Goal: Task Accomplishment & Management: Manage account settings

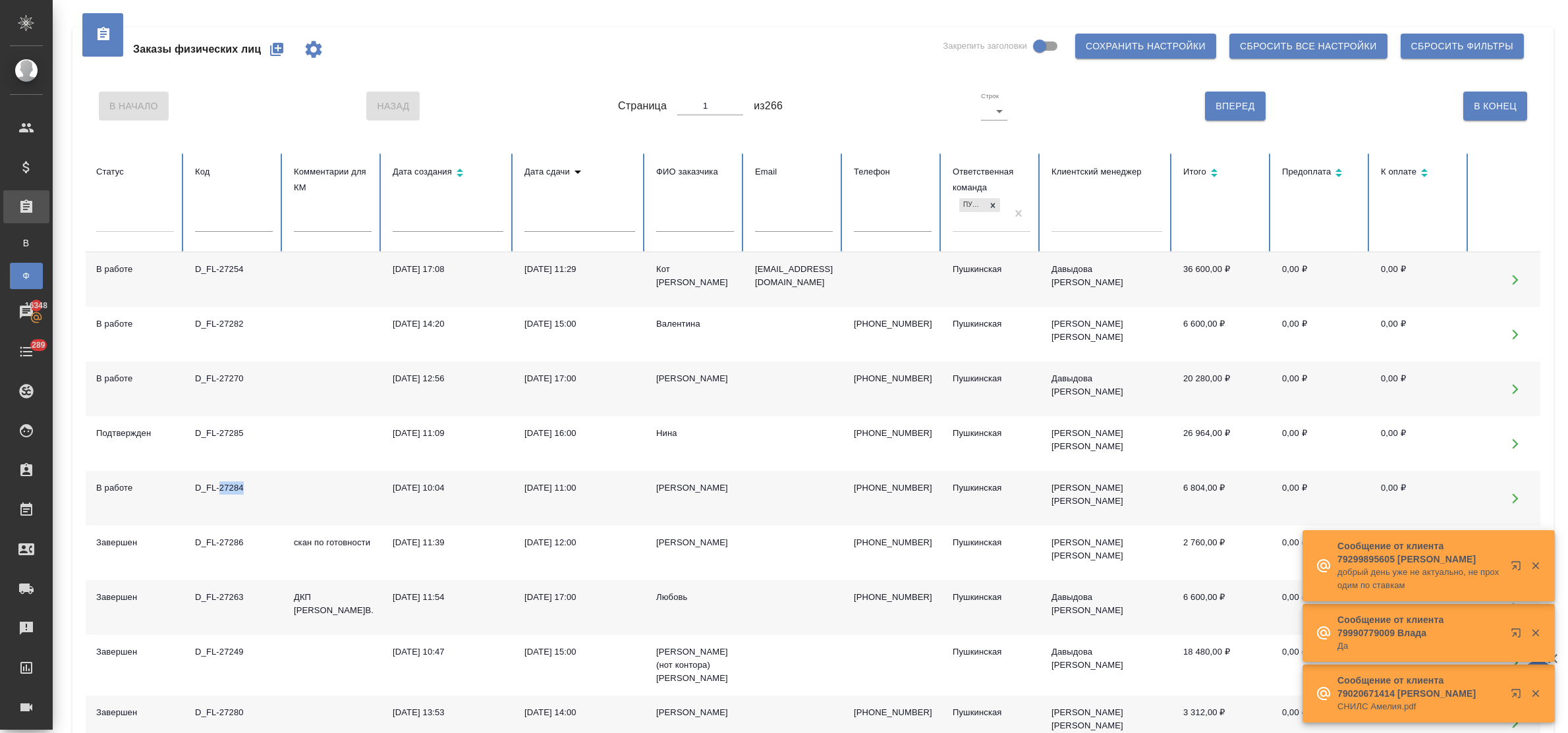
click at [276, 48] on icon "button" at bounding box center [276, 50] width 16 height 16
click at [887, 219] on input "text" at bounding box center [892, 222] width 77 height 18
paste input "[PHONE_NUMBER]"
type input "[PHONE_NUMBER]"
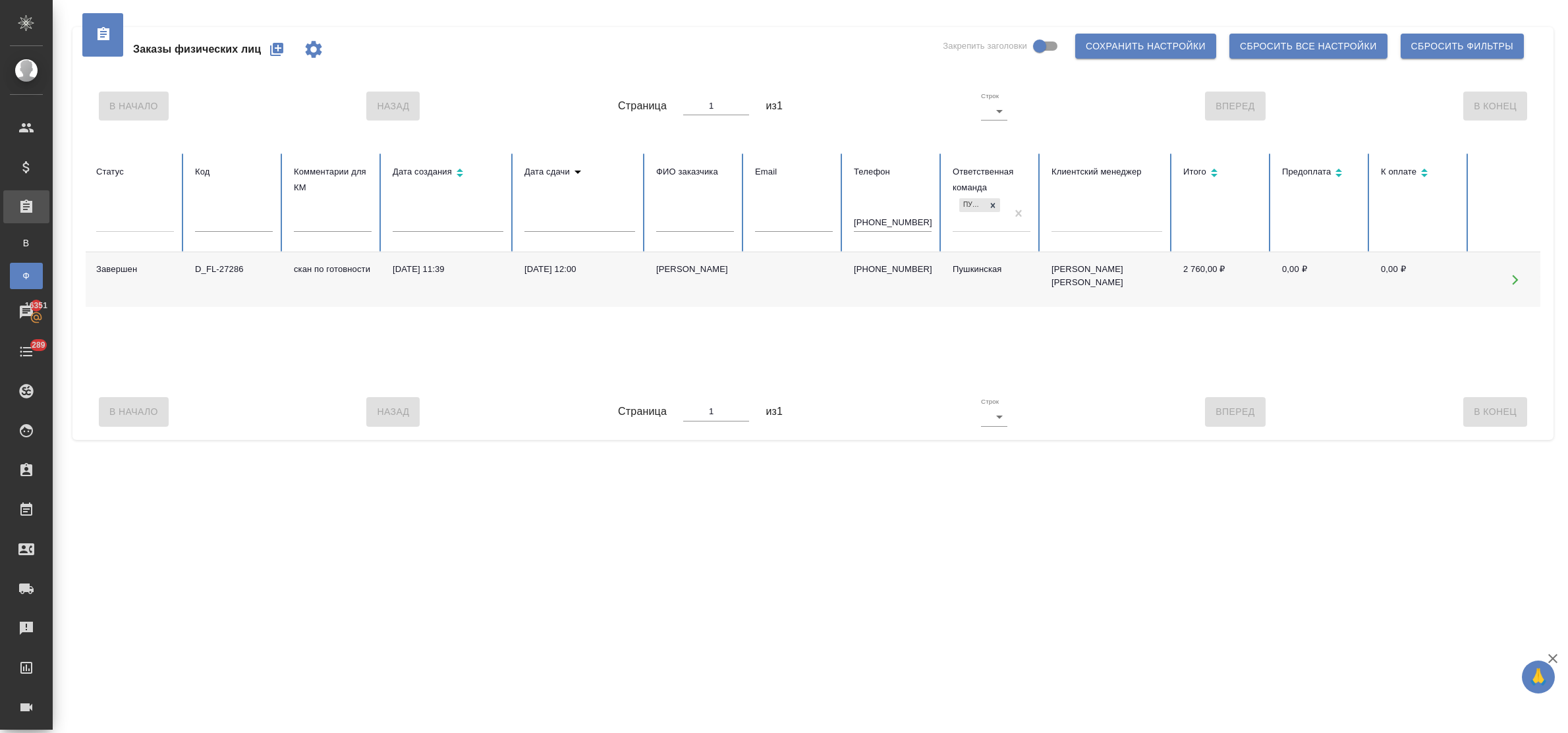
click at [558, 270] on div "09.09.2025, 12:00" at bounding box center [579, 269] width 110 height 13
click at [557, 270] on div "09.09.2025, 12:00" at bounding box center [579, 269] width 110 height 13
drag, startPoint x: 929, startPoint y: 219, endPoint x: 798, endPoint y: 221, distance: 131.0
click at [798, 221] on tr "Статус Код Комментарии для КМ Дата создания Дата сдачи ФИО заказчика Email Теле…" at bounding box center [827, 203] width 1482 height 99
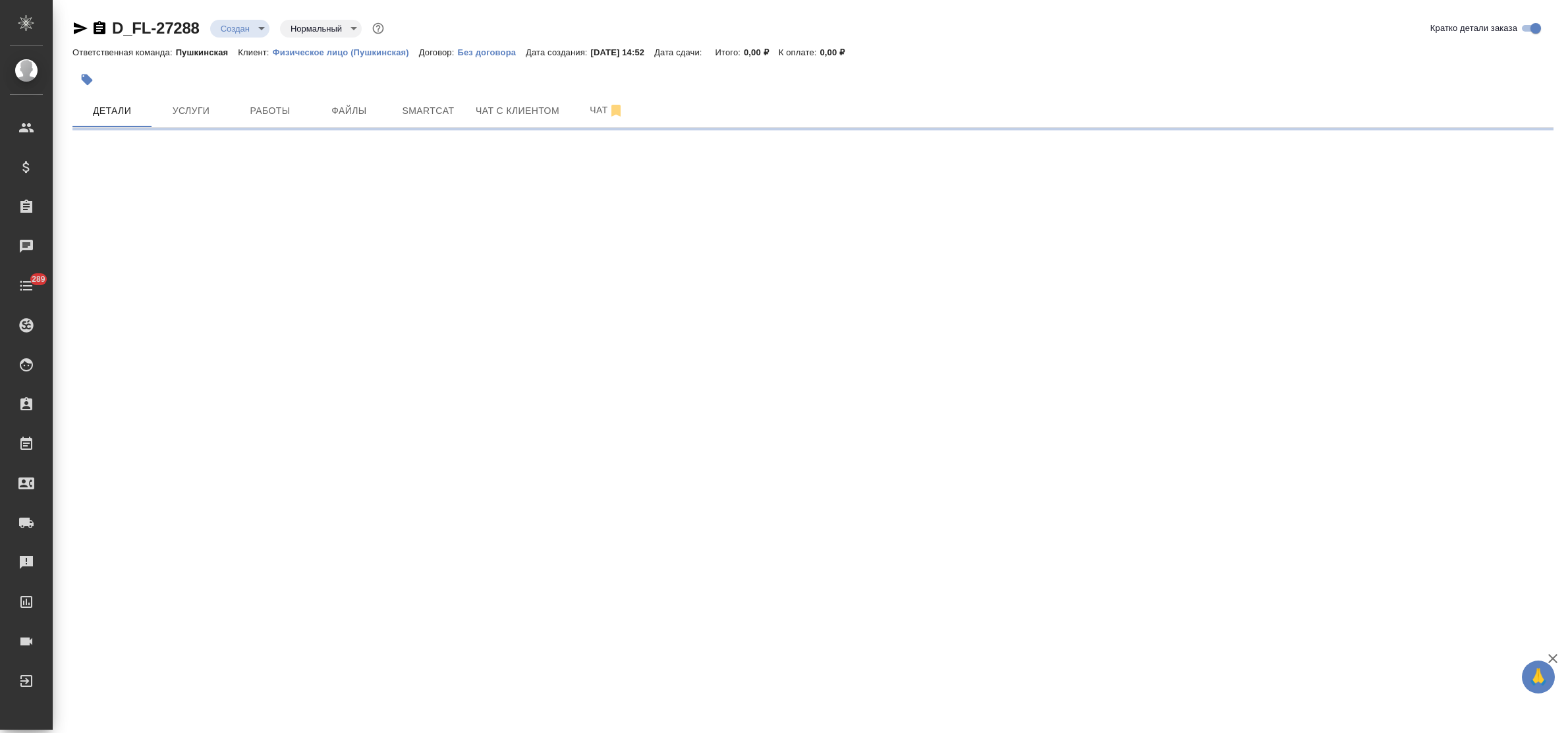
select select "RU"
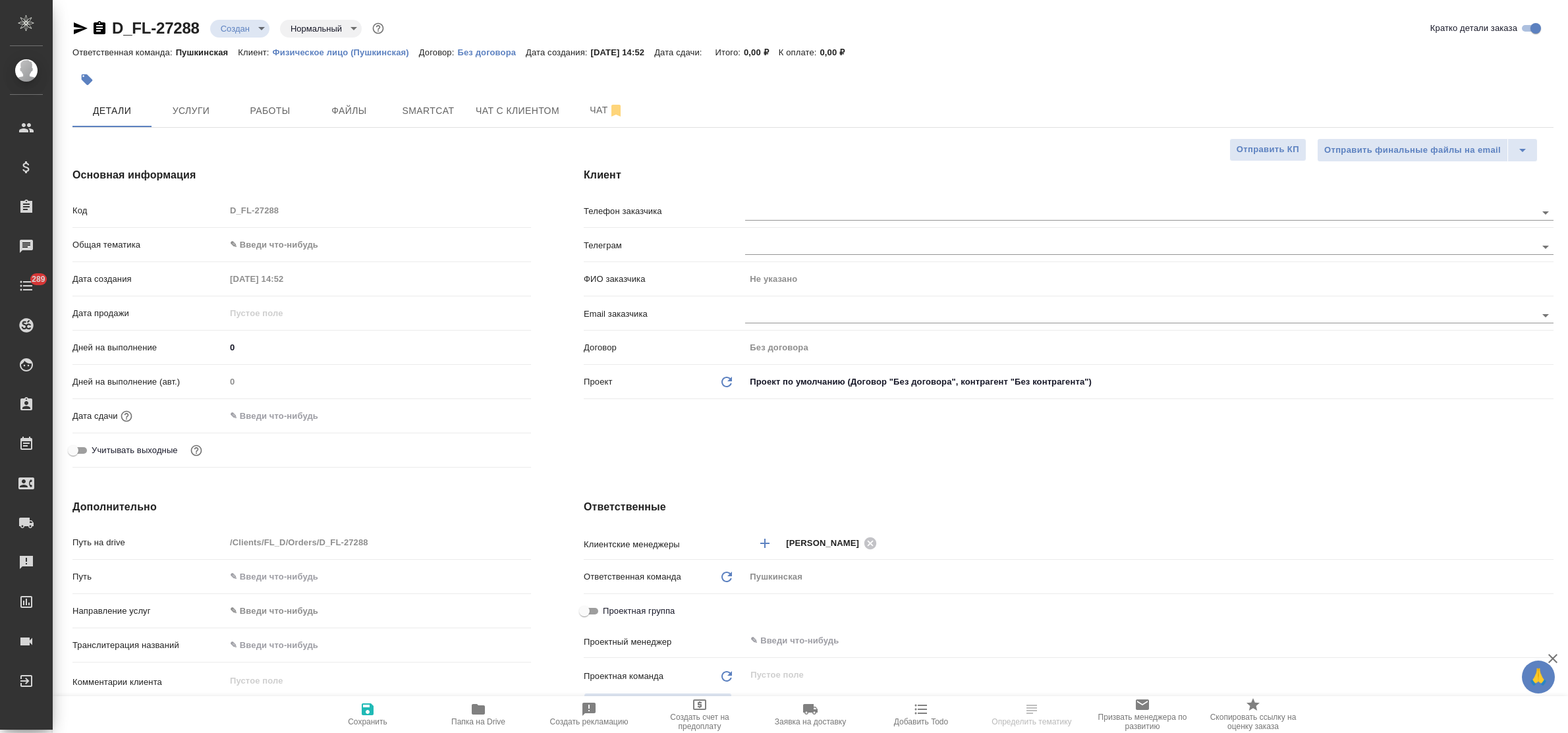
type textarea "x"
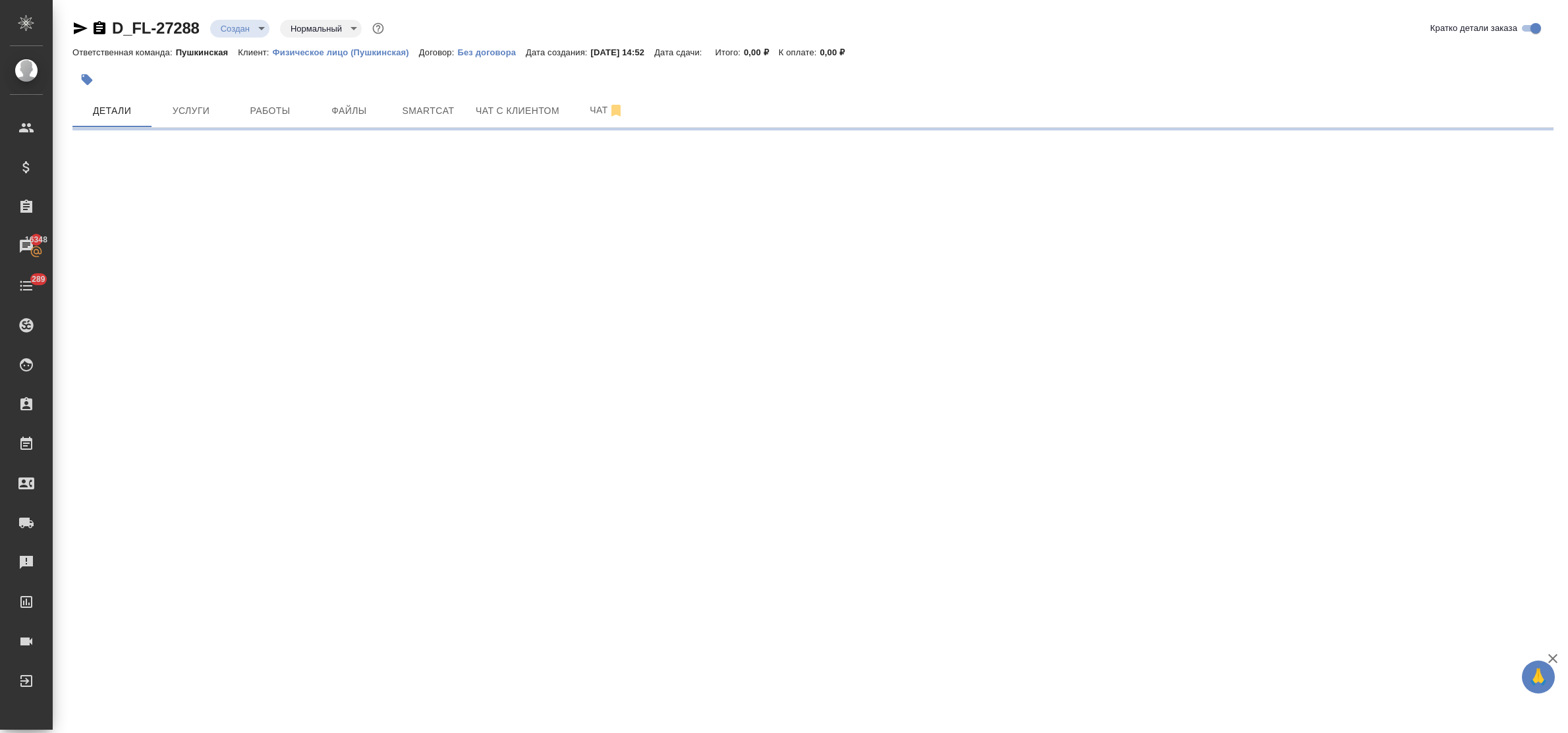
select select "RU"
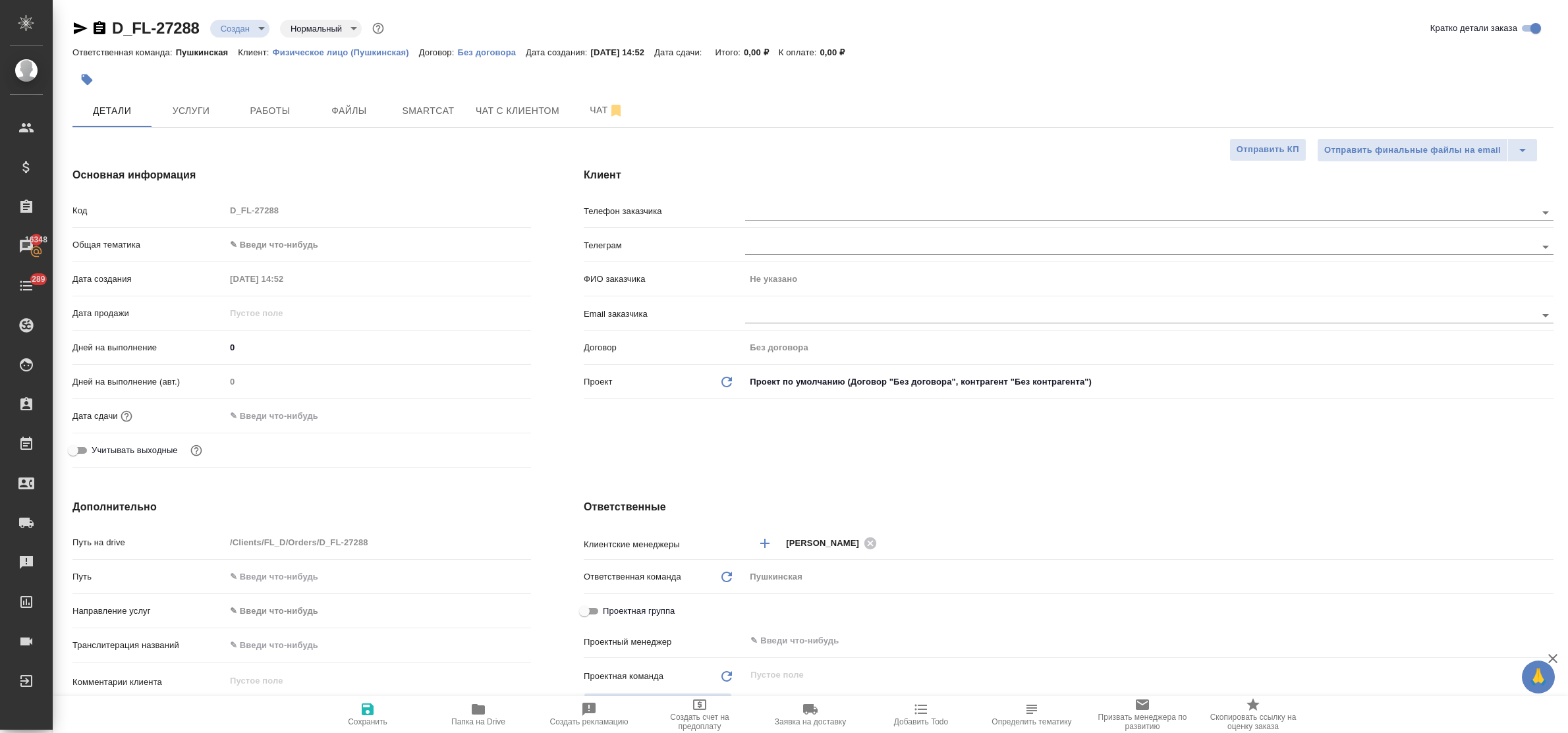
type textarea "x"
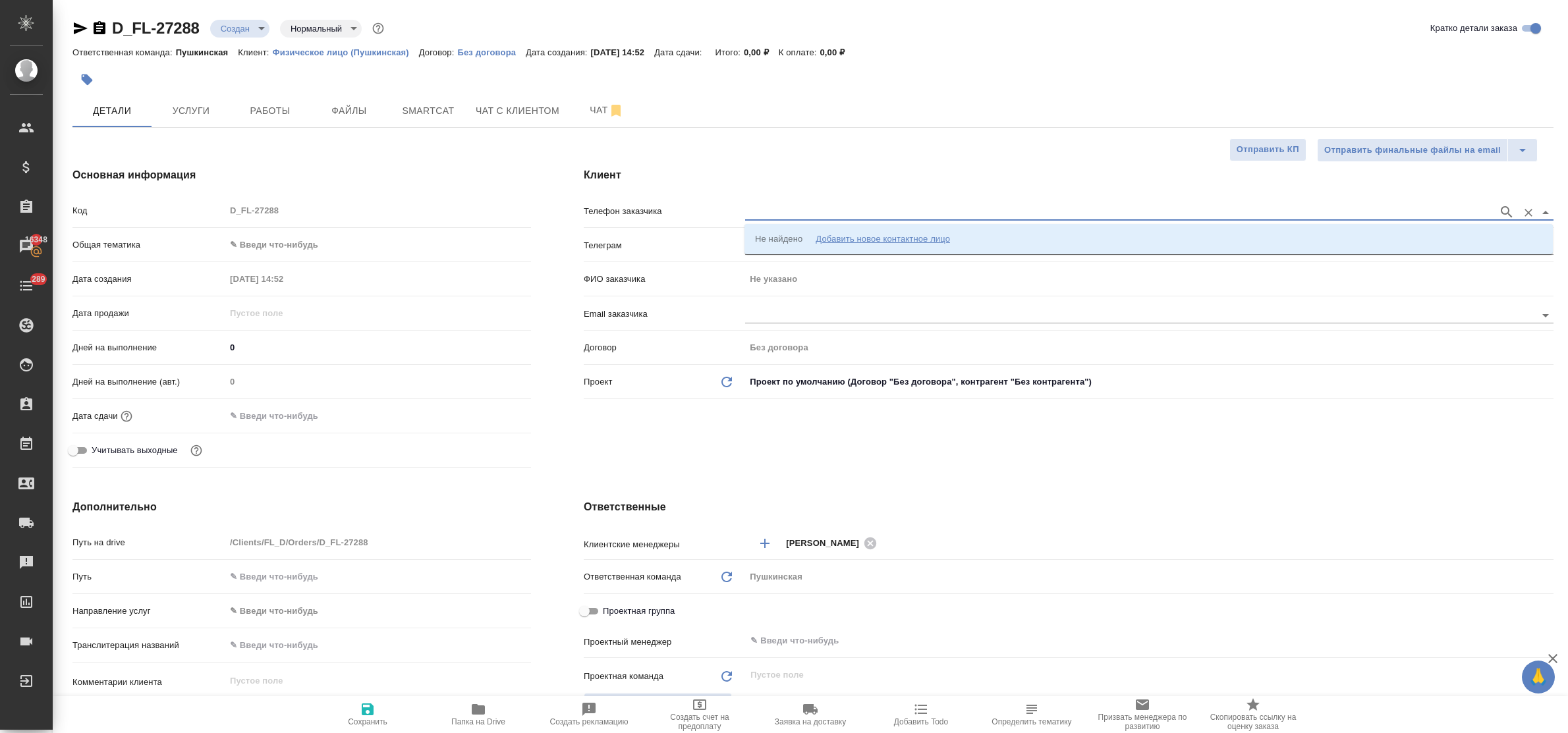
click at [787, 211] on input "text" at bounding box center [1118, 212] width 746 height 16
click at [835, 233] on div "Добавить новое контактное лицо" at bounding box center [883, 239] width 135 height 13
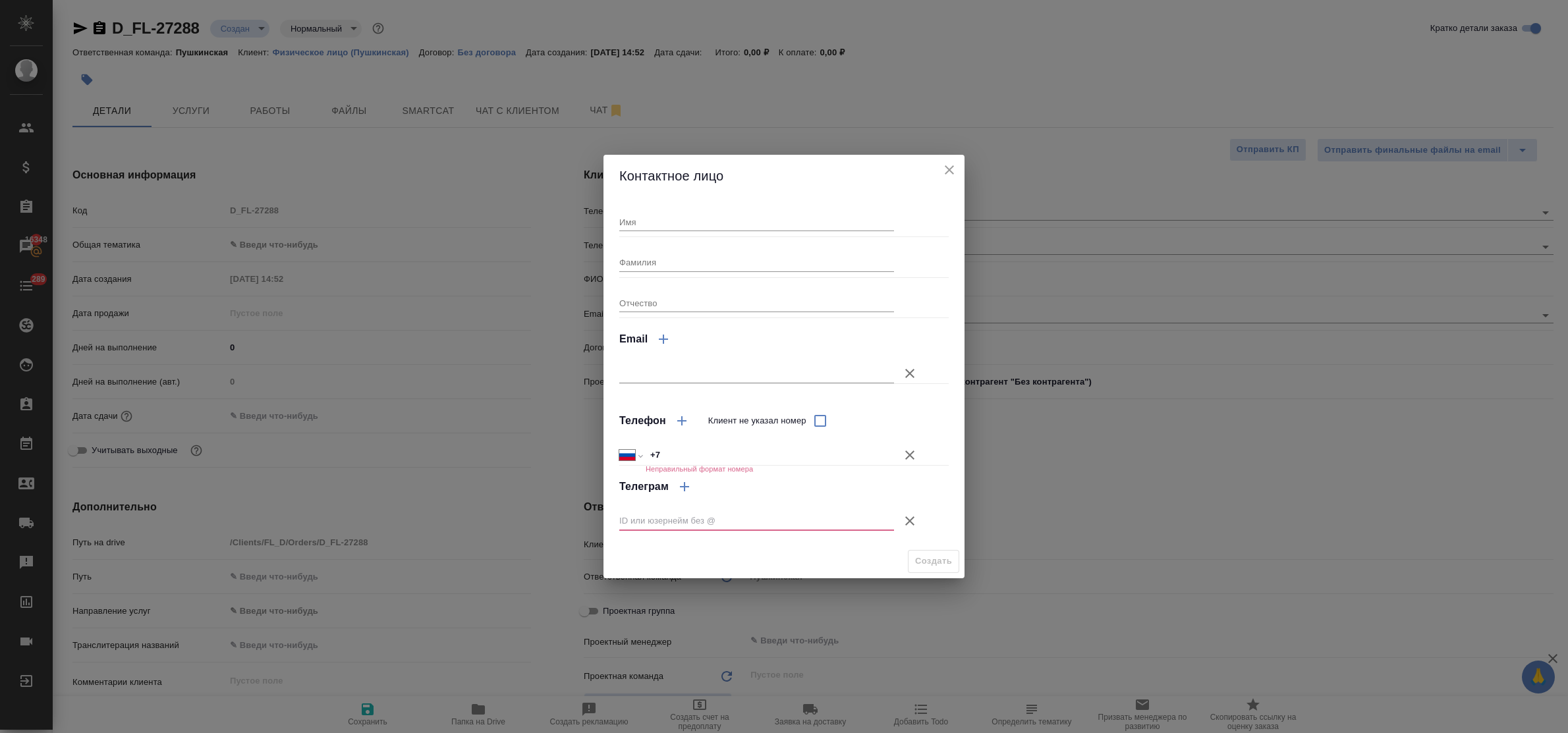
click at [755, 222] on input "Имя" at bounding box center [757, 221] width 275 height 18
type input "Юлия"
click at [692, 448] on input "+7" at bounding box center [770, 455] width 247 height 19
type input "+7 926 534 94 93"
click at [911, 520] on icon "button" at bounding box center [910, 521] width 16 height 16
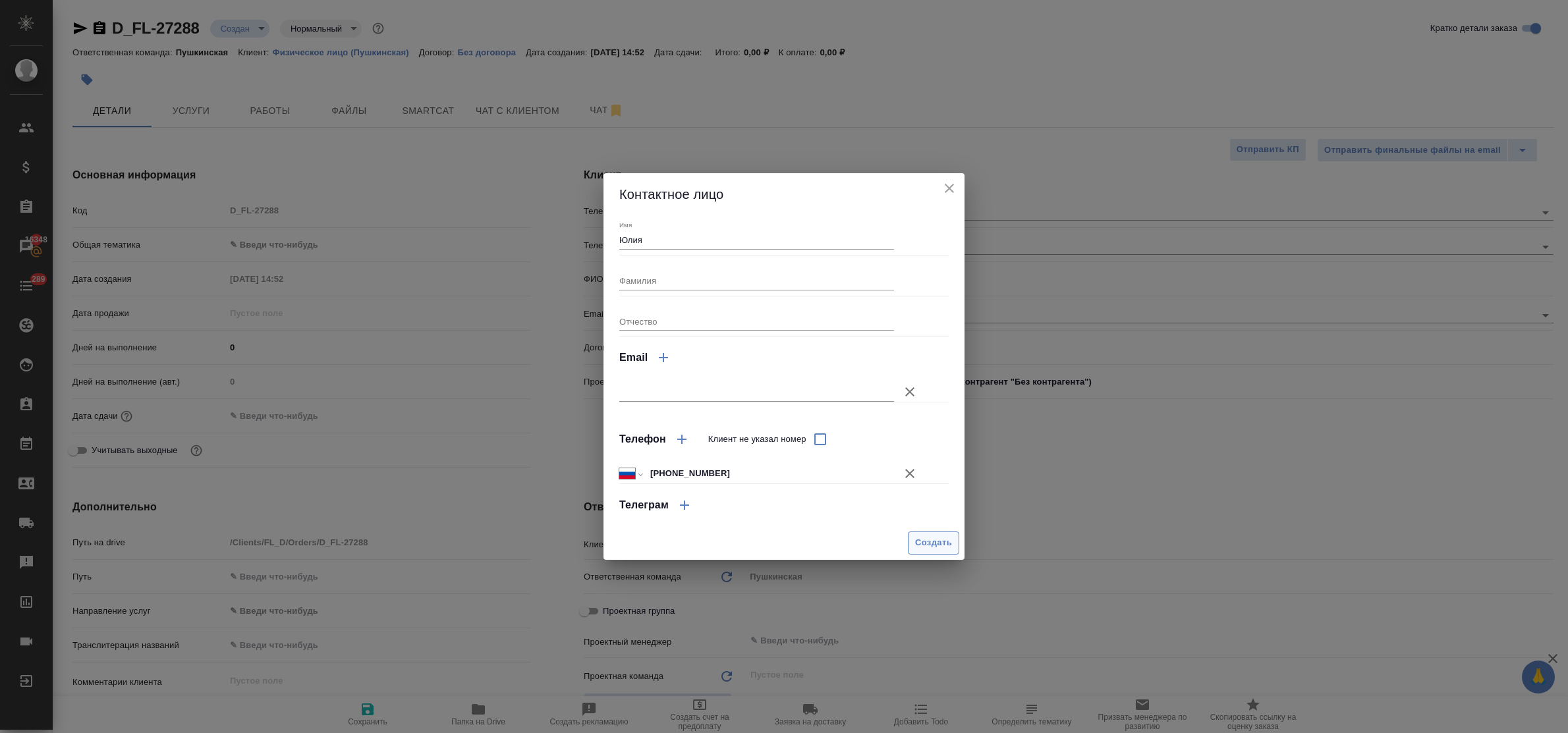
click at [923, 538] on span "Создать" at bounding box center [933, 542] width 36 height 15
type input "Юлия"
type textarea "x"
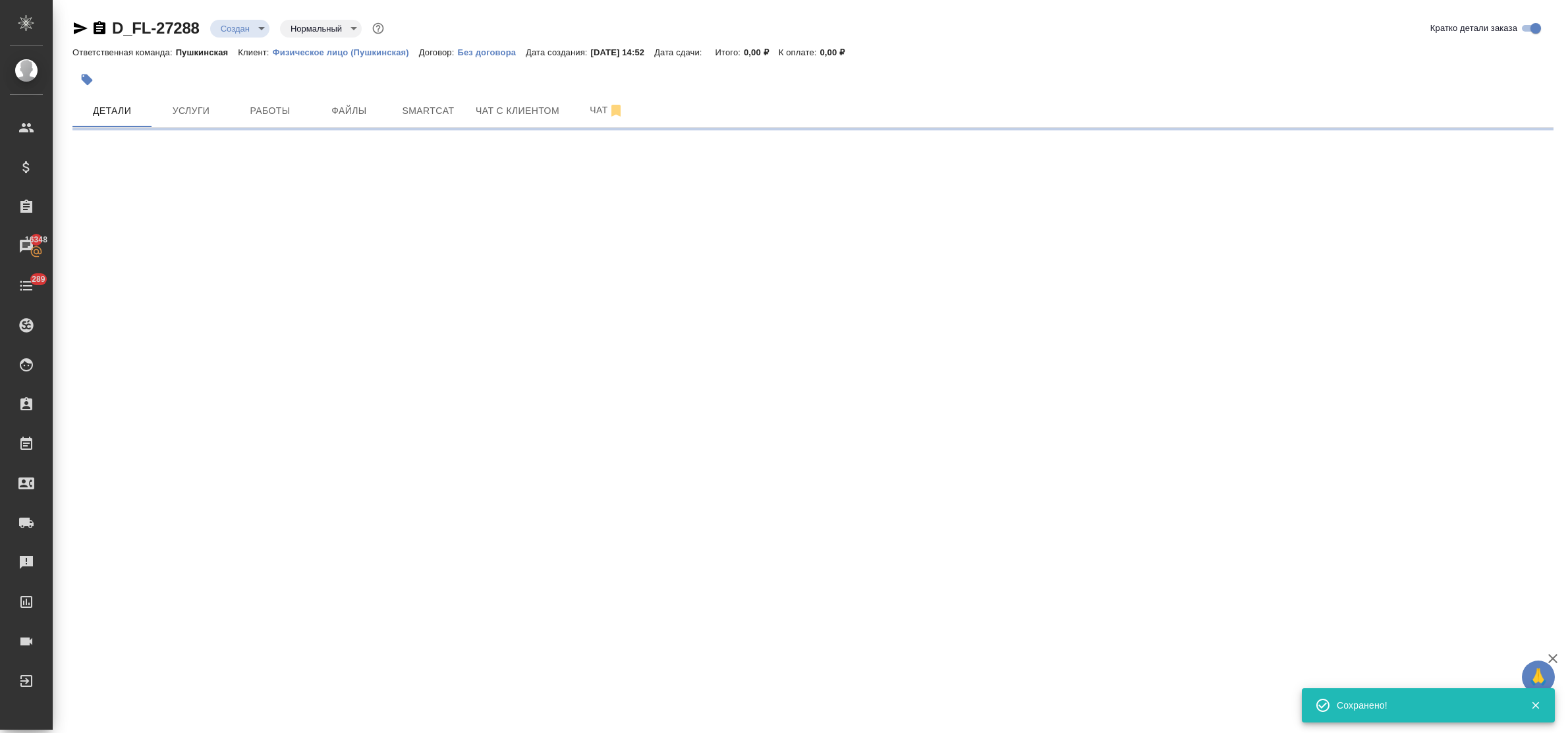
type input "holyTrinity"
select select "RU"
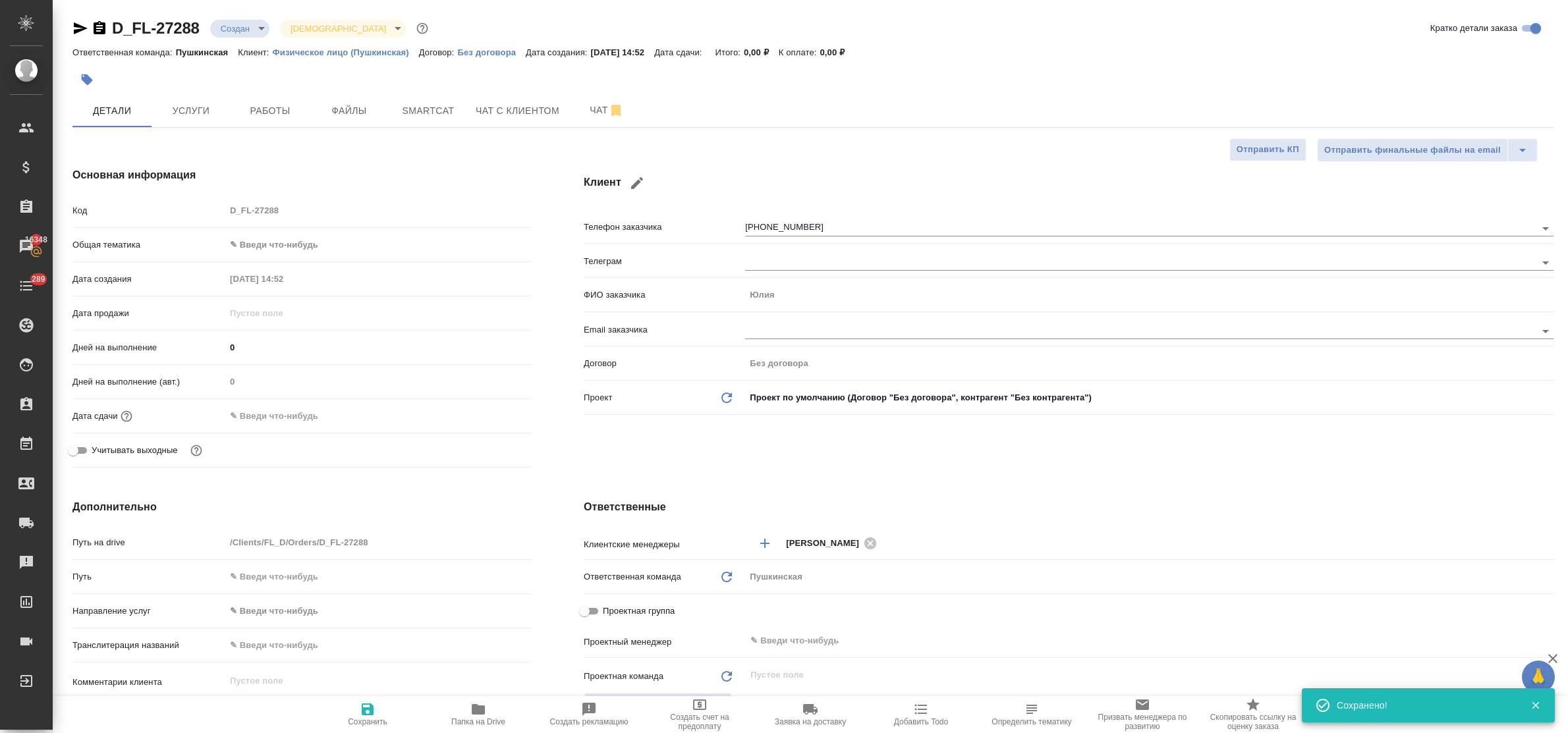
type textarea "x"
click at [288, 235] on body "🙏 .cls-1 fill:#fff; AWATERA Bulakhova Elena Клиенты Спецификации Заказы 16348 Ч…" at bounding box center [784, 366] width 1568 height 733
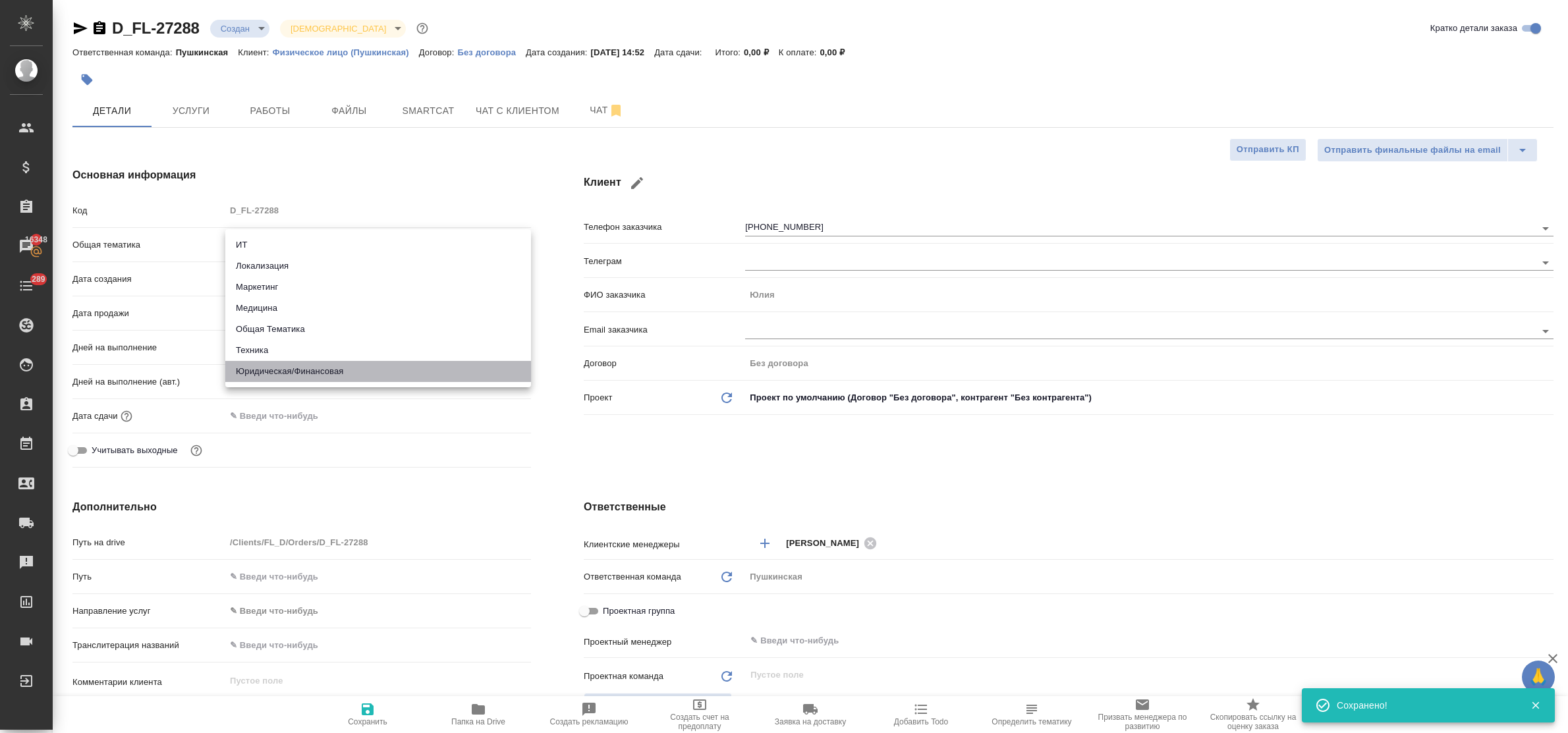
click at [310, 366] on li "Юридическая/Финансовая" at bounding box center [378, 371] width 306 height 21
type input "yr-fn"
type textarea "x"
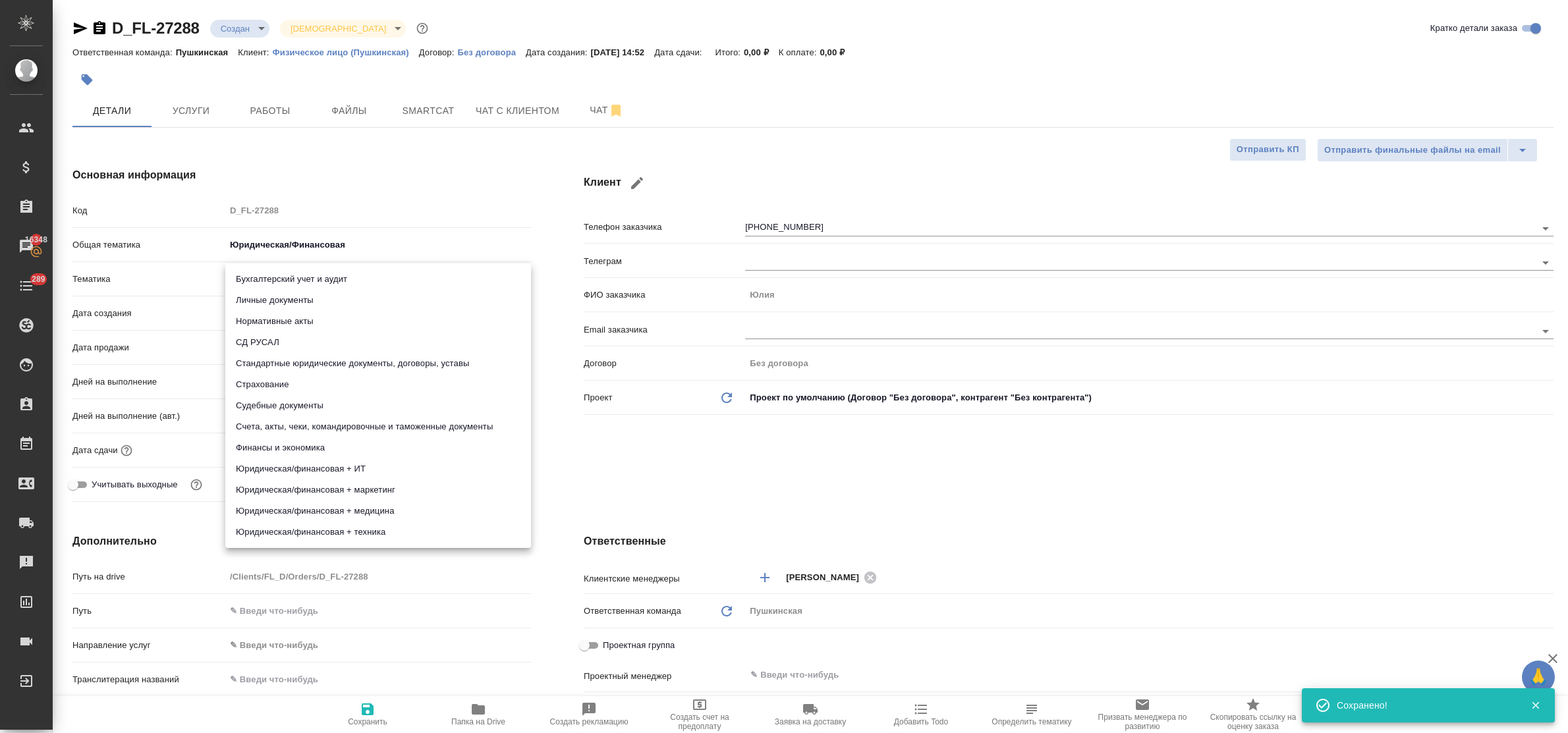
click at [275, 282] on body "🙏 .cls-1 fill:#fff; AWATERA Bulakhova Elena Клиенты Спецификации Заказы 16348 Ч…" at bounding box center [784, 366] width 1568 height 733
click at [283, 300] on li "Личные документы" at bounding box center [378, 300] width 306 height 21
type textarea "x"
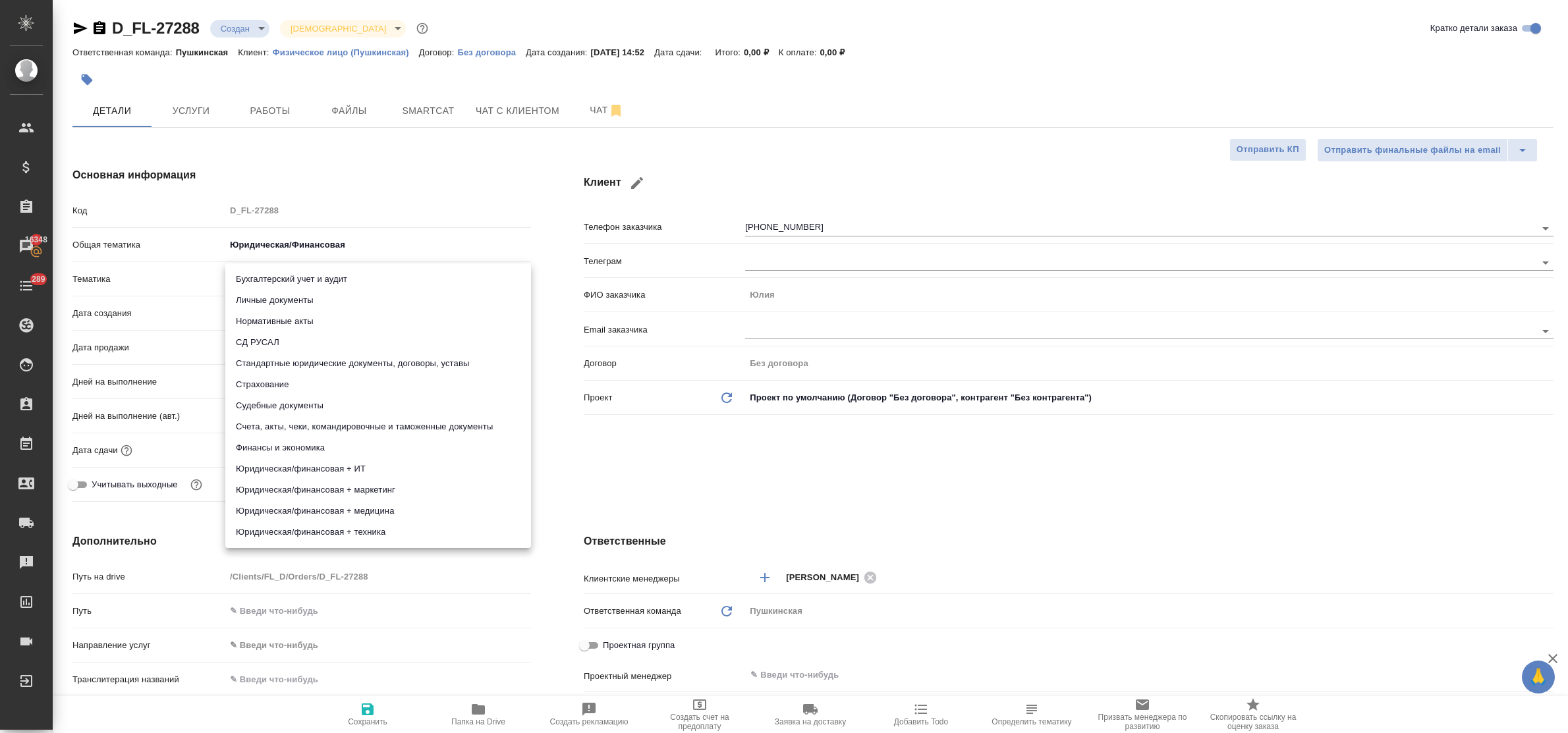
type input "5a8b8b956a9677013d343cfe"
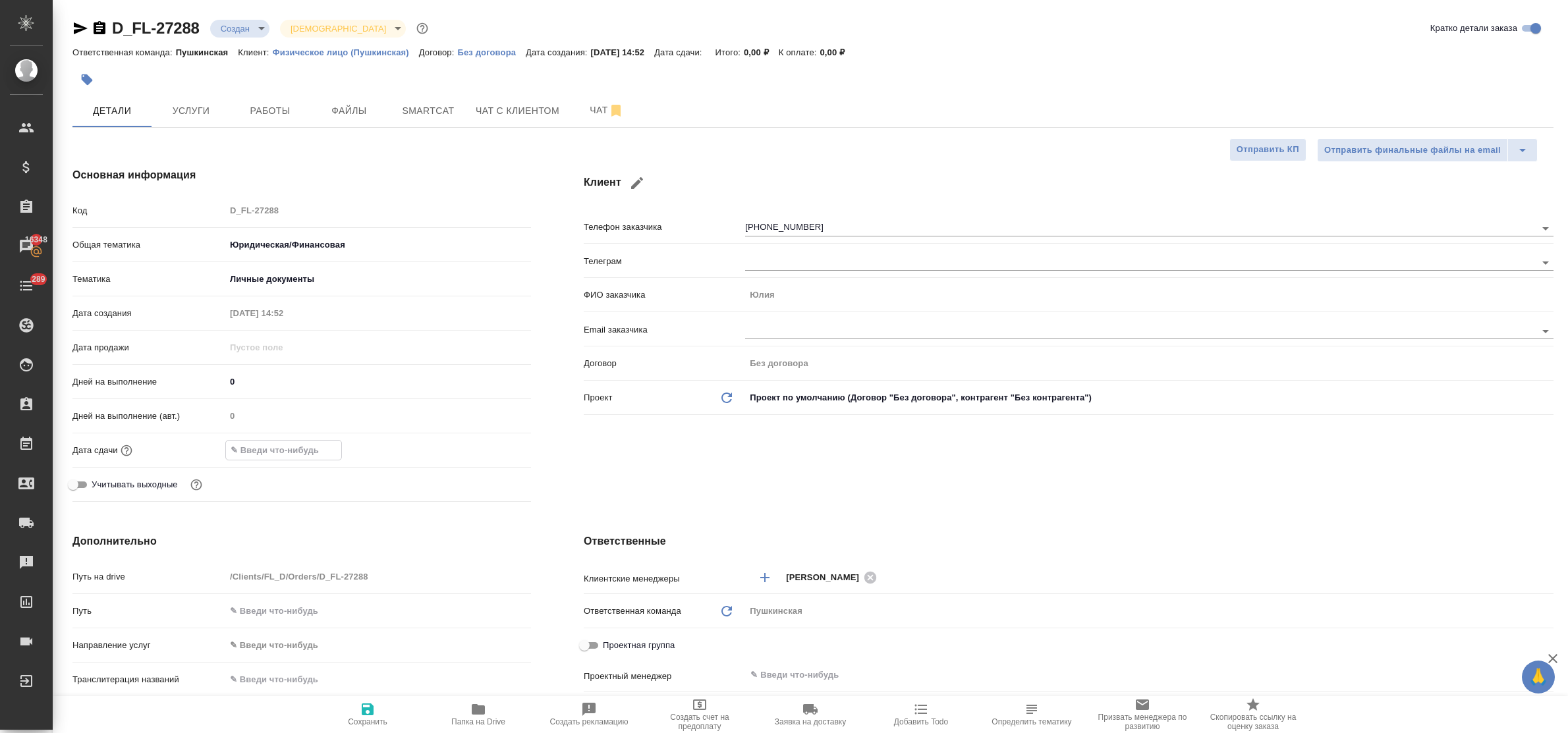
click at [285, 455] on input "text" at bounding box center [283, 450] width 116 height 19
click at [492, 448] on icon "button" at bounding box center [493, 450] width 16 height 16
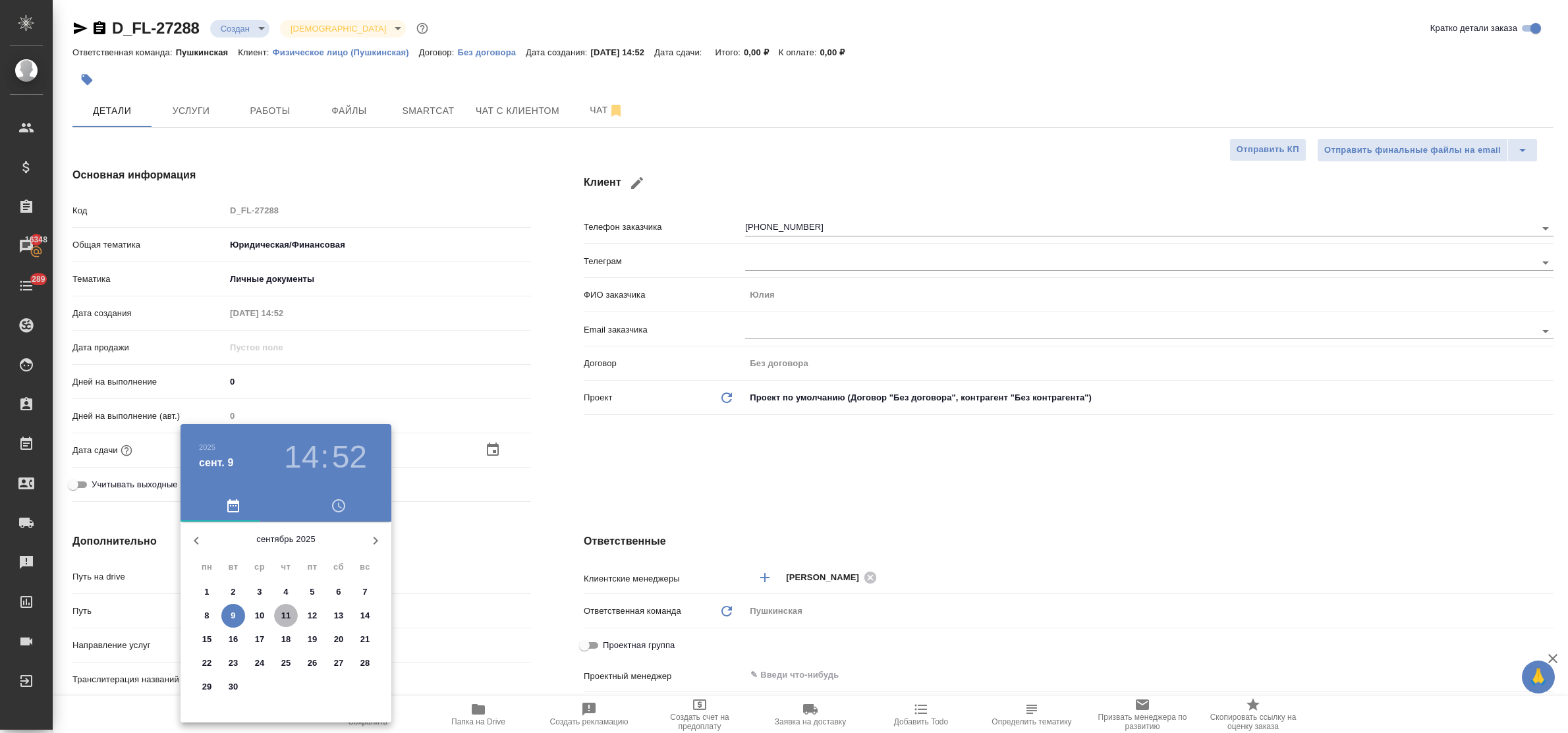
click at [285, 613] on p "11" at bounding box center [286, 615] width 10 height 13
type input "11.09.2025 14:52"
type textarea "x"
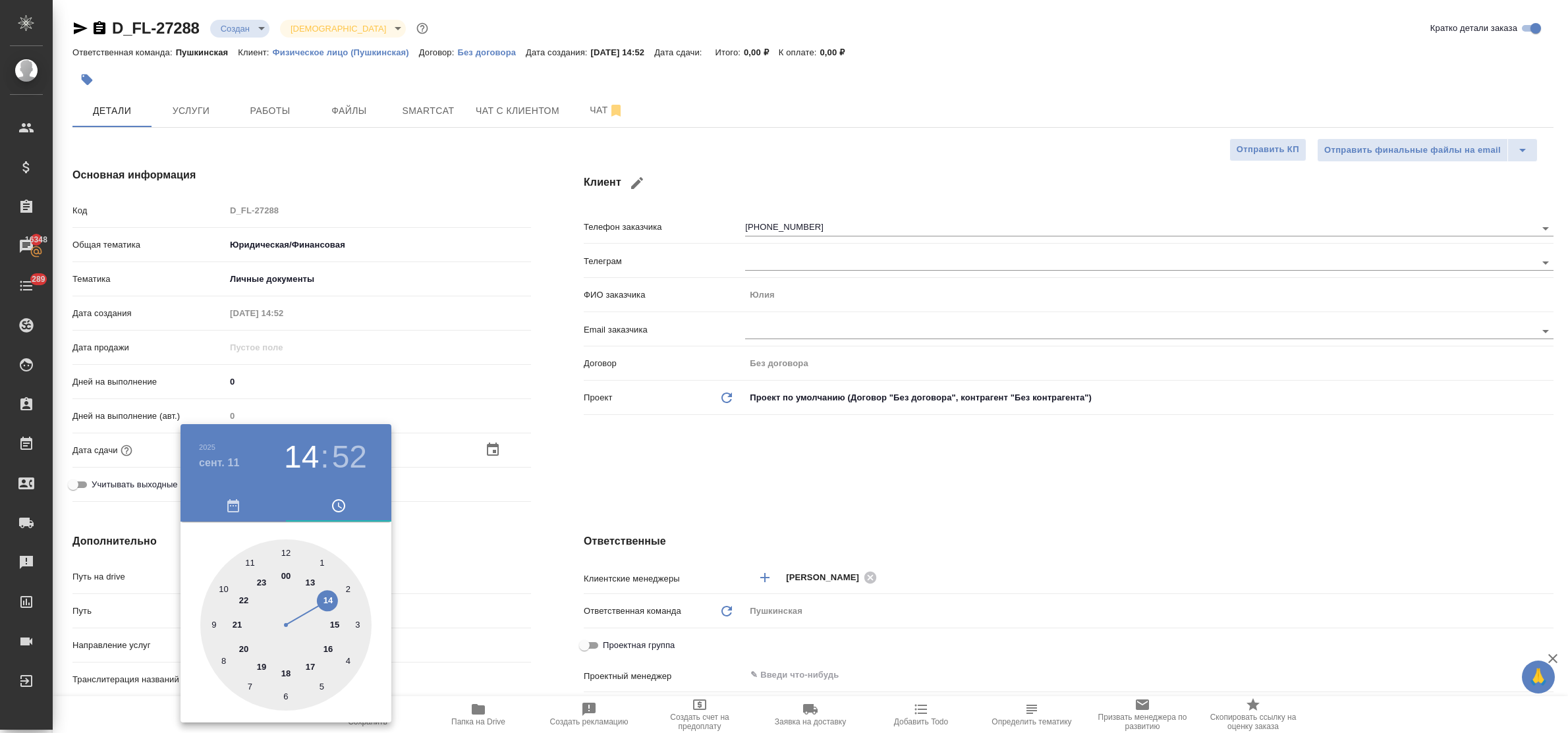
click at [327, 601] on div at bounding box center [285, 624] width 171 height 171
type textarea "x"
click at [287, 553] on div at bounding box center [285, 624] width 171 height 171
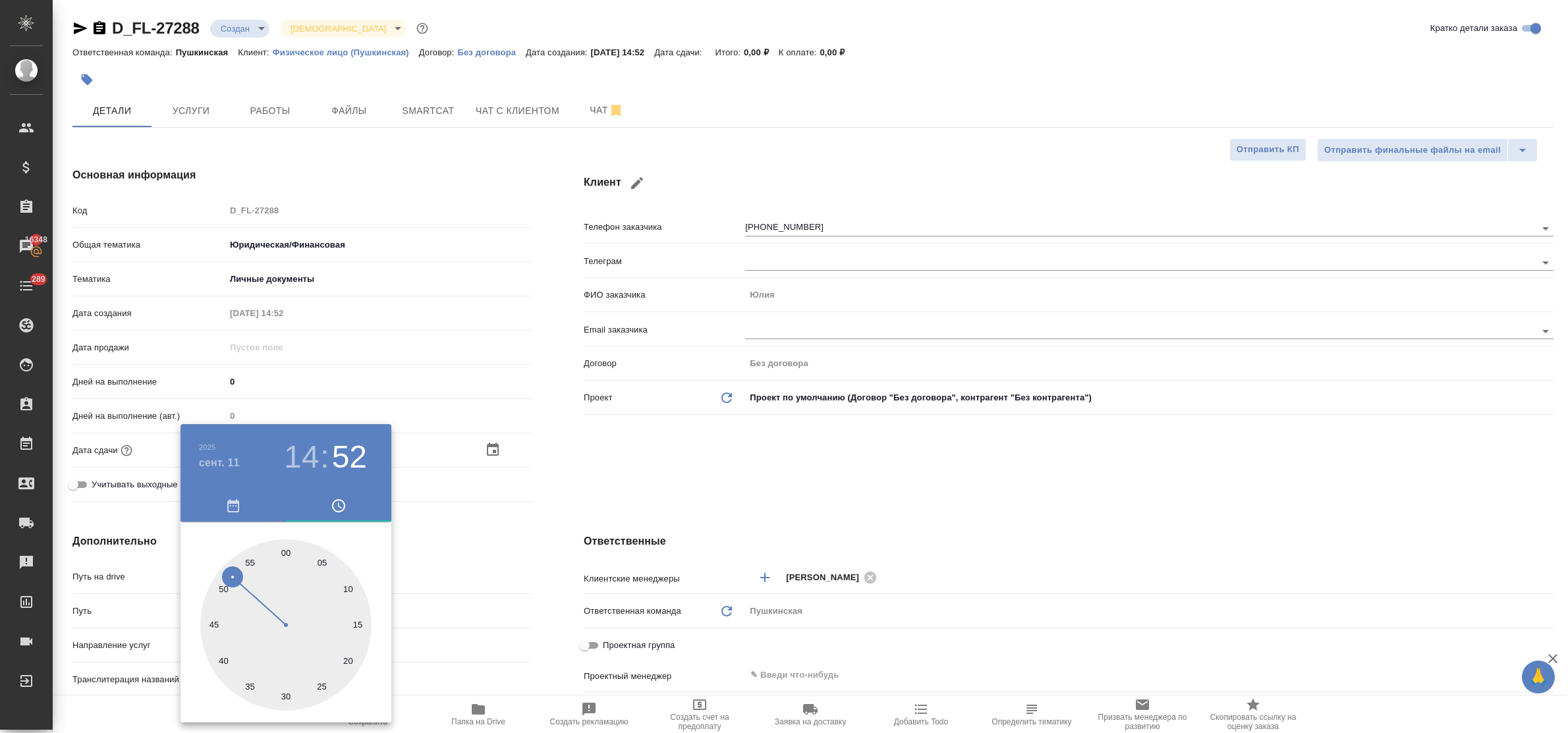
type input "11.09.2025 14:00"
type textarea "x"
click at [426, 545] on div at bounding box center [784, 366] width 1568 height 733
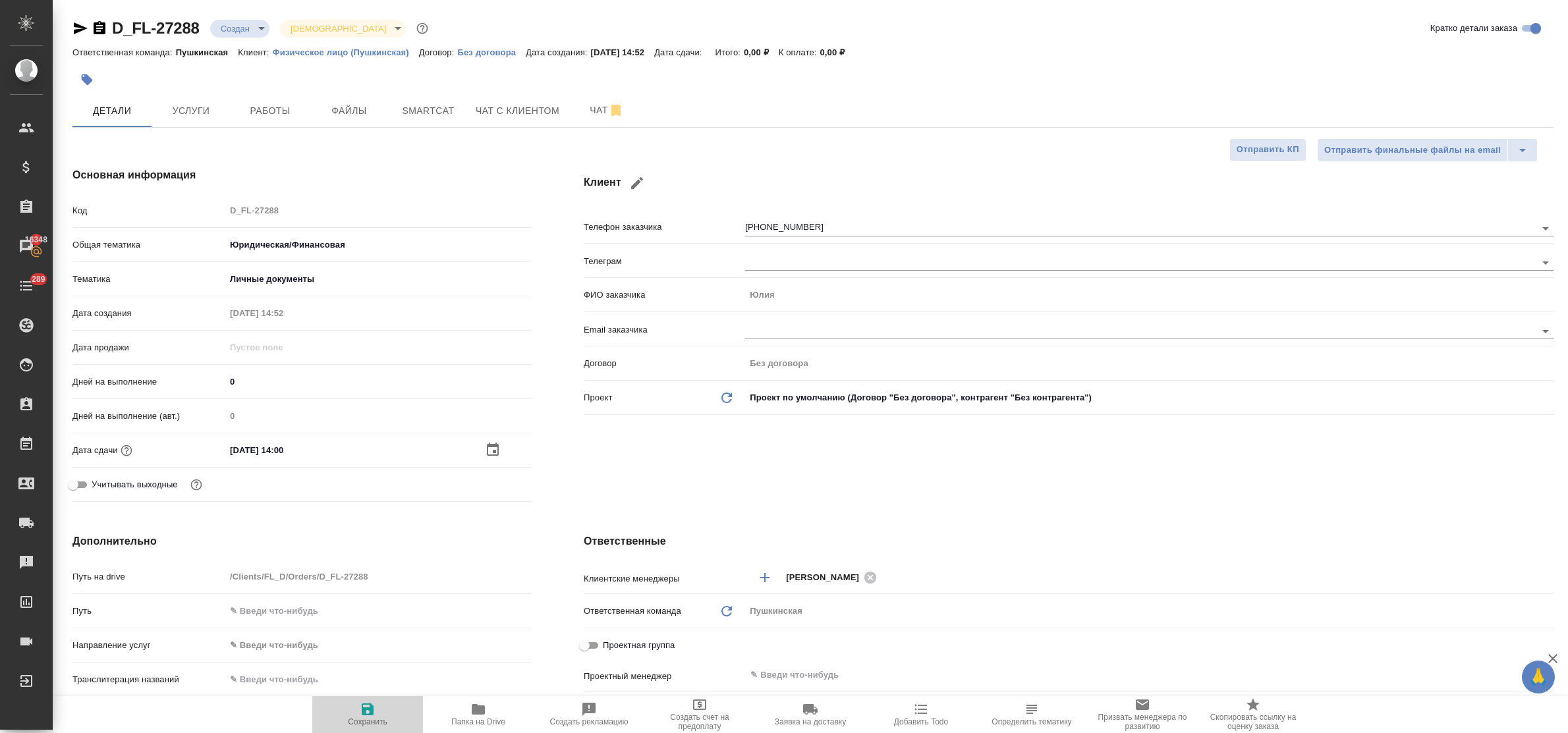
click at [369, 712] on icon "button" at bounding box center [367, 709] width 16 height 16
type textarea "x"
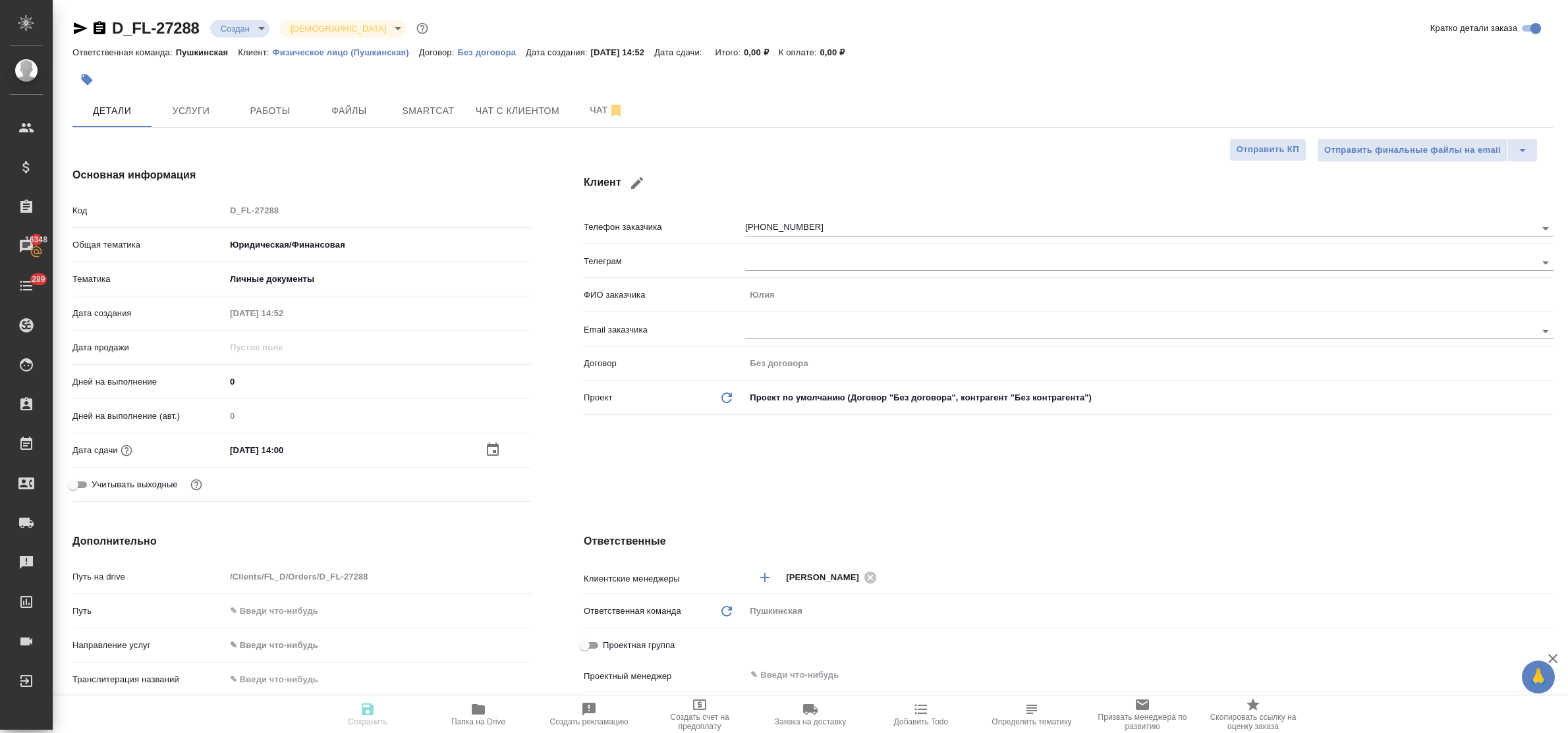
type textarea "x"
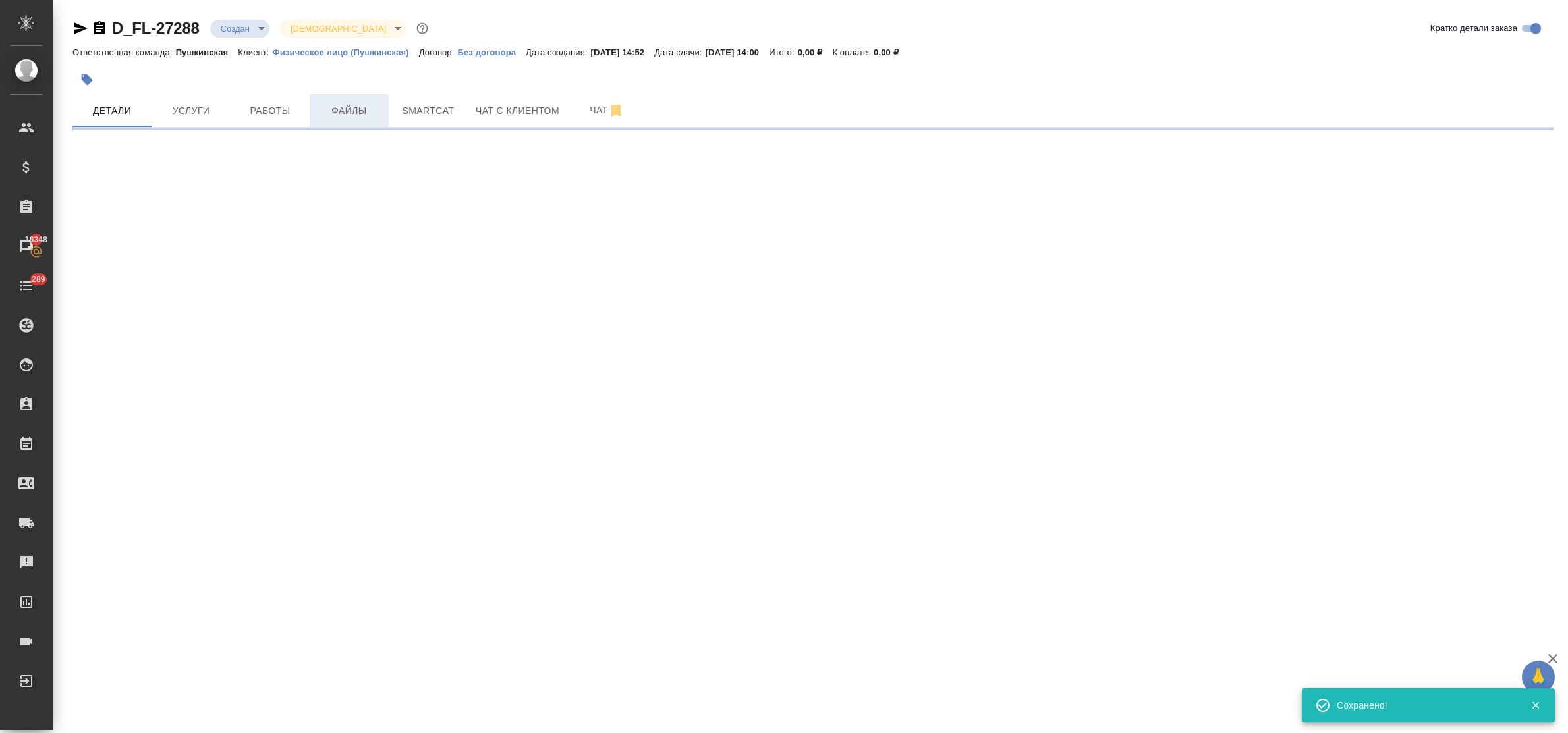
select select "RU"
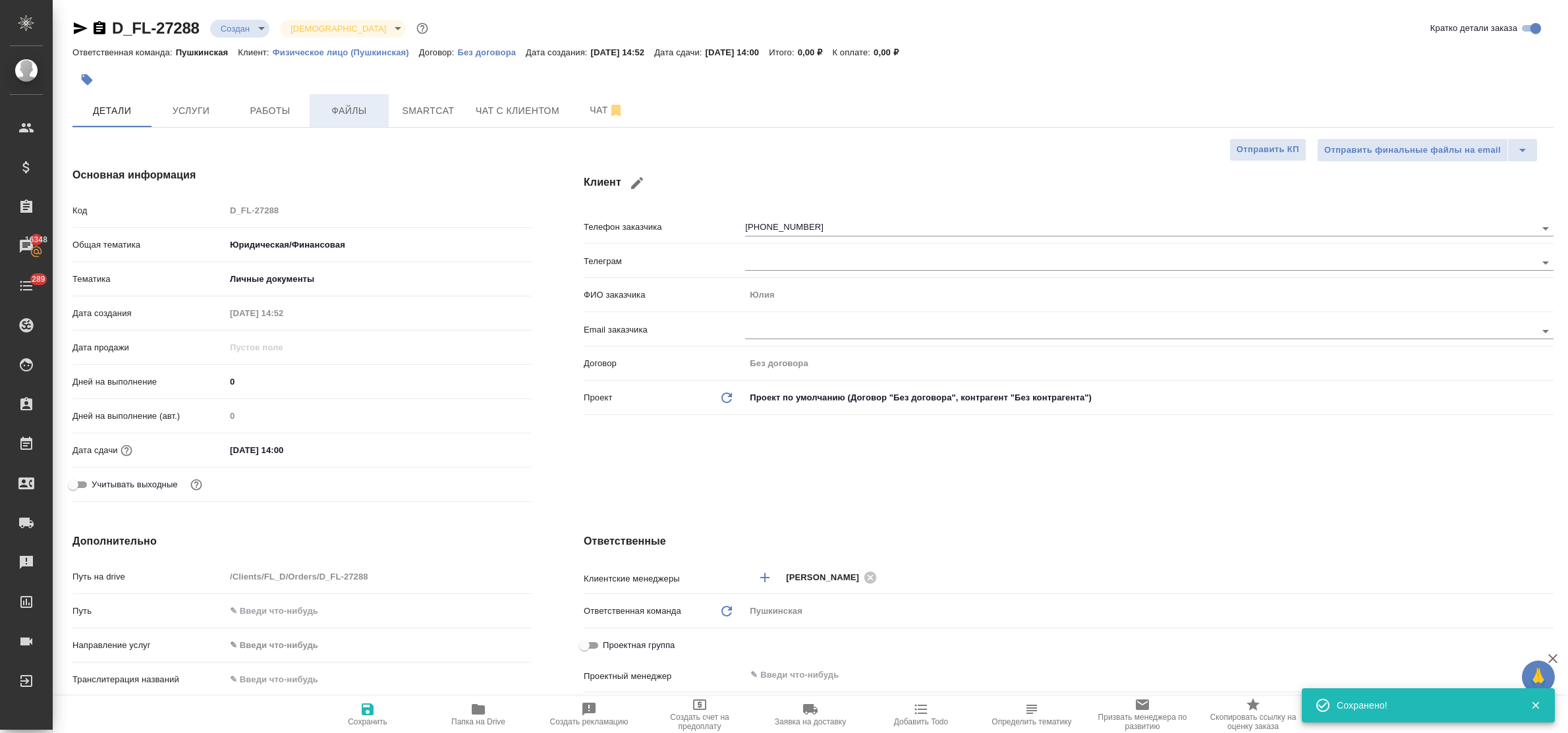
type textarea "x"
click at [350, 116] on span "Файлы" at bounding box center [348, 110] width 63 height 17
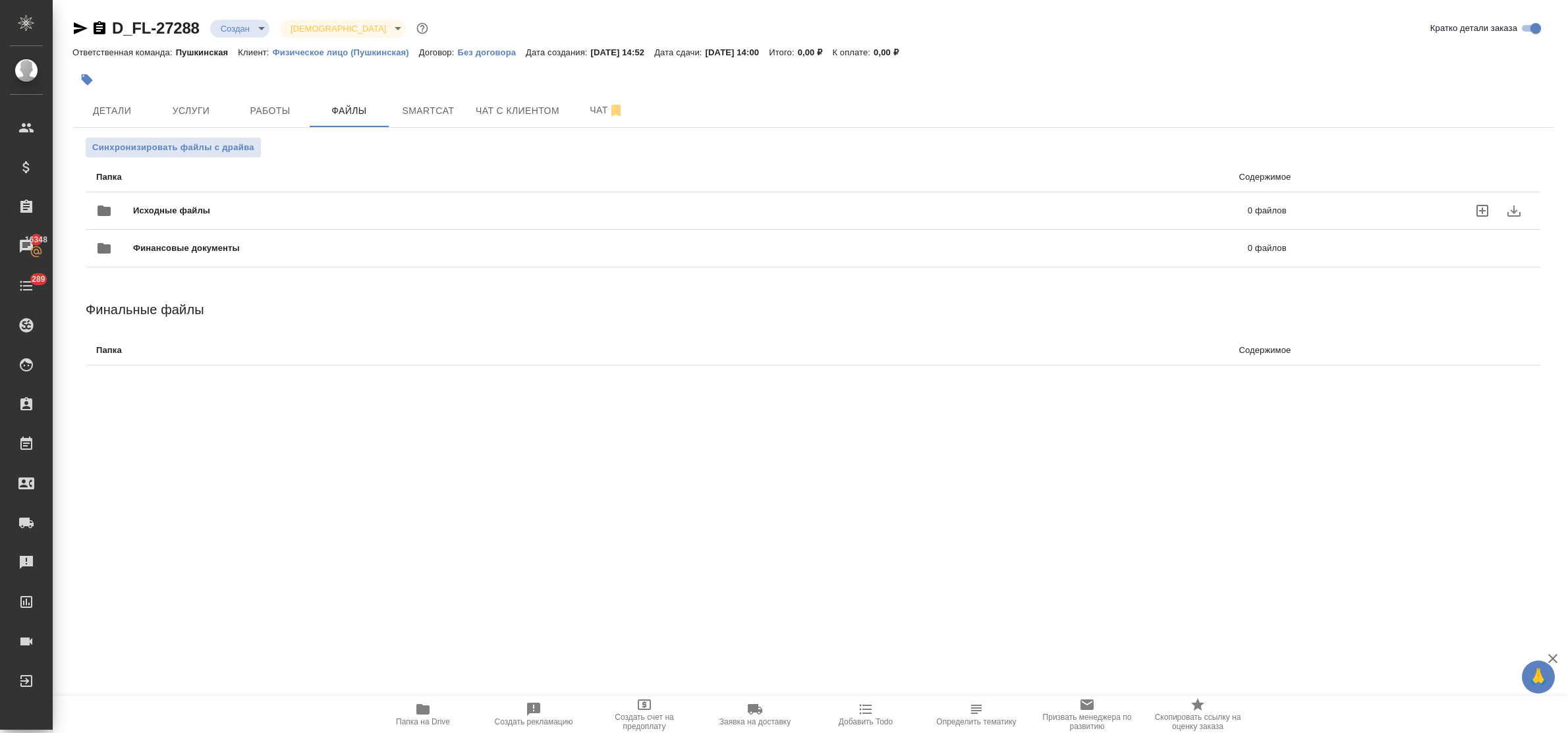
click at [1479, 211] on icon "uploadFiles" at bounding box center [1482, 211] width 12 height 12
click at [0, 0] on input "uploadFiles" at bounding box center [0, 0] width 0 height 0
click at [182, 110] on span "Услуги" at bounding box center [190, 110] width 63 height 17
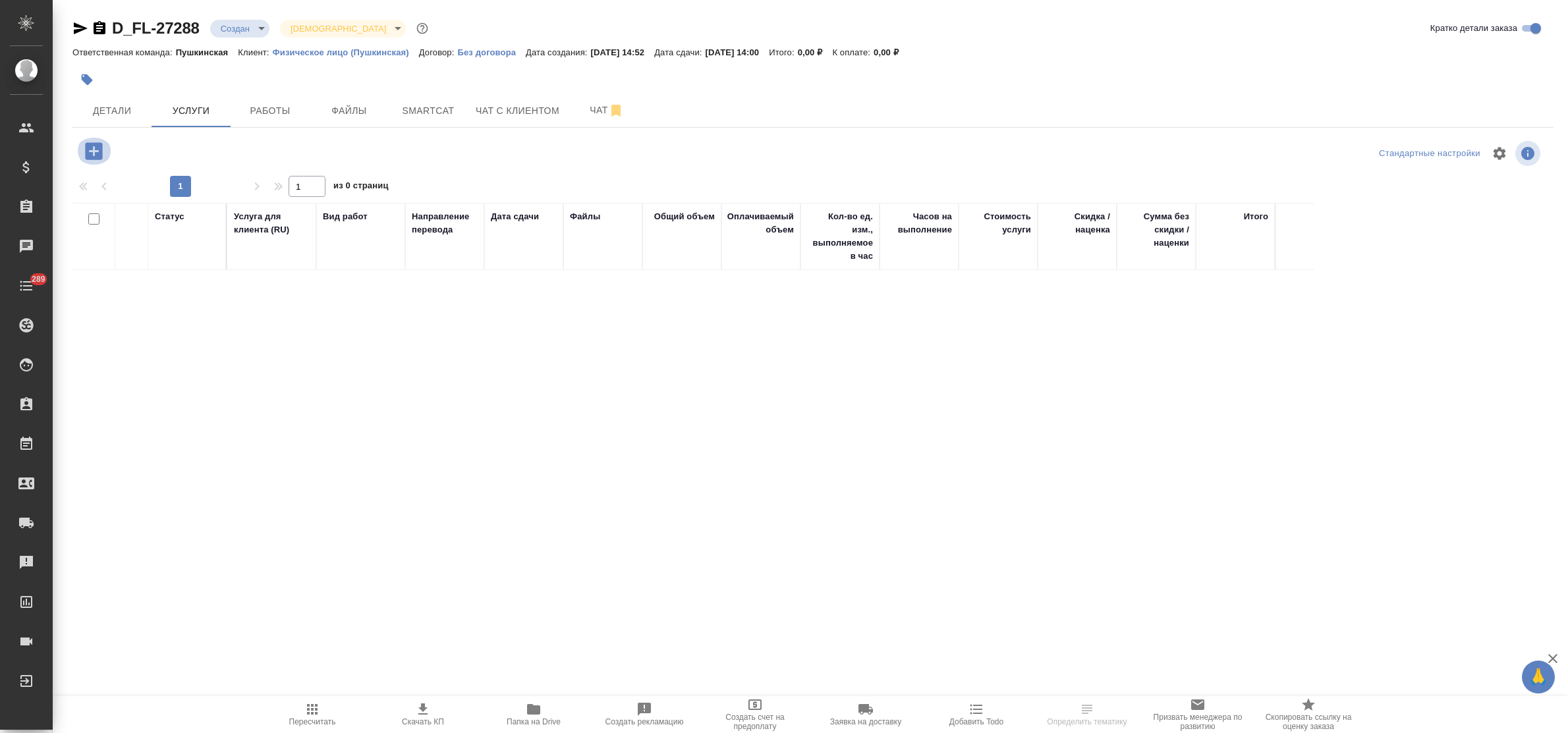
click at [99, 150] on icon "button" at bounding box center [94, 151] width 17 height 17
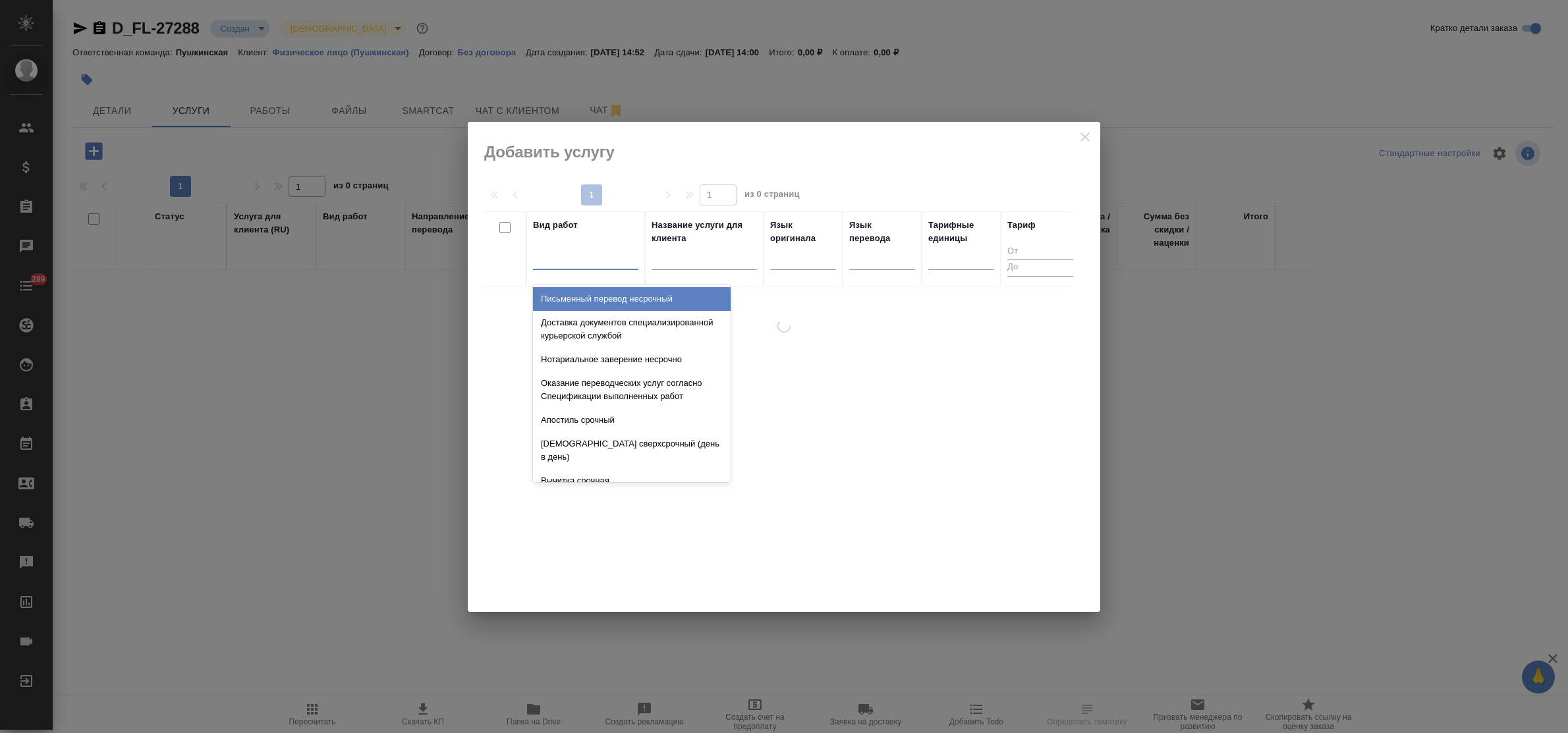
click at [570, 257] on div at bounding box center [585, 256] width 105 height 19
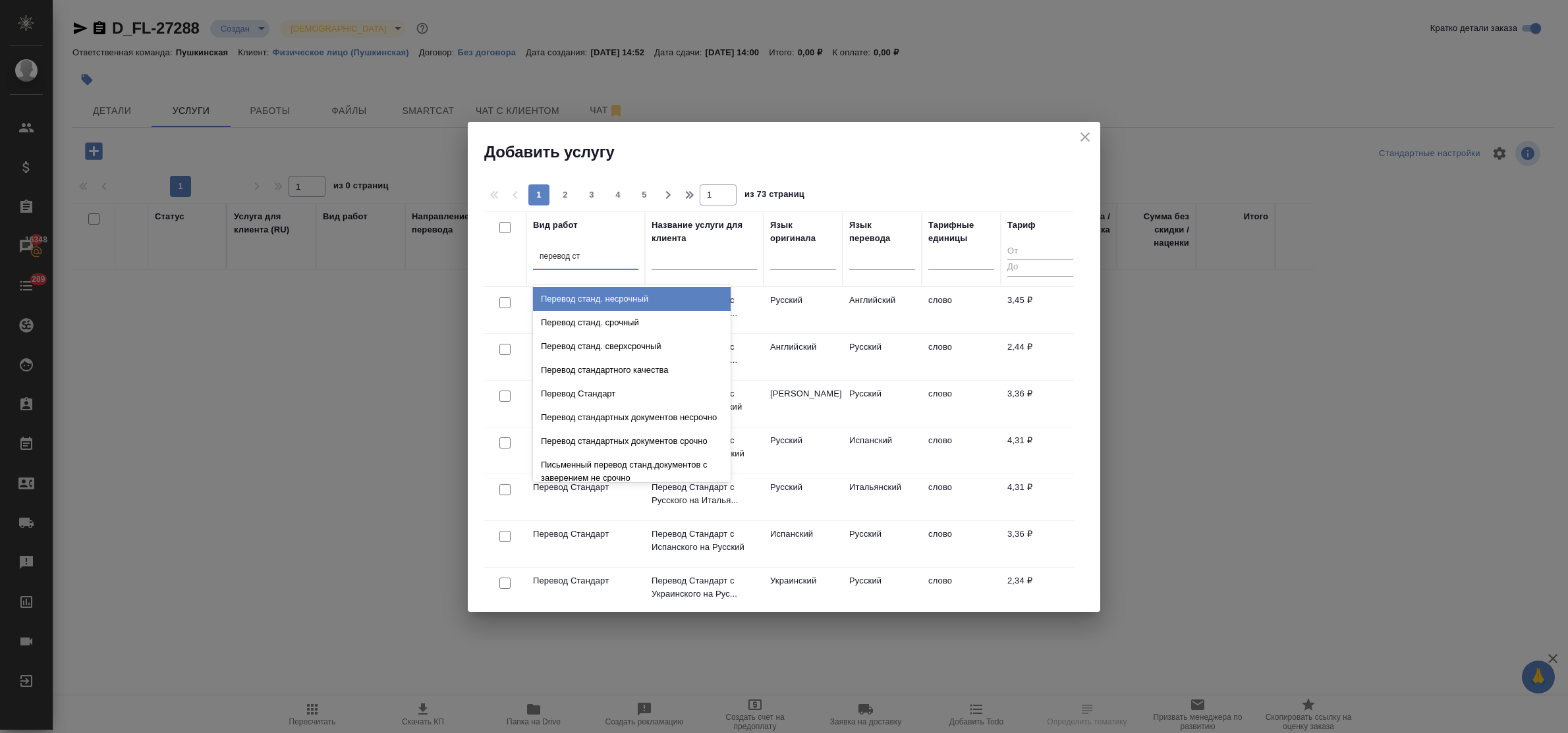
type input "перевод ста"
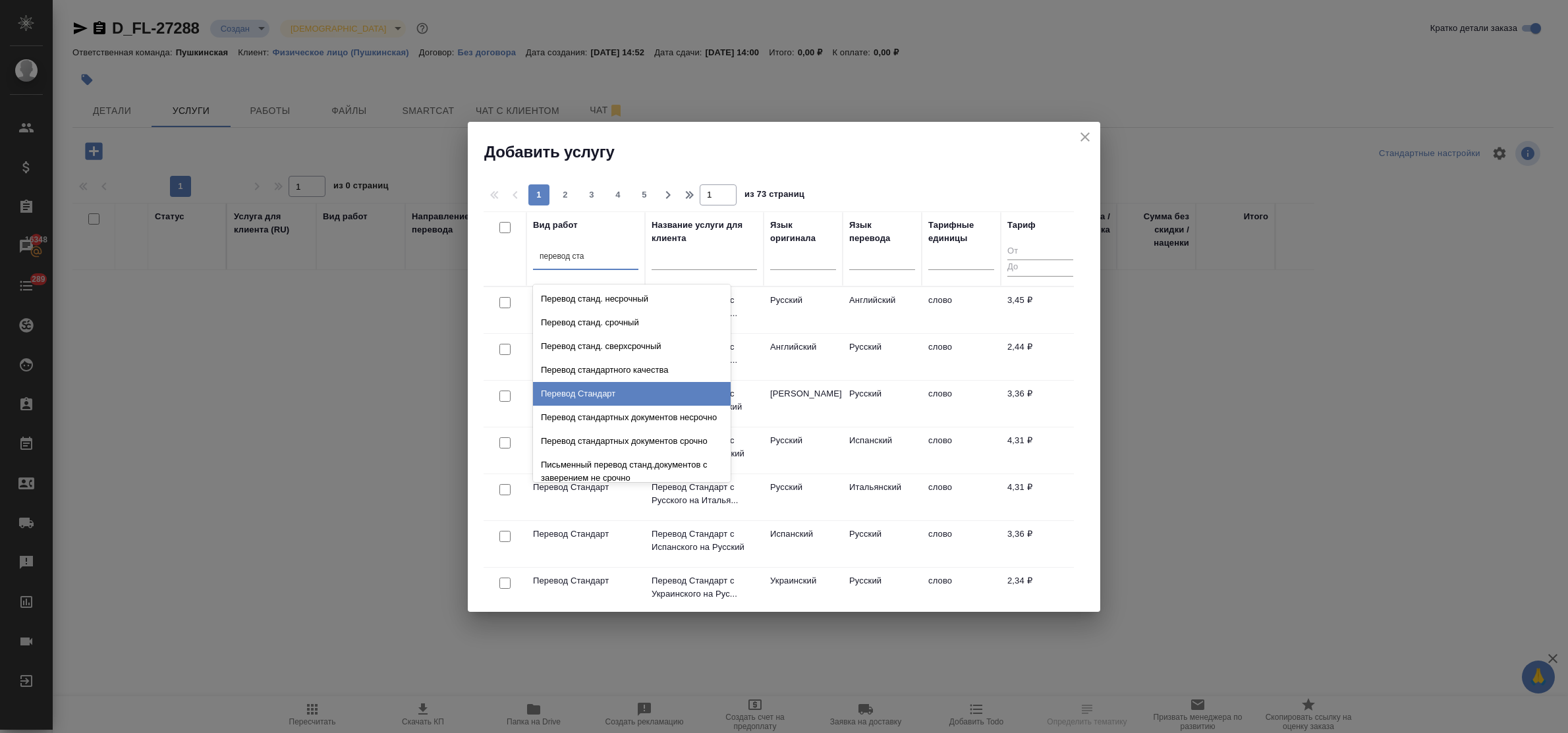
click at [617, 396] on div "Перевод Стандарт" at bounding box center [631, 393] width 197 height 23
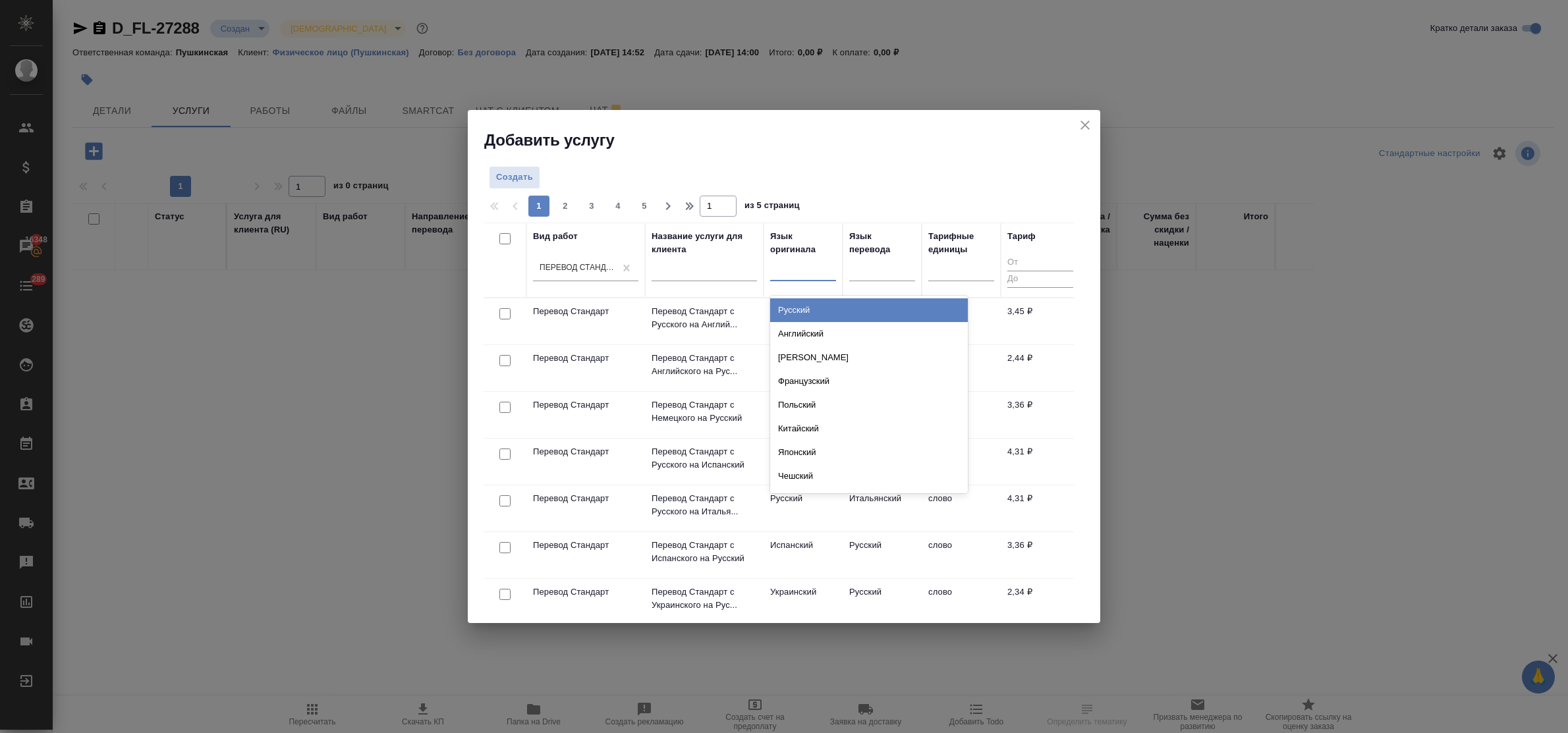
click at [784, 279] on div at bounding box center [803, 268] width 66 height 25
click at [809, 328] on div "Английский" at bounding box center [868, 333] width 197 height 23
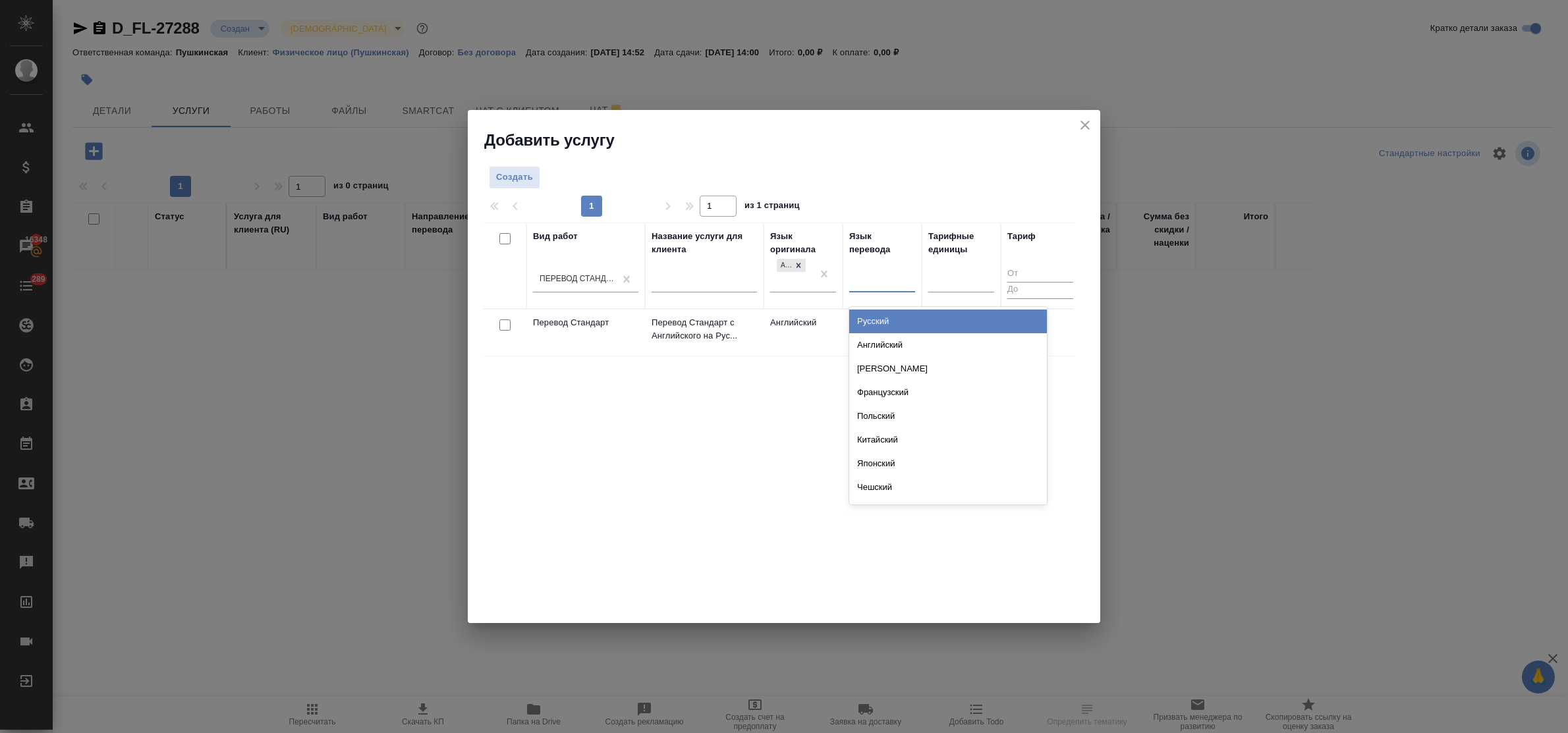
click at [879, 281] on div at bounding box center [882, 279] width 66 height 19
click at [890, 320] on div "Русский" at bounding box center [947, 320] width 197 height 23
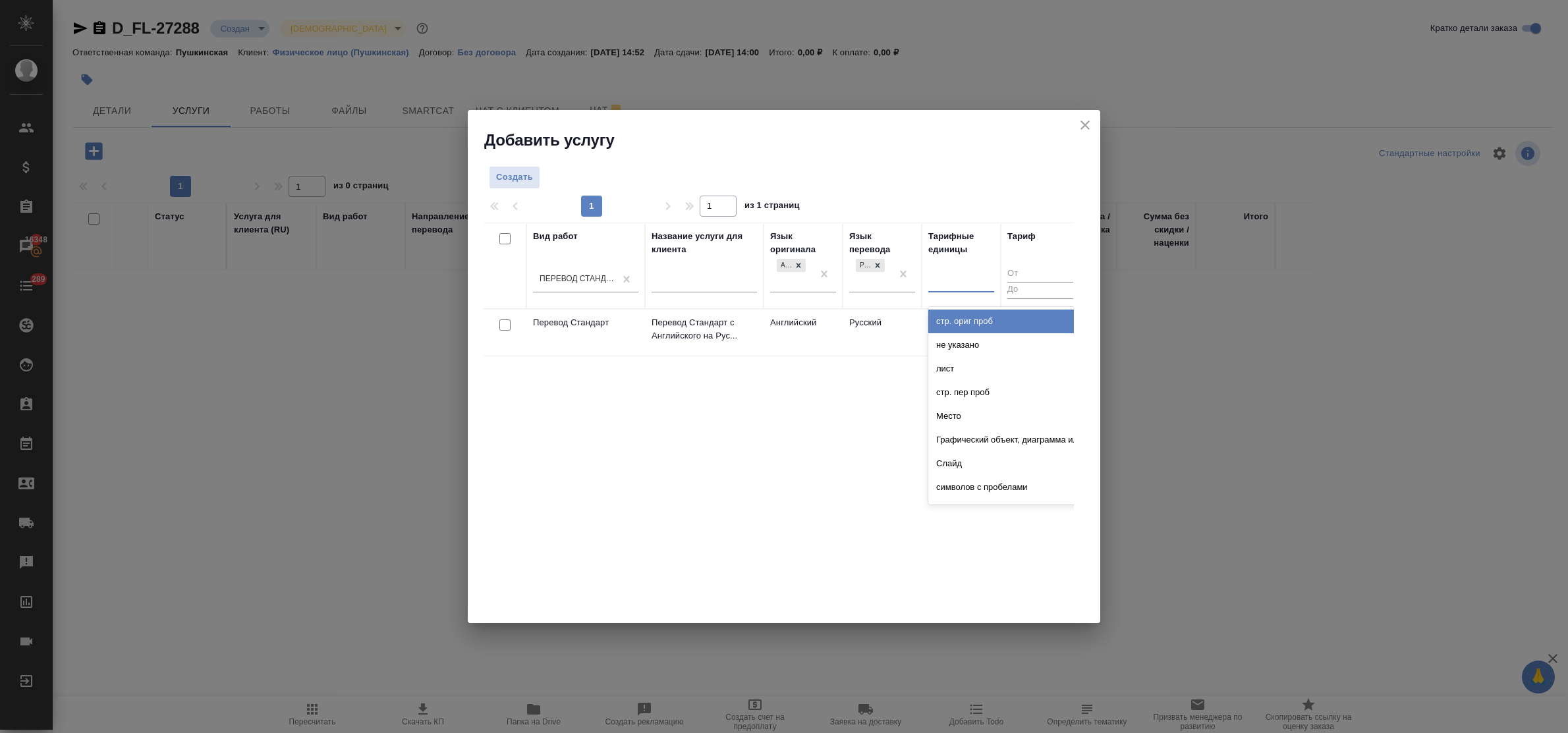
click at [944, 290] on div at bounding box center [961, 280] width 66 height 25
type input "сло"
click at [956, 318] on div "слово" at bounding box center [1026, 320] width 197 height 23
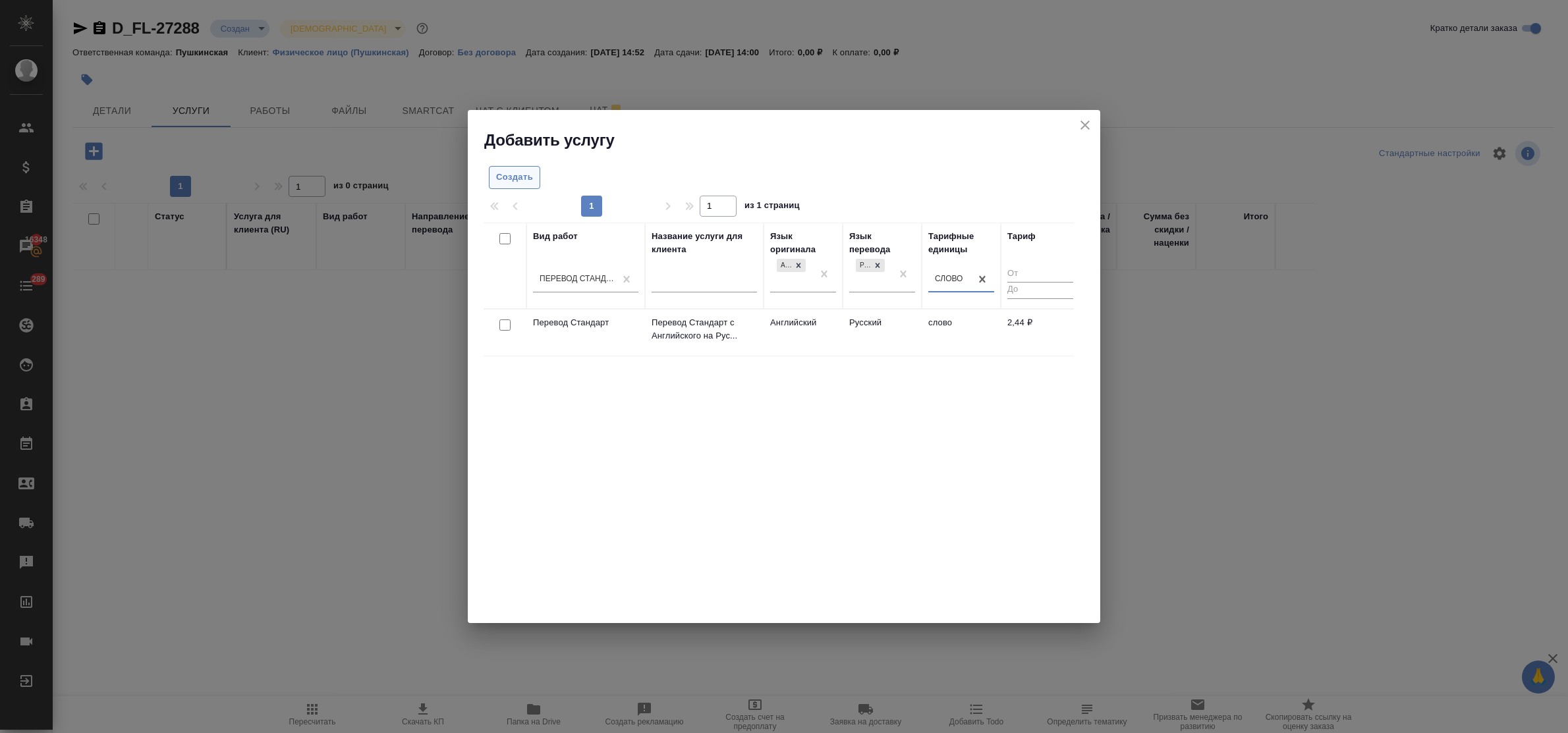
click at [520, 171] on span "Создать" at bounding box center [514, 177] width 36 height 15
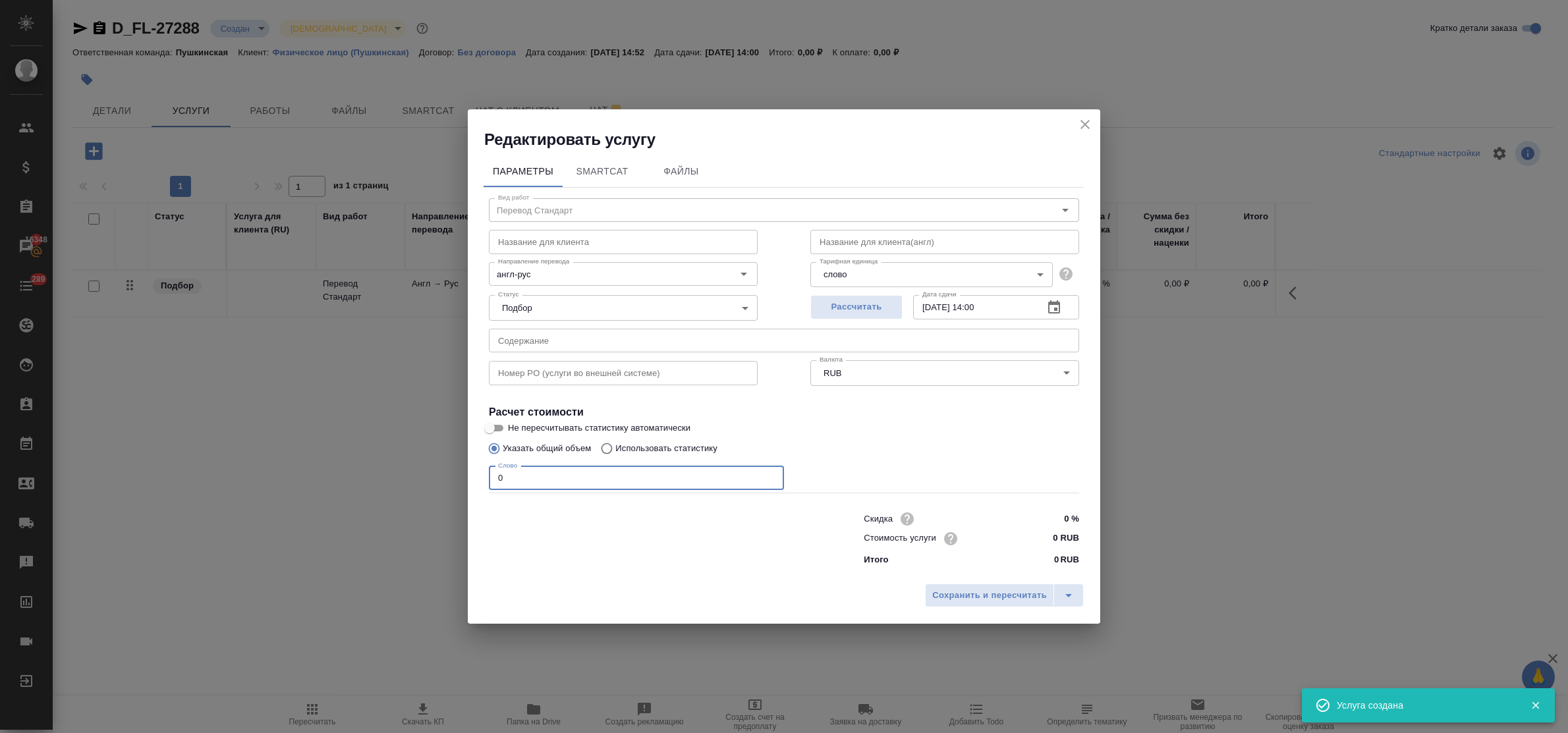
click at [495, 479] on input "0" at bounding box center [637, 478] width 295 height 23
type input "450"
click at [982, 307] on input "11.09.2025 14:00" at bounding box center [973, 307] width 120 height 23
type input "11.09.2025 11:00"
click at [1045, 541] on input "0 RUB" at bounding box center [1054, 538] width 48 height 19
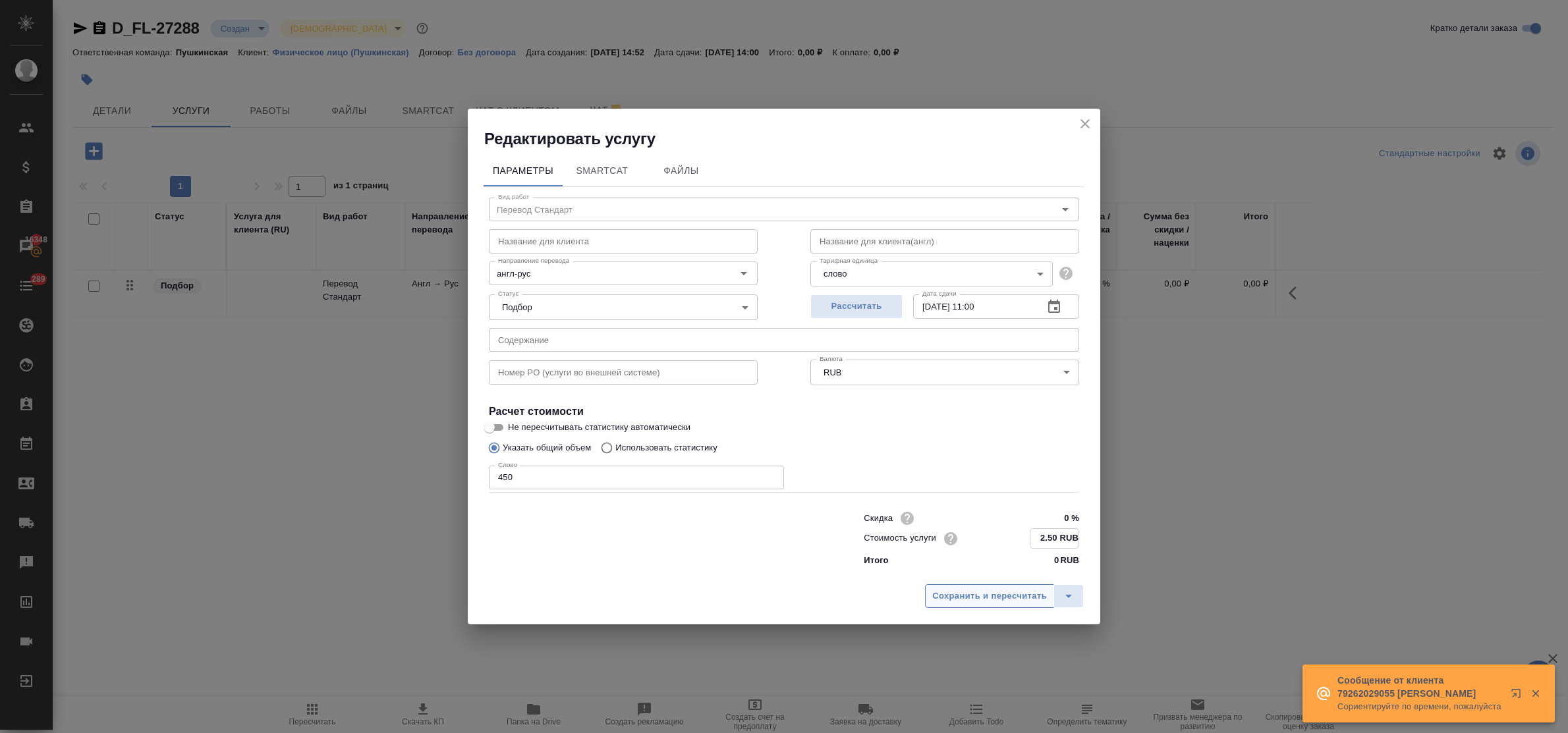
type input "2.50 RUB"
click at [1022, 595] on span "Сохранить и пересчитать" at bounding box center [989, 596] width 115 height 15
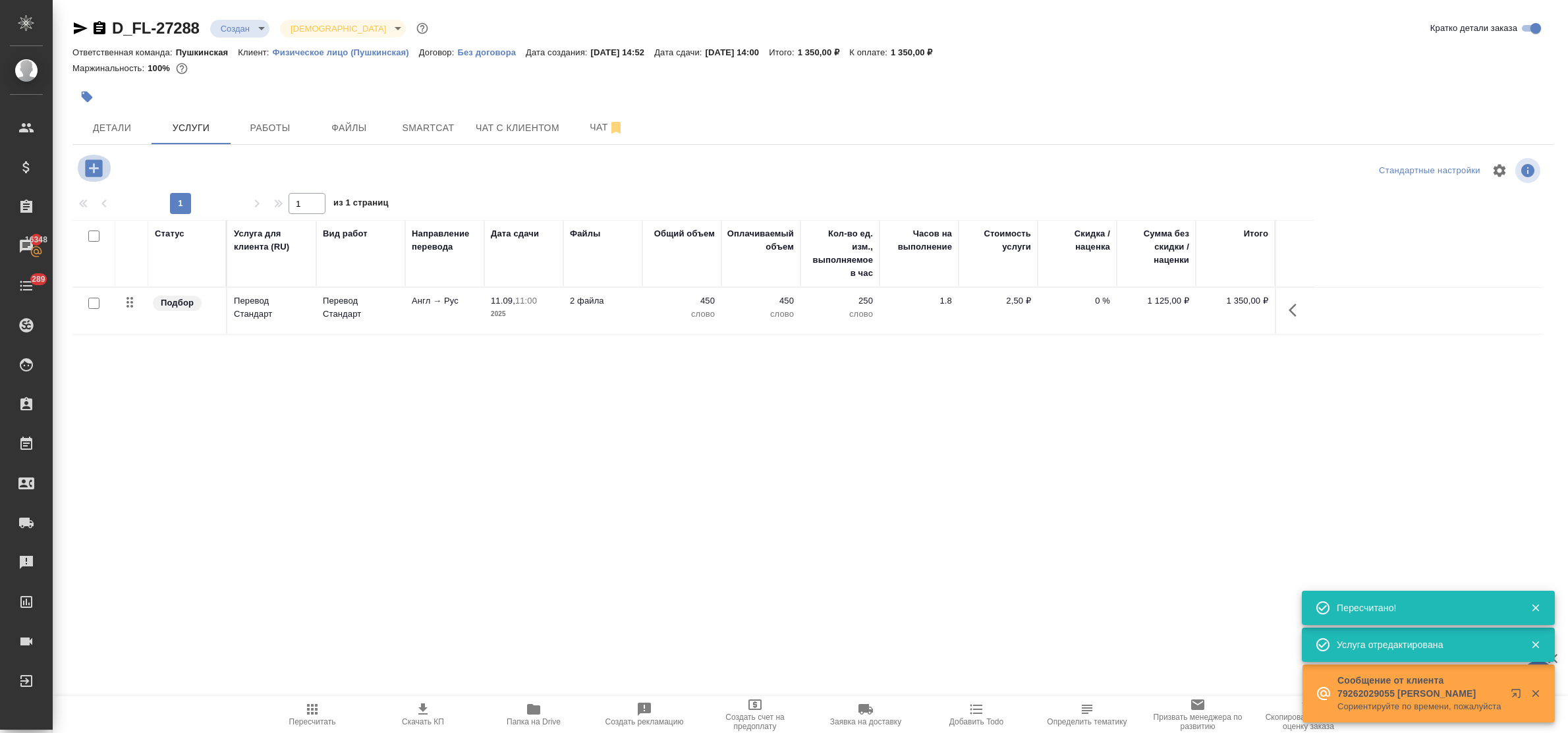
click at [92, 165] on icon "button" at bounding box center [94, 168] width 17 height 17
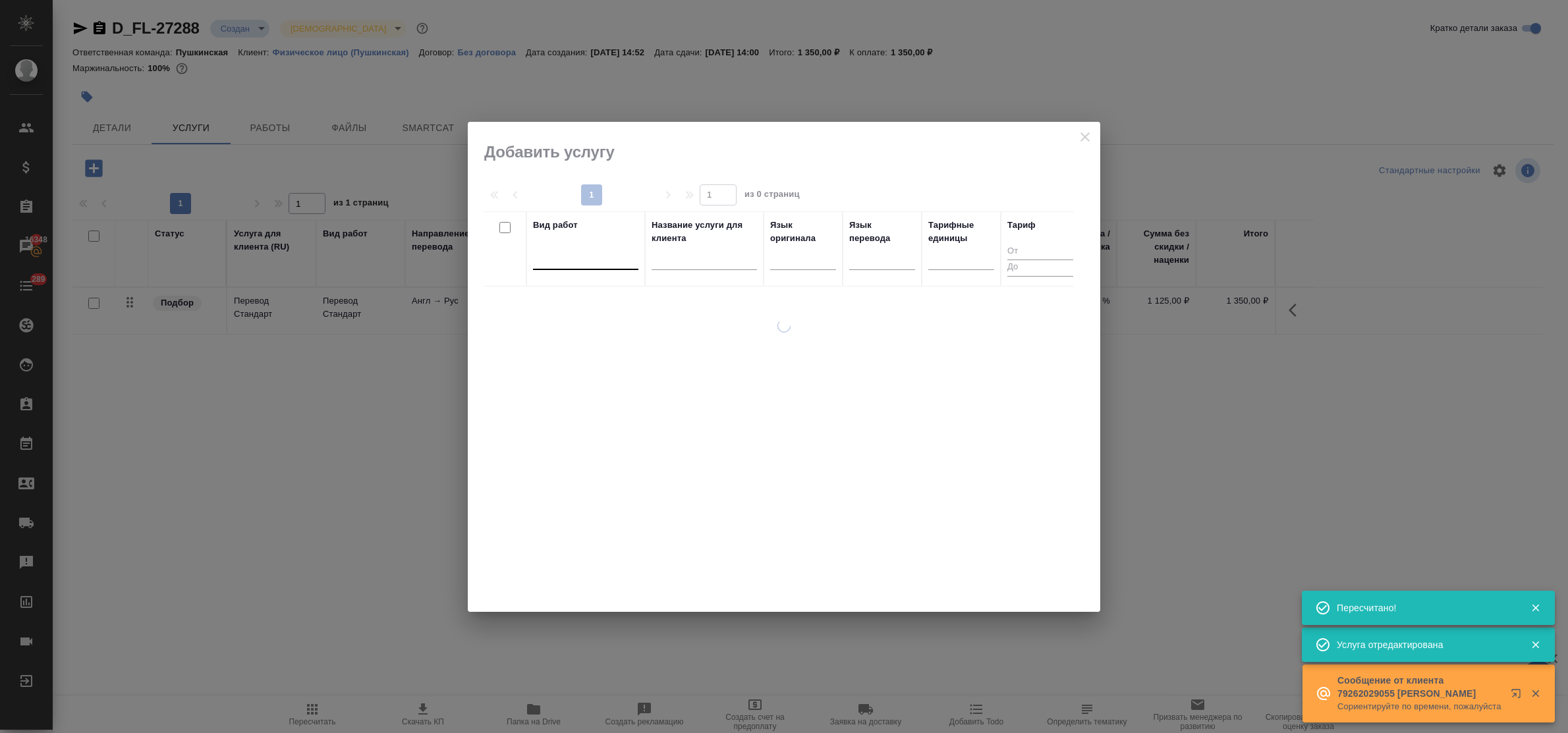
click at [578, 261] on div at bounding box center [585, 256] width 105 height 19
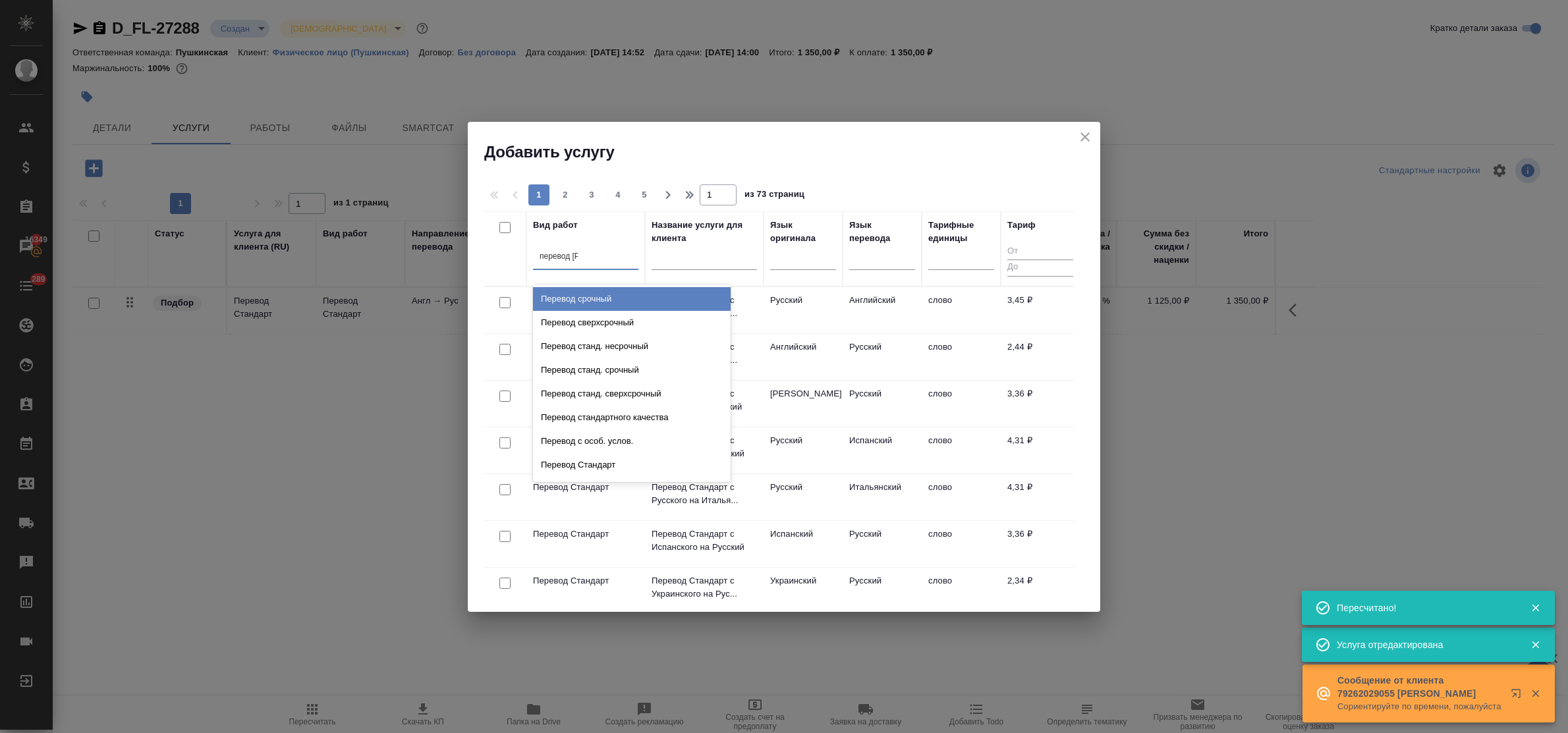
type input "перевод ст"
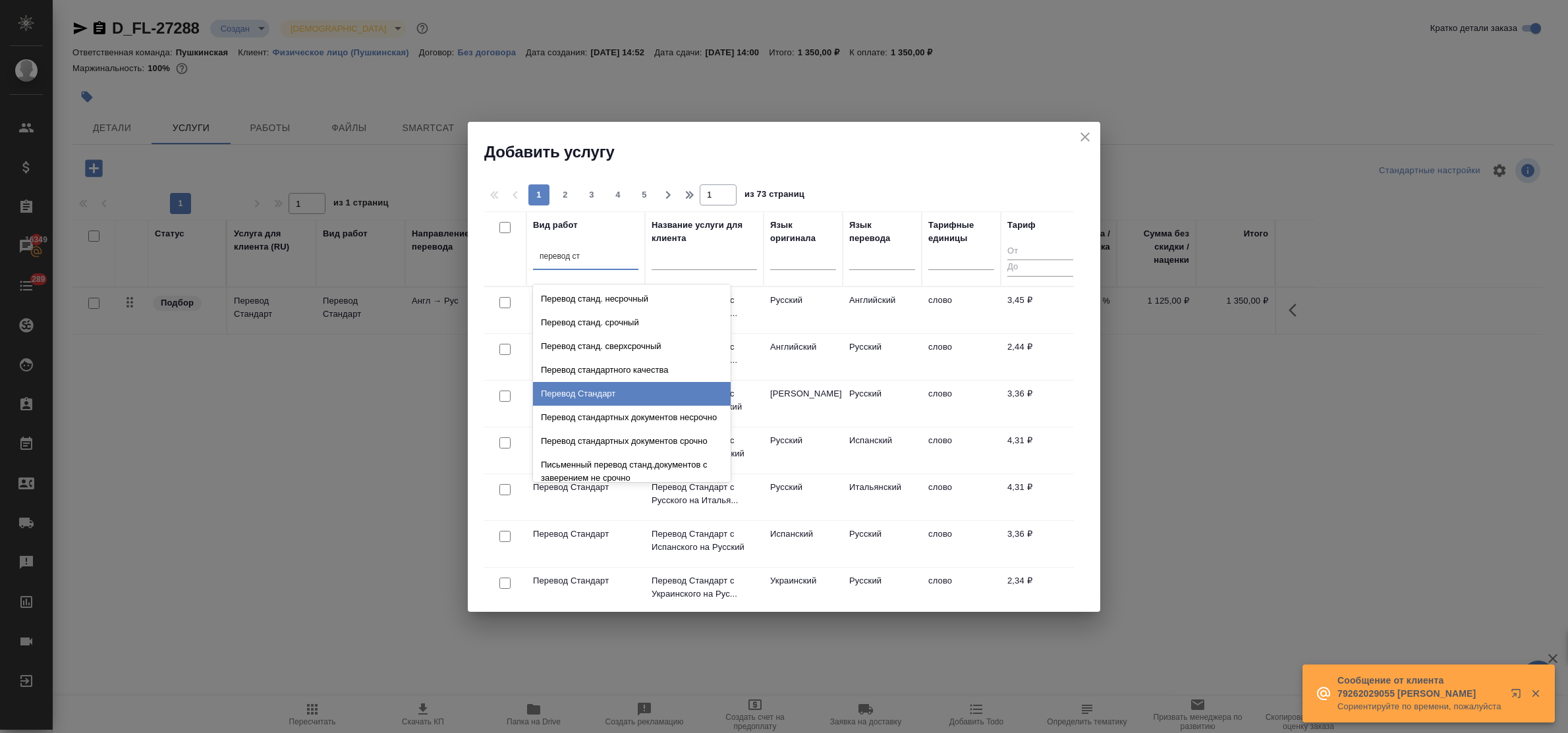
click at [613, 400] on div "Перевод Стандарт" at bounding box center [631, 393] width 197 height 23
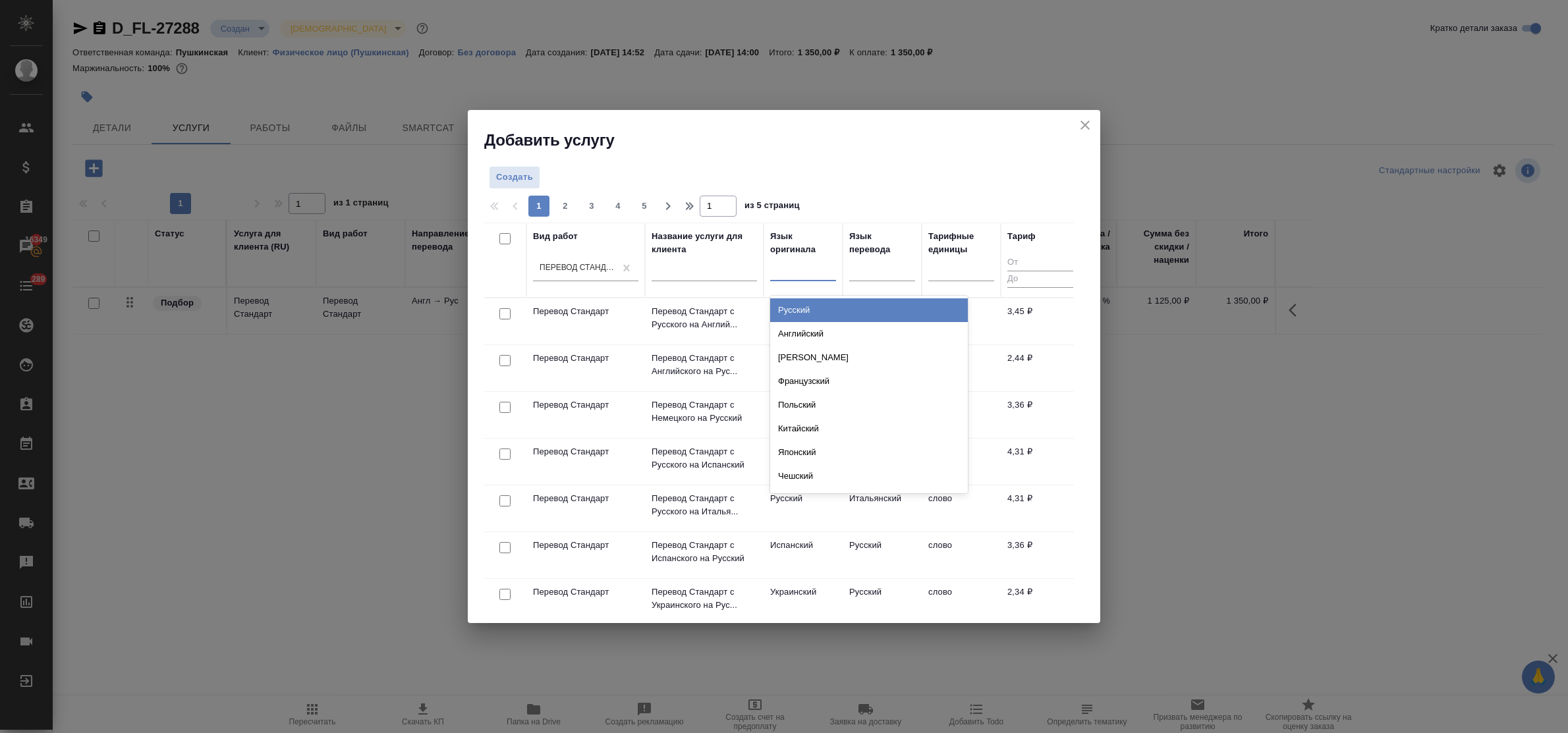
click at [777, 276] on div at bounding box center [803, 267] width 66 height 19
type input "эсто"
click at [795, 307] on div "Эстонский" at bounding box center [868, 309] width 197 height 23
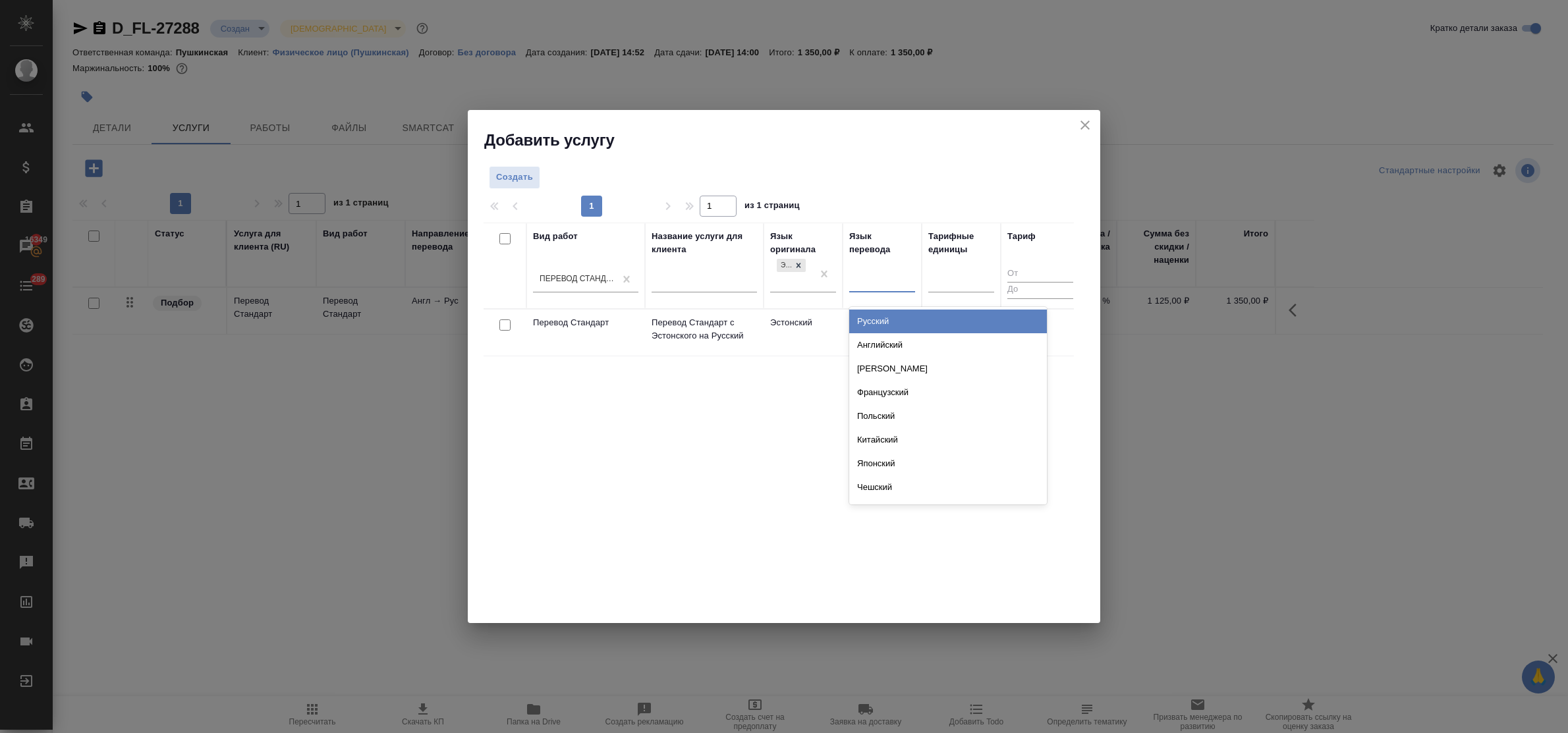
click at [870, 275] on div at bounding box center [882, 279] width 66 height 19
click at [887, 320] on div "Русский" at bounding box center [947, 320] width 197 height 23
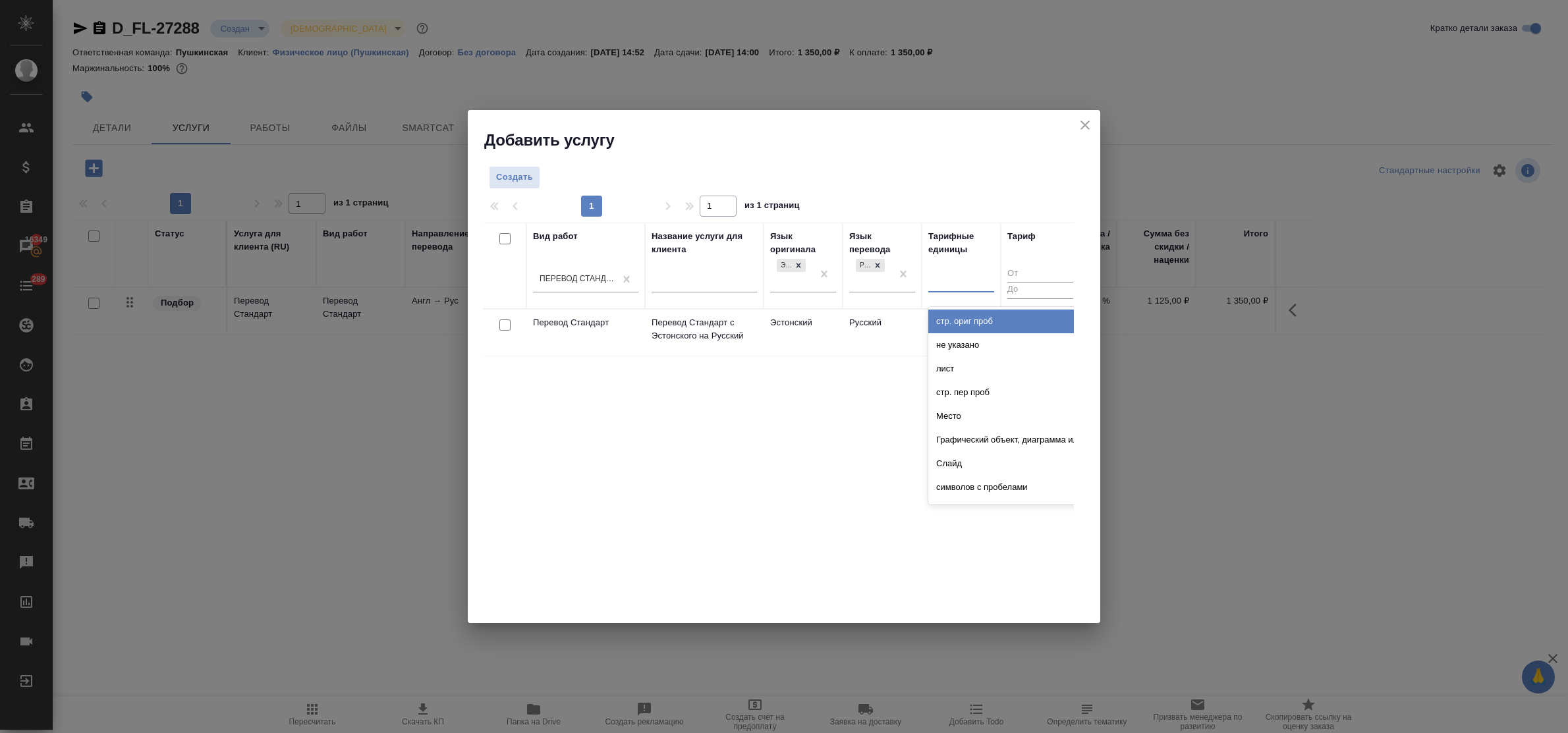
click at [952, 290] on div at bounding box center [961, 280] width 66 height 25
type input "сло"
click at [959, 317] on div "слово" at bounding box center [1026, 320] width 197 height 23
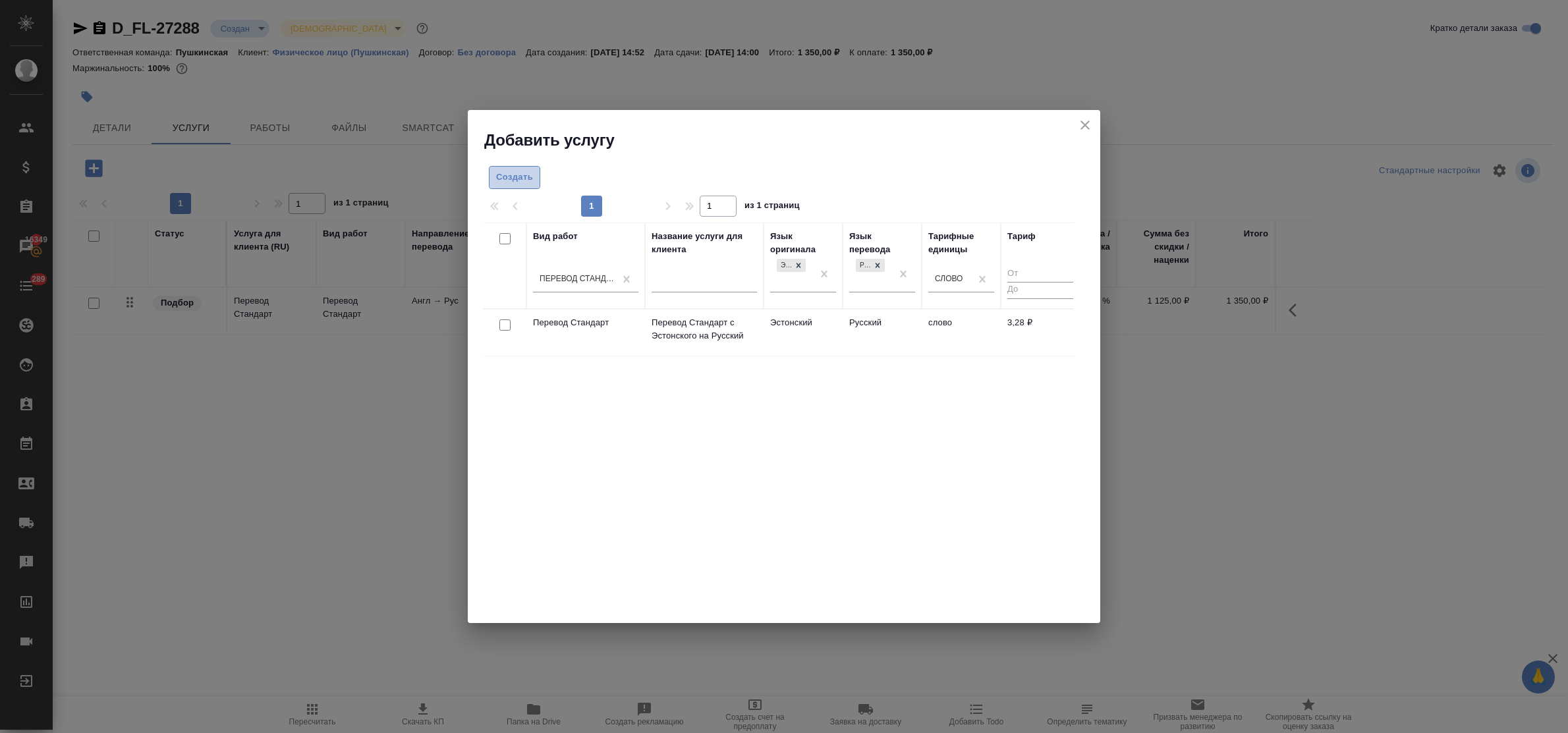
click at [524, 175] on span "Создать" at bounding box center [514, 177] width 36 height 15
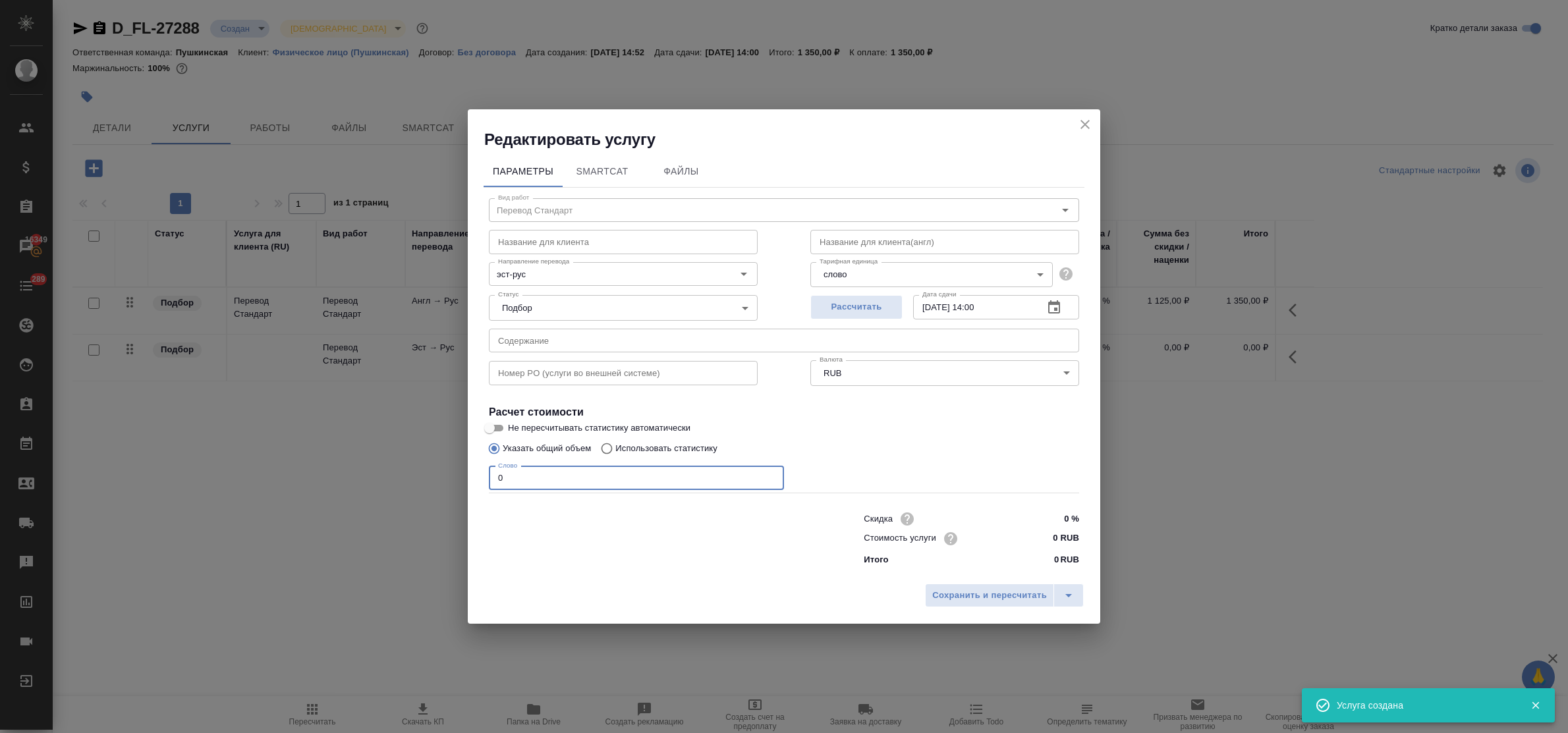
click at [494, 478] on input "0" at bounding box center [637, 478] width 295 height 23
type input "300"
click at [1048, 538] on input "0 RUB" at bounding box center [1054, 538] width 48 height 19
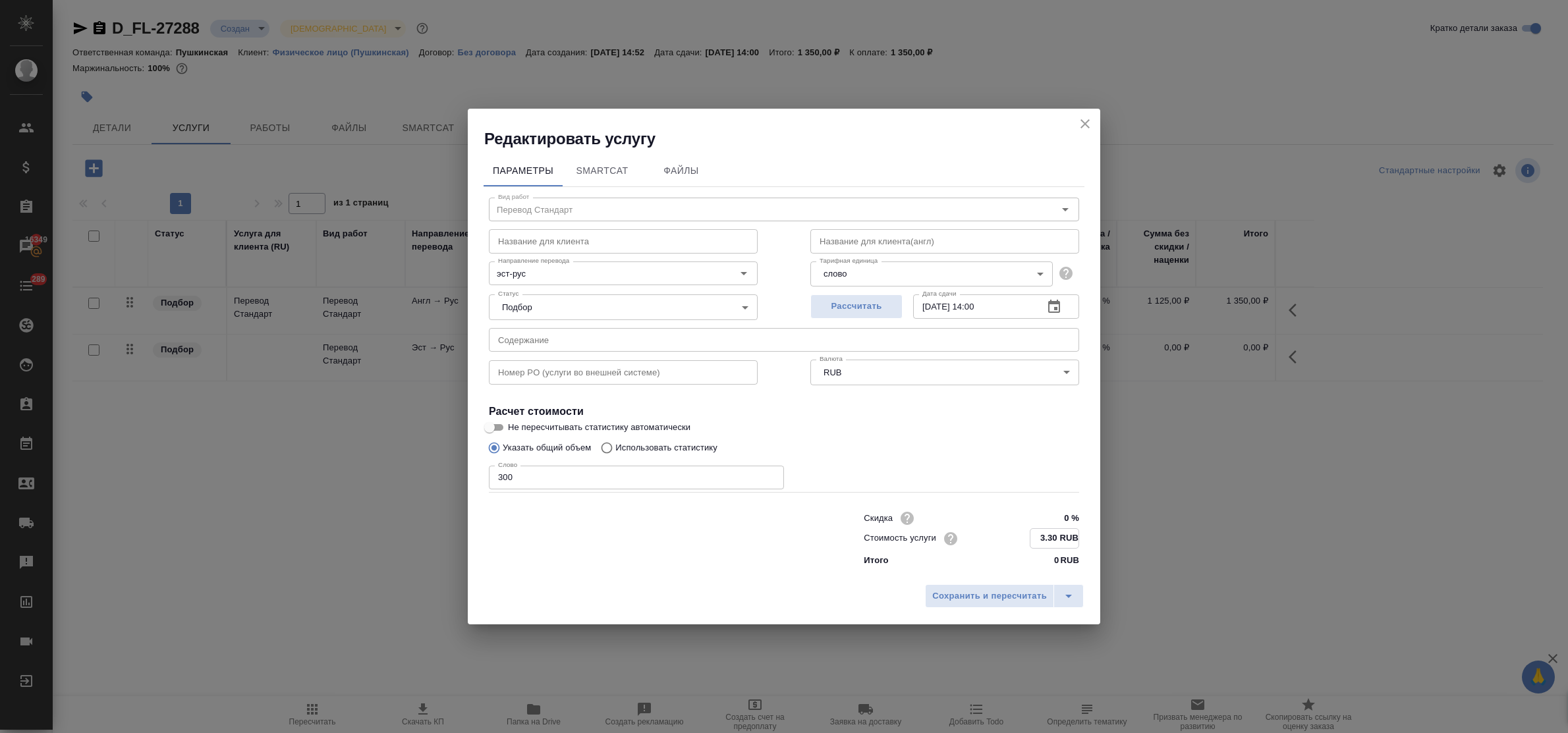
type input "3.30 RUB"
click at [982, 305] on input "11.09.2025 14:00" at bounding box center [973, 307] width 120 height 23
type input "11.09.2025 11:00"
click at [1008, 603] on span "Сохранить и пересчитать" at bounding box center [989, 595] width 115 height 15
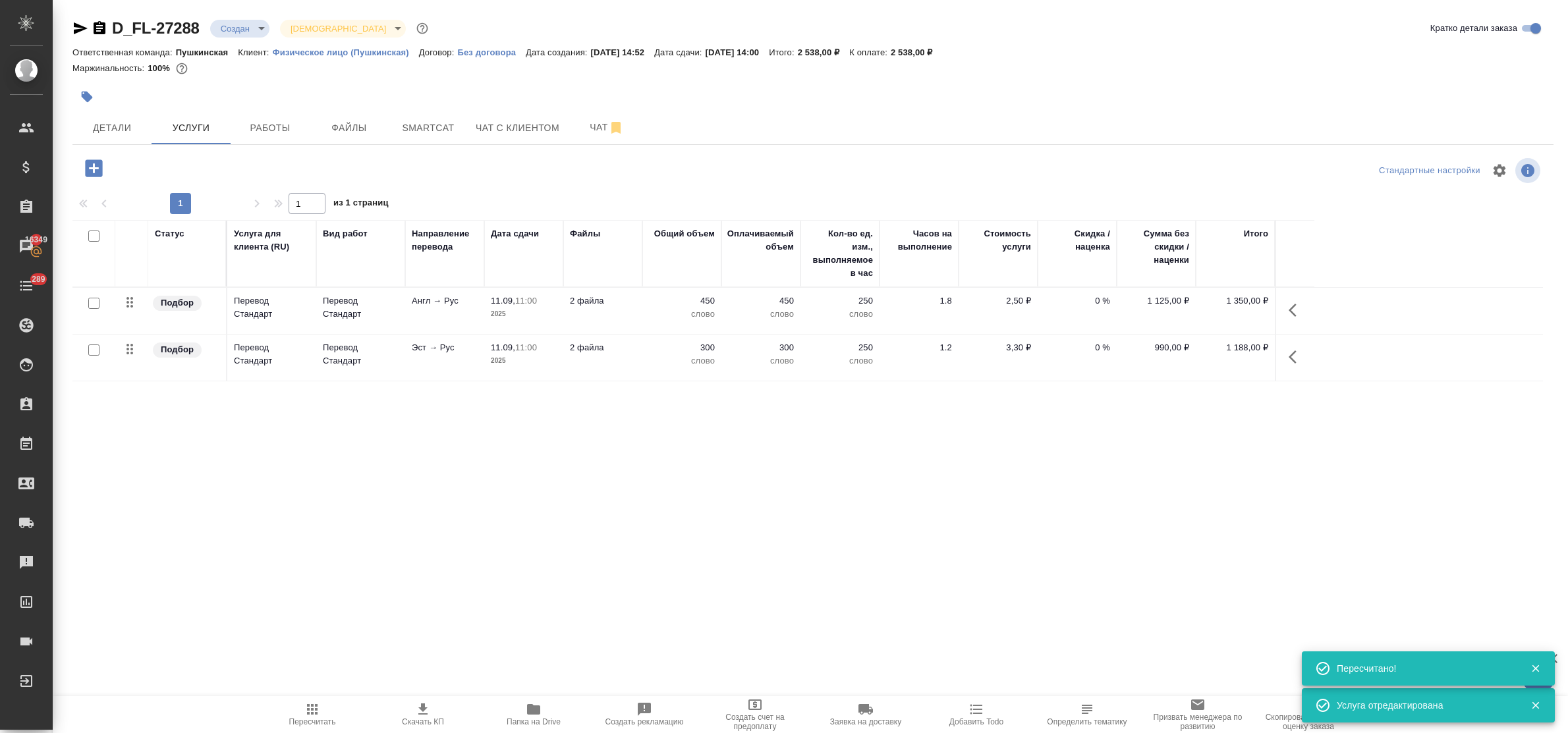
click at [89, 172] on icon "button" at bounding box center [94, 168] width 17 height 17
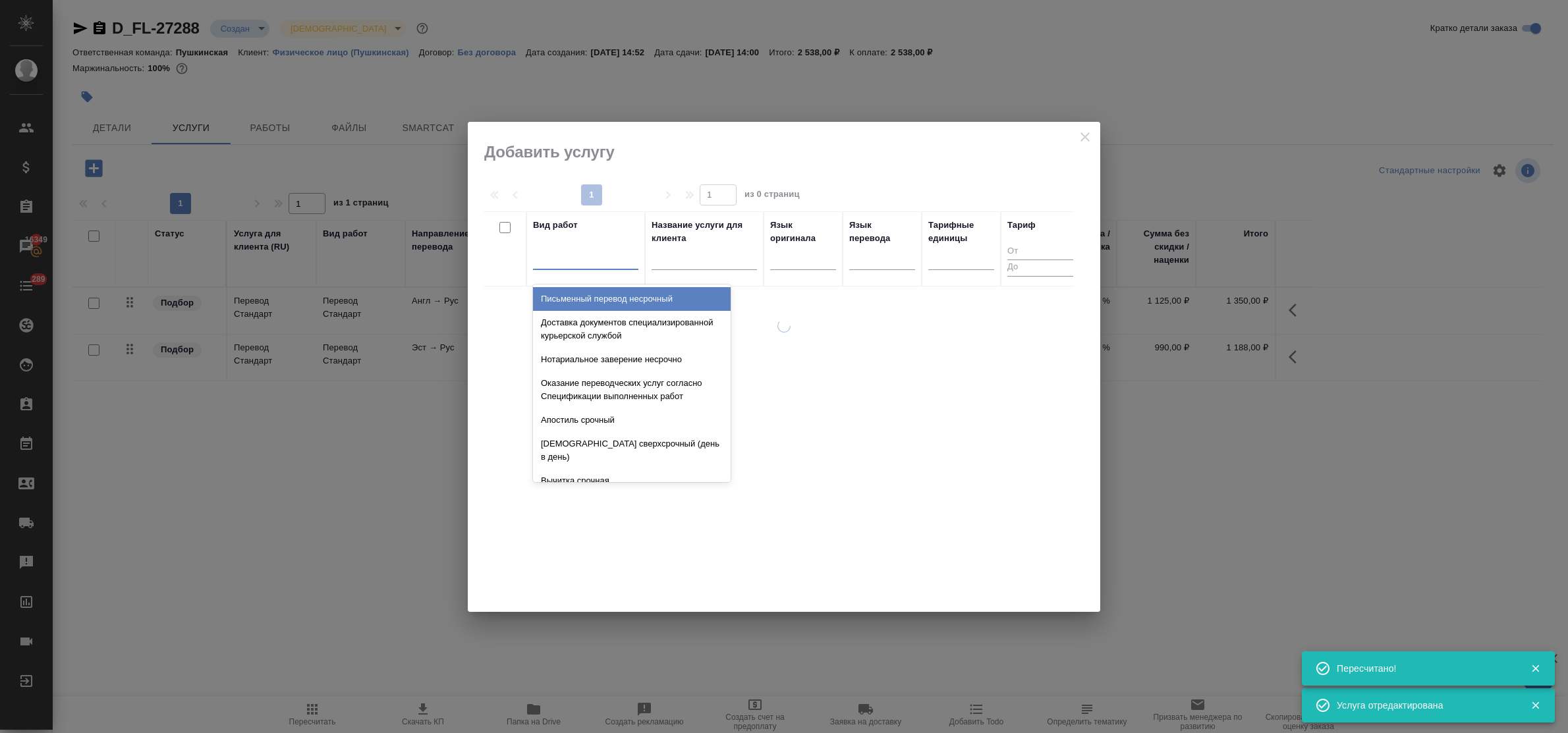
click at [596, 260] on div at bounding box center [585, 256] width 105 height 19
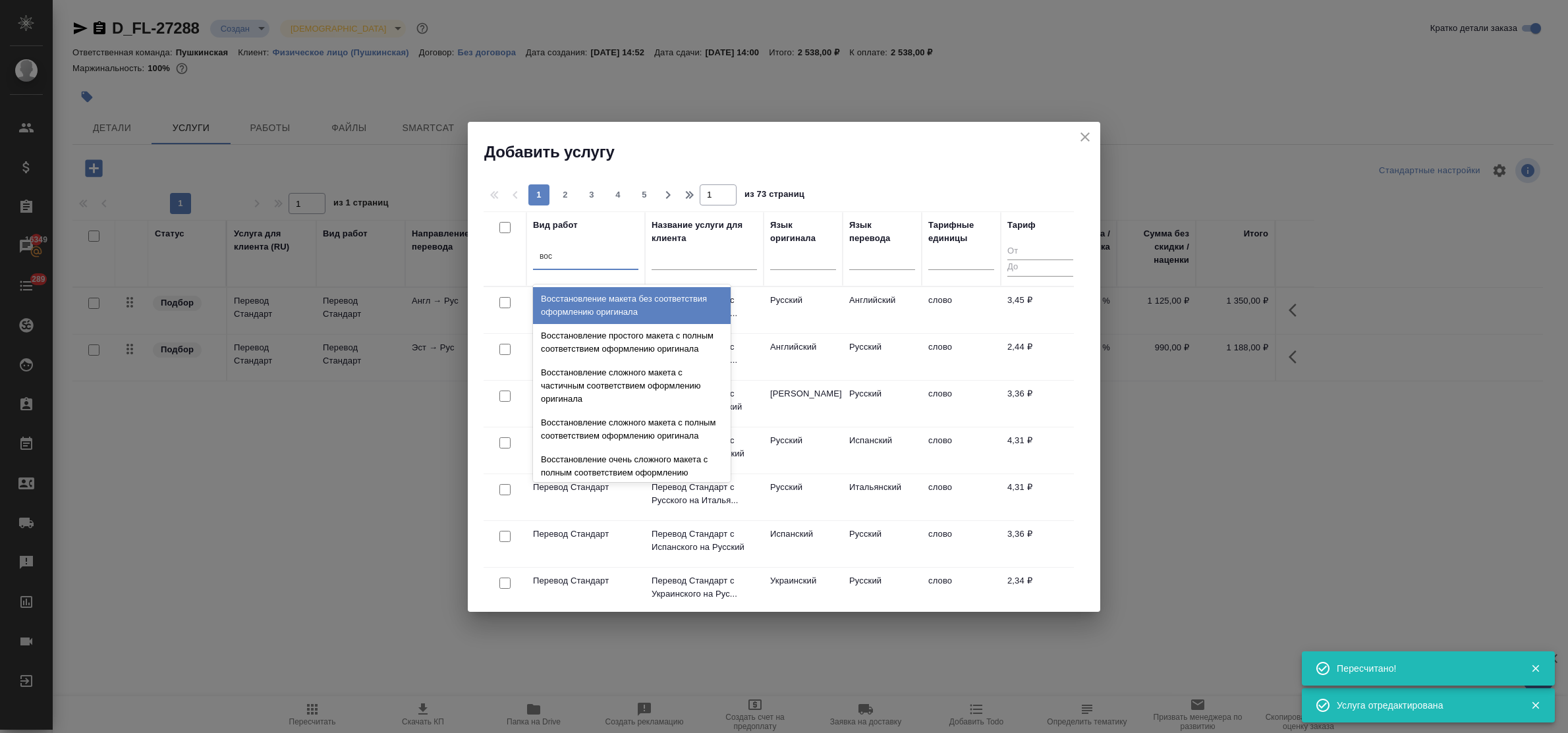
type input "восс"
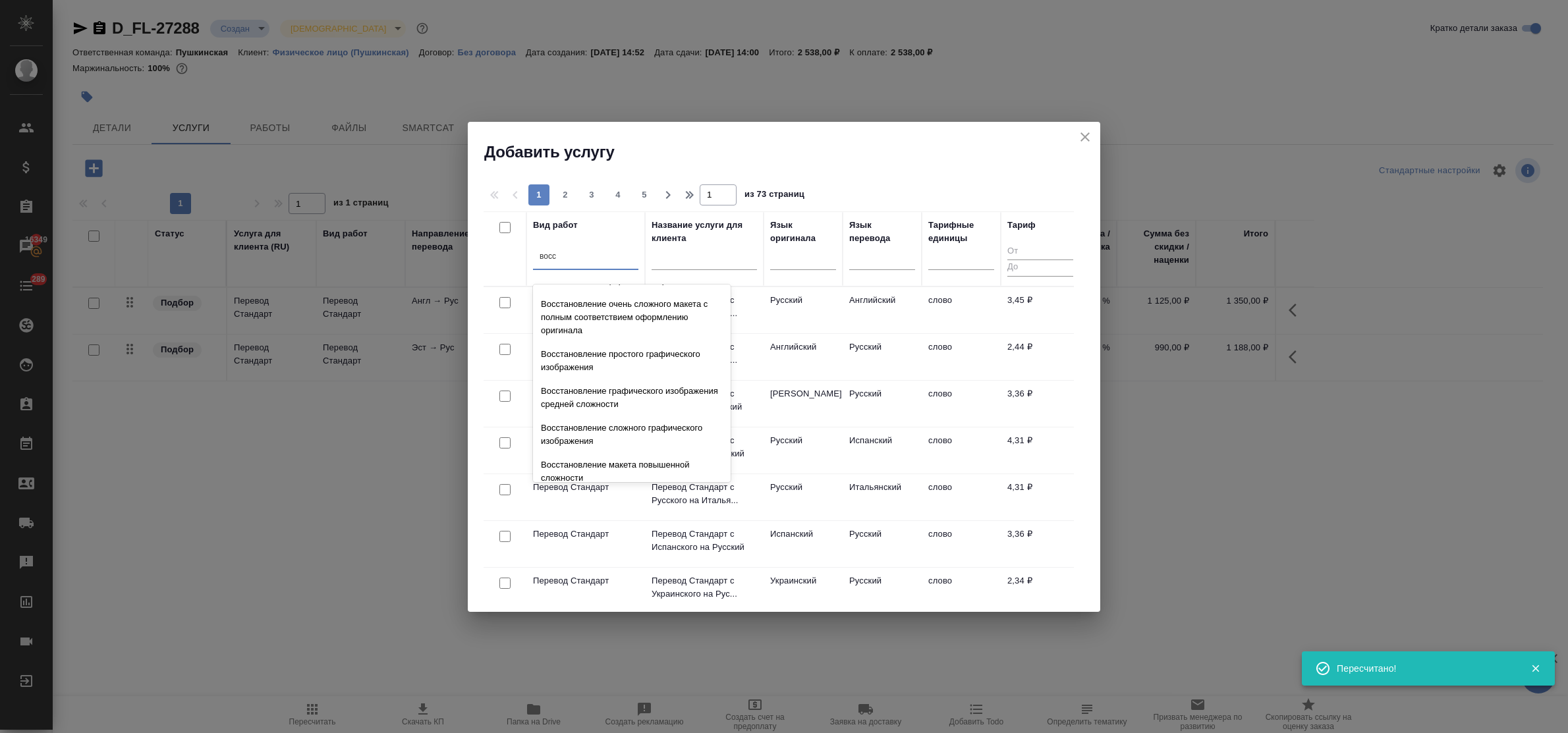
scroll to position [241, 0]
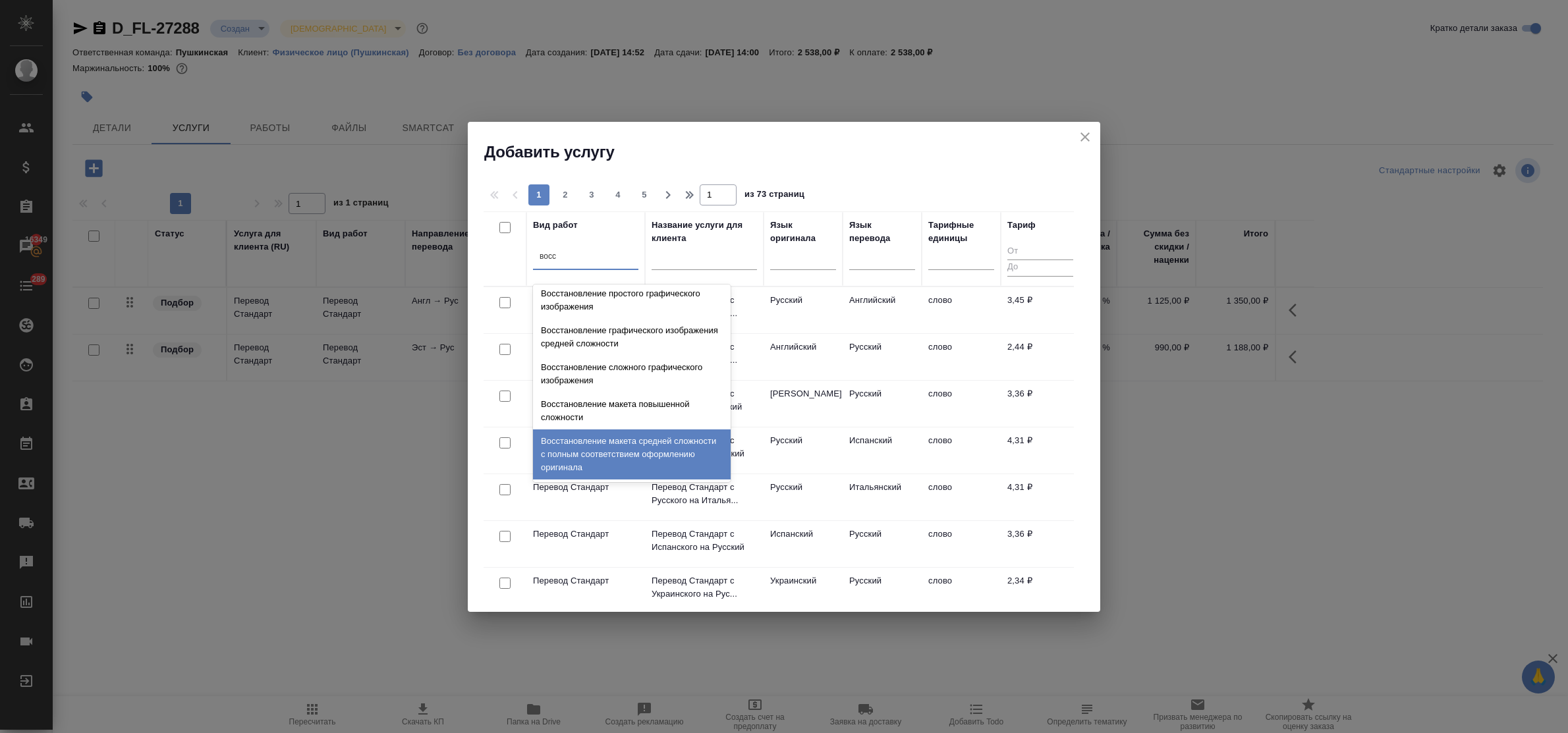
click at [634, 462] on div "Восстановление макета средней сложности с полным соответствием оформлению ориги…" at bounding box center [631, 454] width 197 height 50
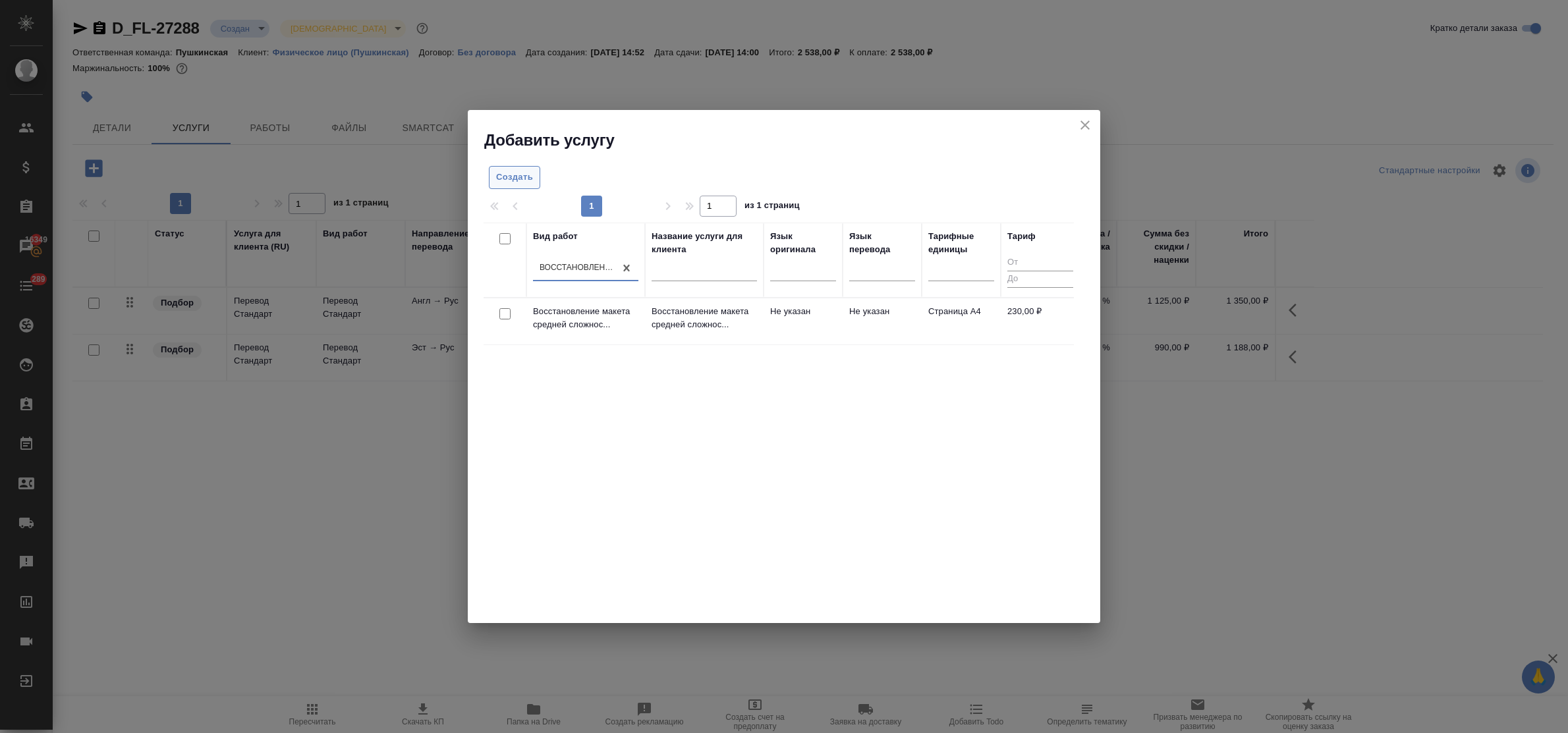
click at [522, 179] on span "Создать" at bounding box center [514, 177] width 36 height 15
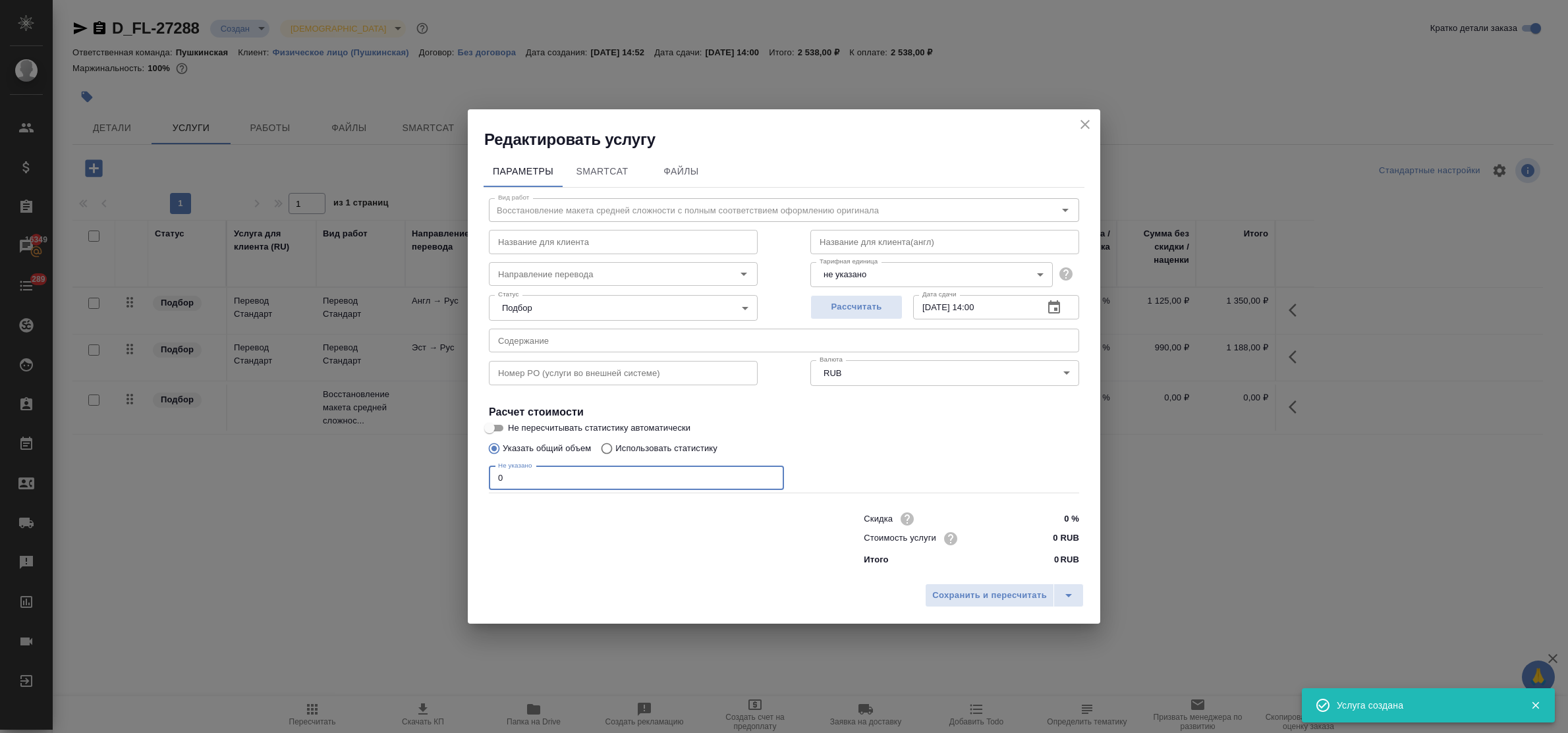
drag, startPoint x: 505, startPoint y: 479, endPoint x: 475, endPoint y: 479, distance: 30.0
click at [475, 479] on div "Параметры SmartCat Файлы Вид работ Восстановление макета средней сложности с по…" at bounding box center [784, 363] width 632 height 426
type input "5"
click at [1039, 538] on input "0 RUB" at bounding box center [1054, 538] width 48 height 19
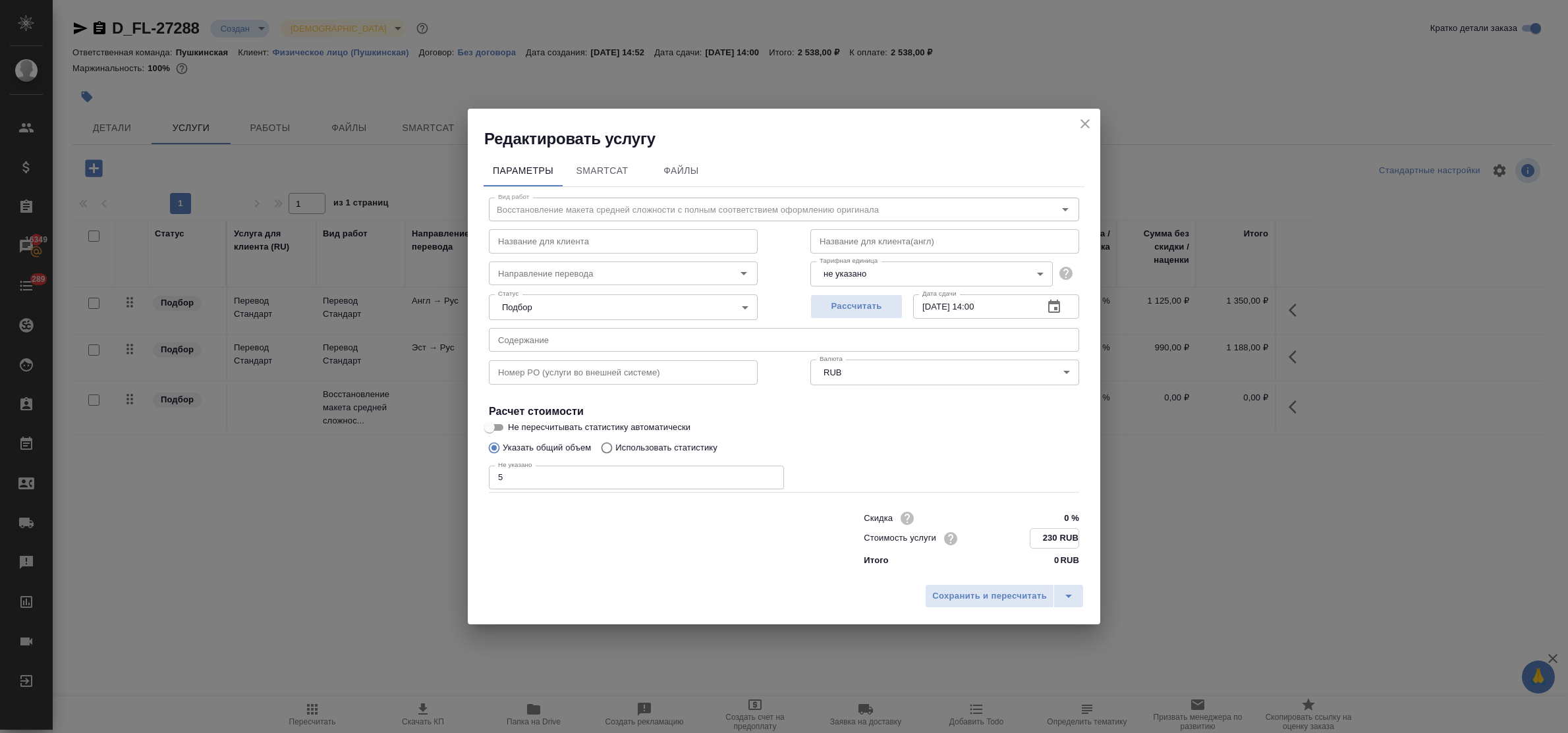
type input "230 RUB"
click at [982, 301] on input "11.09.2025 14:00" at bounding box center [973, 307] width 120 height 23
type input "11.09.2025 11:00"
click at [998, 597] on span "Сохранить и пересчитать" at bounding box center [989, 595] width 115 height 15
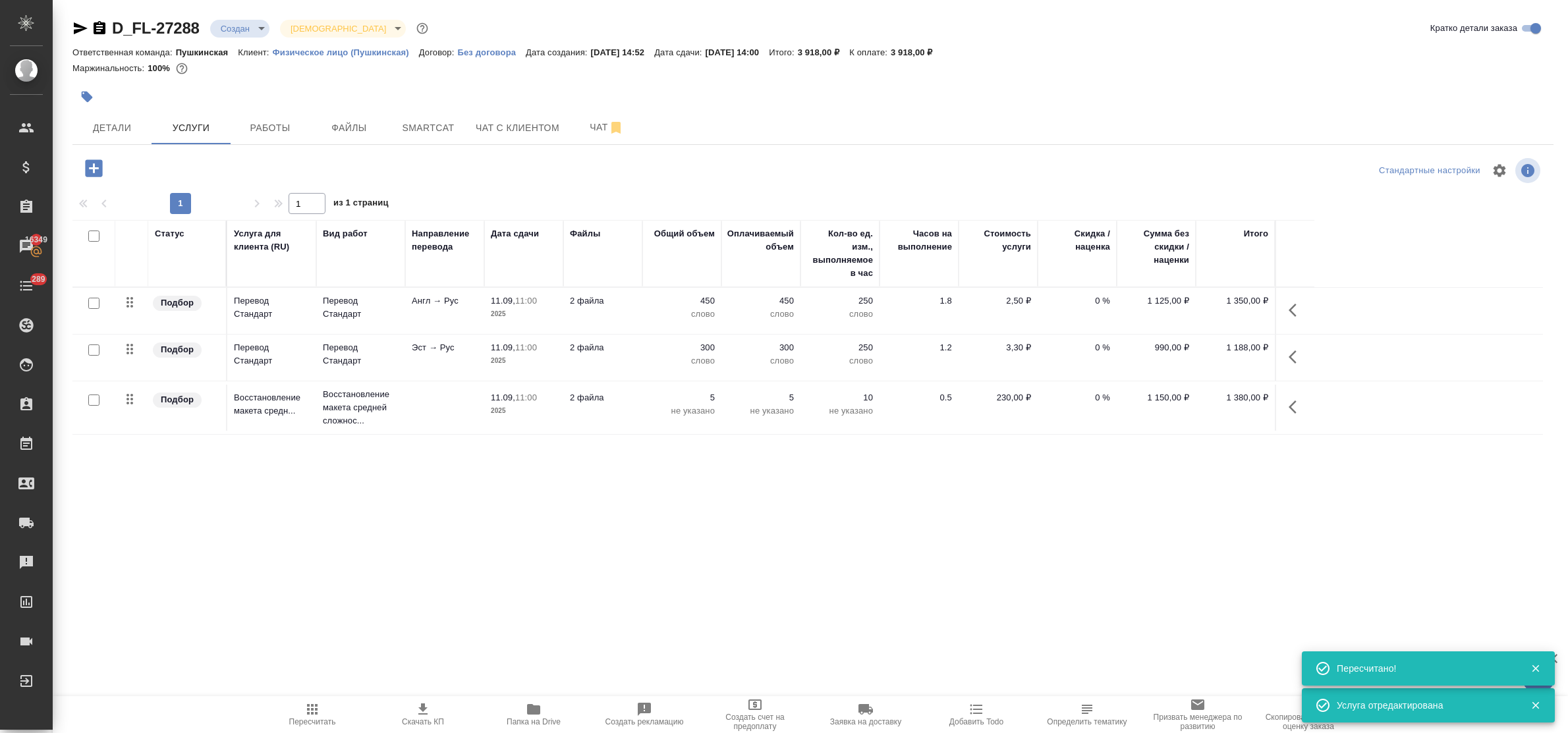
click at [89, 165] on icon "button" at bounding box center [94, 168] width 17 height 17
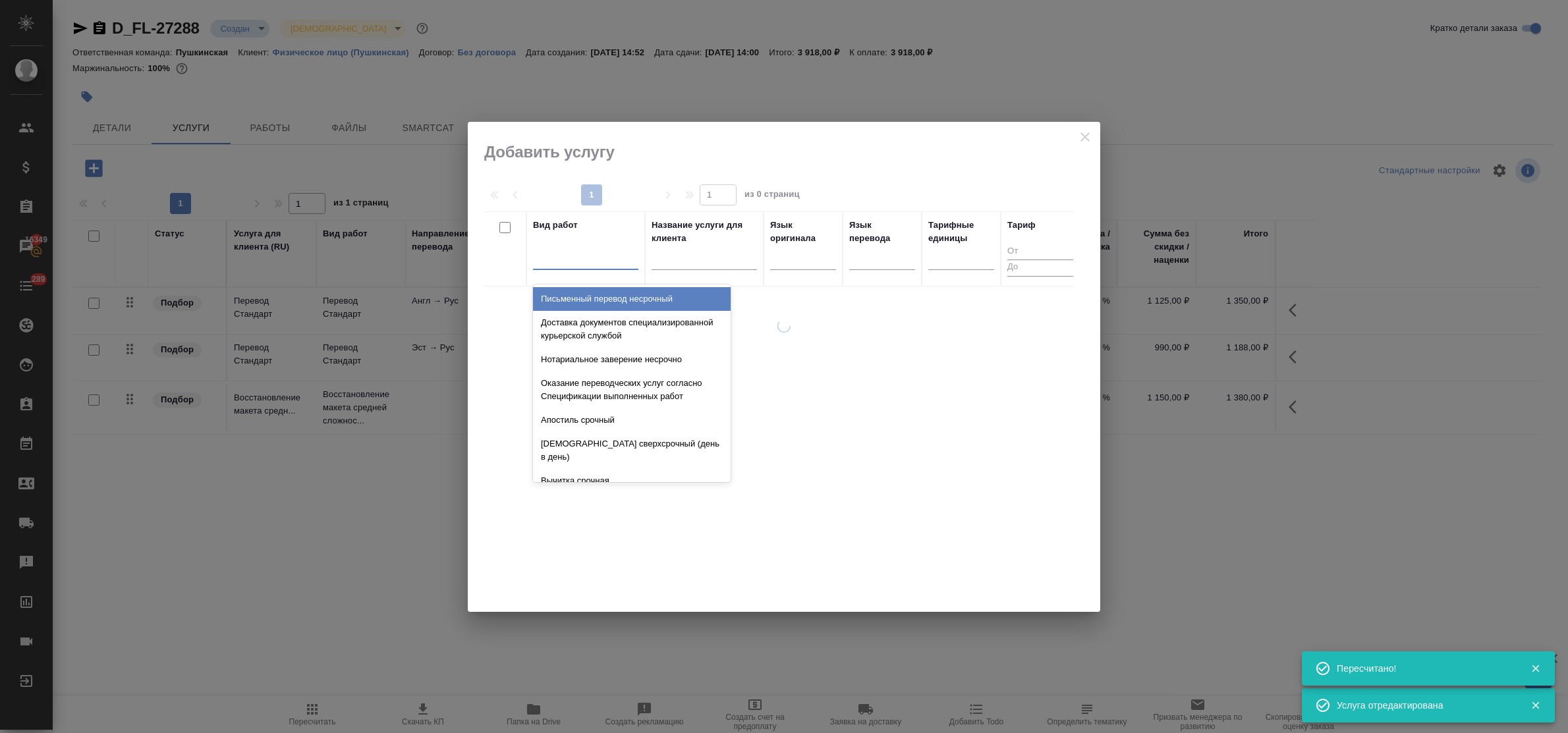
click at [568, 266] on div at bounding box center [585, 256] width 105 height 19
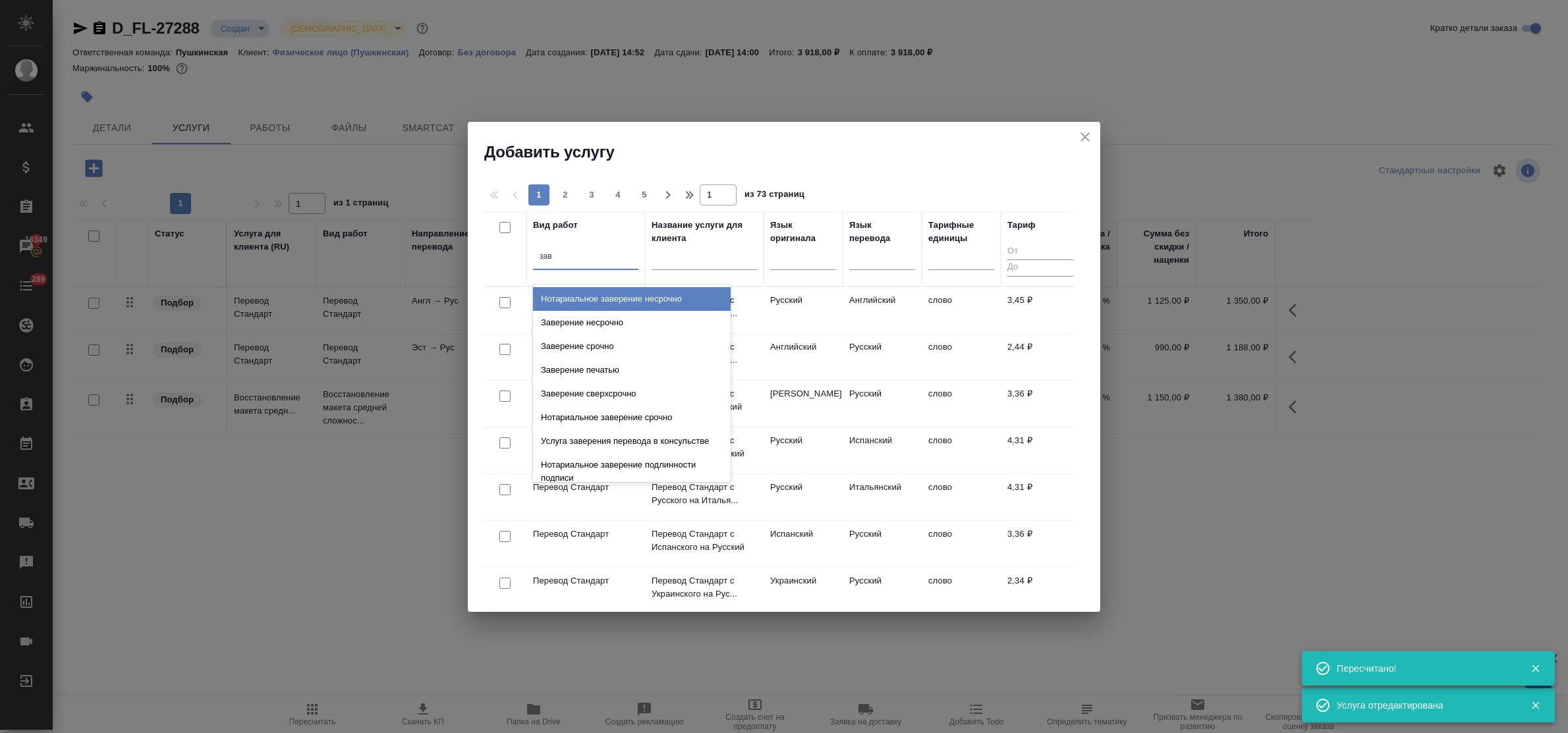
type input "заве"
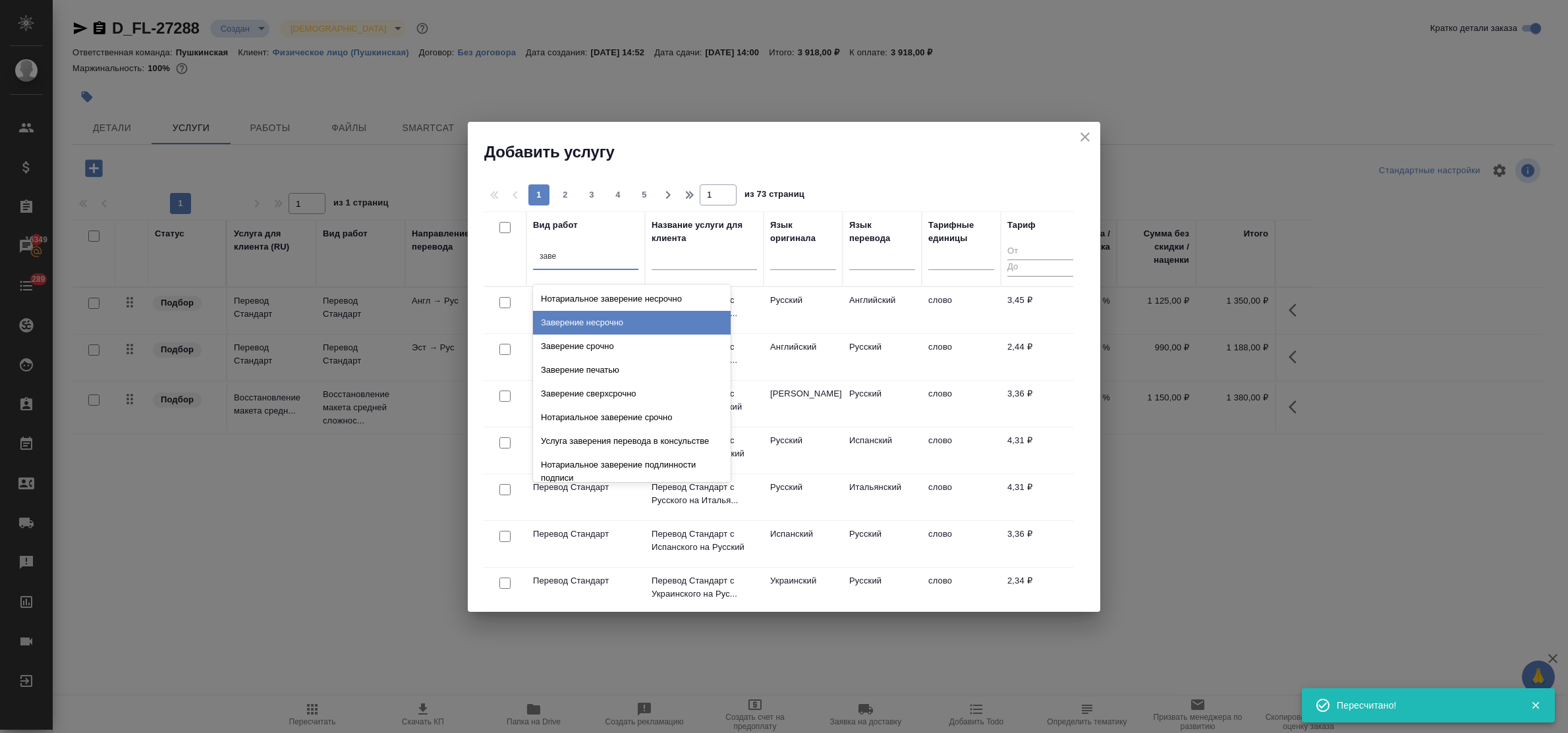
click at [586, 320] on div "Заверение несрочно" at bounding box center [631, 322] width 197 height 23
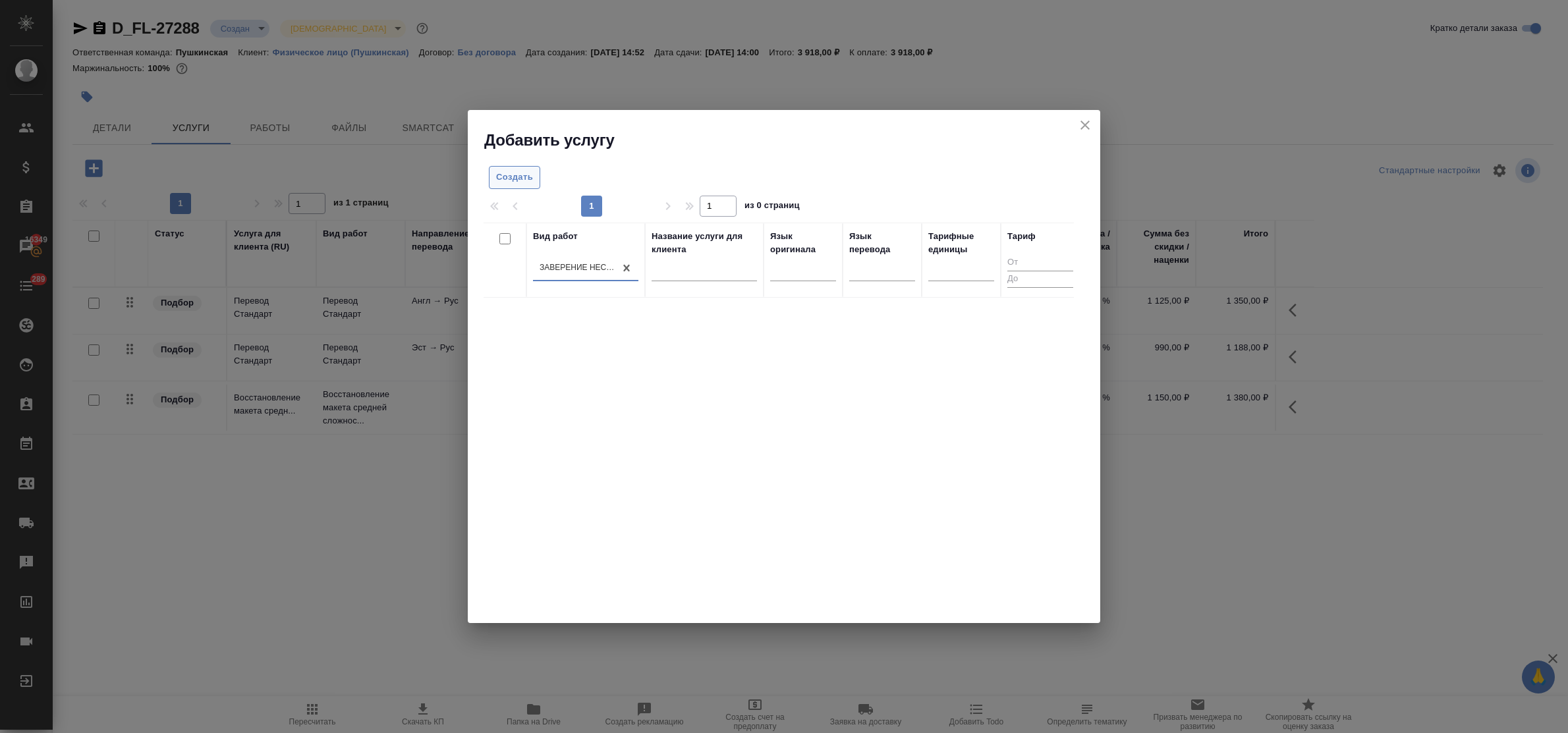
click at [517, 178] on span "Создать" at bounding box center [514, 177] width 36 height 15
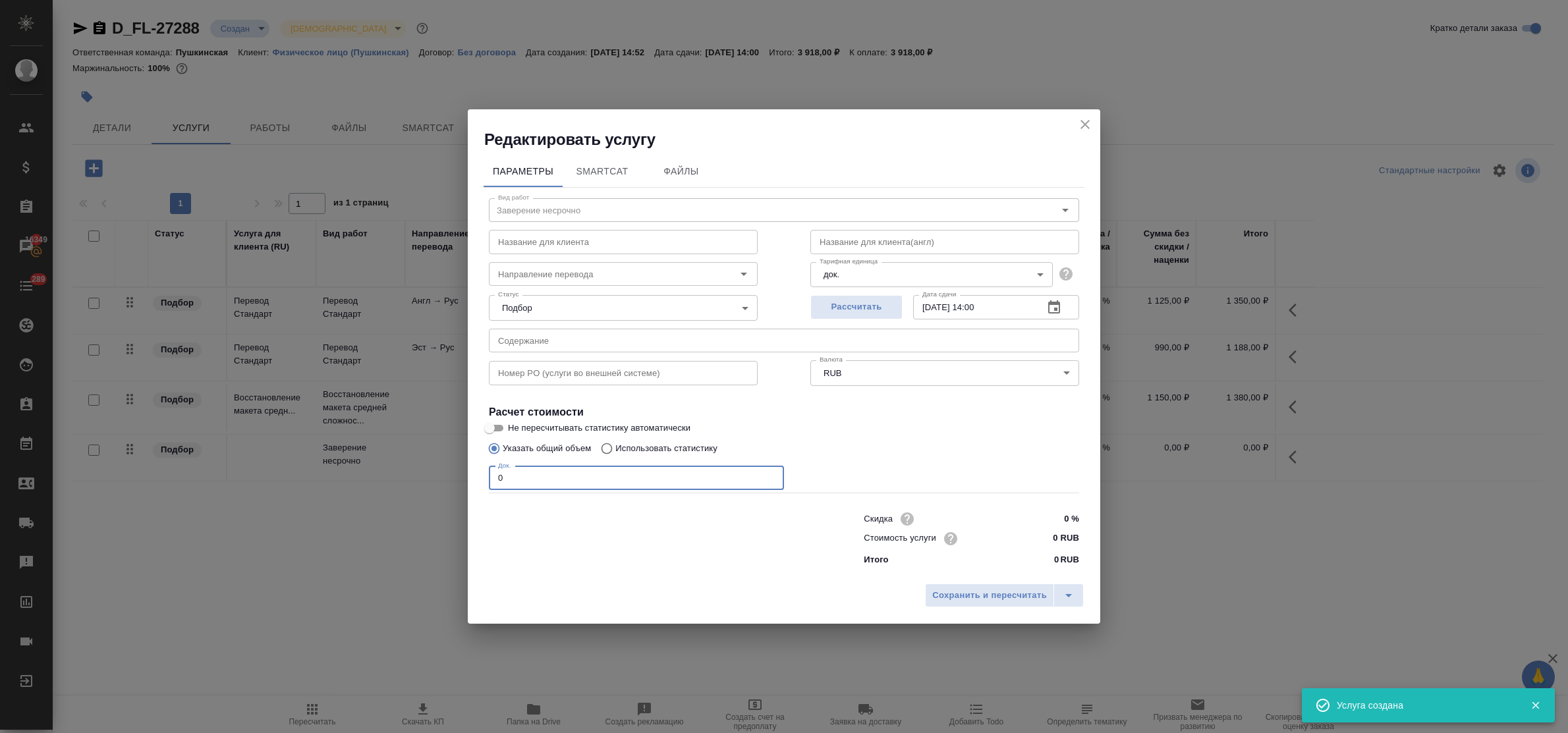
drag, startPoint x: 527, startPoint y: 474, endPoint x: 456, endPoint y: 461, distance: 72.2
click at [468, 466] on div "Параметры SmartCat Файлы Вид работ Заверение несрочно Вид работ Название для кл…" at bounding box center [784, 363] width 632 height 426
type input "8"
type input "4"
click at [1049, 534] on input "0 RUB" at bounding box center [1054, 538] width 48 height 19
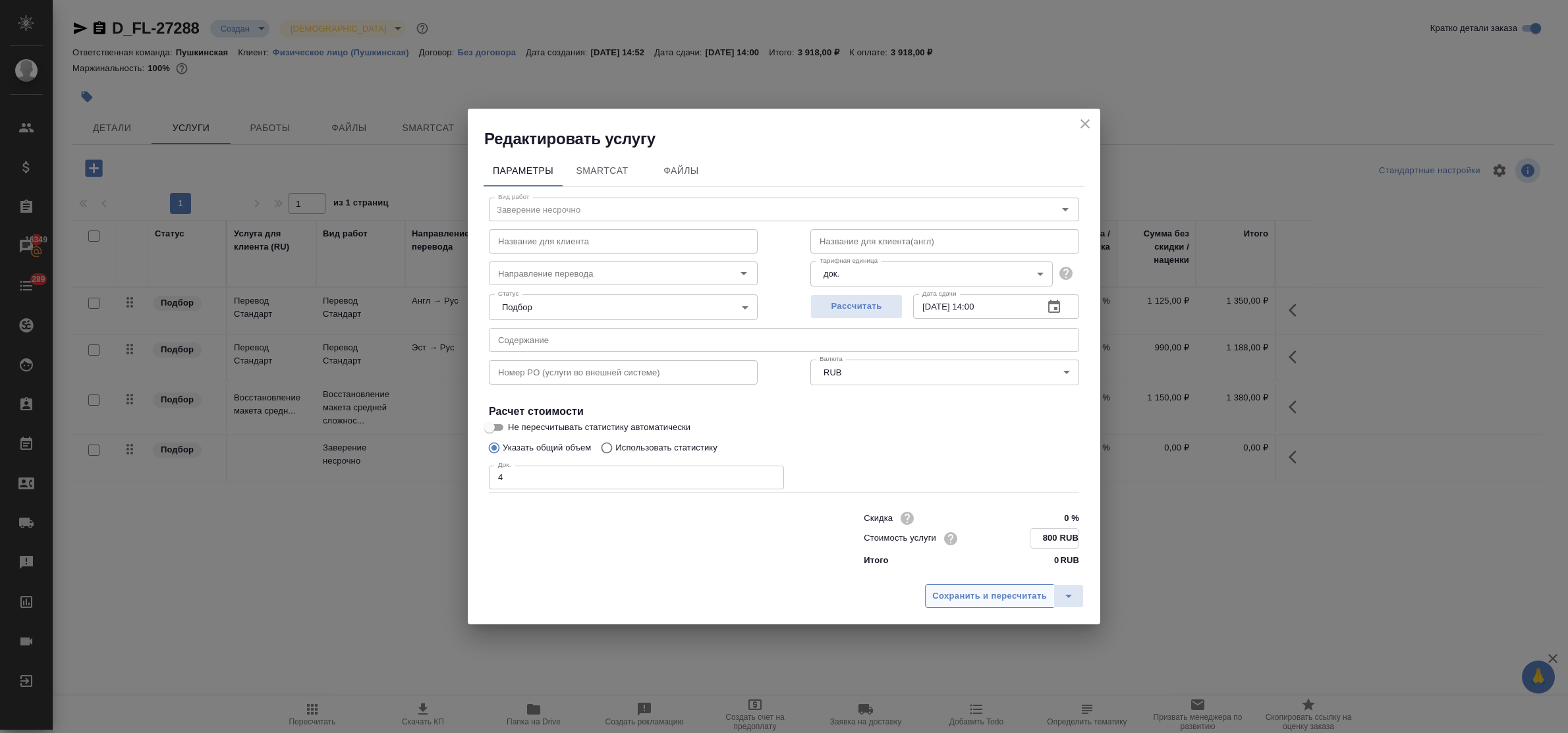
type input "800 RUB"
click at [1003, 593] on span "Сохранить и пересчитать" at bounding box center [989, 596] width 115 height 15
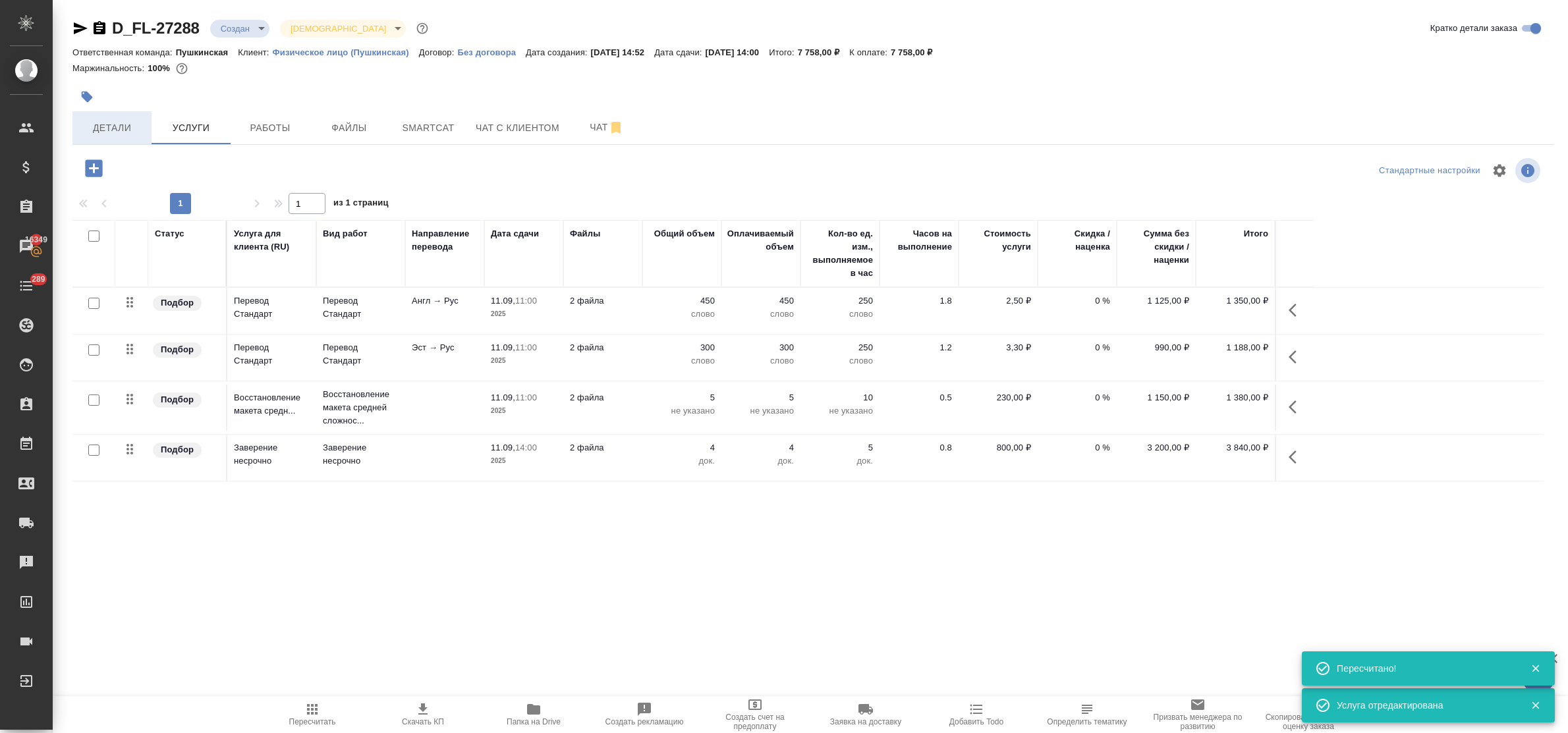
click at [101, 129] on span "Детали" at bounding box center [112, 128] width 63 height 17
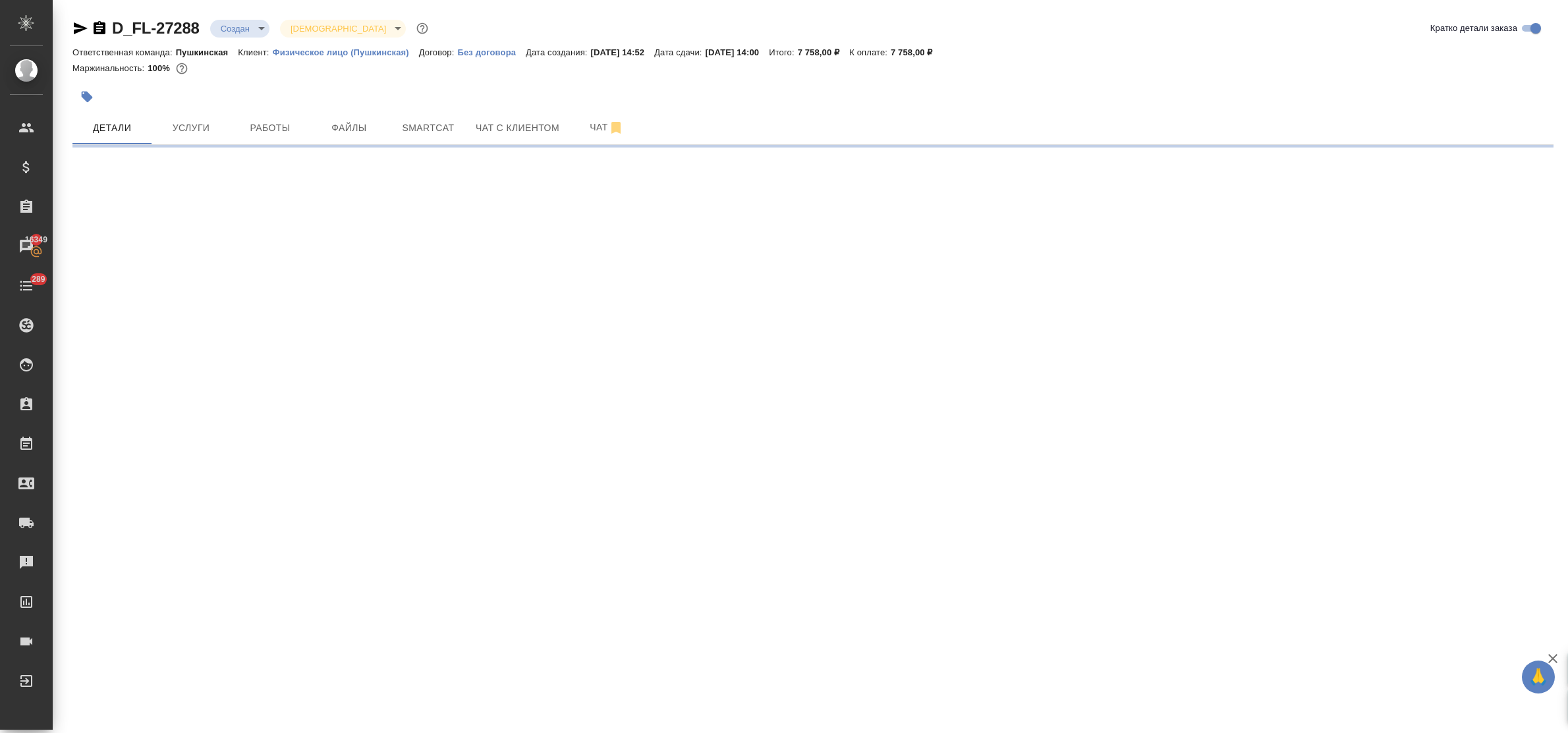
select select "RU"
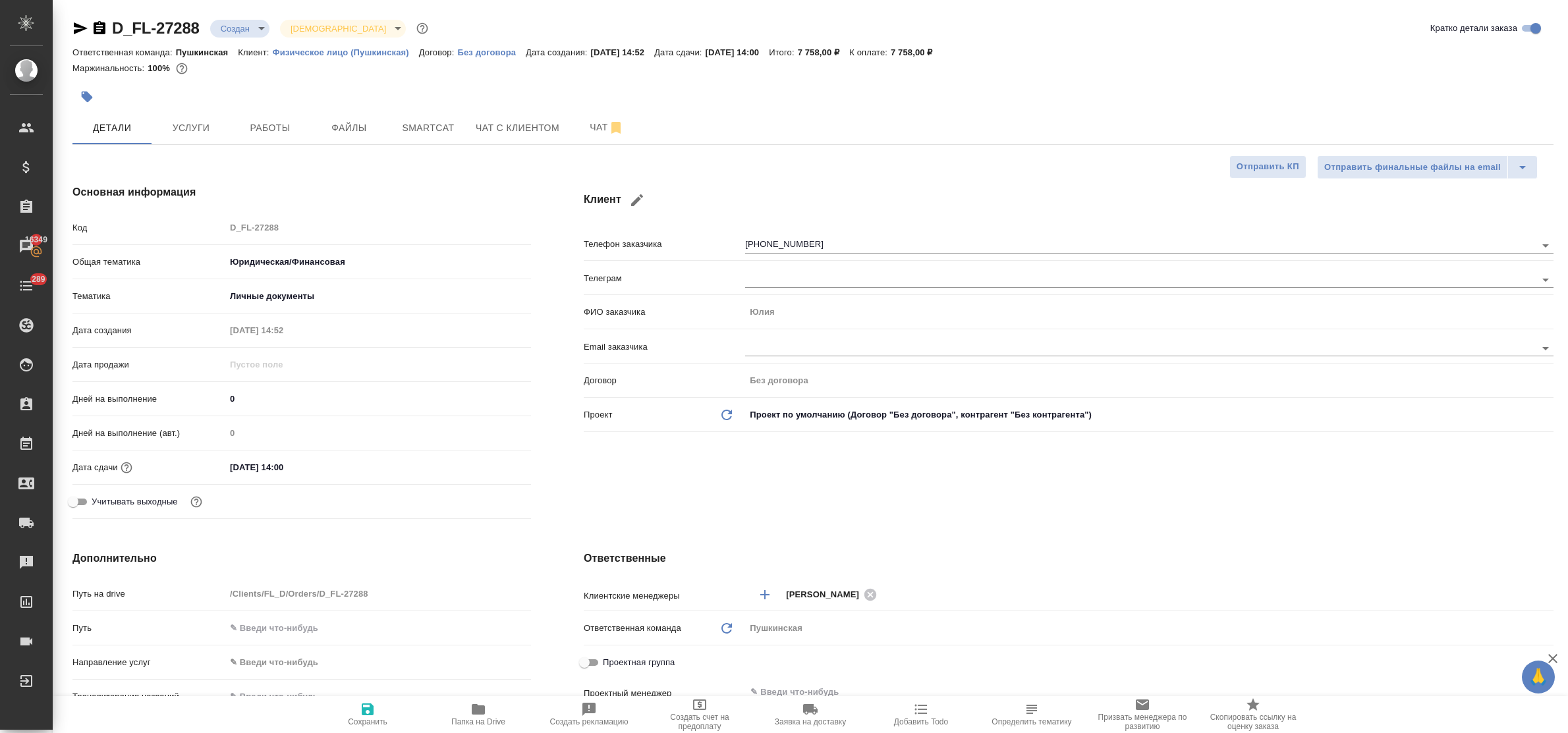
type textarea "x"
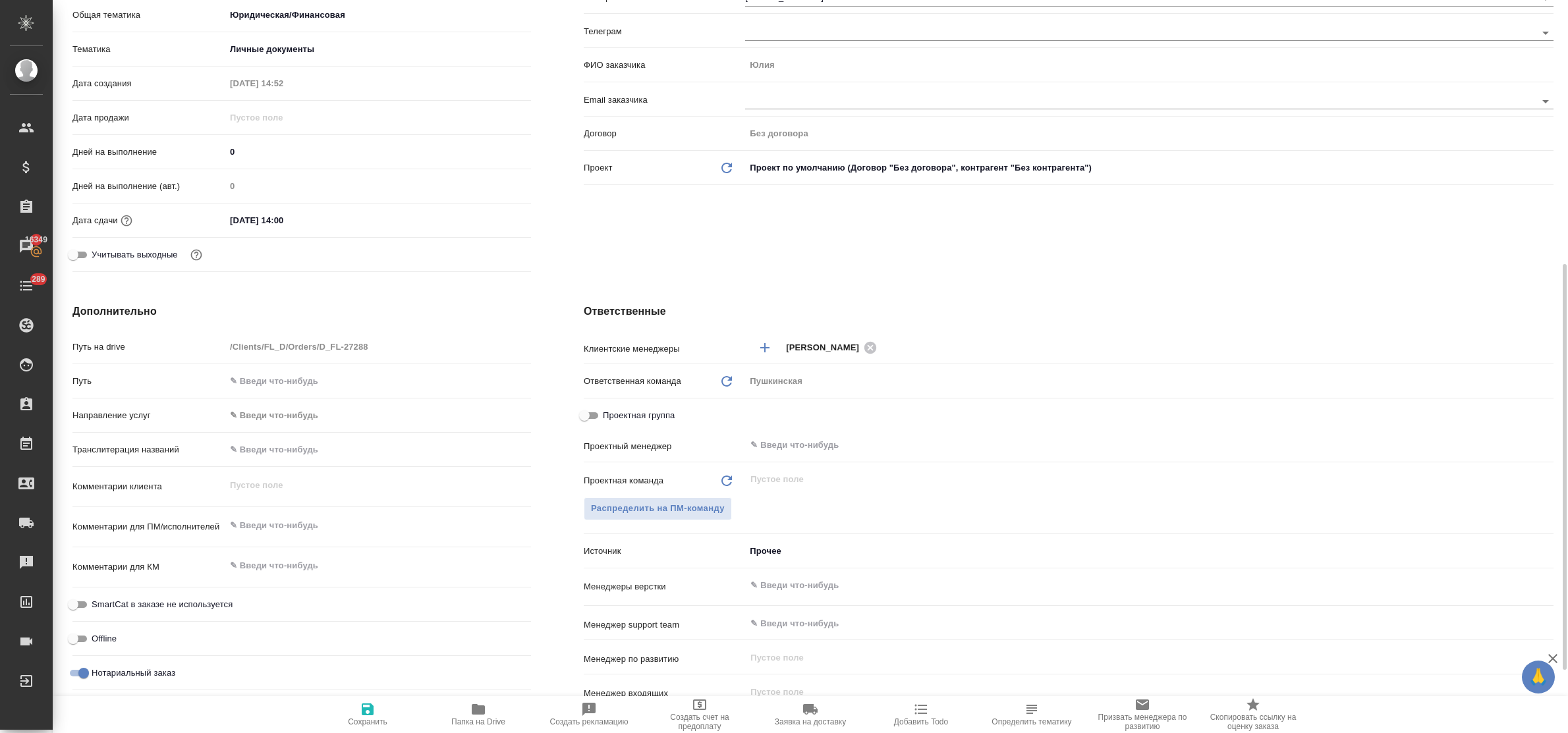
scroll to position [329, 0]
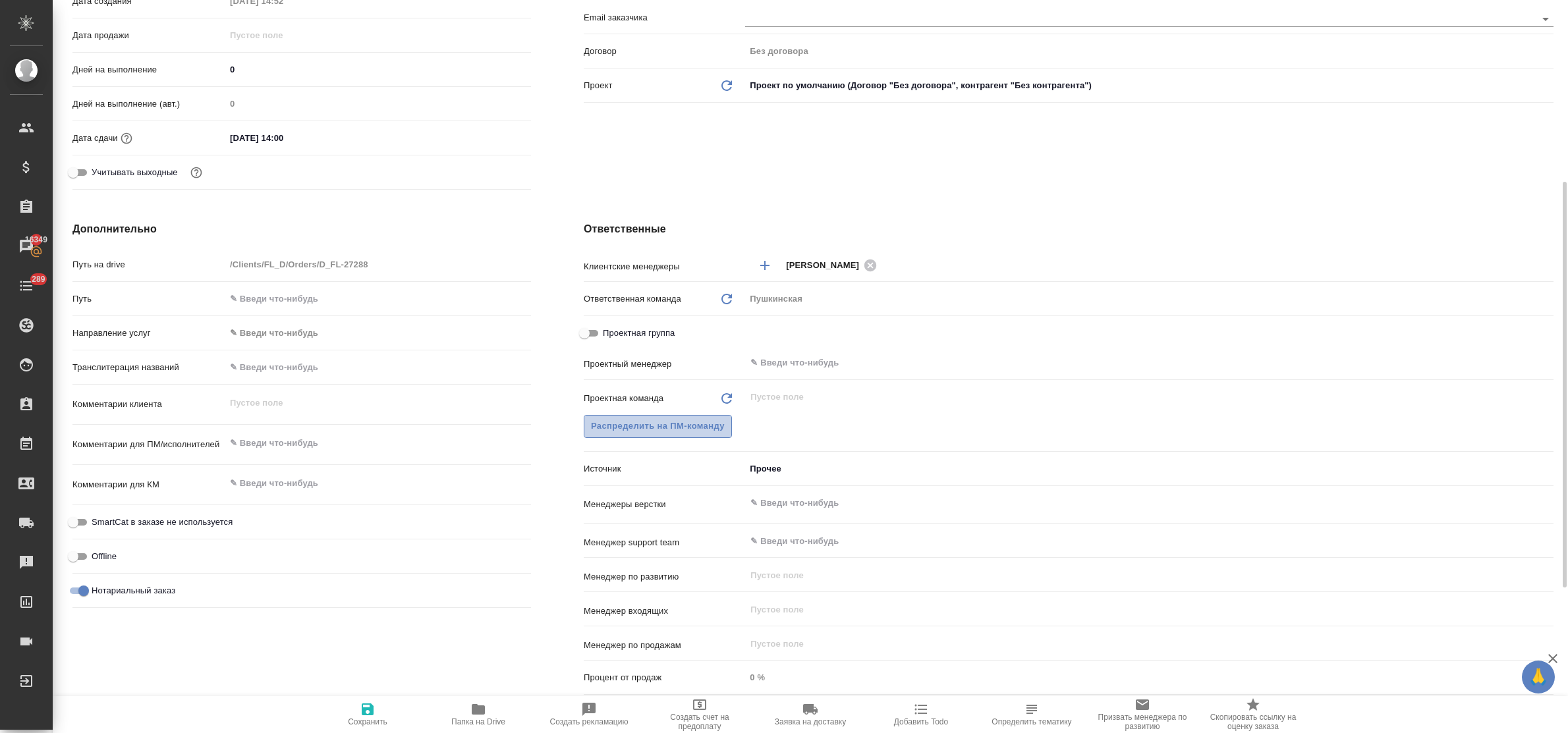
click at [613, 428] on span "Распределить на ПМ-команду" at bounding box center [658, 426] width 134 height 15
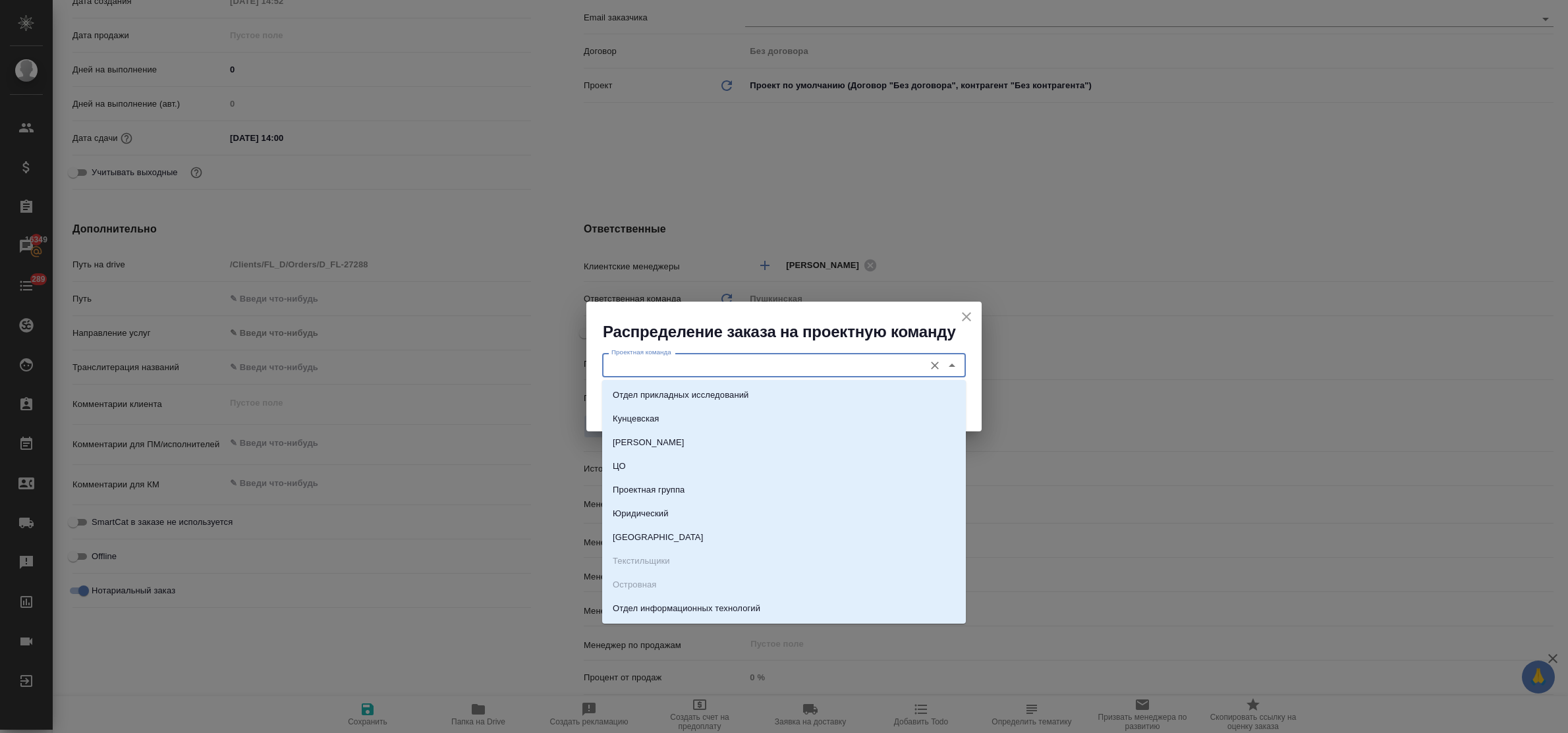
click at [631, 369] on input "Проектная команда" at bounding box center [762, 365] width 312 height 16
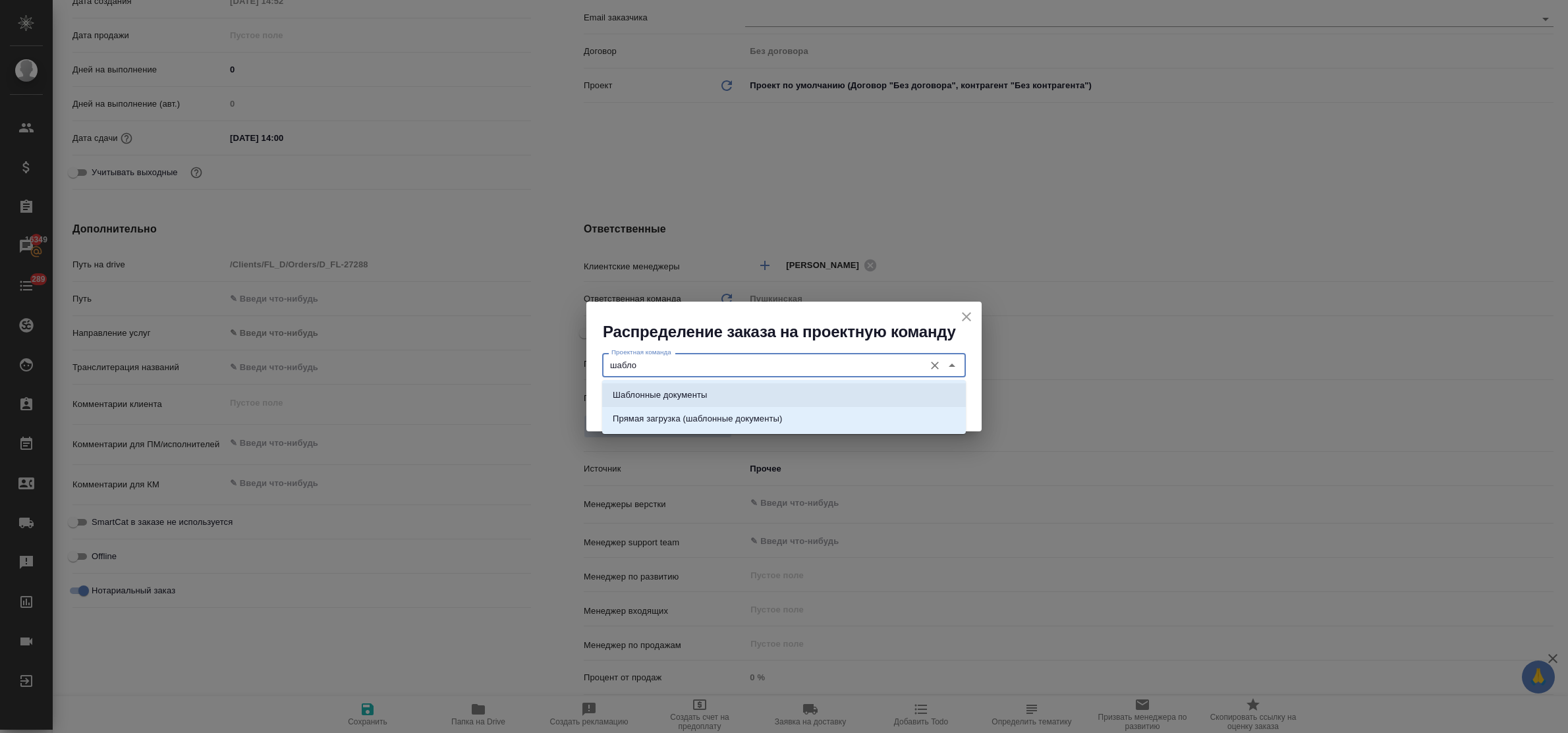
click at [645, 391] on p "Шаблонные документы" at bounding box center [659, 394] width 94 height 13
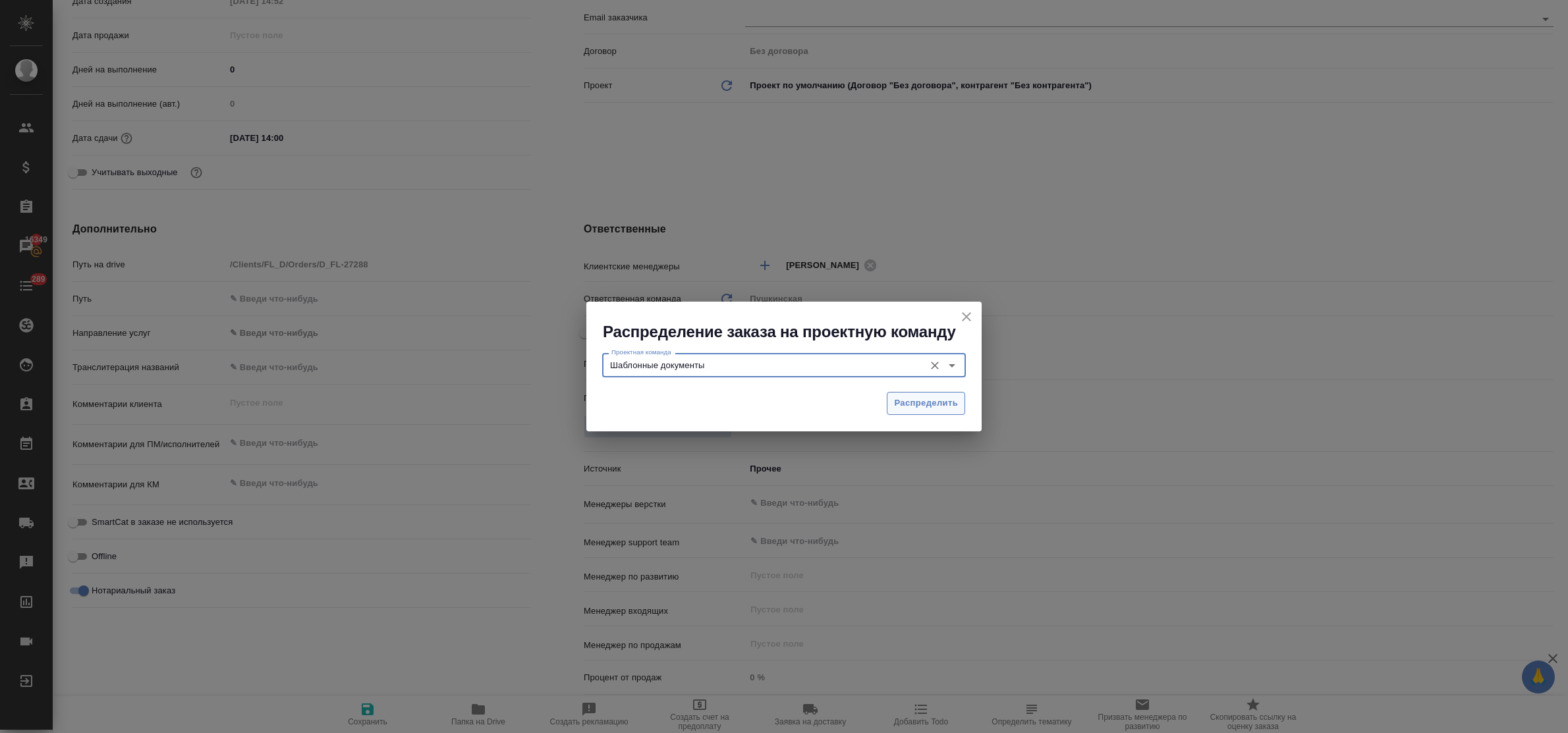
type input "Шаблонные документы"
click at [940, 406] on span "Распределить" at bounding box center [926, 403] width 64 height 15
type textarea "x"
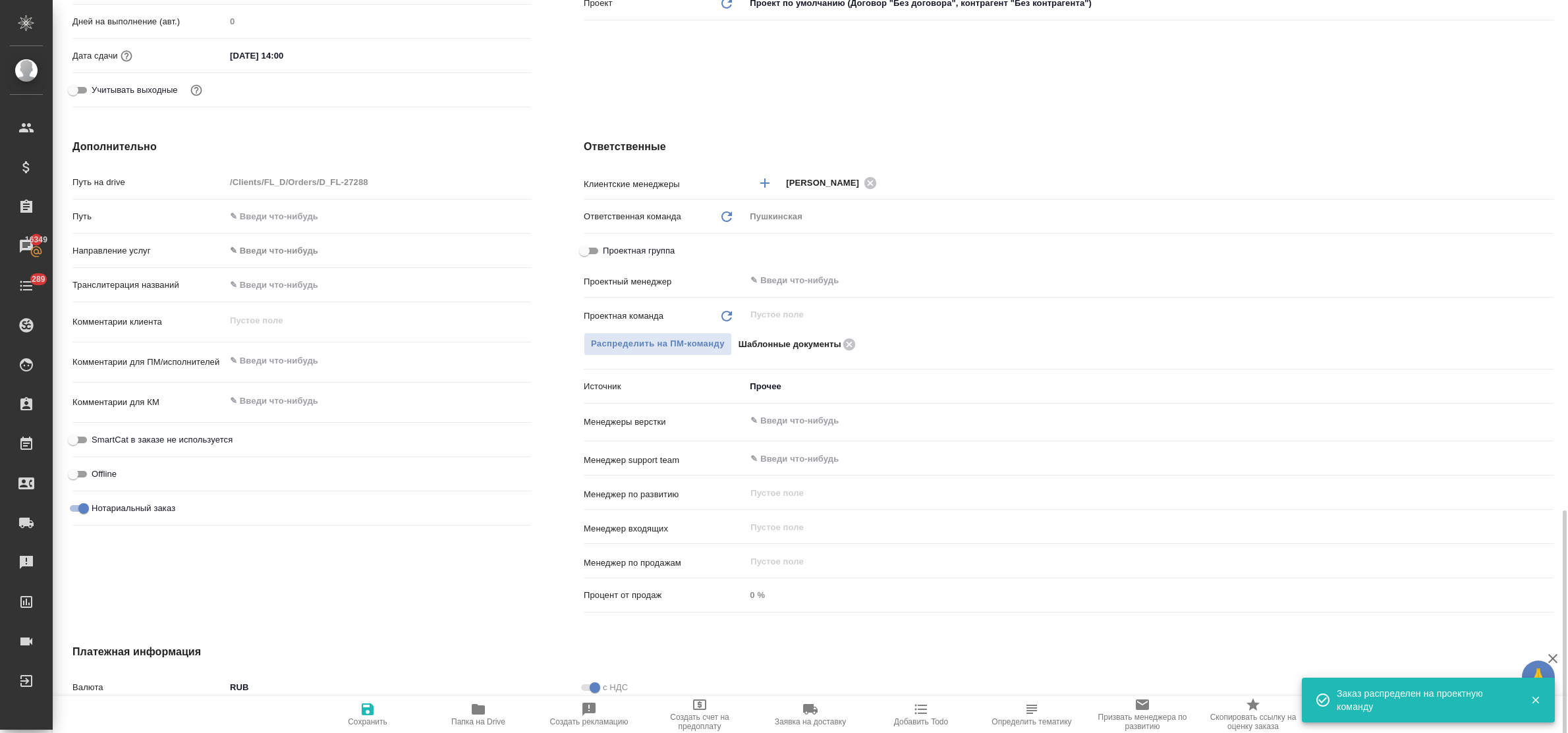
scroll to position [593, 0]
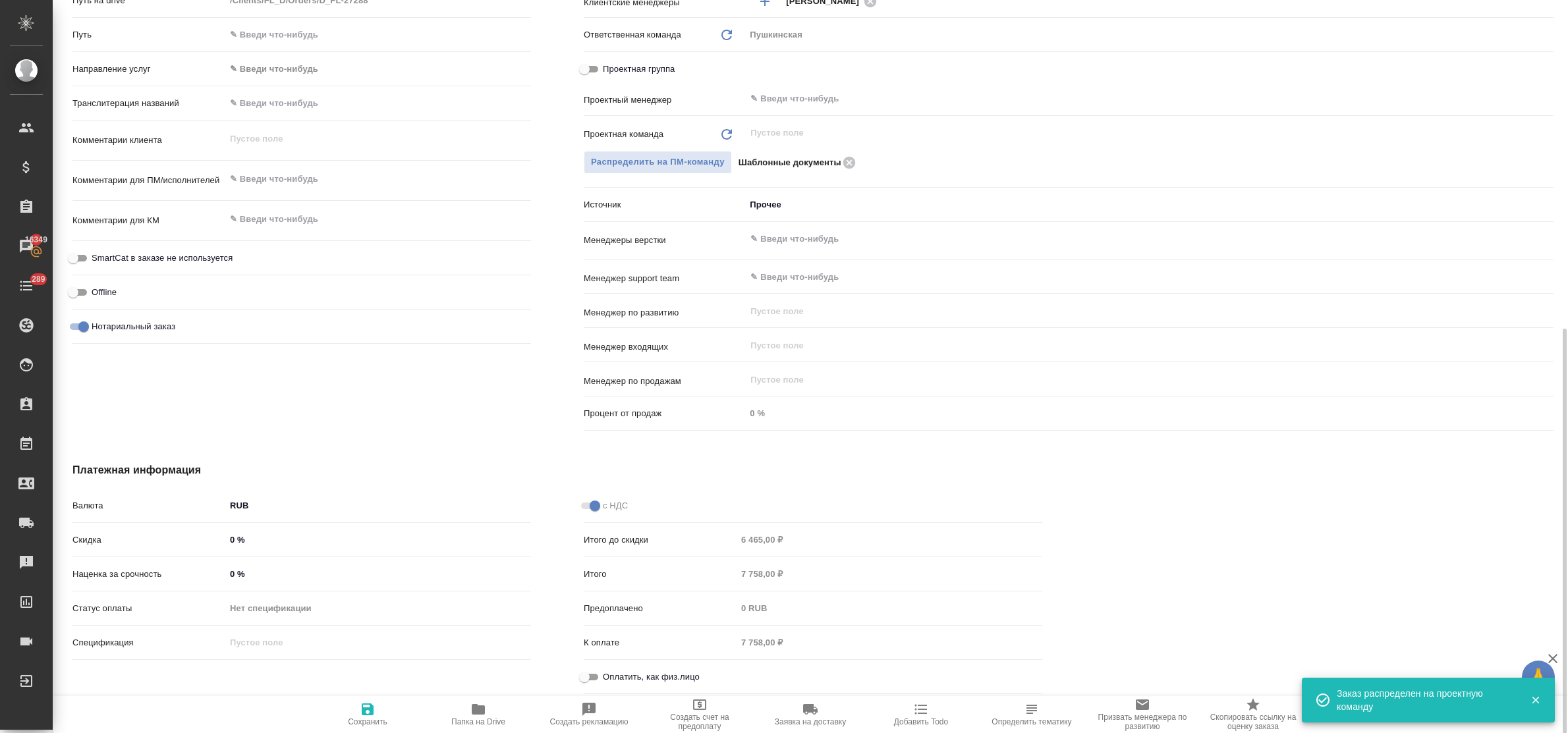
click at [592, 670] on input "Оплатить, как физ.лицо" at bounding box center [584, 677] width 48 height 16
checkbox input "true"
type textarea "x"
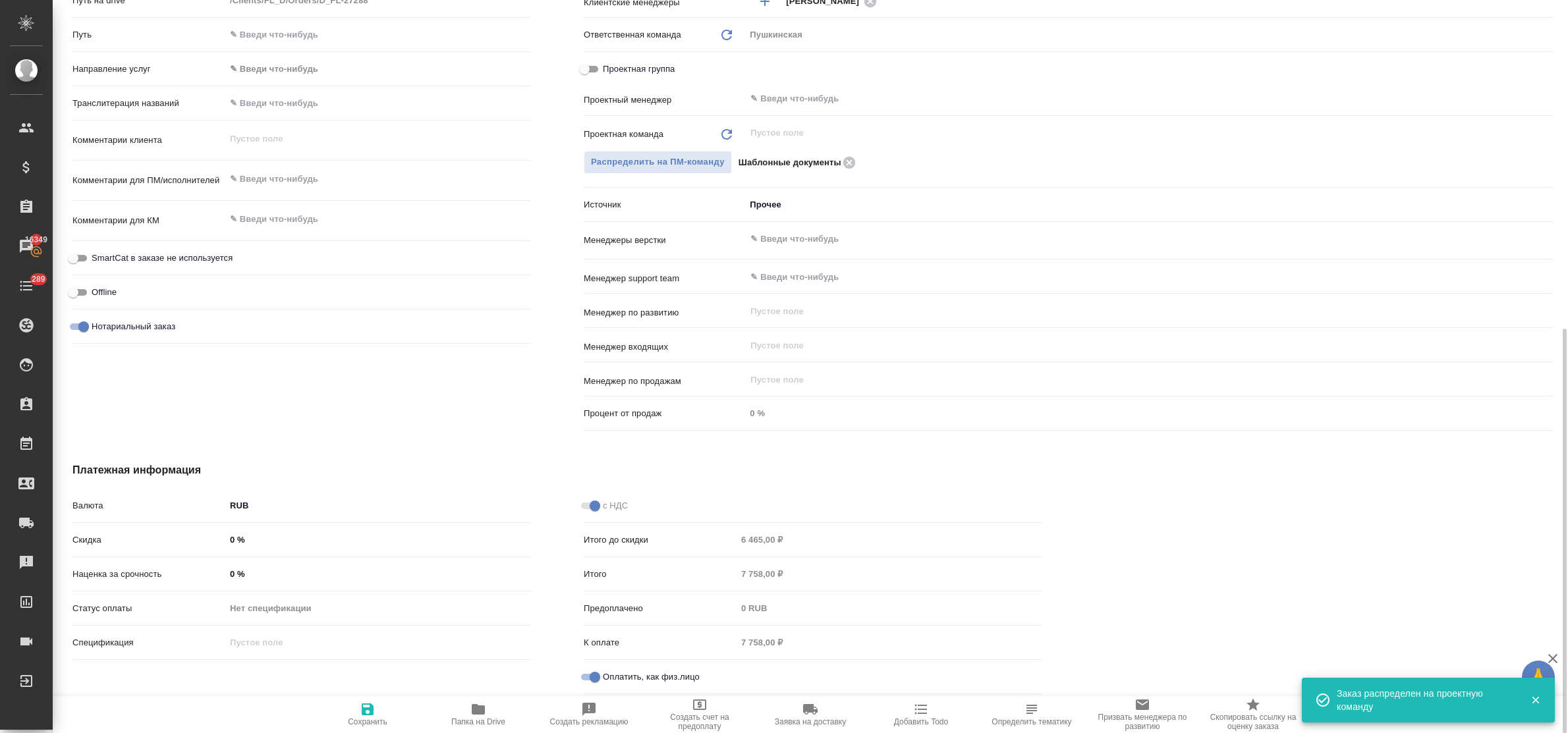
scroll to position [264, 0]
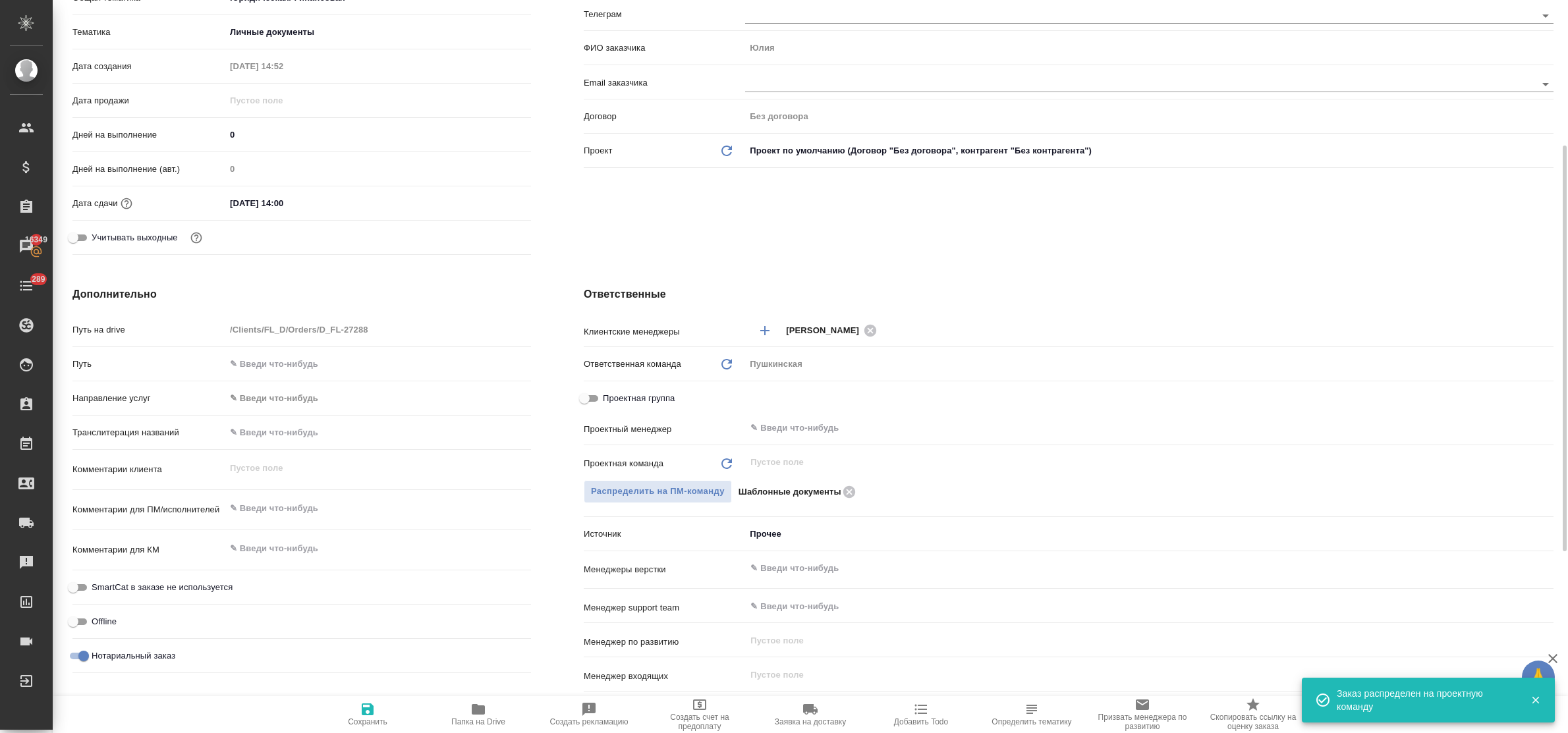
type textarea "x"
click at [295, 500] on textarea at bounding box center [378, 509] width 304 height 23
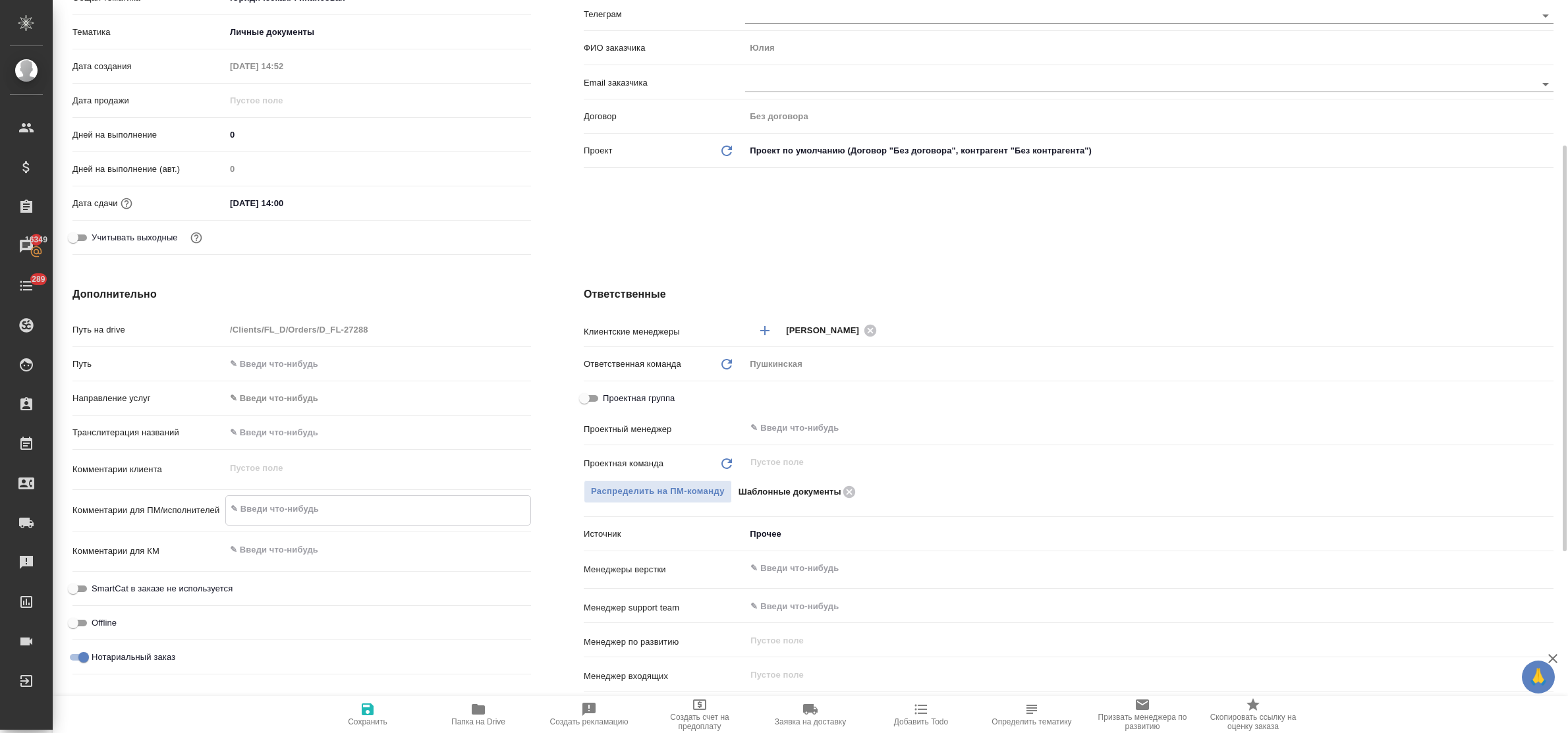
type textarea "И"
type textarea "x"
type textarea "Ил"
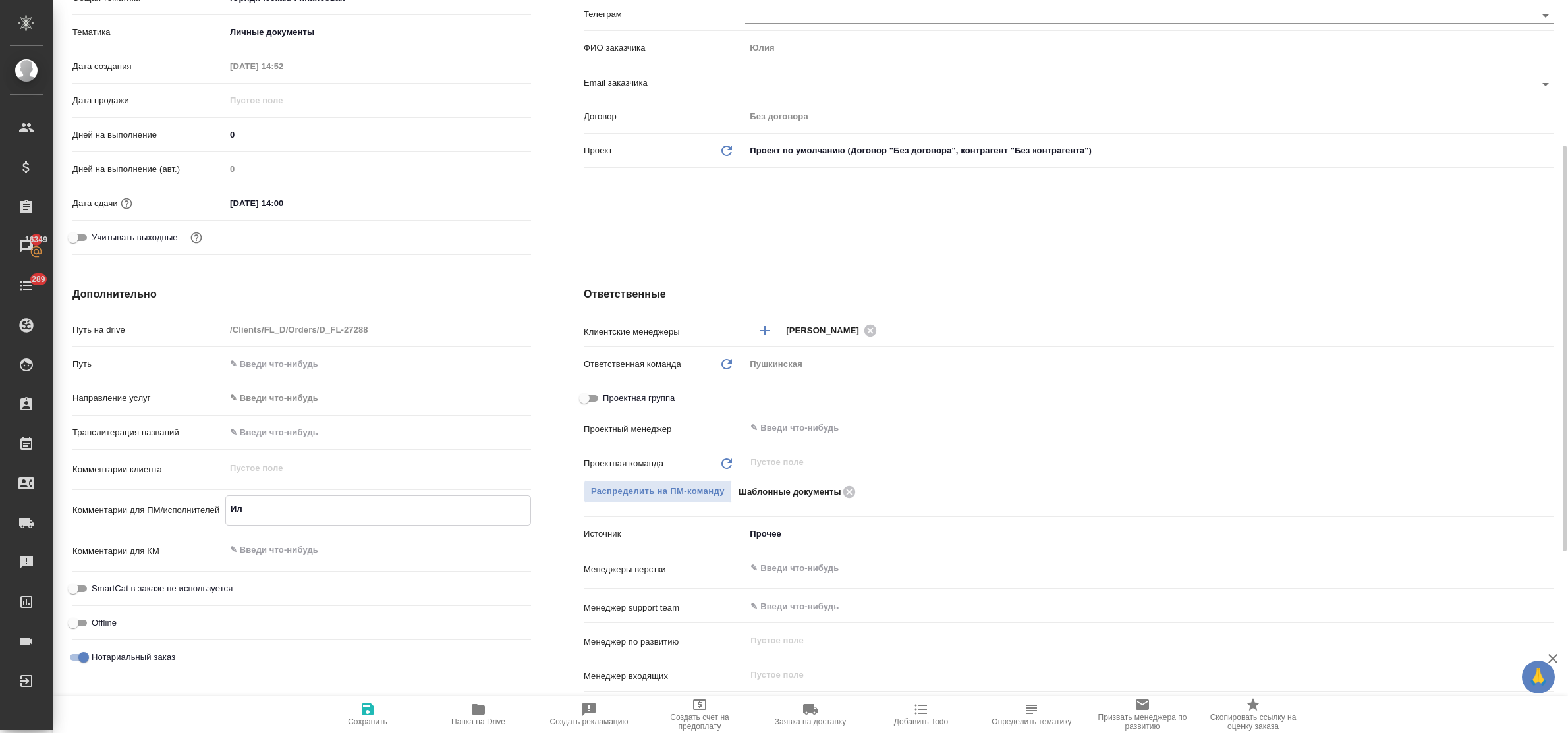
type textarea "x"
type textarea "Иль"
type textarea "x"
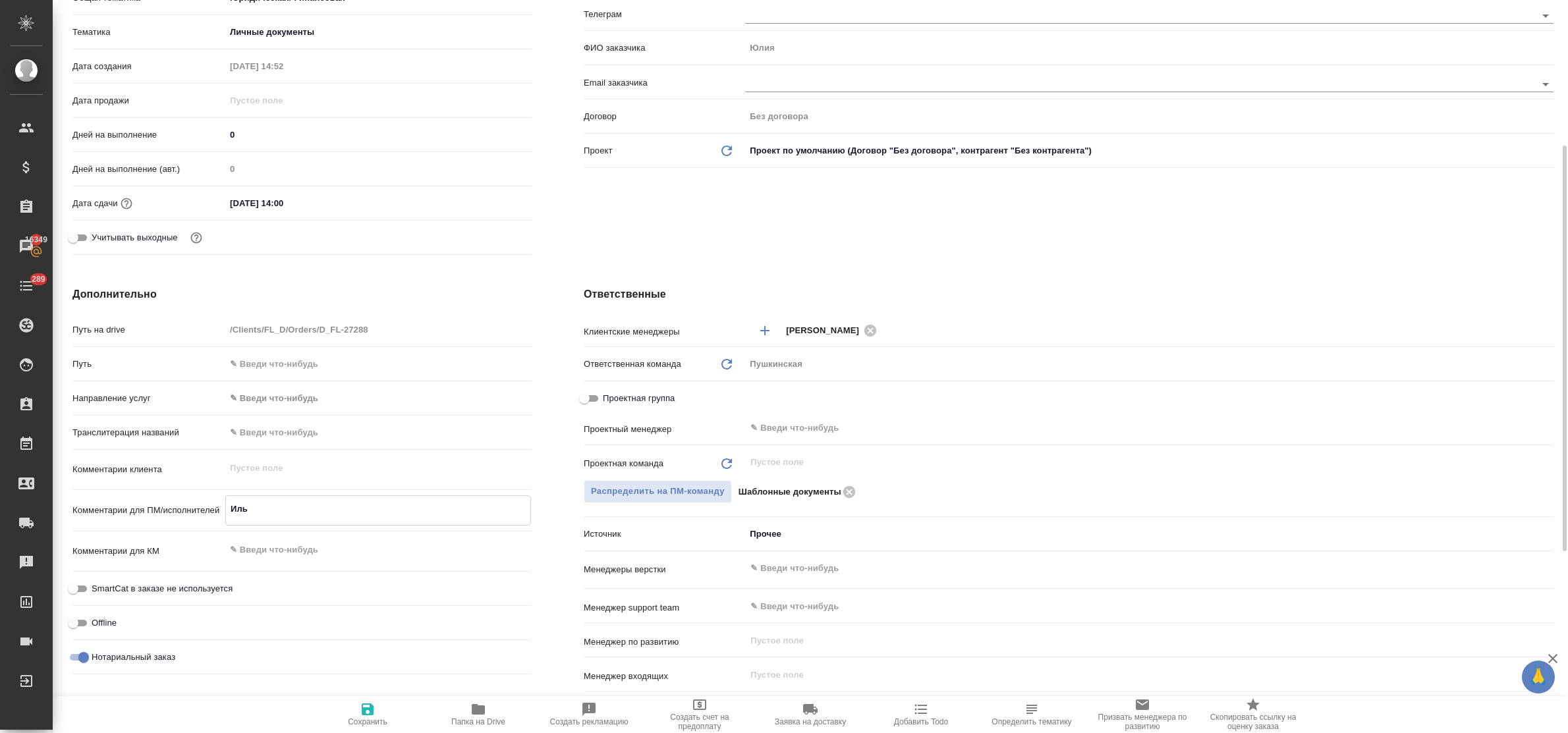
type textarea "x"
type textarea "Ильч"
type textarea "x"
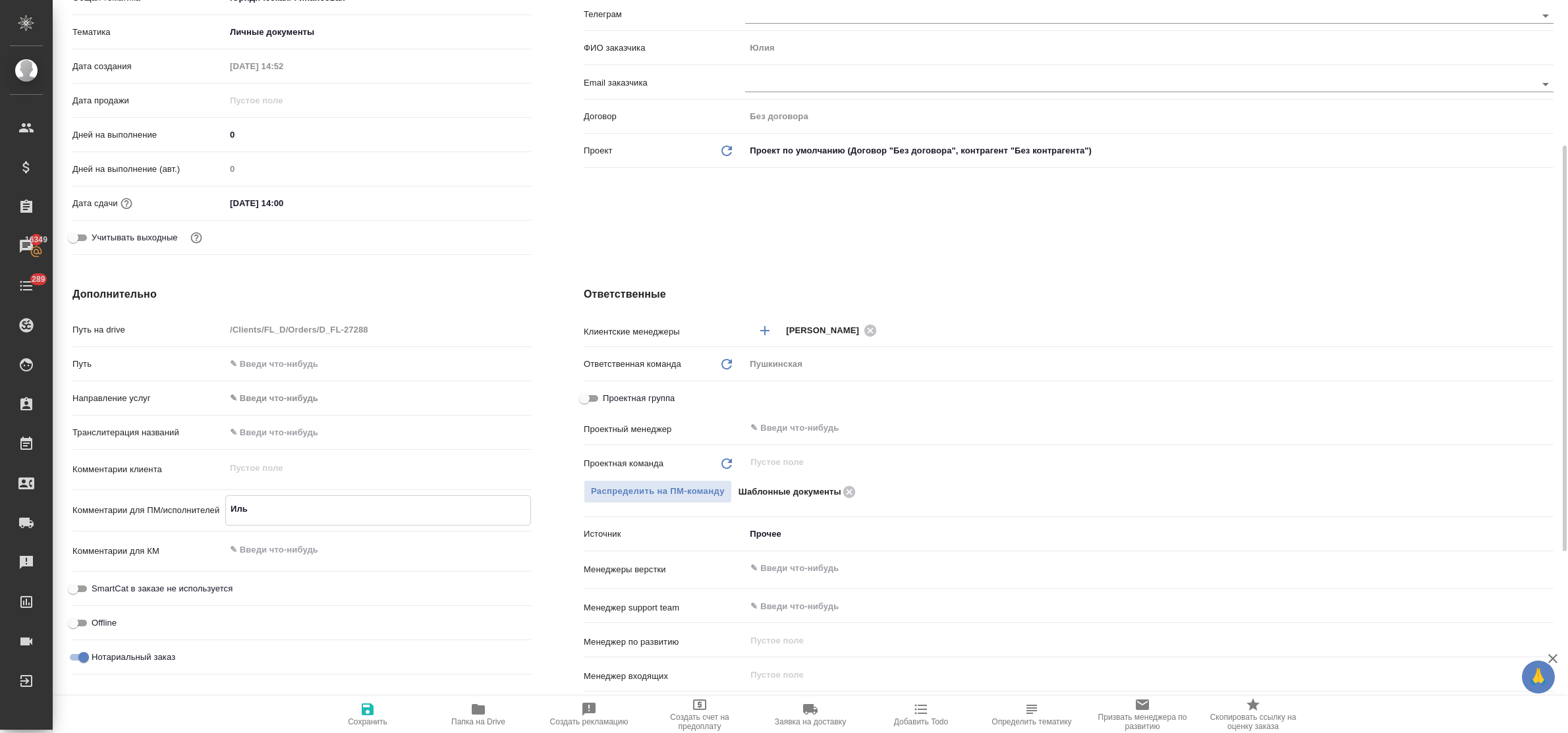
type textarea "x"
type textarea "Ильче"
type textarea "x"
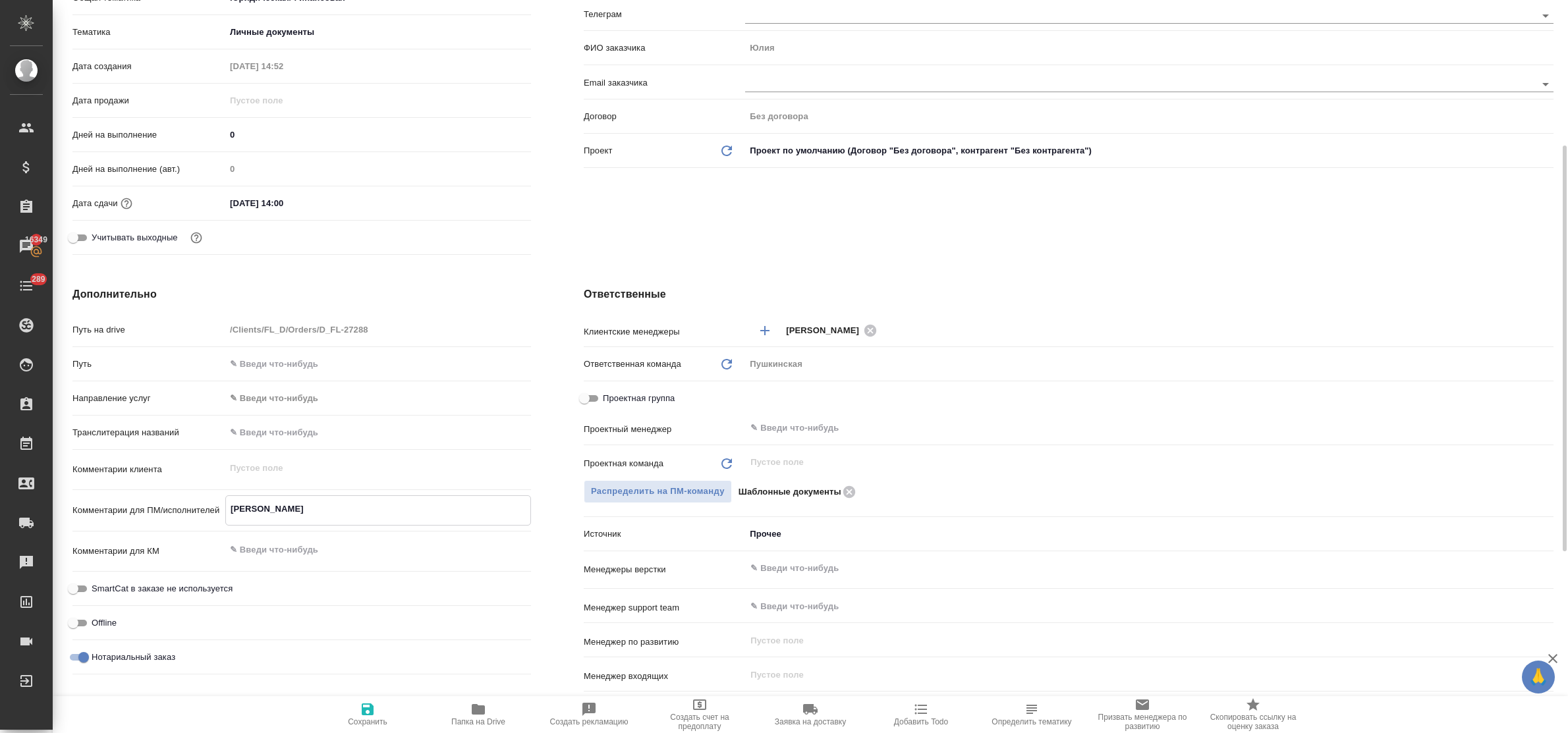
type textarea "Ильчен"
type textarea "x"
type textarea "Ильченк"
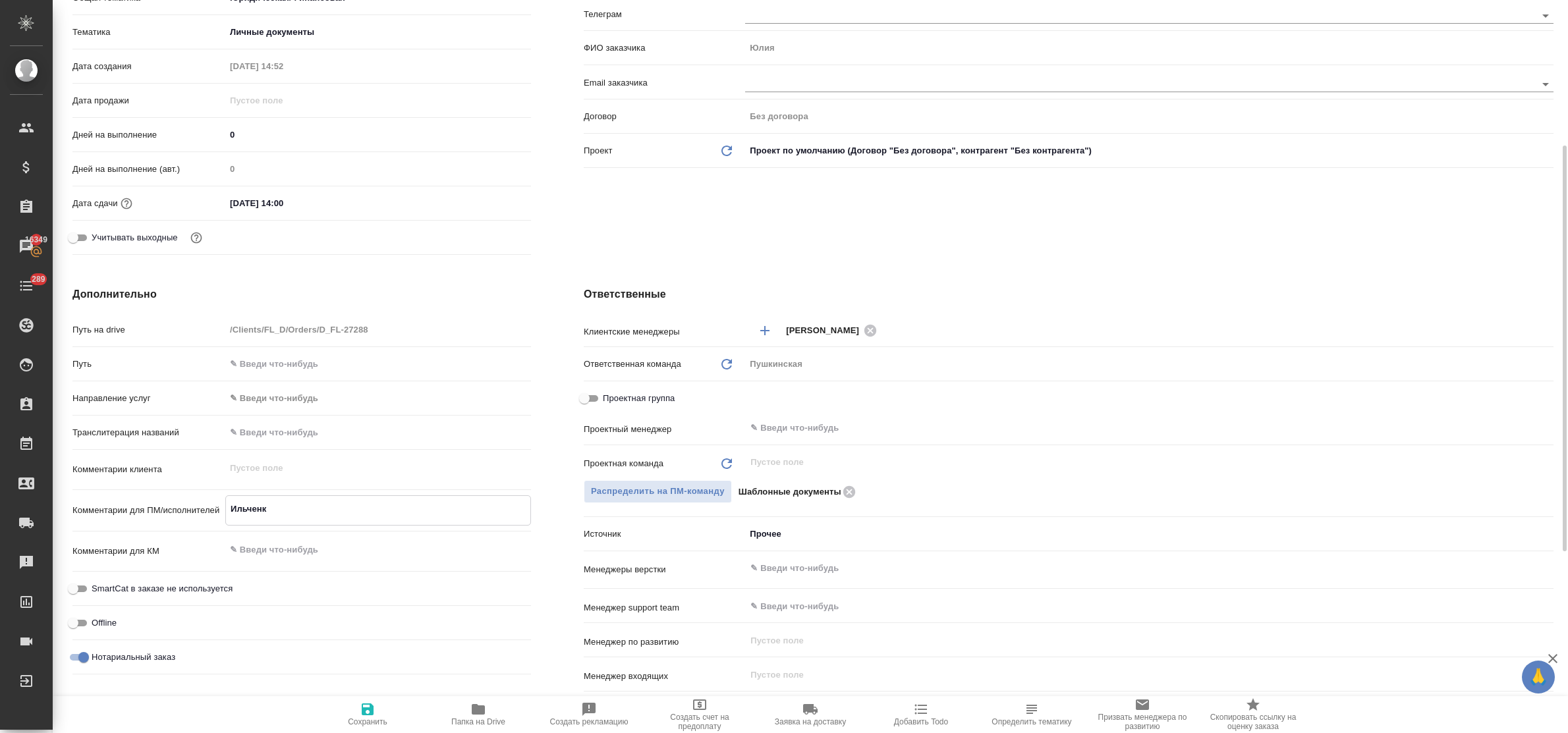
type textarea "x"
type textarea "Ильченко"
type textarea "x"
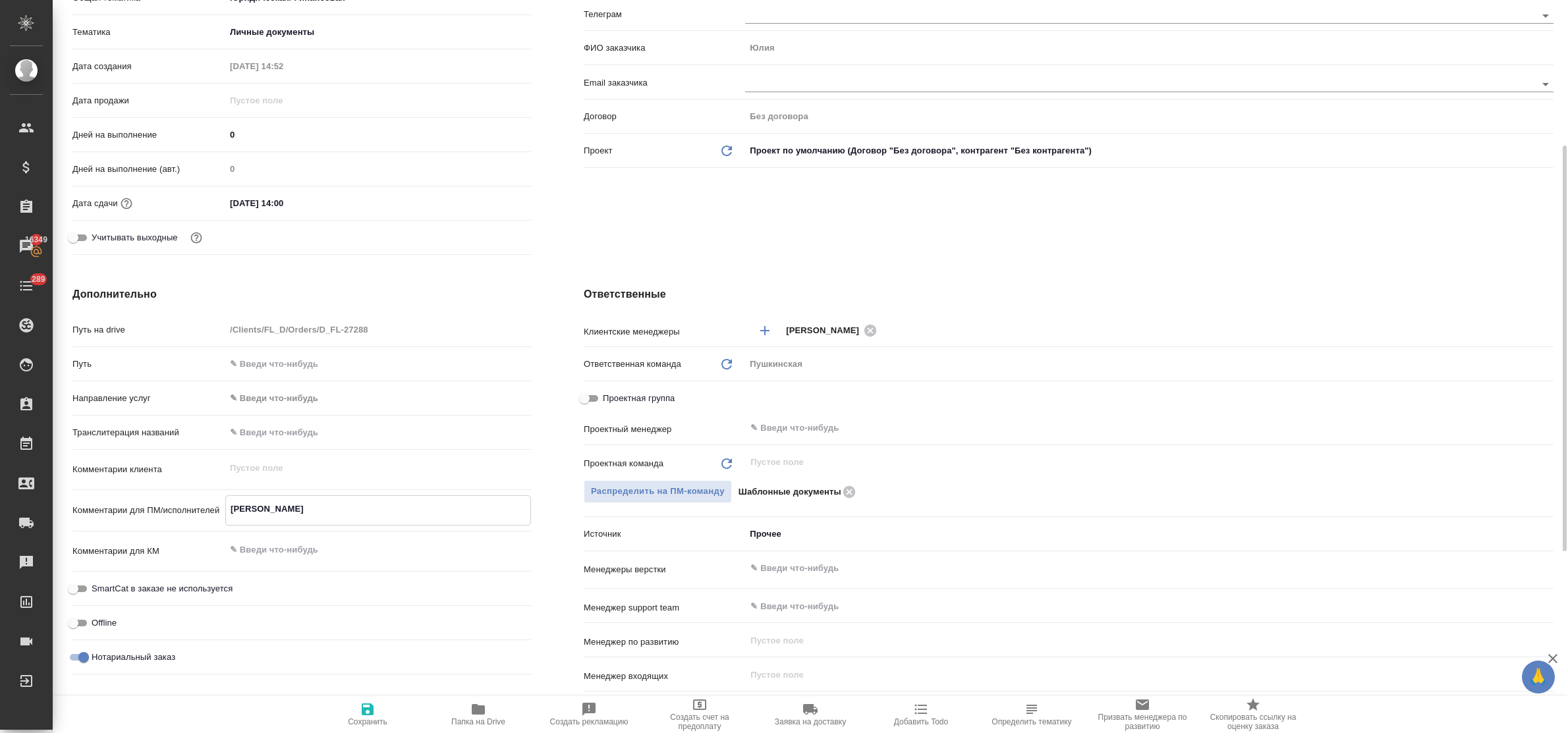
type textarea "x"
type textarea "Ильченко"
type textarea "x"
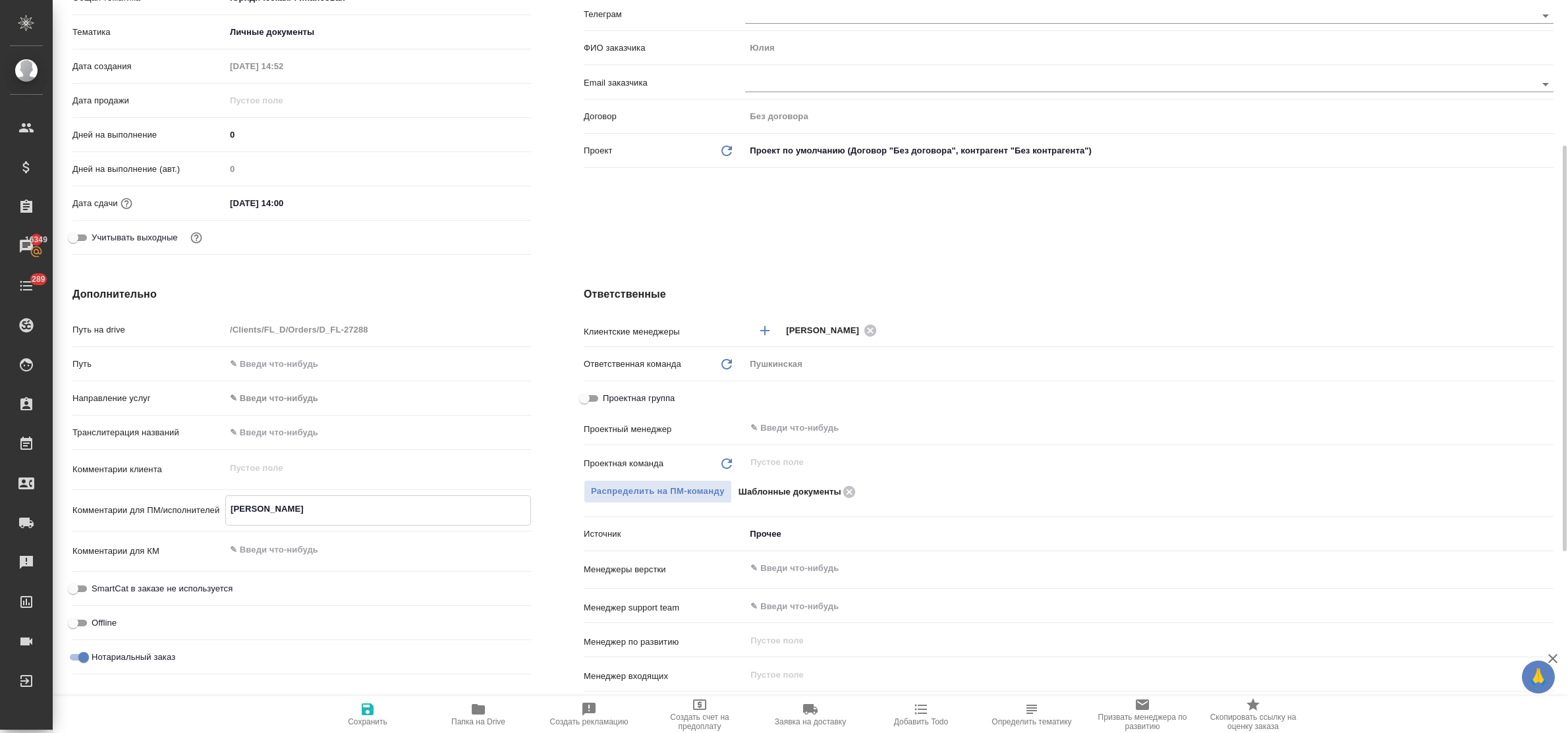
type textarea "x"
type textarea "Ильченко Г"
type textarea "x"
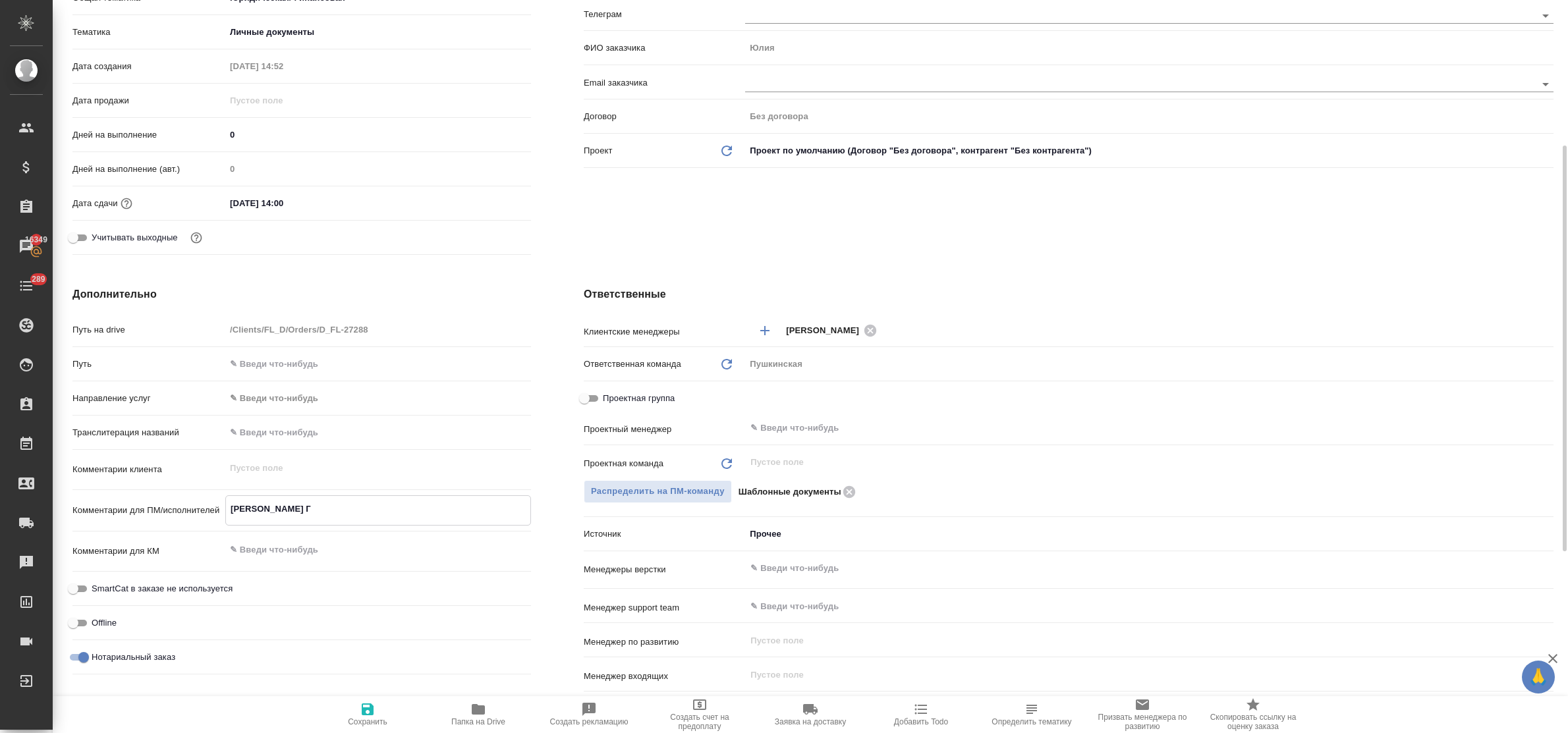
type textarea "x"
type textarea "Ильченко Ге"
type textarea "x"
type textarea "Ильченко Гер"
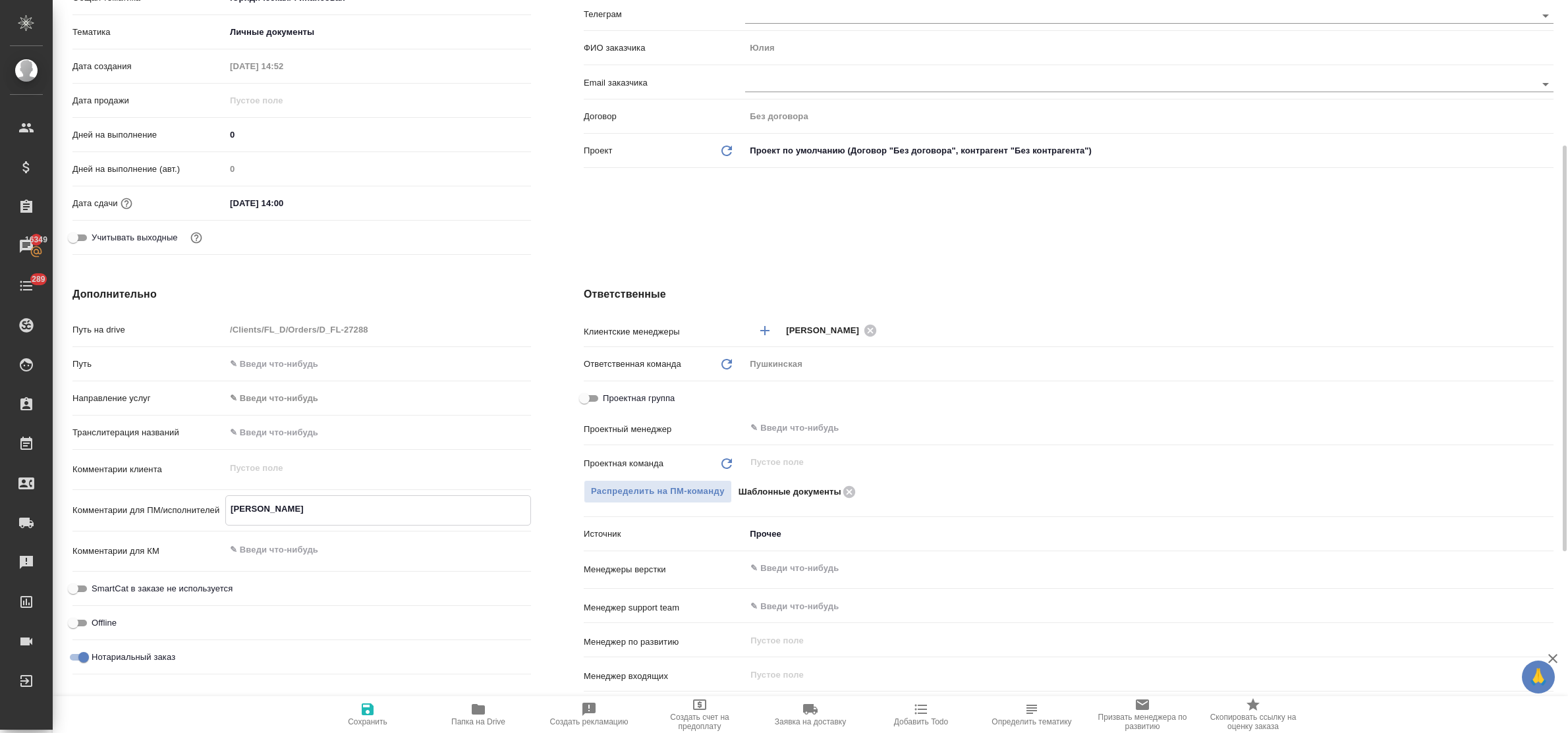
type textarea "x"
type textarea "Ильченко Герд"
type textarea "x"
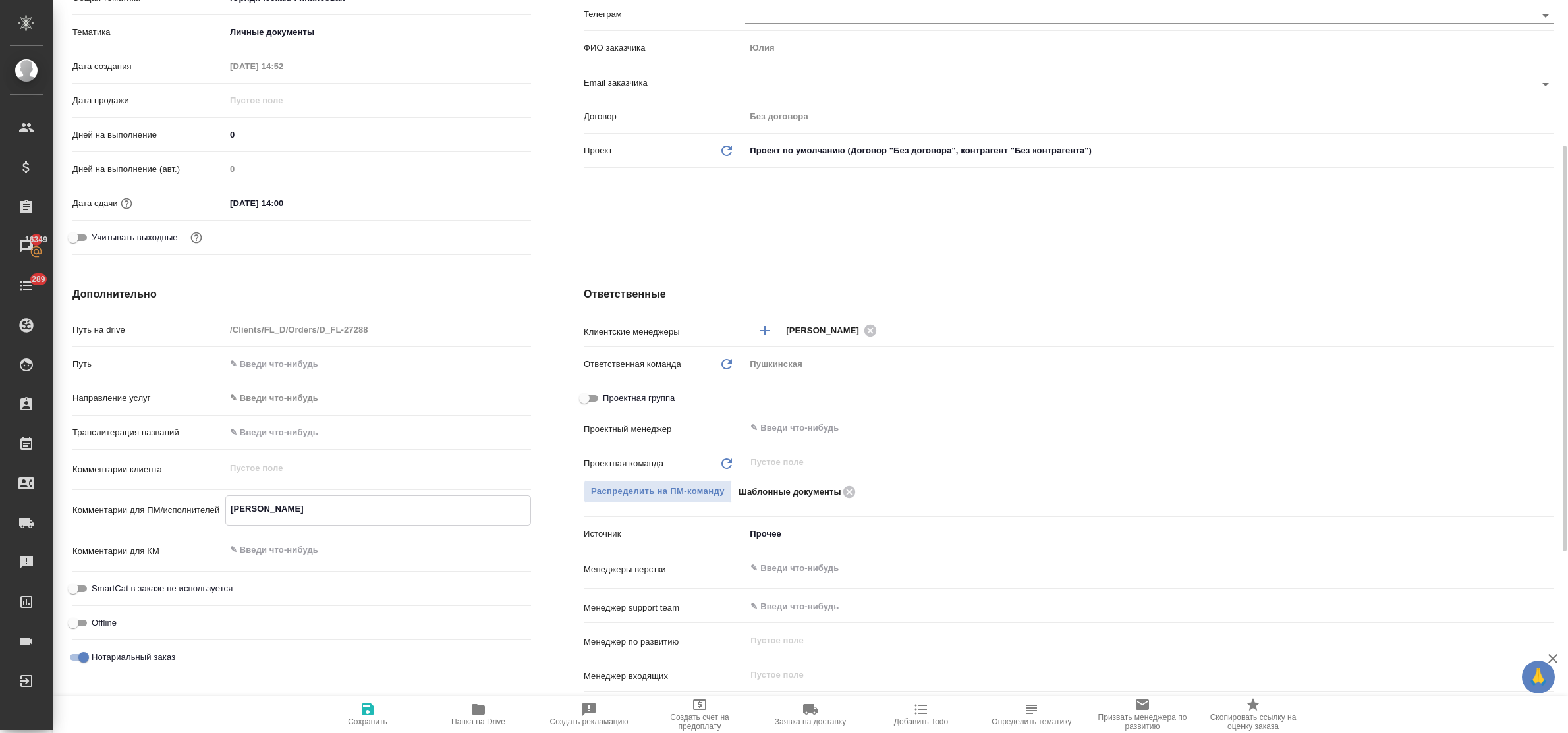
type textarea "x"
type textarea "Ильченко Герда"
type textarea "x"
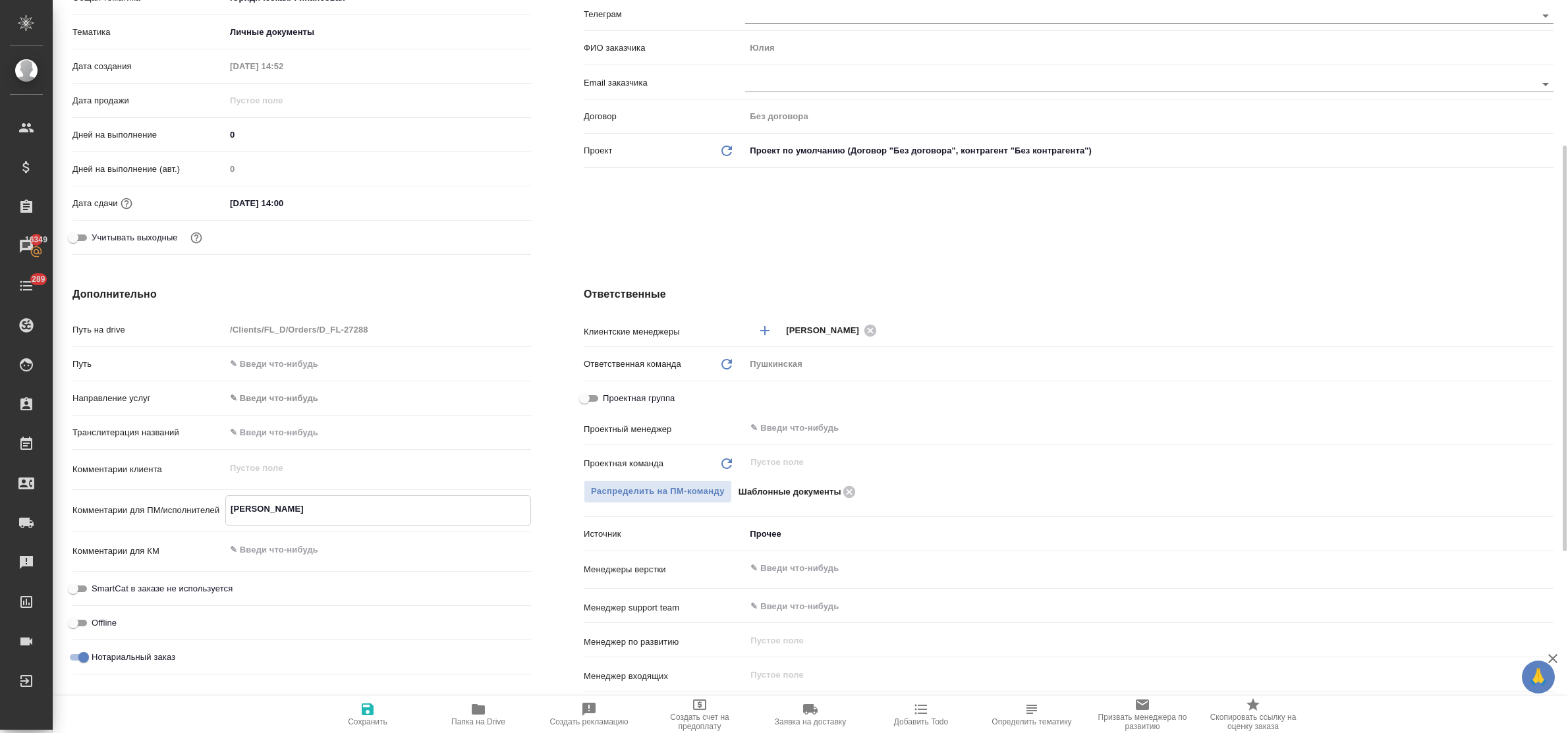
type textarea "x"
type textarea "Ильченко Герда,"
type textarea "x"
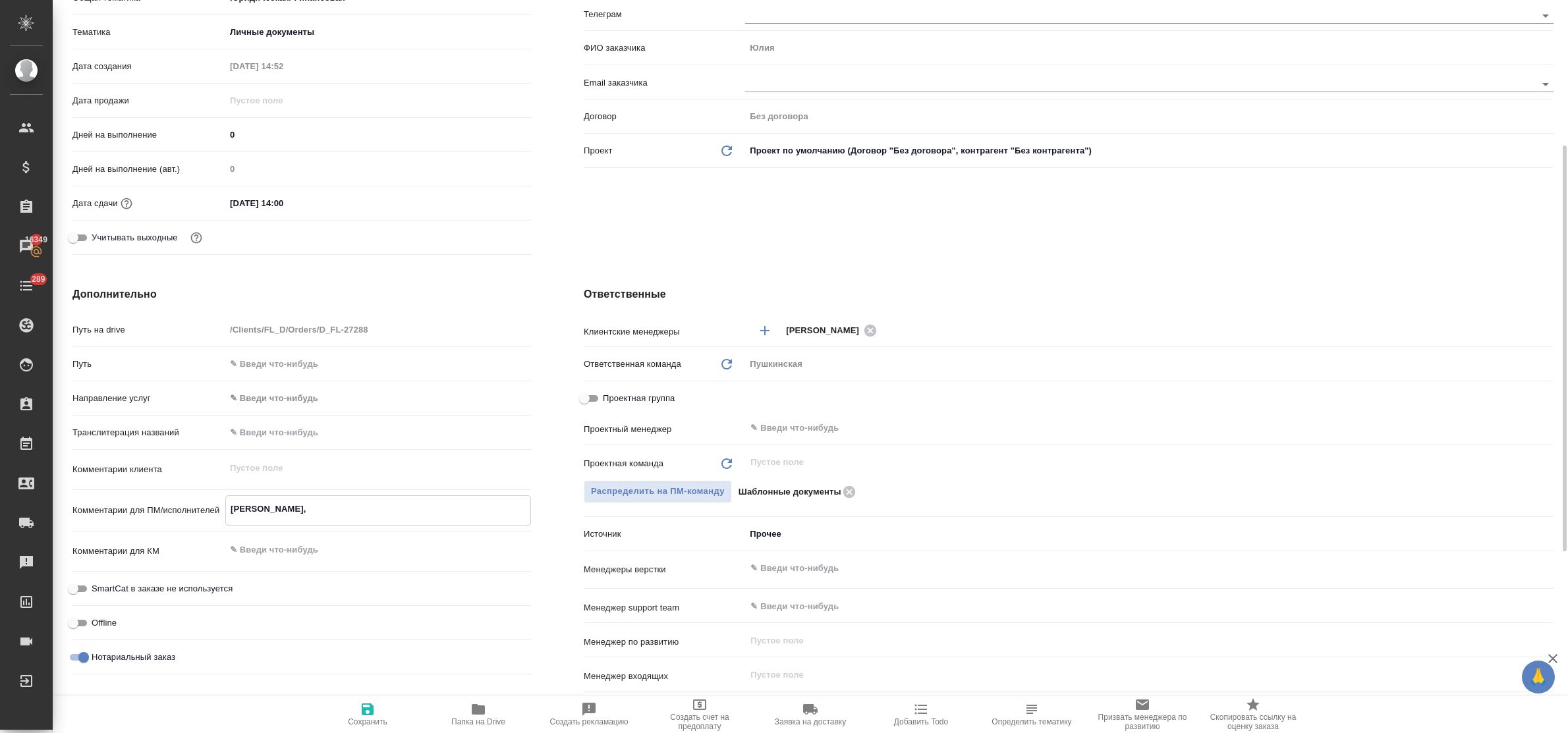
type textarea "x"
type textarea "Ильченко Герда,"
type textarea "x"
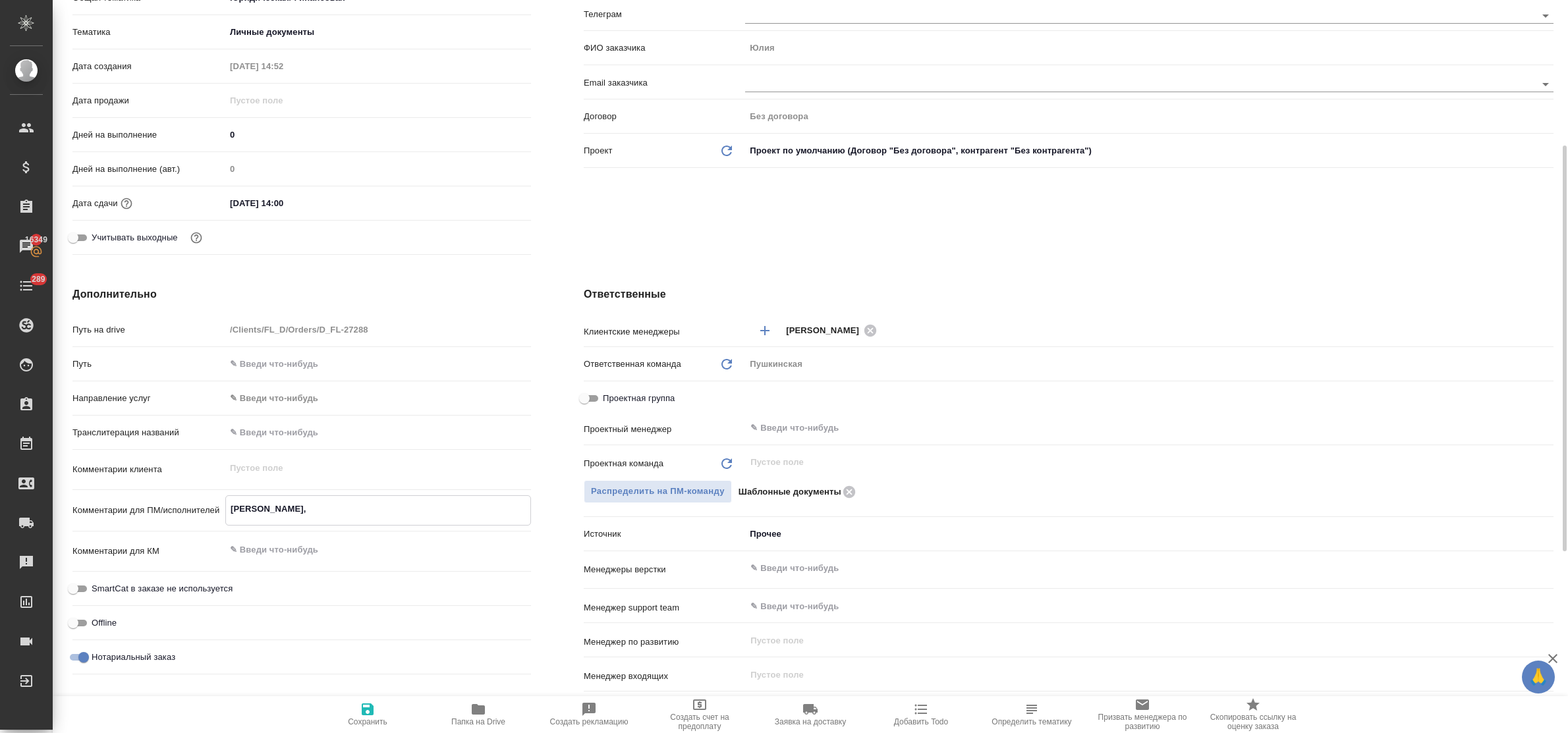
type textarea "Ильченко Герда, Ю"
type textarea "x"
type textarea "Ильченко Герда, Юл"
type textarea "x"
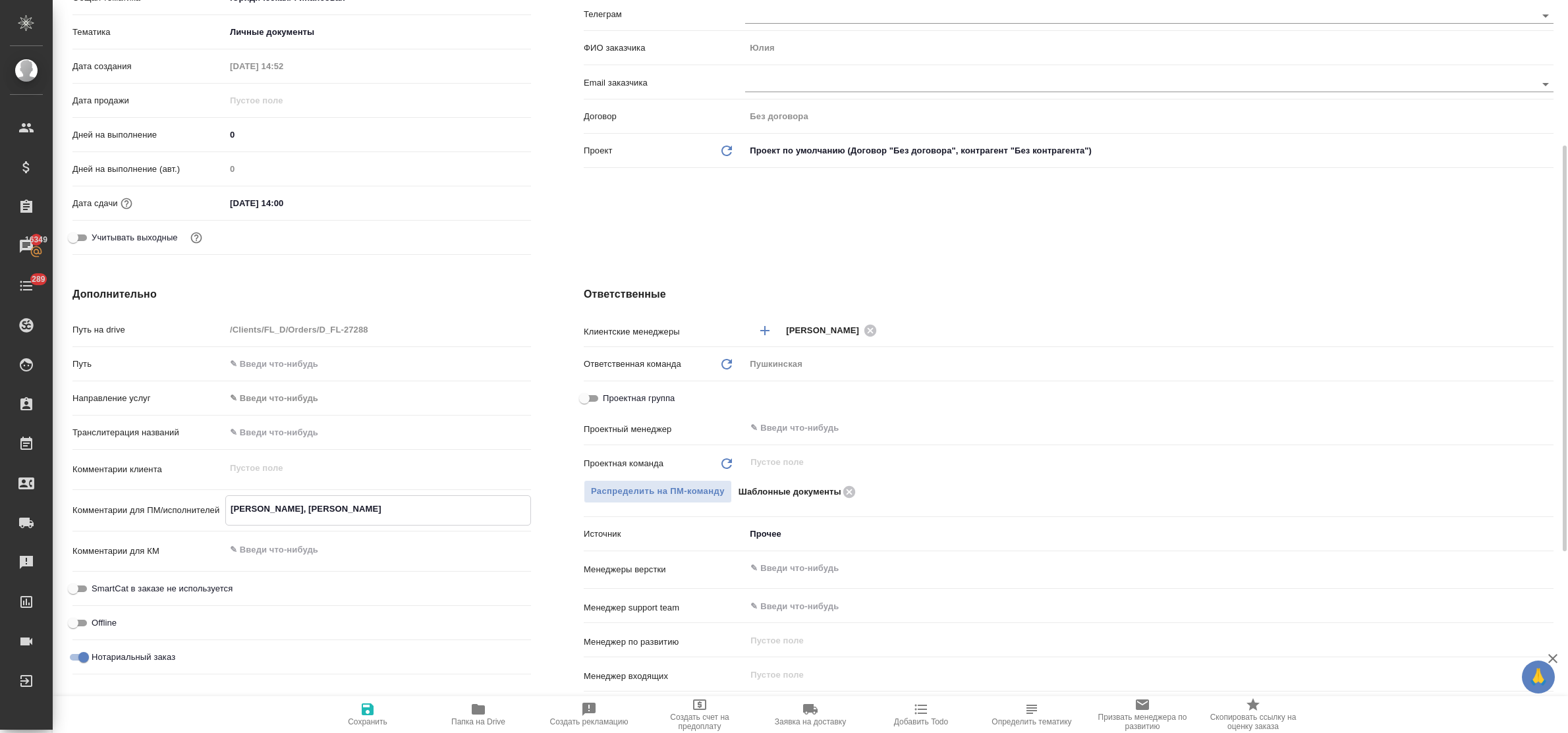
type textarea "x"
type textarea "Ильченко Герда, Юли"
type textarea "x"
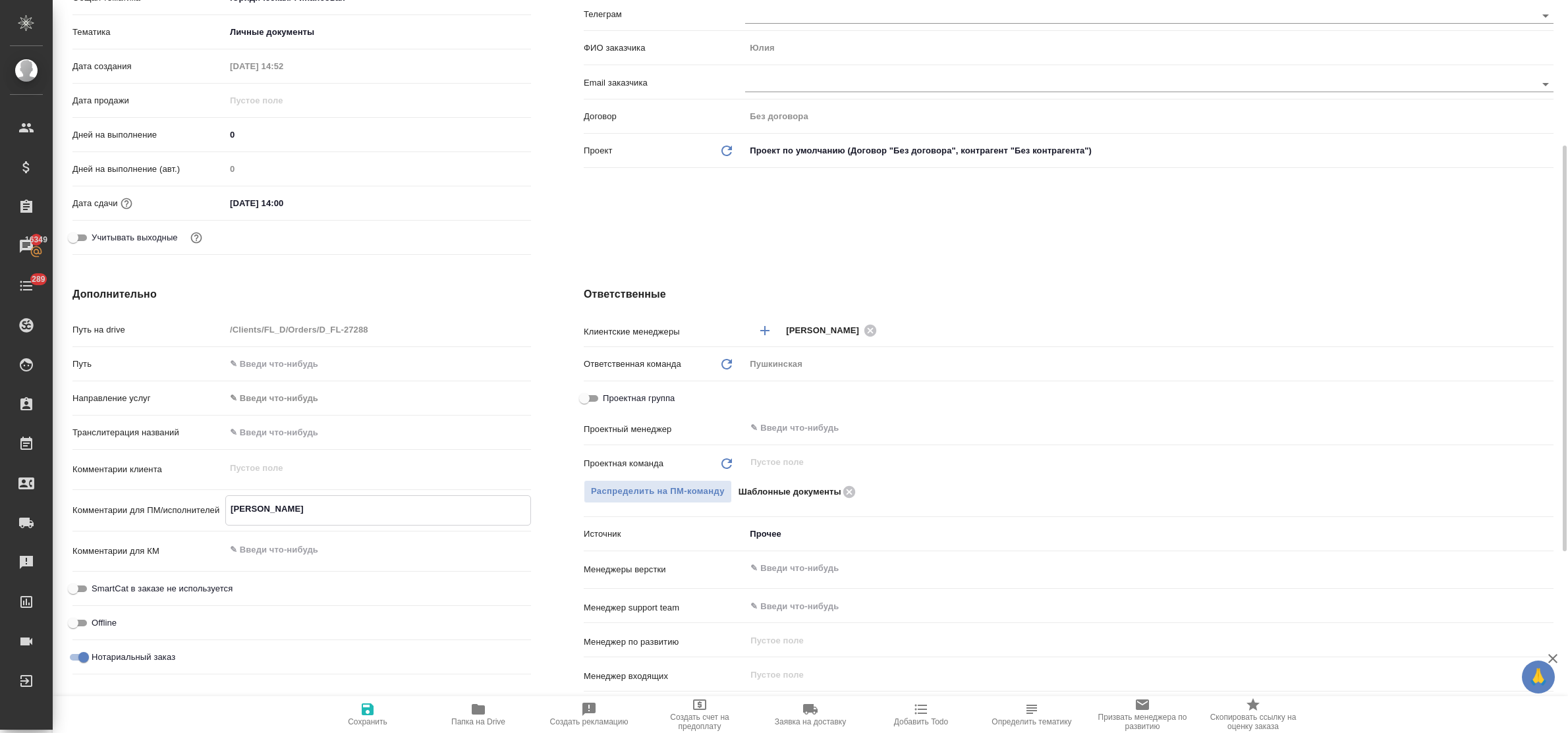
type textarea "x"
type textarea "Ильченко Герда, Юлия"
type textarea "x"
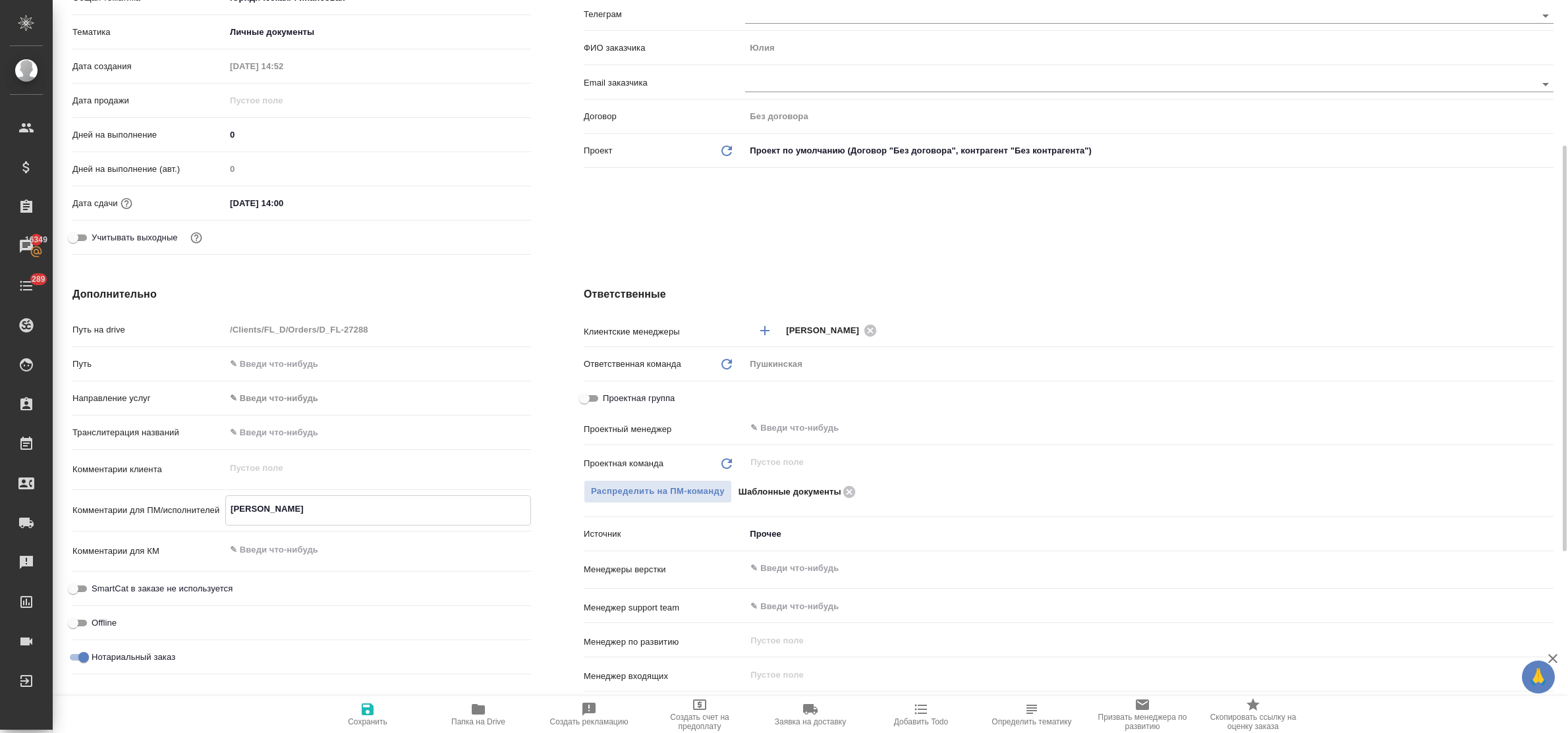
type textarea "x"
type textarea "Ильченко Герда, Юлия;"
type textarea "x"
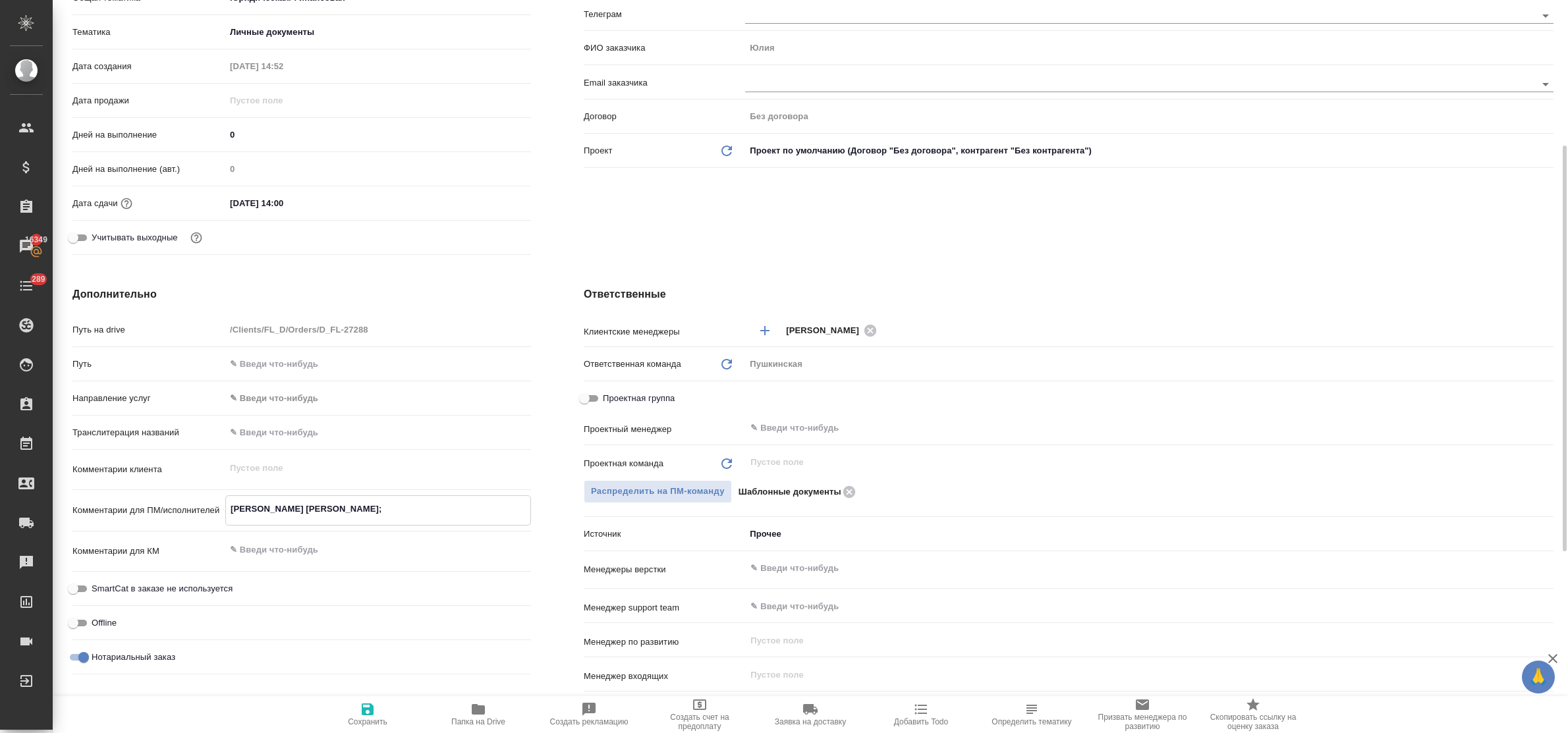
type textarea "Ильченко Герда, Юлия;"
type textarea "x"
type textarea "Ильченко Герда, Юлия; А"
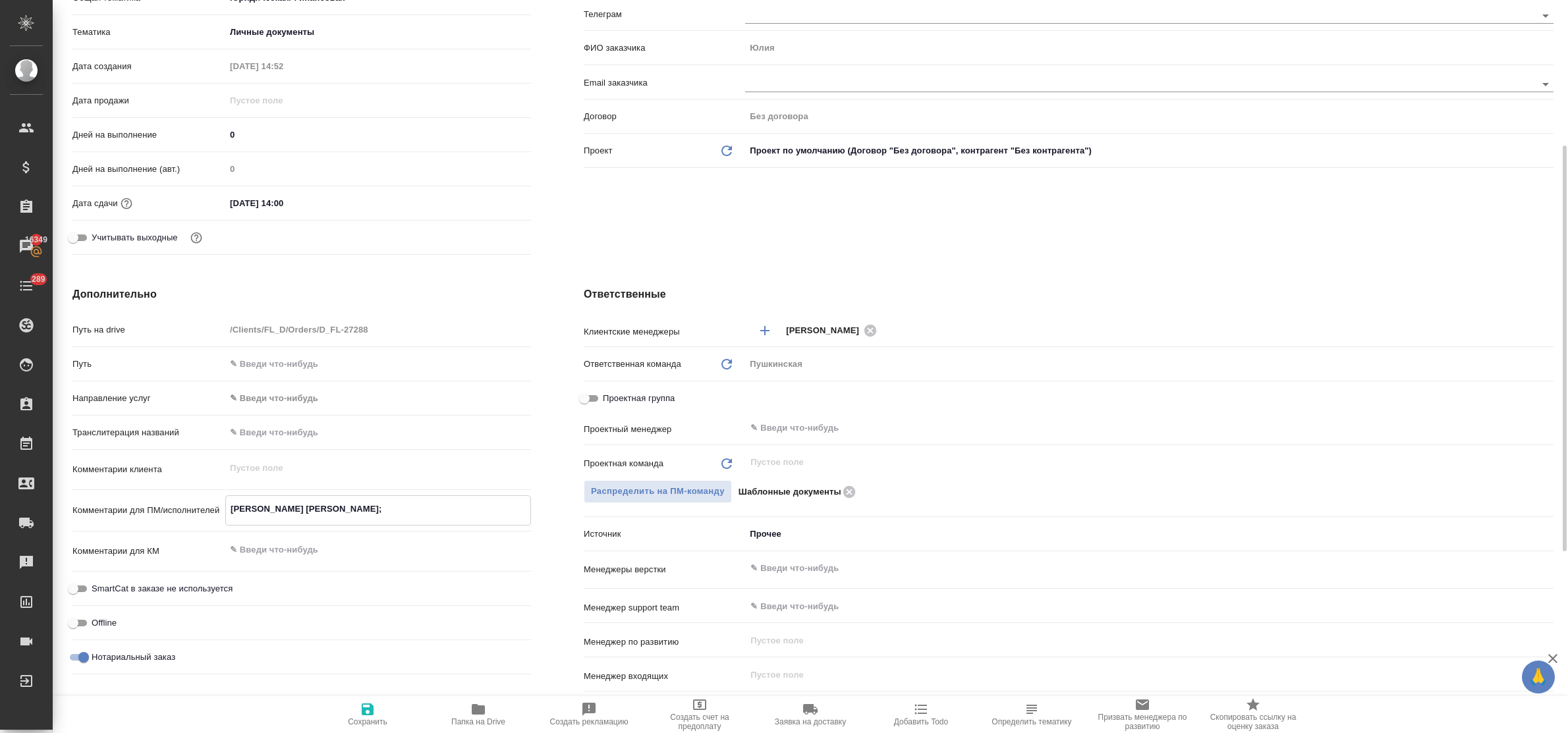
type textarea "x"
type textarea "Ильченко Герда, Юлия; Ар"
type textarea "x"
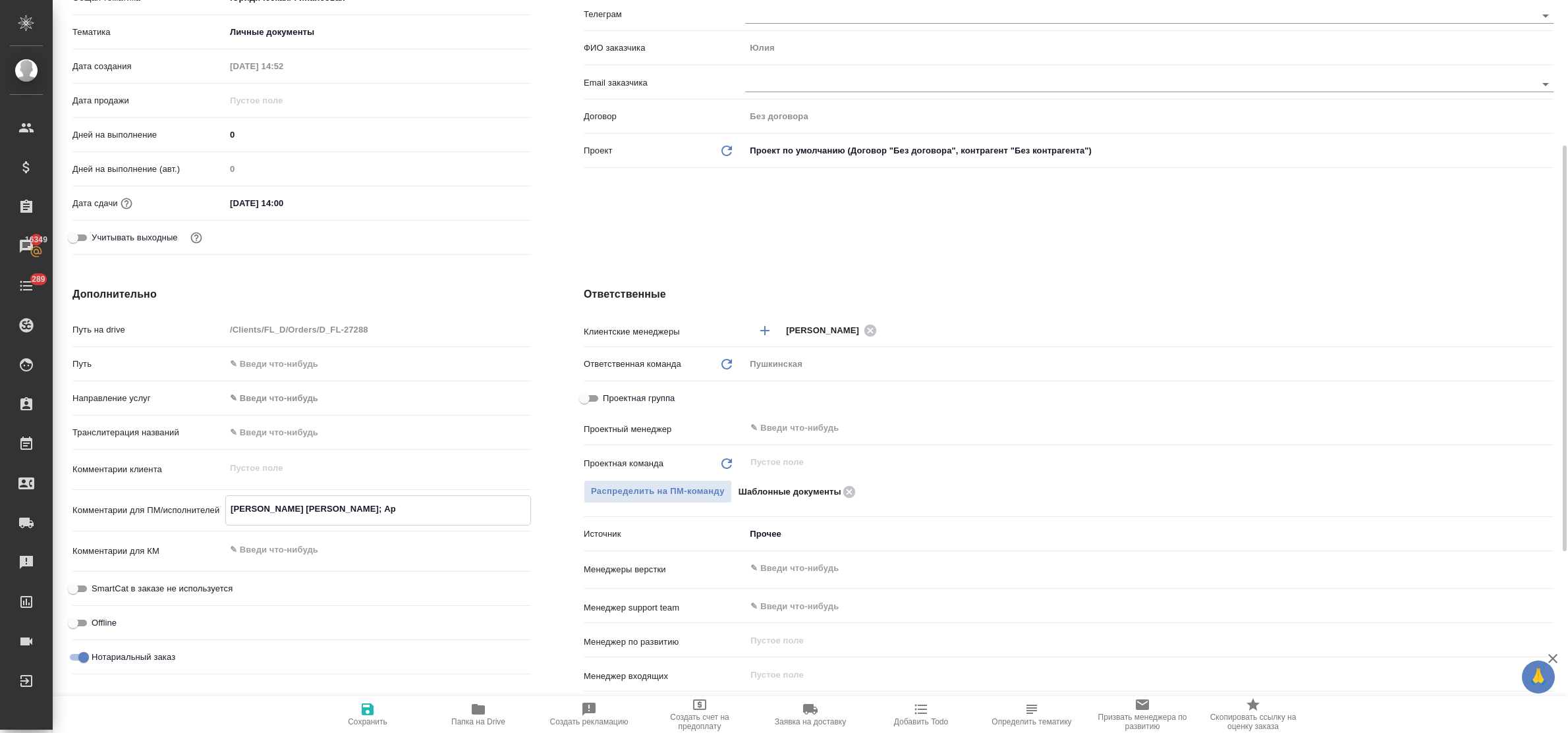
type textarea "x"
type textarea "Ильченко Герда, Юлия; Арт"
type textarea "x"
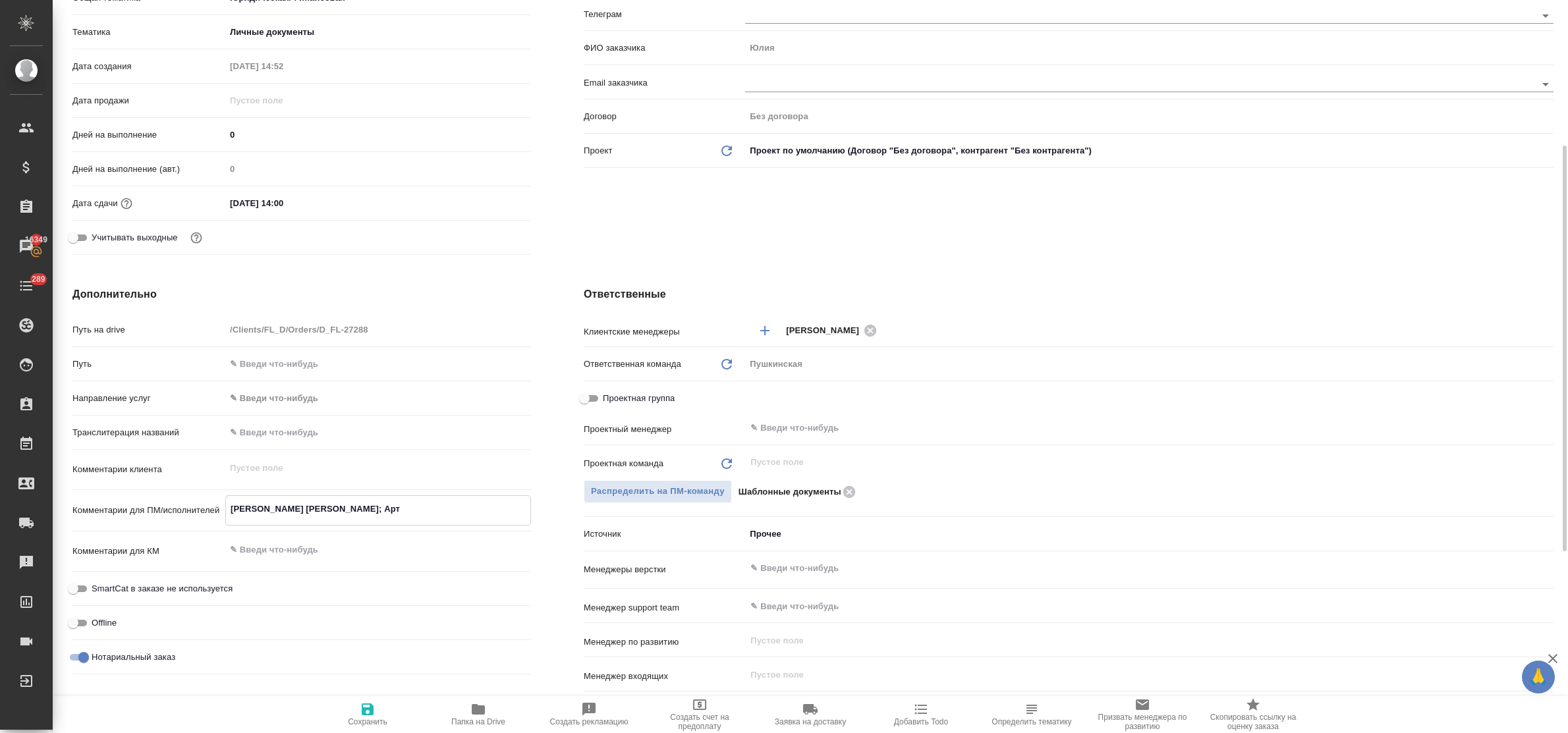
type textarea "x"
type textarea "Ильченко Герда, Юлия; Арте"
type textarea "x"
type textarea "Ильченко Герда, Юлия; Артем"
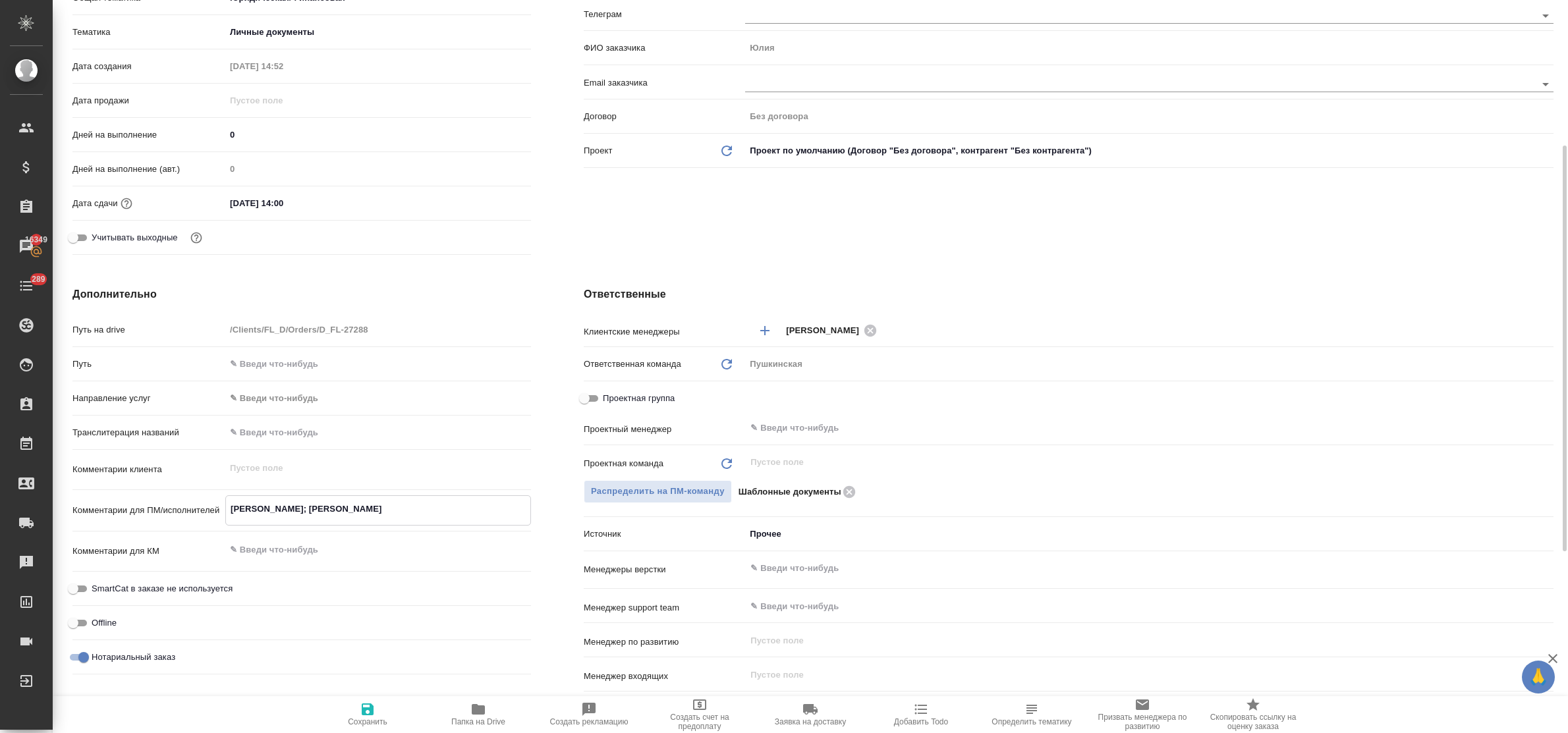
type textarea "x"
type textarea "Ильченко Герда, Юлия; Артем"
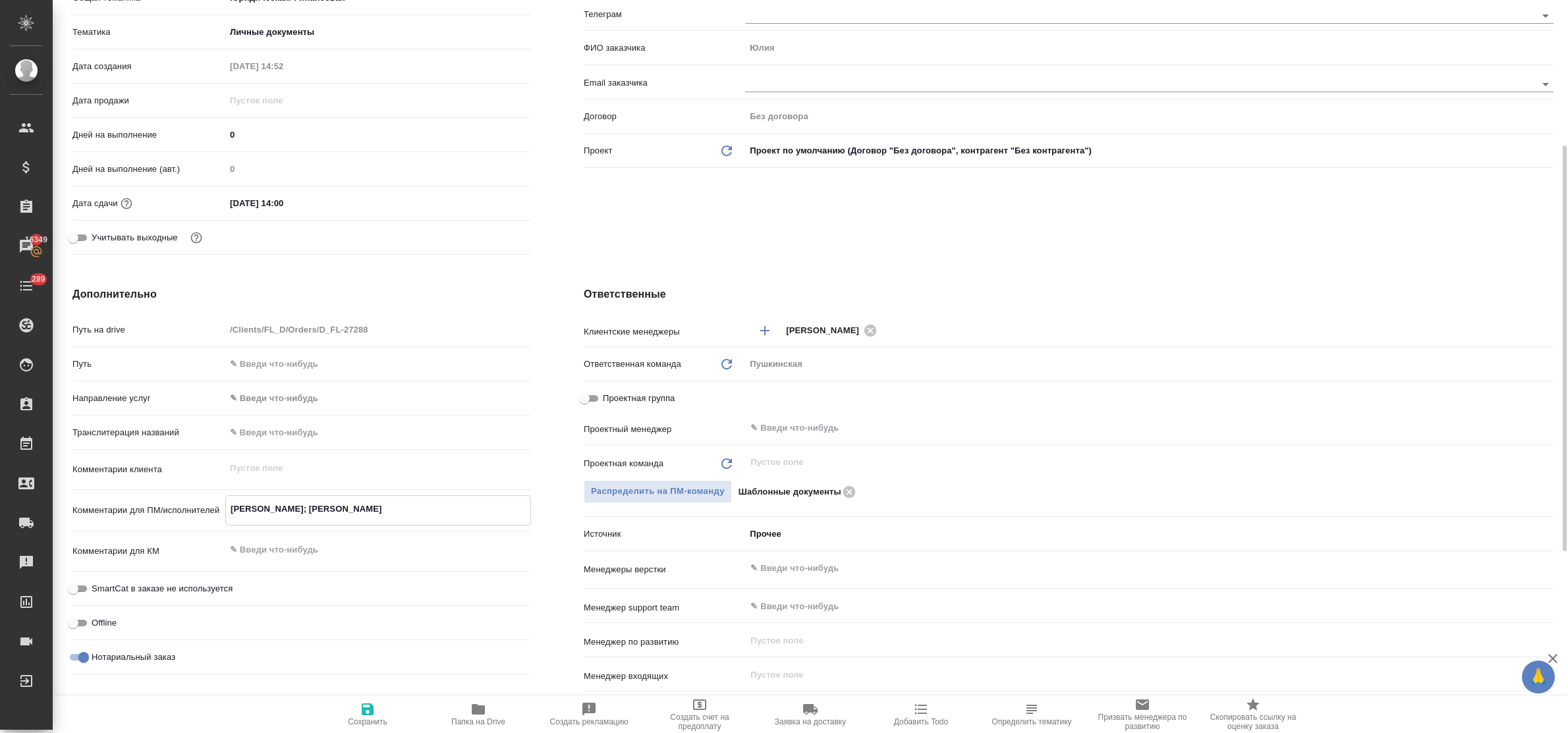
type textarea "x"
type textarea "Ильченко Герда, Юлия; Артем Б"
type textarea "x"
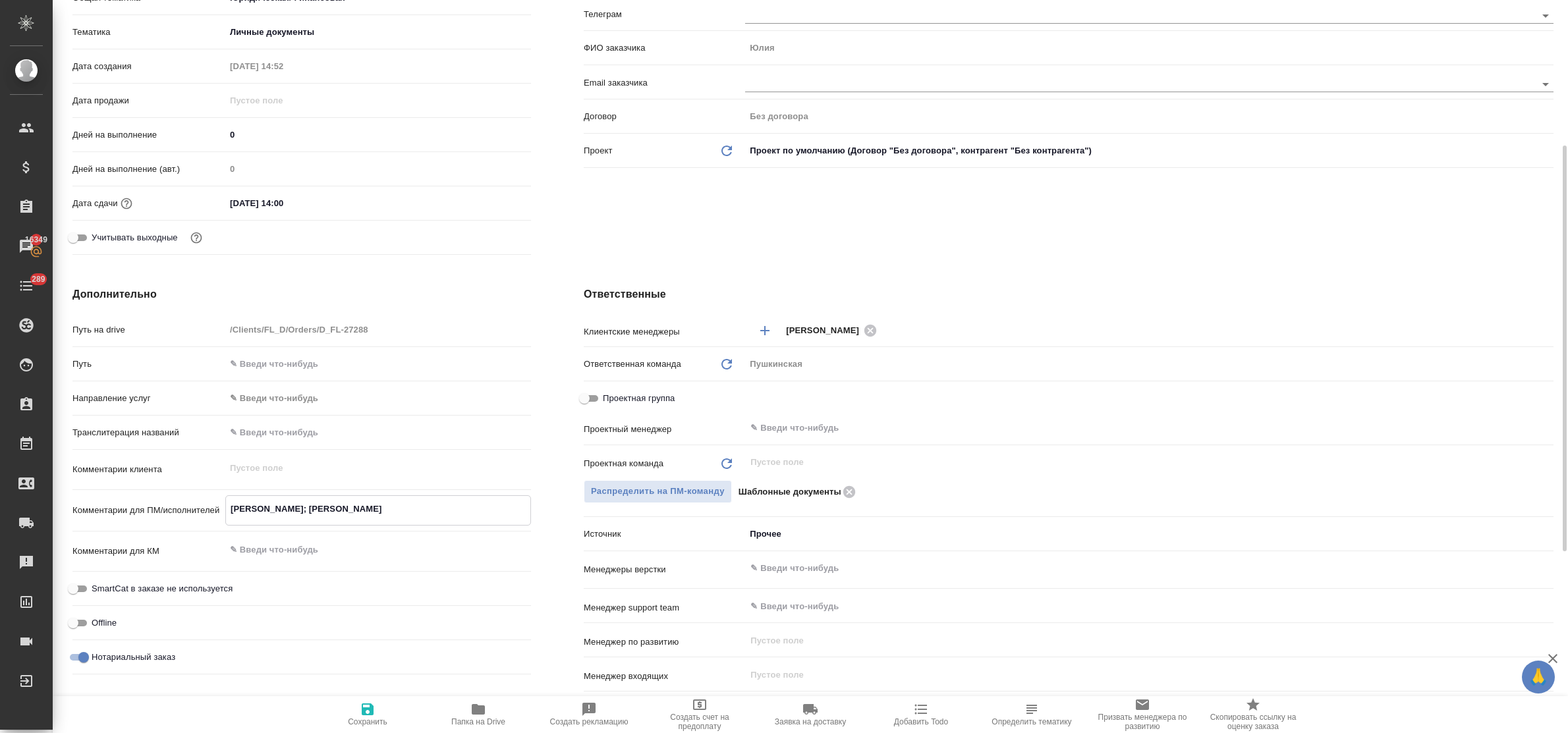
type textarea "x"
type textarea "Ильченко Герда, Юлия; Артем Ба"
type textarea "x"
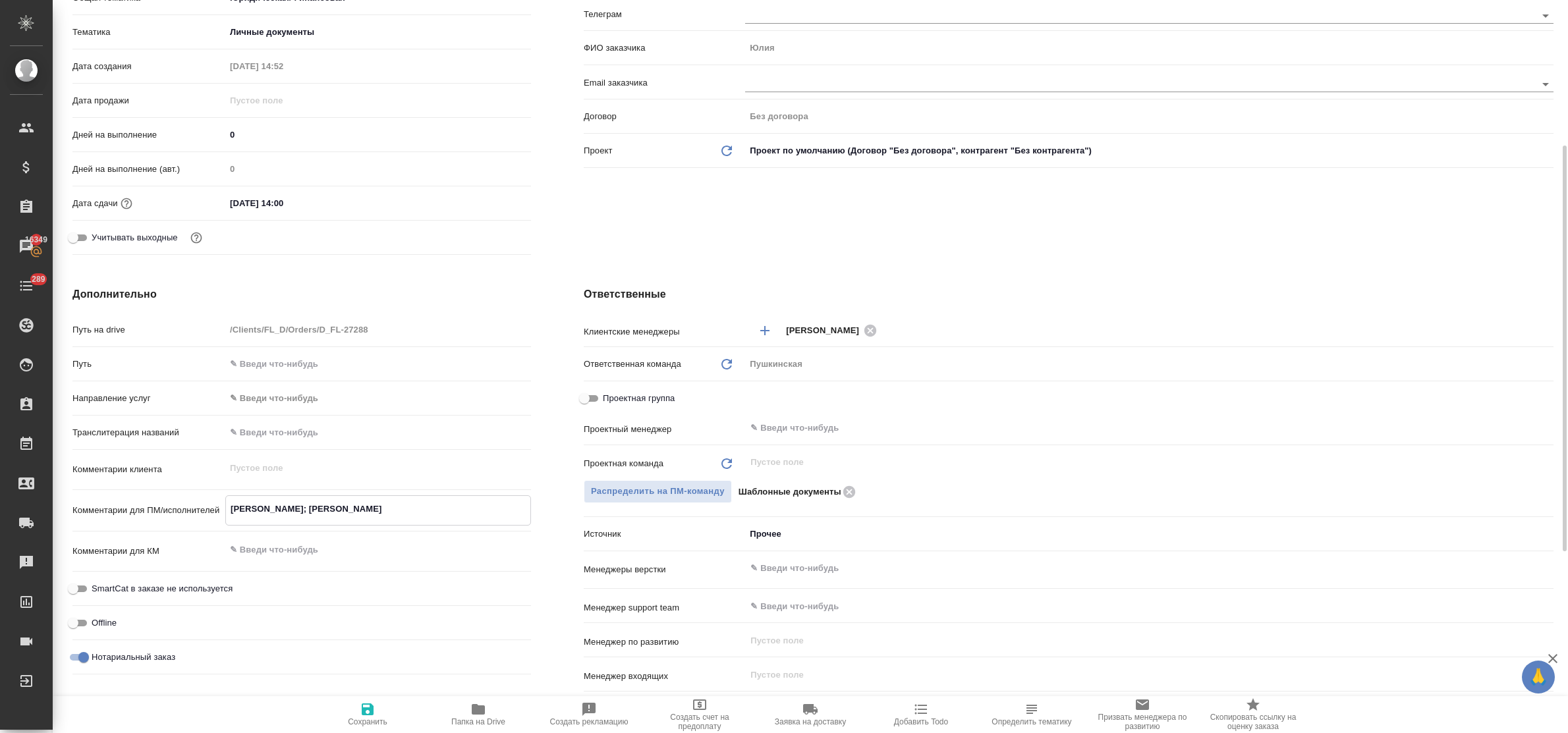
type textarea "Ильченко Герда, Юлия; Артем Бав"
type textarea "x"
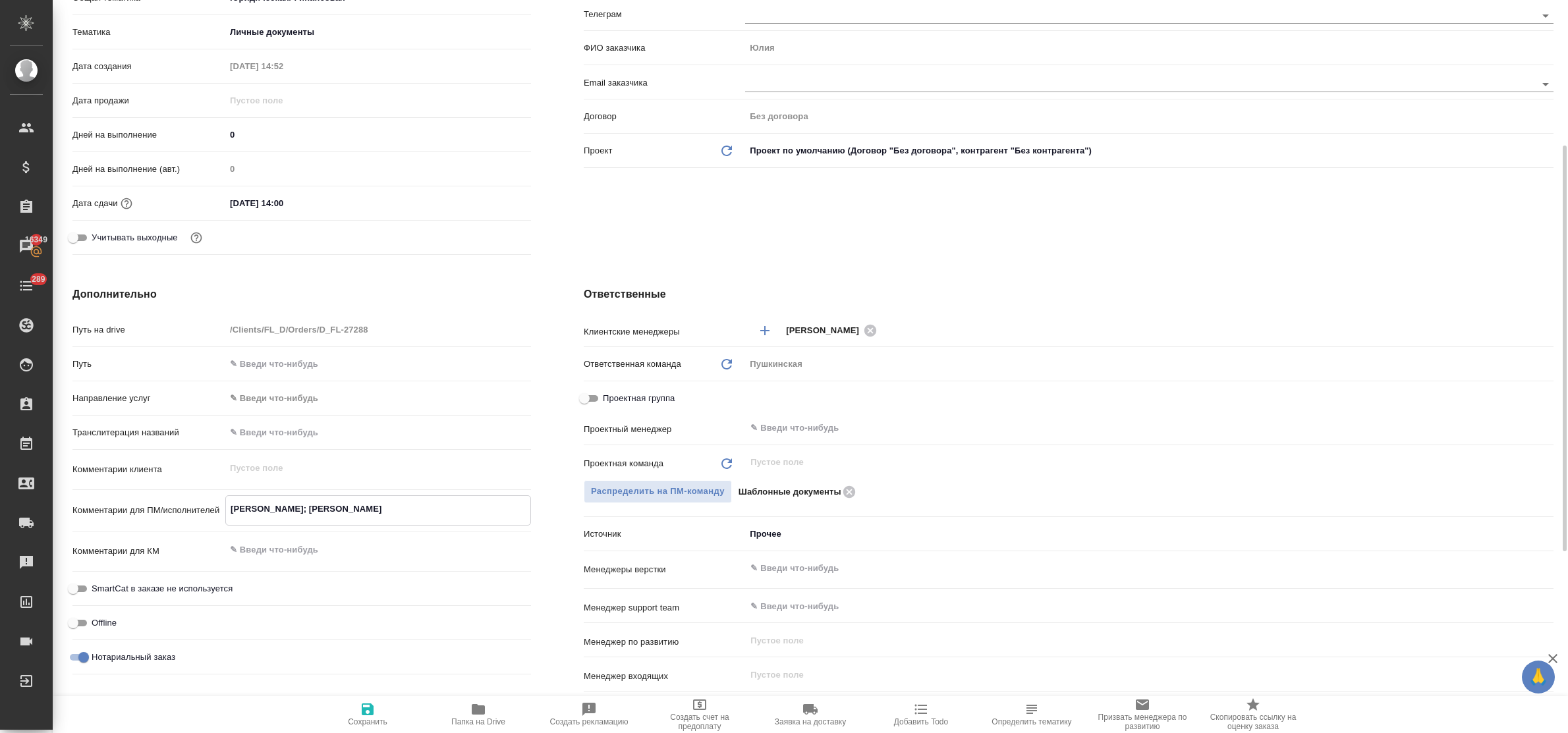
type textarea "Ильченко Герда, Юлия; Артем Бавы"
type textarea "x"
type textarea "Ильченко Герда, Юлия; Артем Бавык"
type textarea "x"
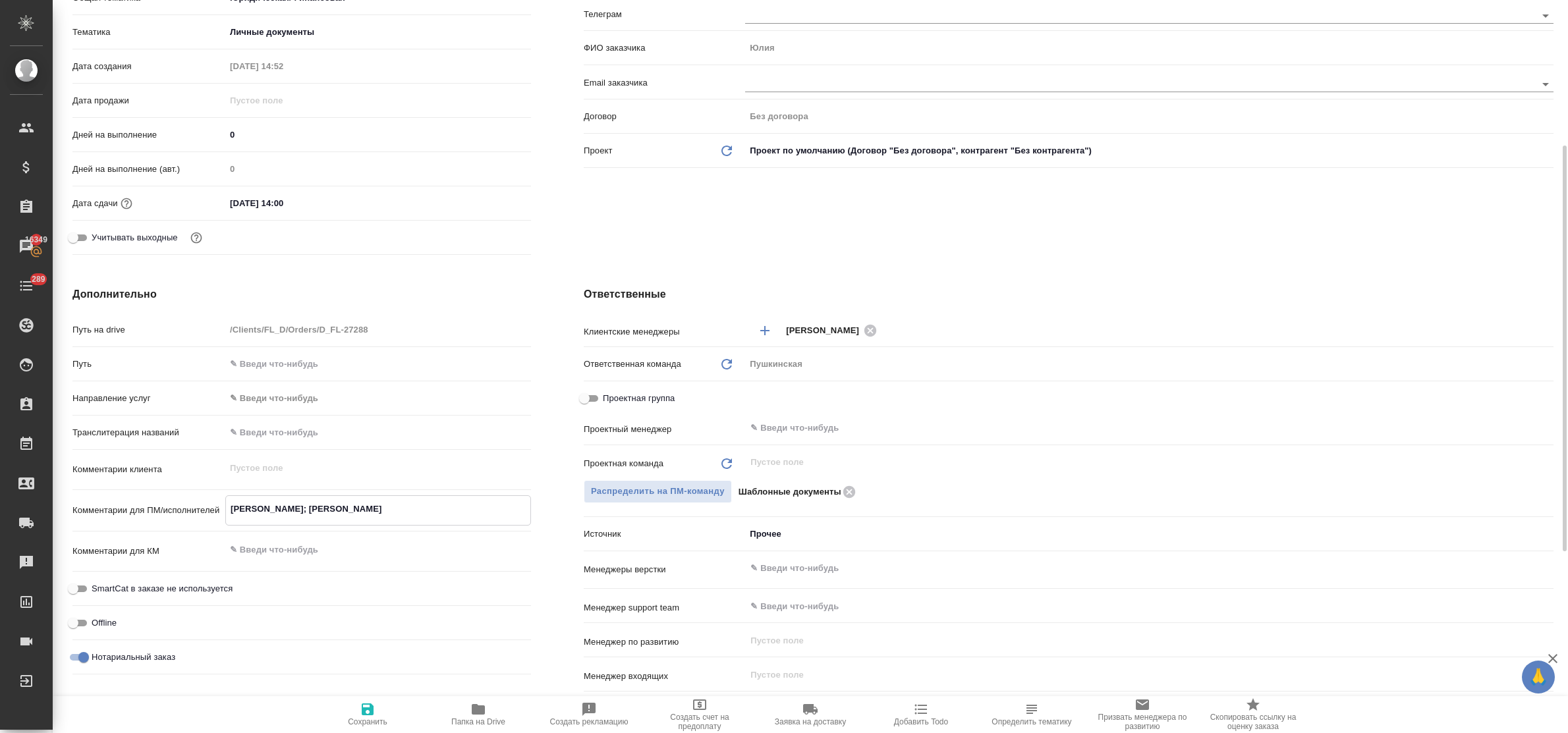
type textarea "x"
type textarea "Ильченко Герда, Юлия; Артем Бавыки"
type textarea "x"
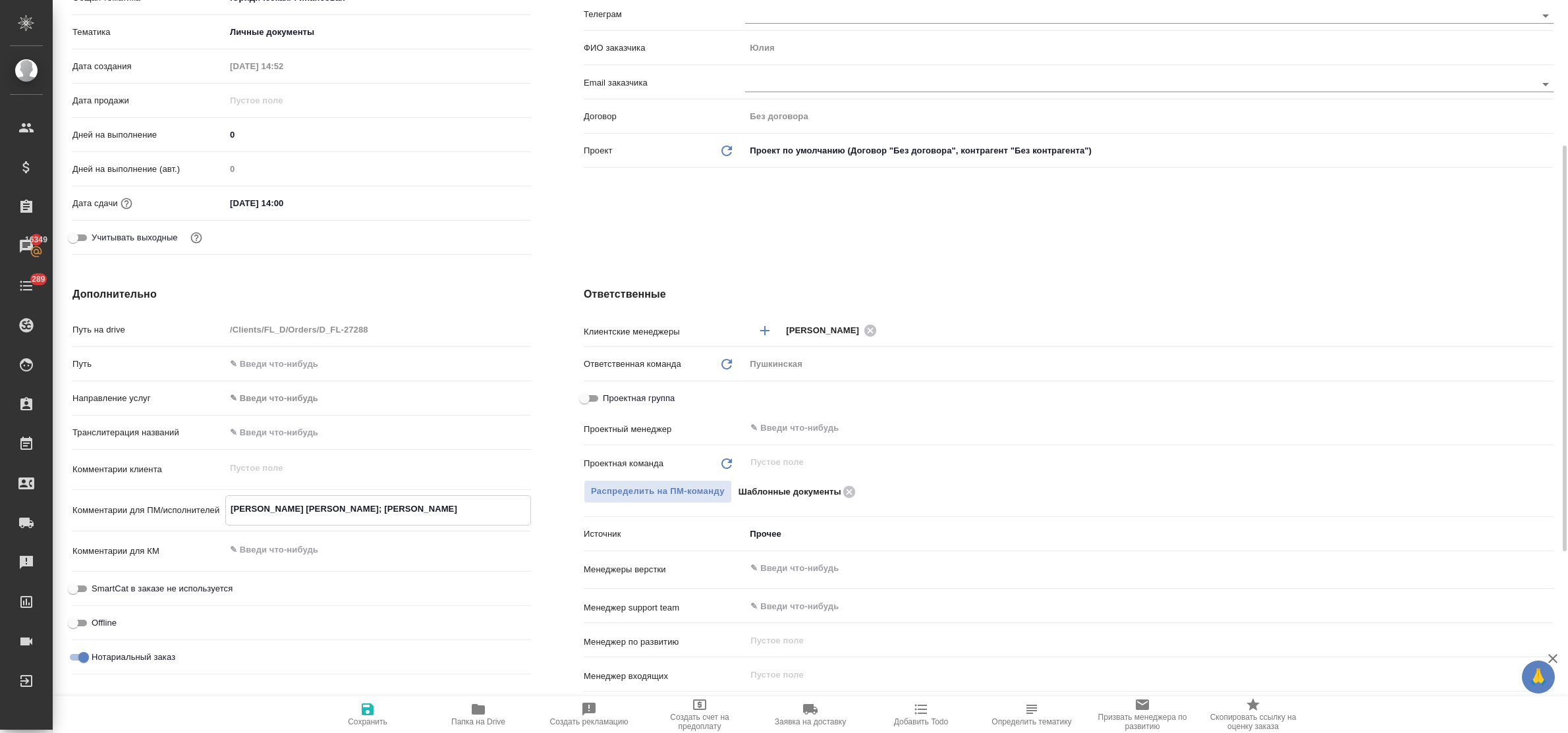
type textarea "x"
type textarea "Ильченко Герда, Юлия; Артем Бавыкин"
type textarea "x"
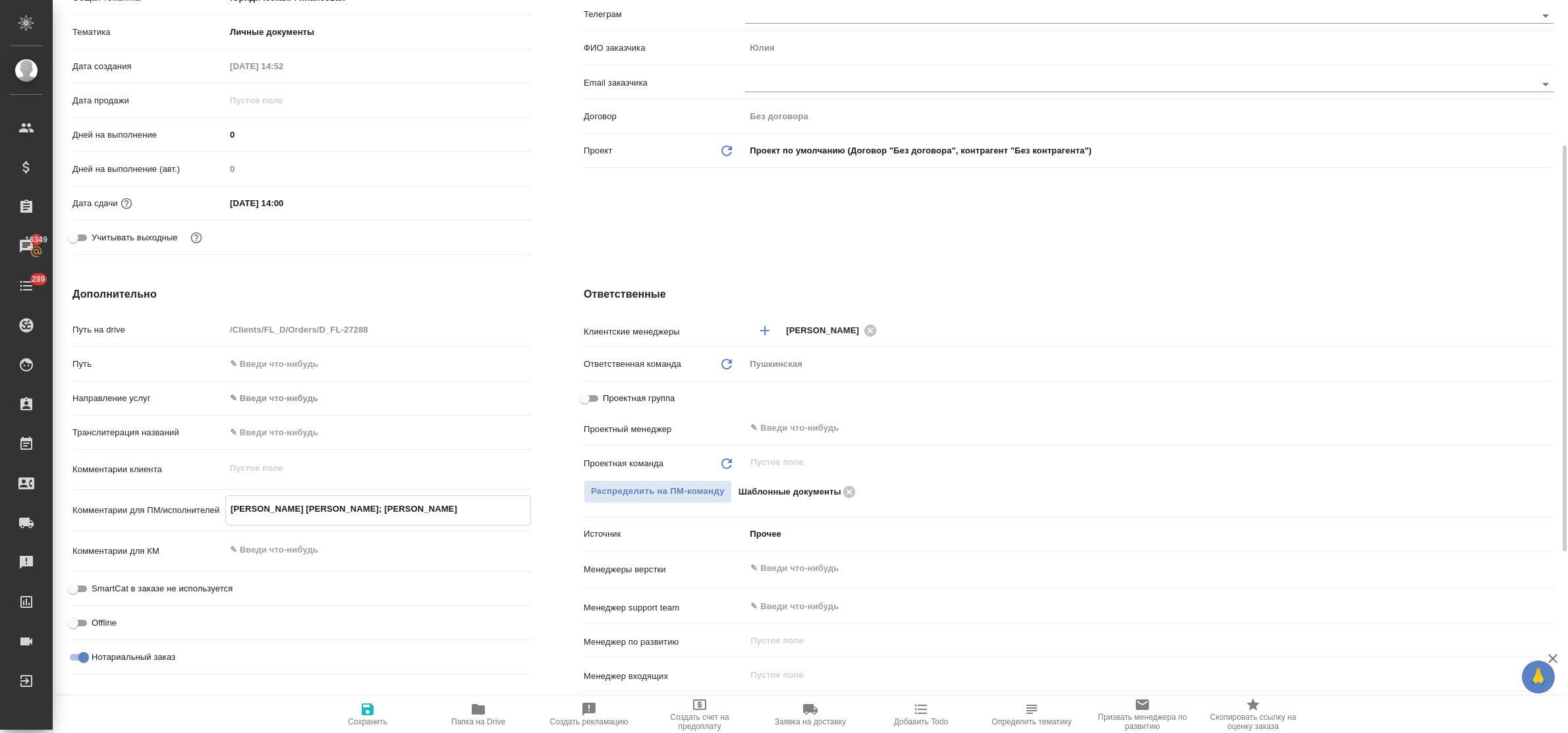
type textarea "Ильченко Герда, Юлия; Артем Бавыкин"
type textarea "x"
click at [361, 703] on icon "button" at bounding box center [367, 709] width 16 height 16
type textarea "x"
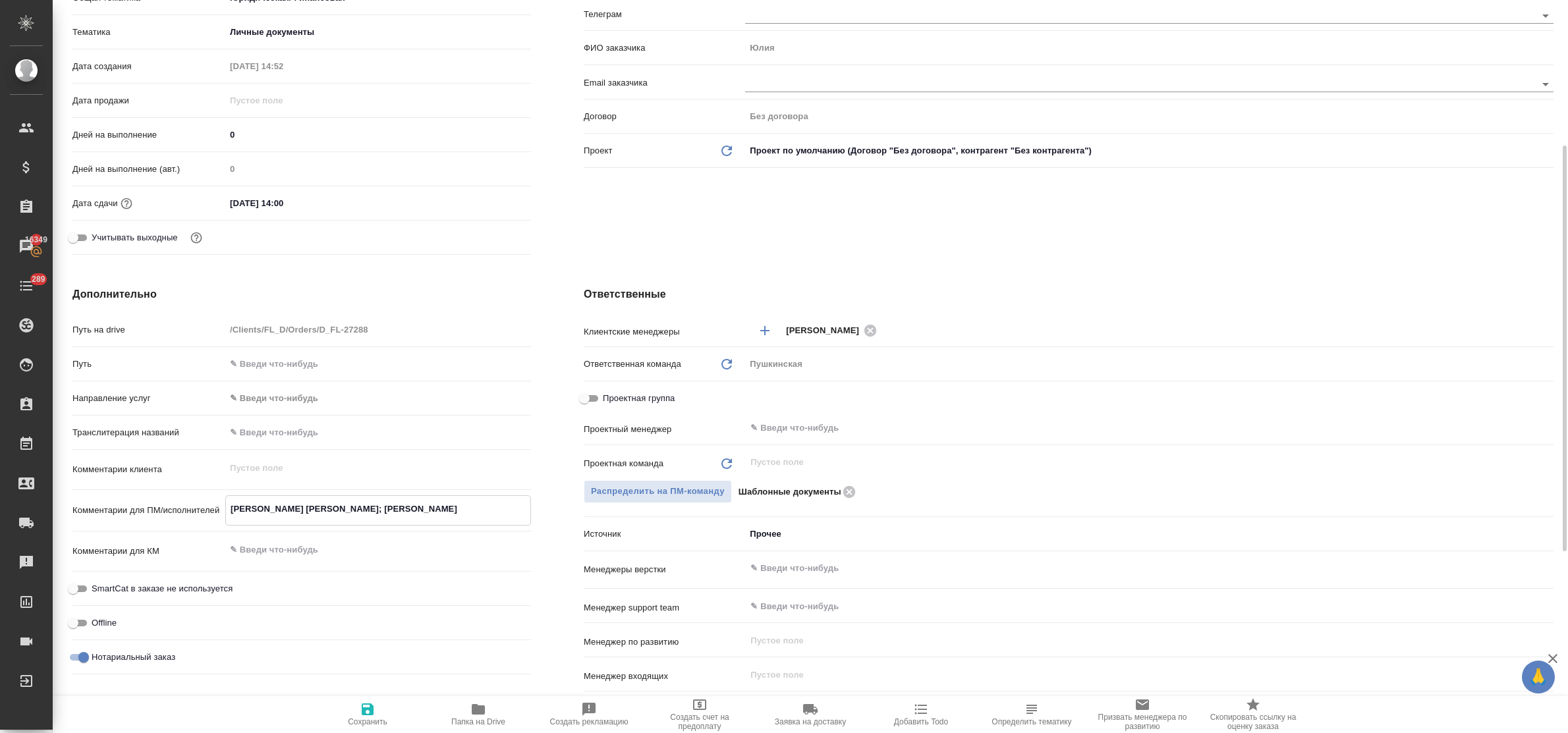
type textarea "x"
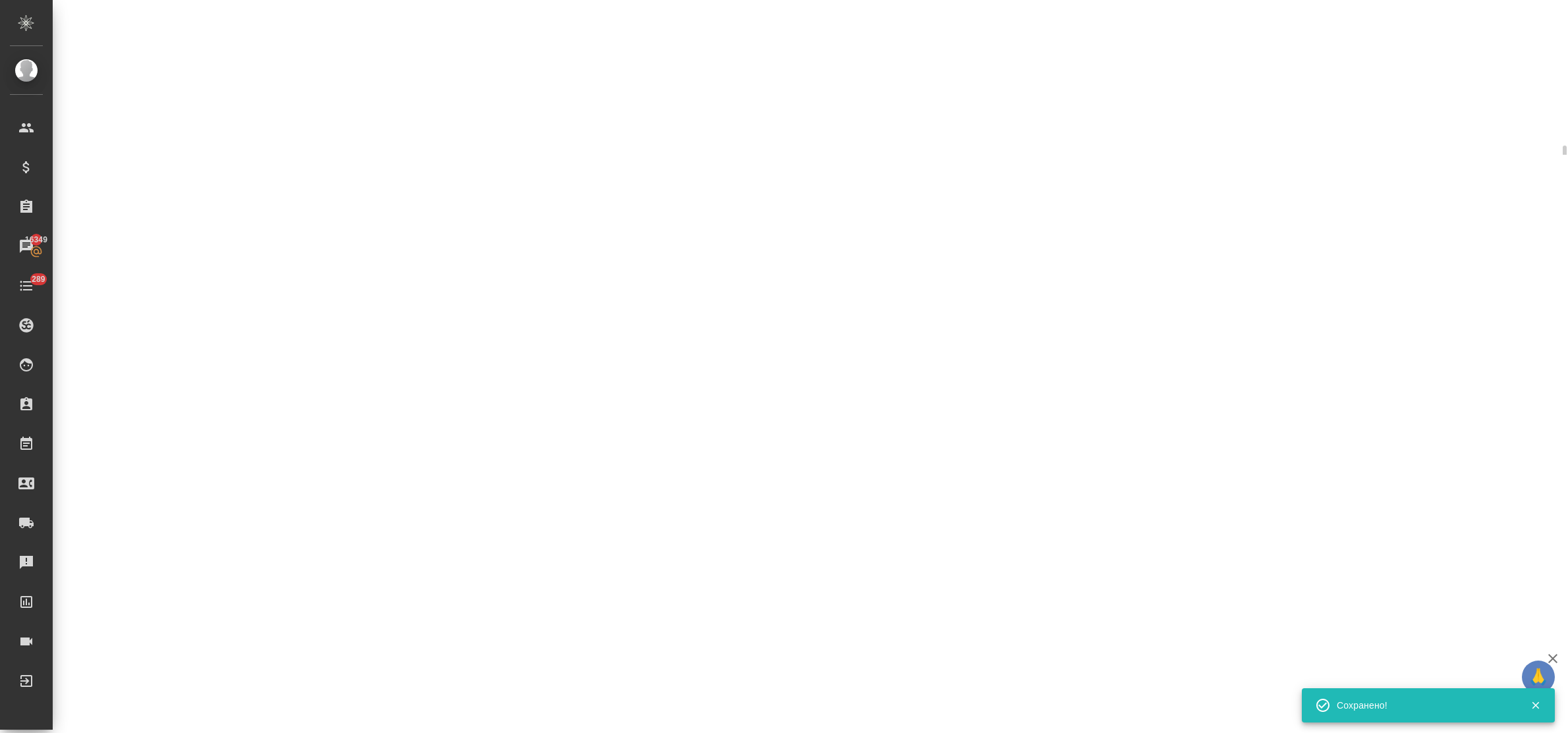
select select "RU"
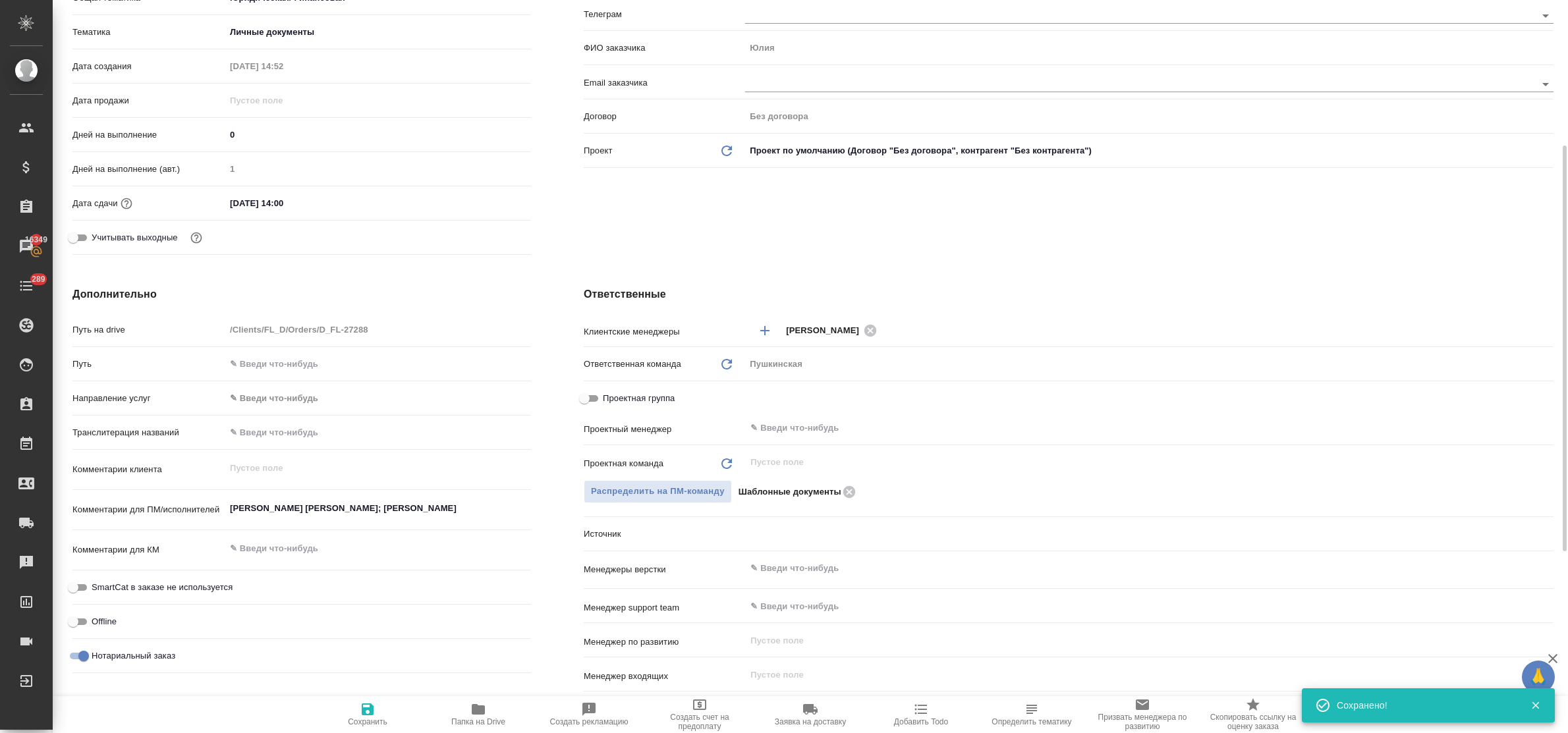
type textarea "x"
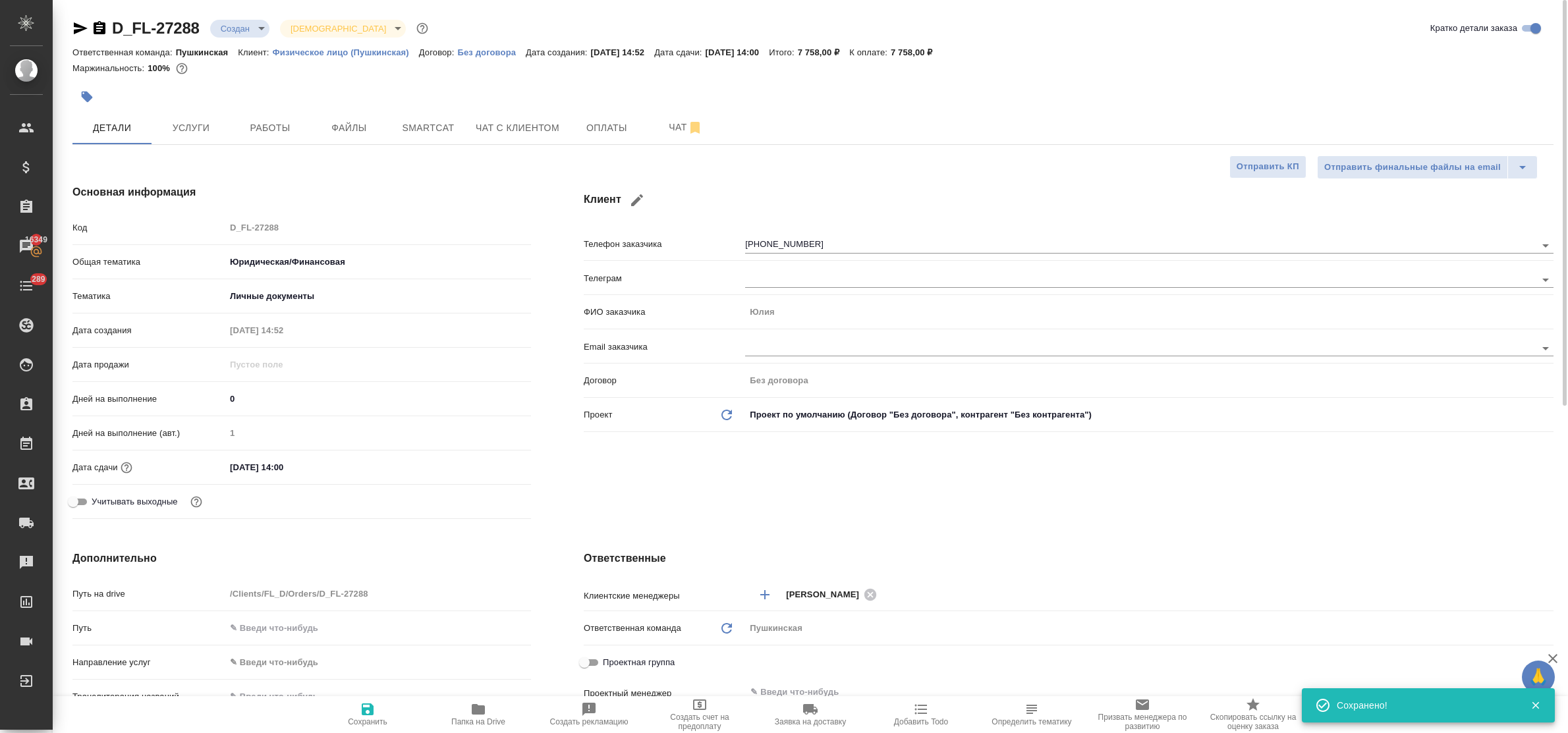
click at [250, 30] on body "🙏 .cls-1 fill:#fff; AWATERA Bulakhova Elena Клиенты Спецификации Заказы 16349 Ч…" at bounding box center [784, 366] width 1568 height 733
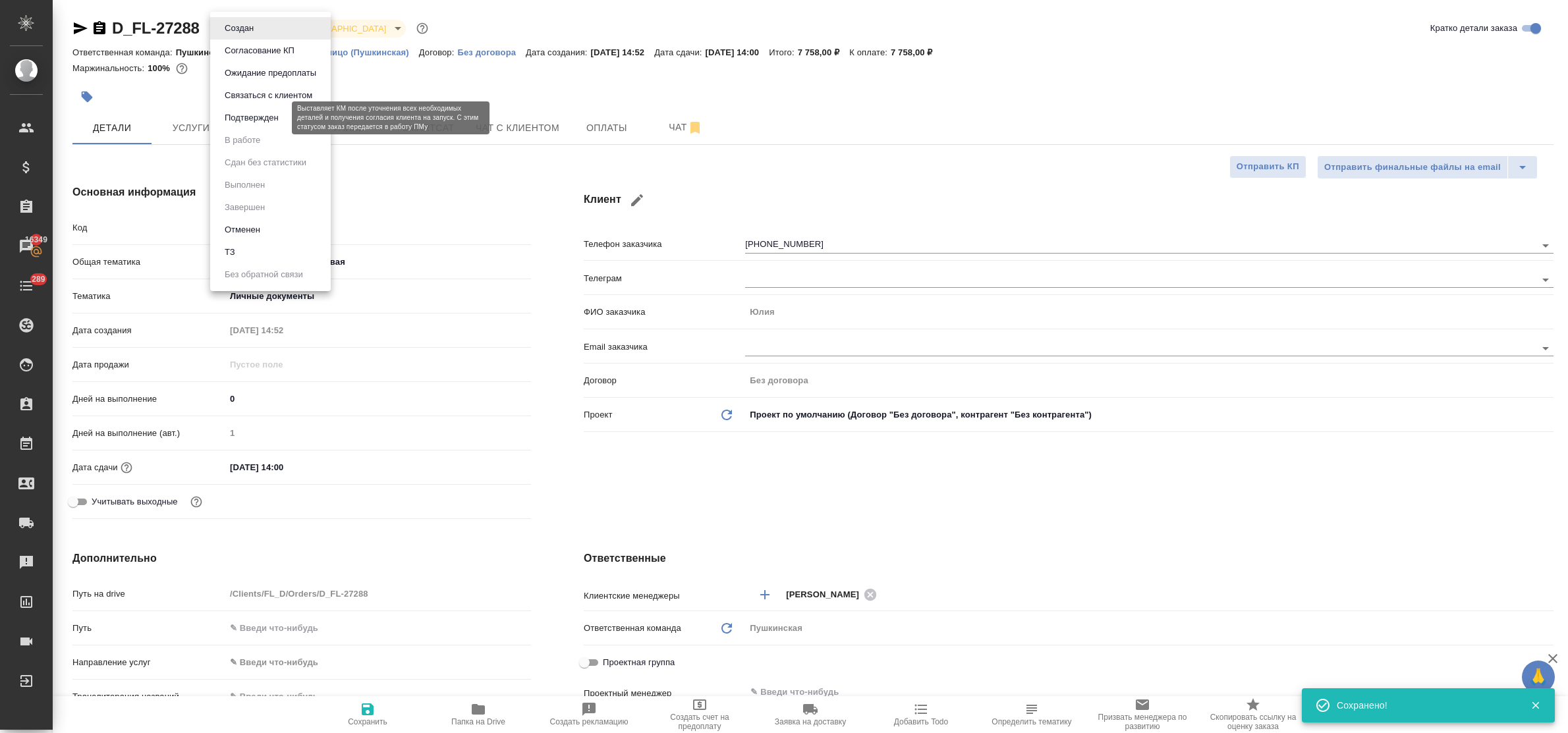
click at [248, 121] on button "Подтвержден" at bounding box center [251, 117] width 62 height 15
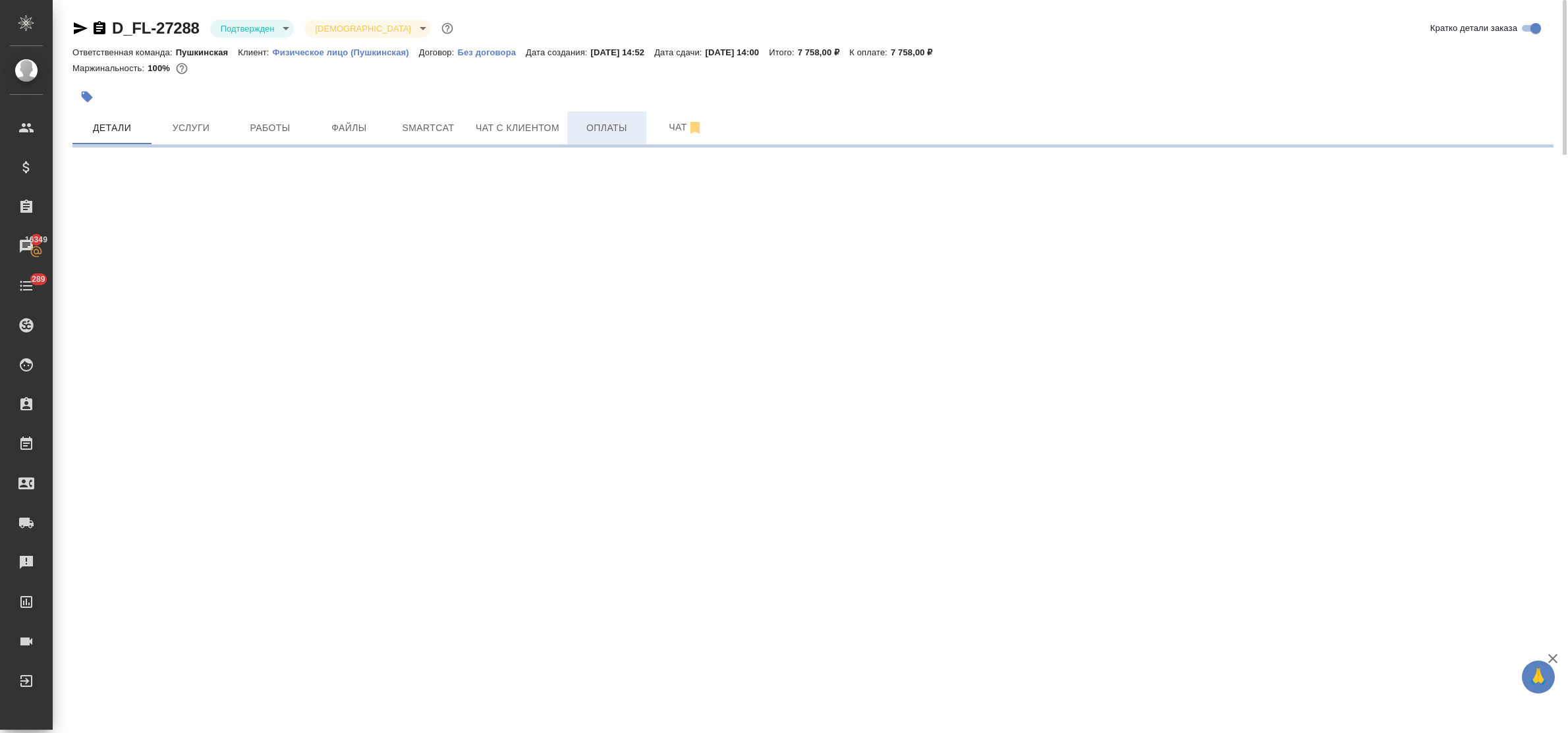
click at [603, 132] on span "Оплаты" at bounding box center [606, 128] width 63 height 17
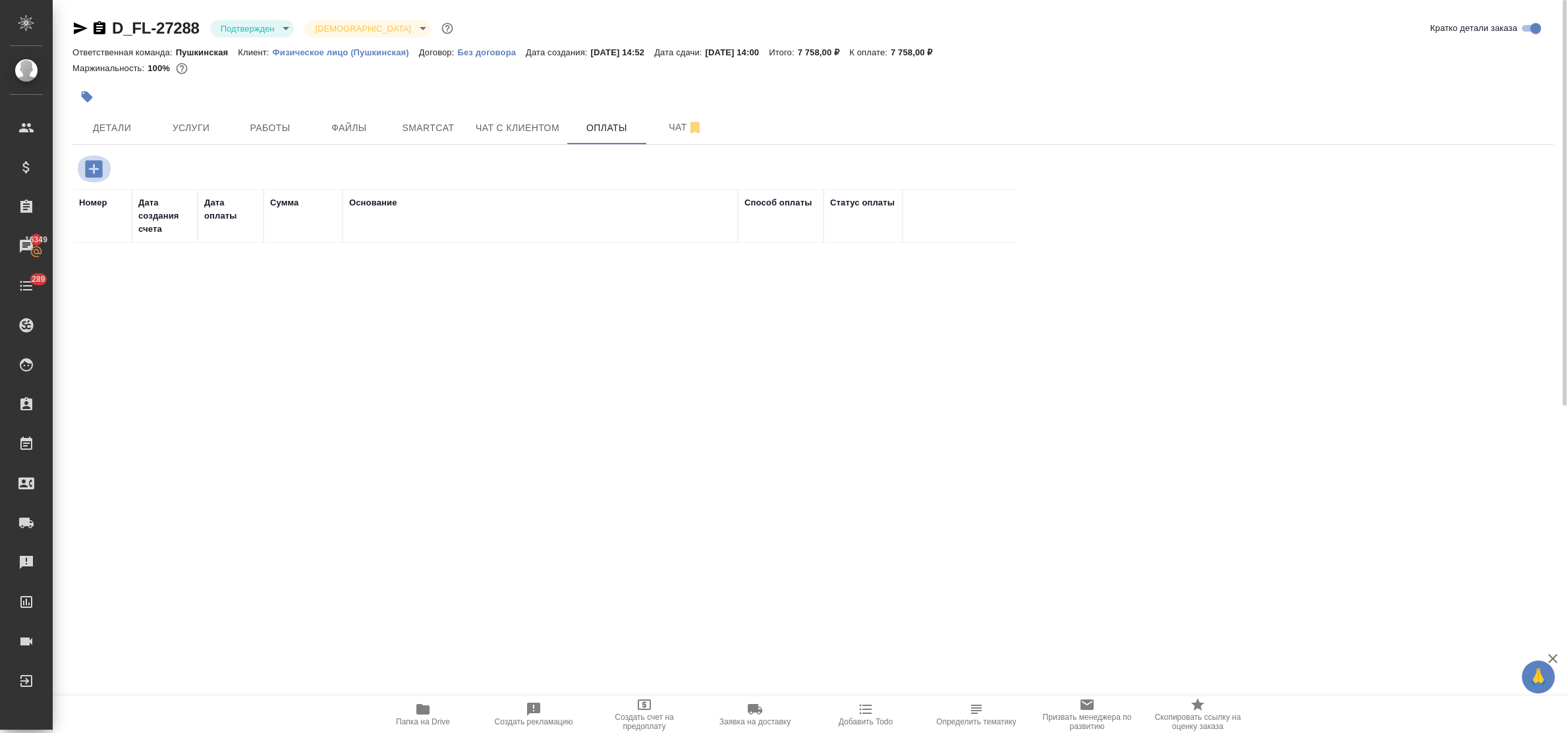
click at [96, 169] on icon "button" at bounding box center [94, 168] width 23 height 23
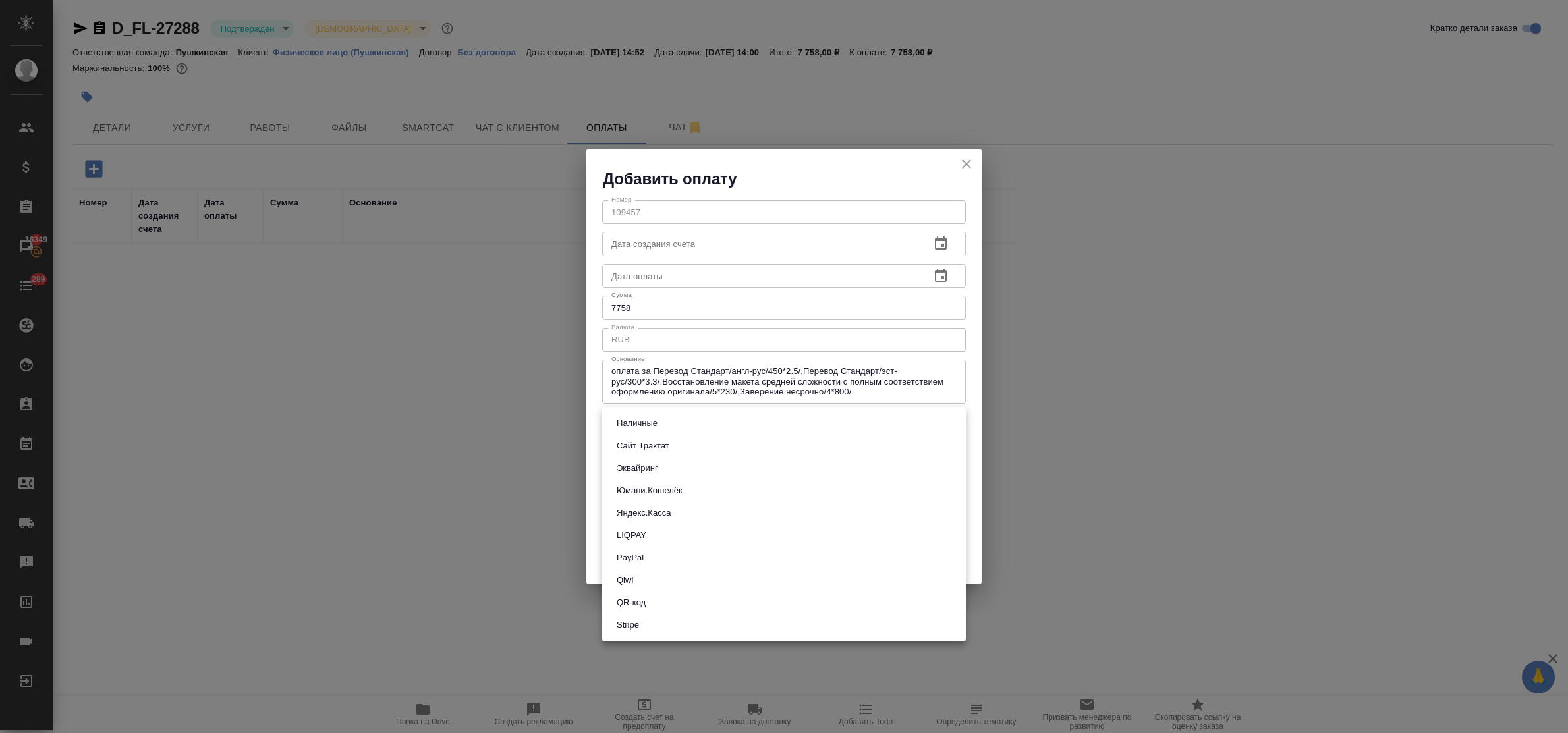
click at [633, 420] on body "🙏 .cls-1 fill:#fff; AWATERA Bulakhova Elena Клиенты Спецификации Заказы 16349 Ч…" at bounding box center [784, 366] width 1568 height 733
click at [633, 465] on button "Эквайринг" at bounding box center [637, 468] width 50 height 15
type input "acquiring"
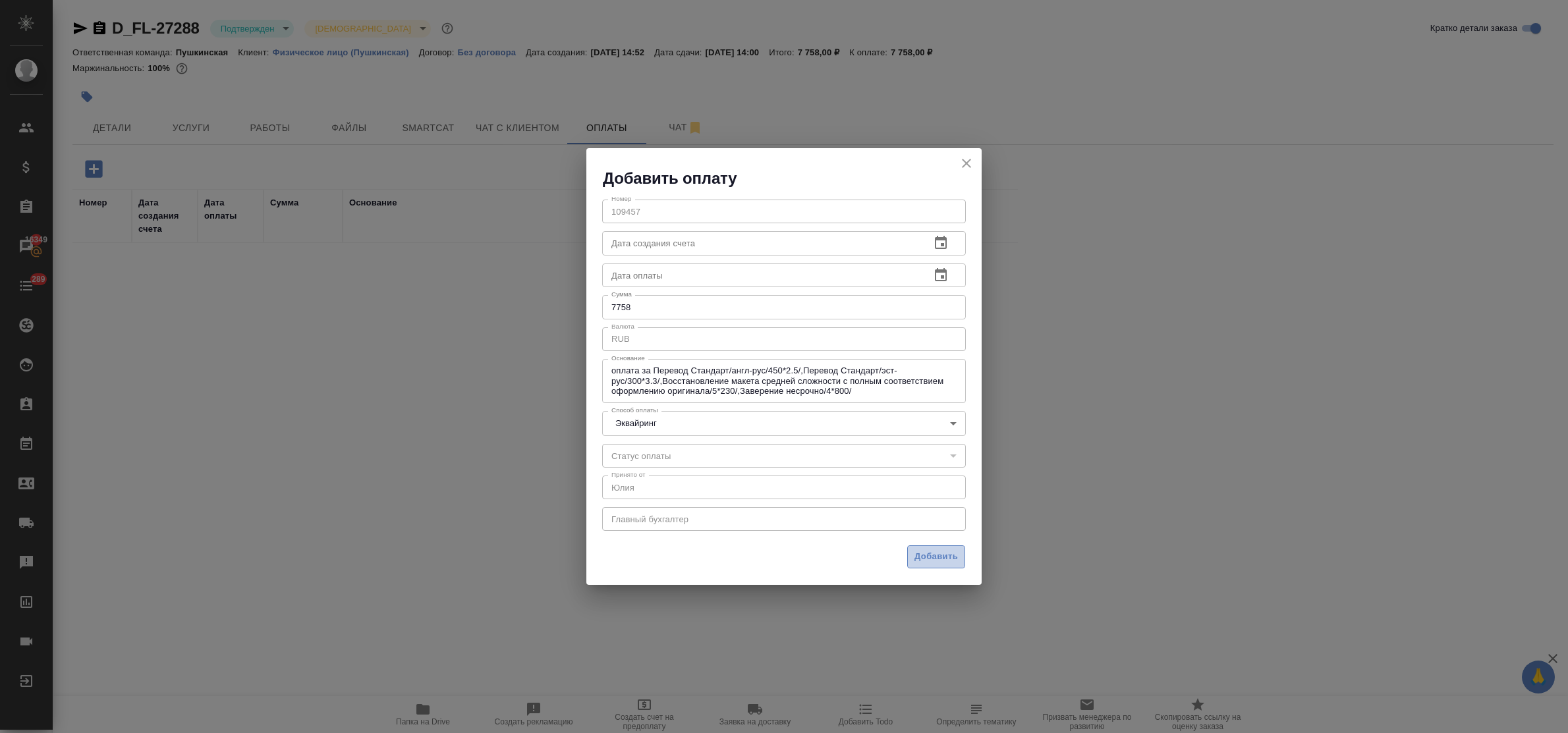
click at [933, 553] on span "Добавить" at bounding box center [936, 556] width 43 height 15
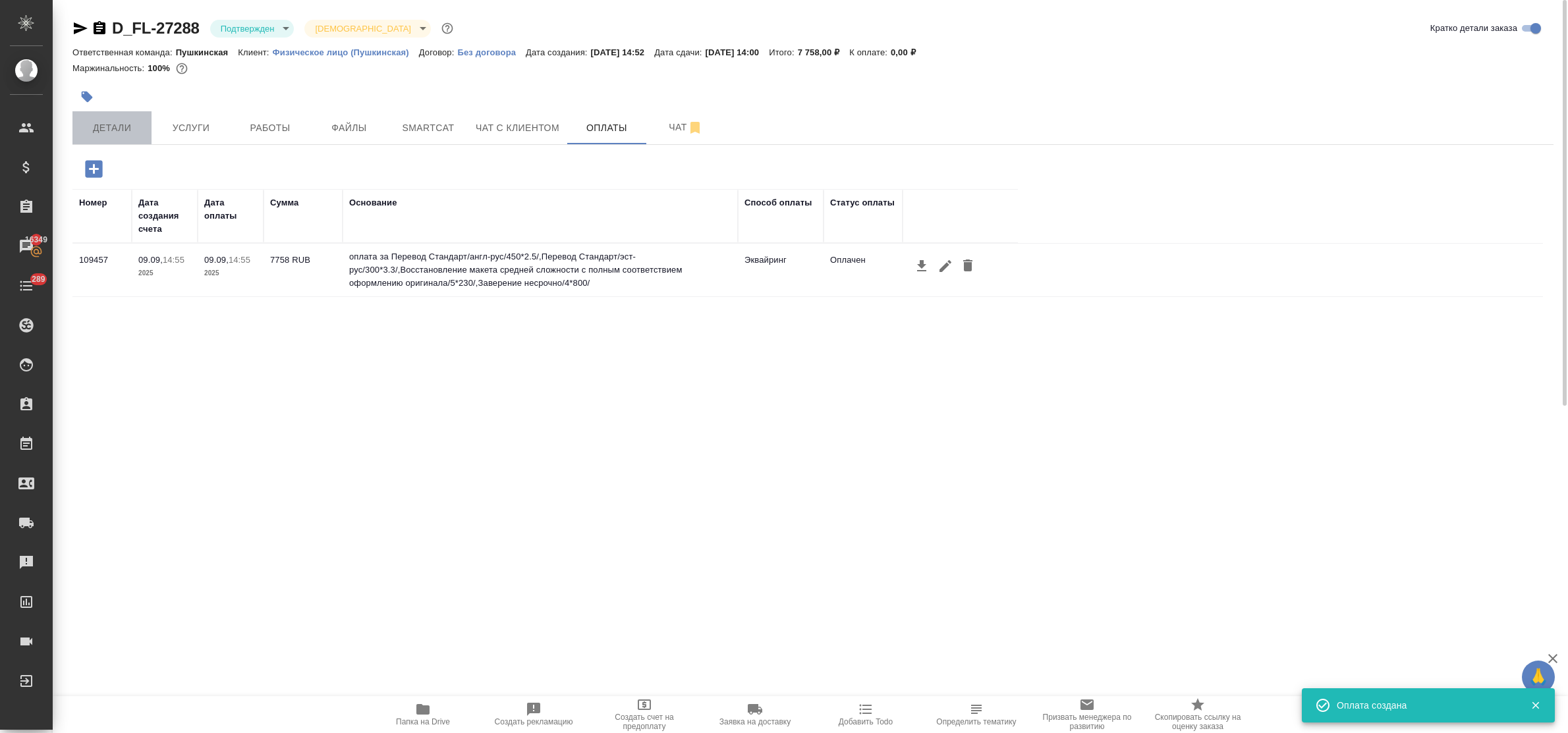
click at [113, 120] on span "Детали" at bounding box center [112, 128] width 63 height 17
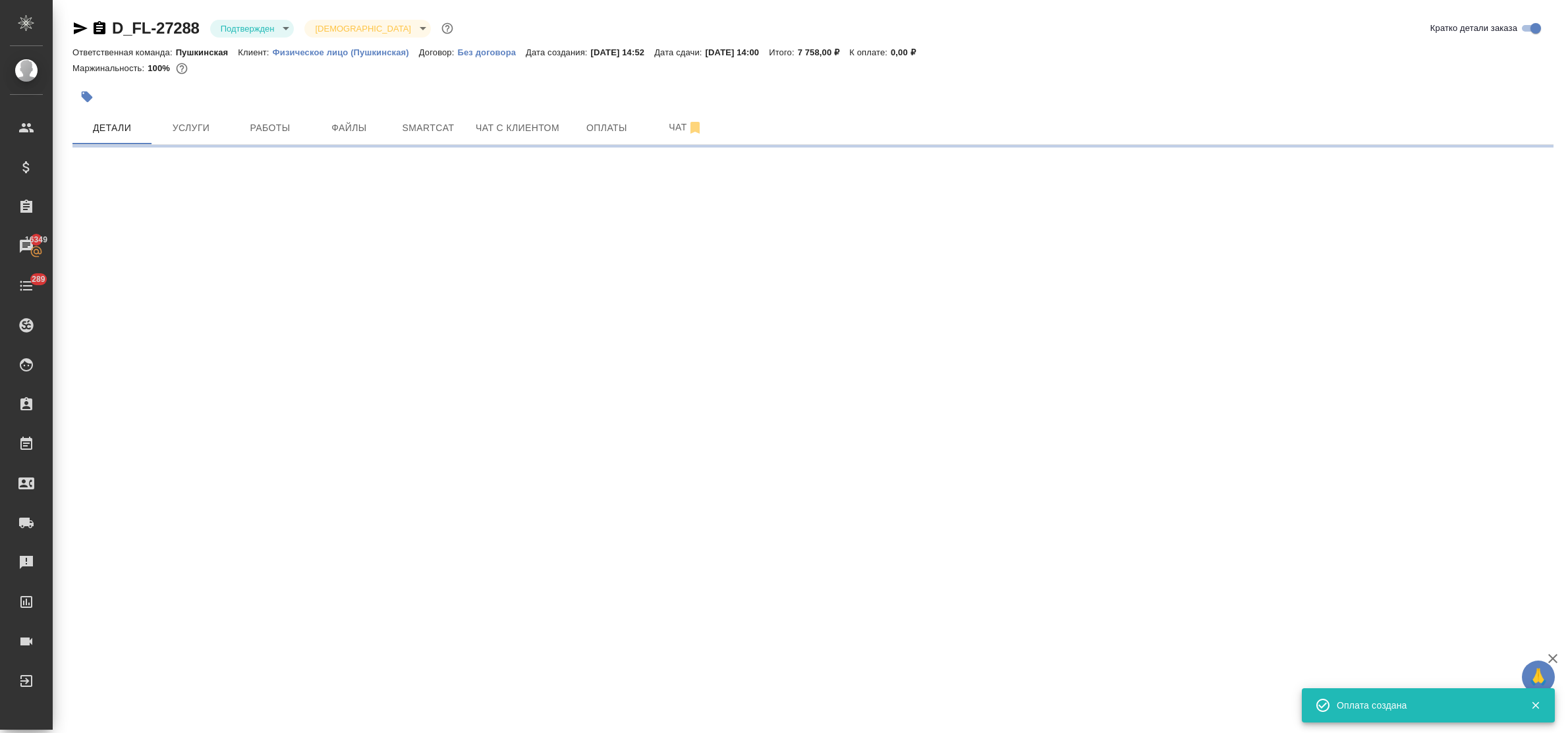
select select "RU"
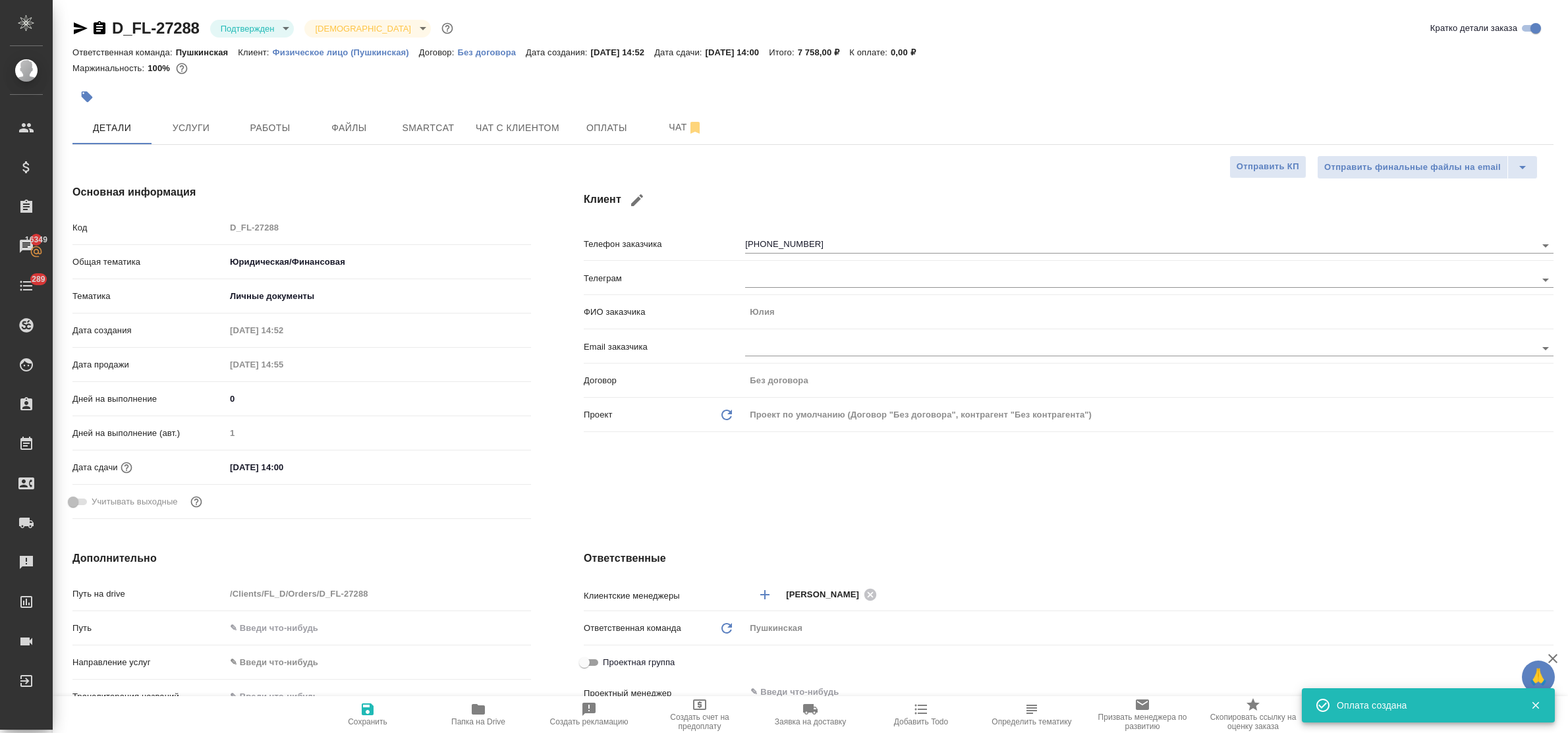
type textarea "x"
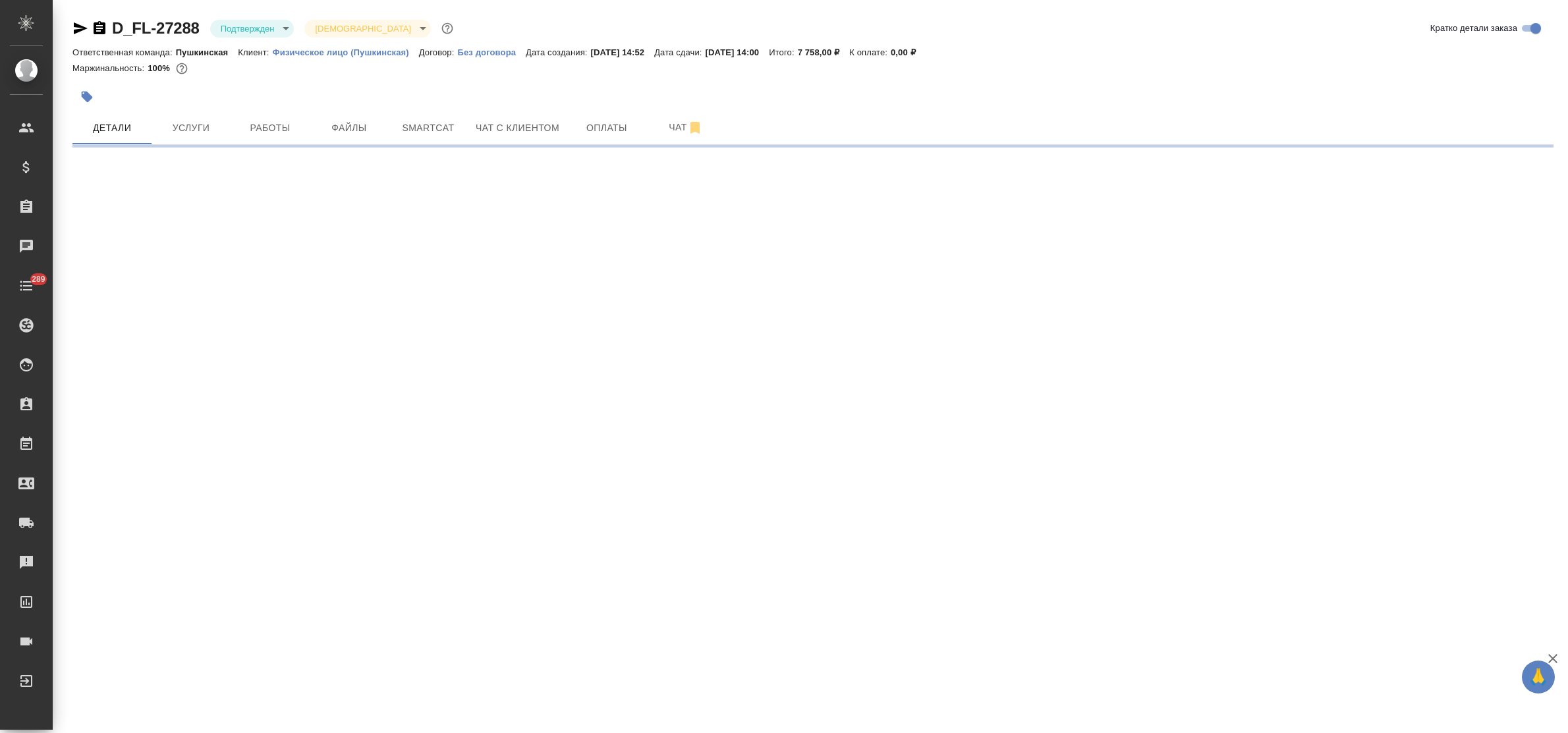
select select "RU"
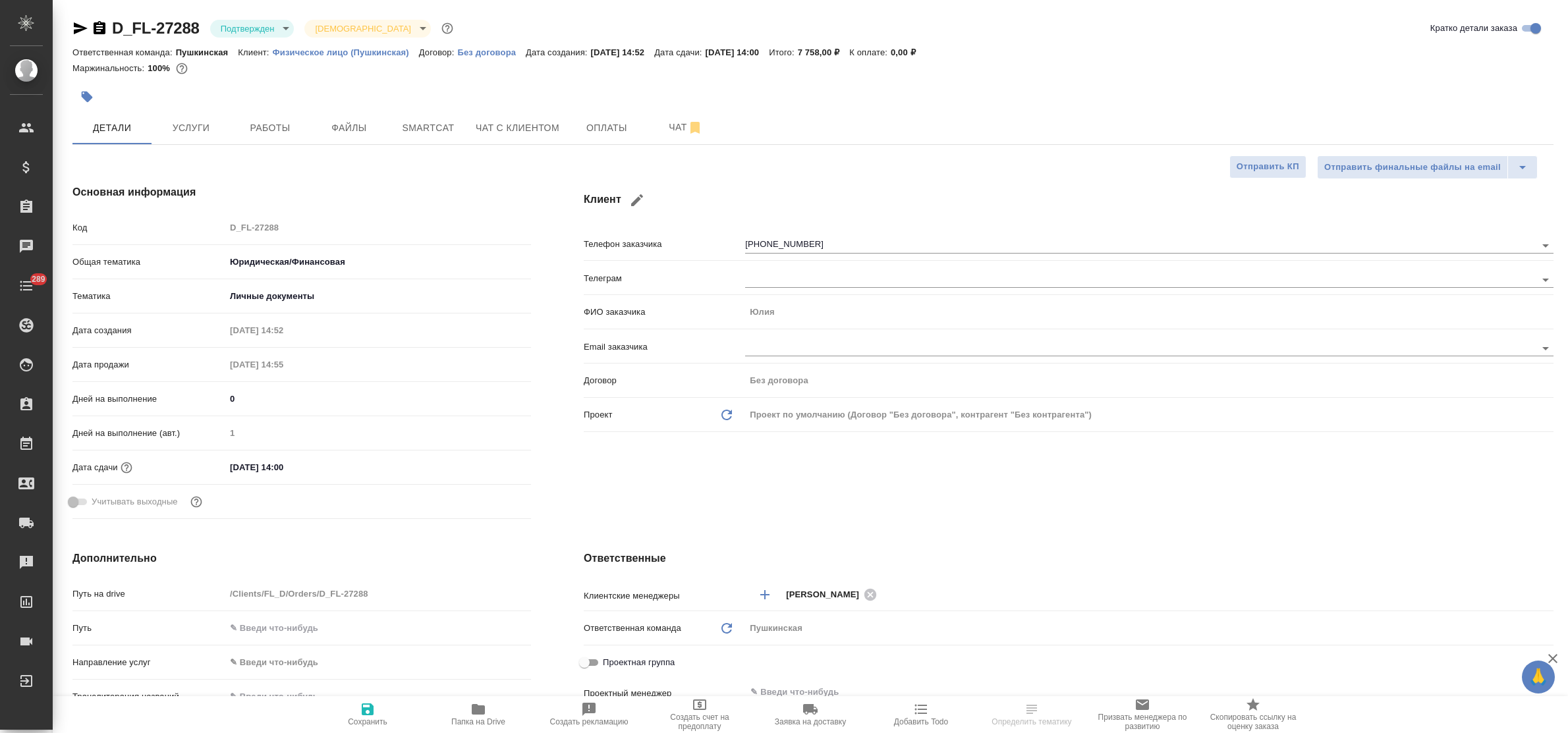
type textarea "x"
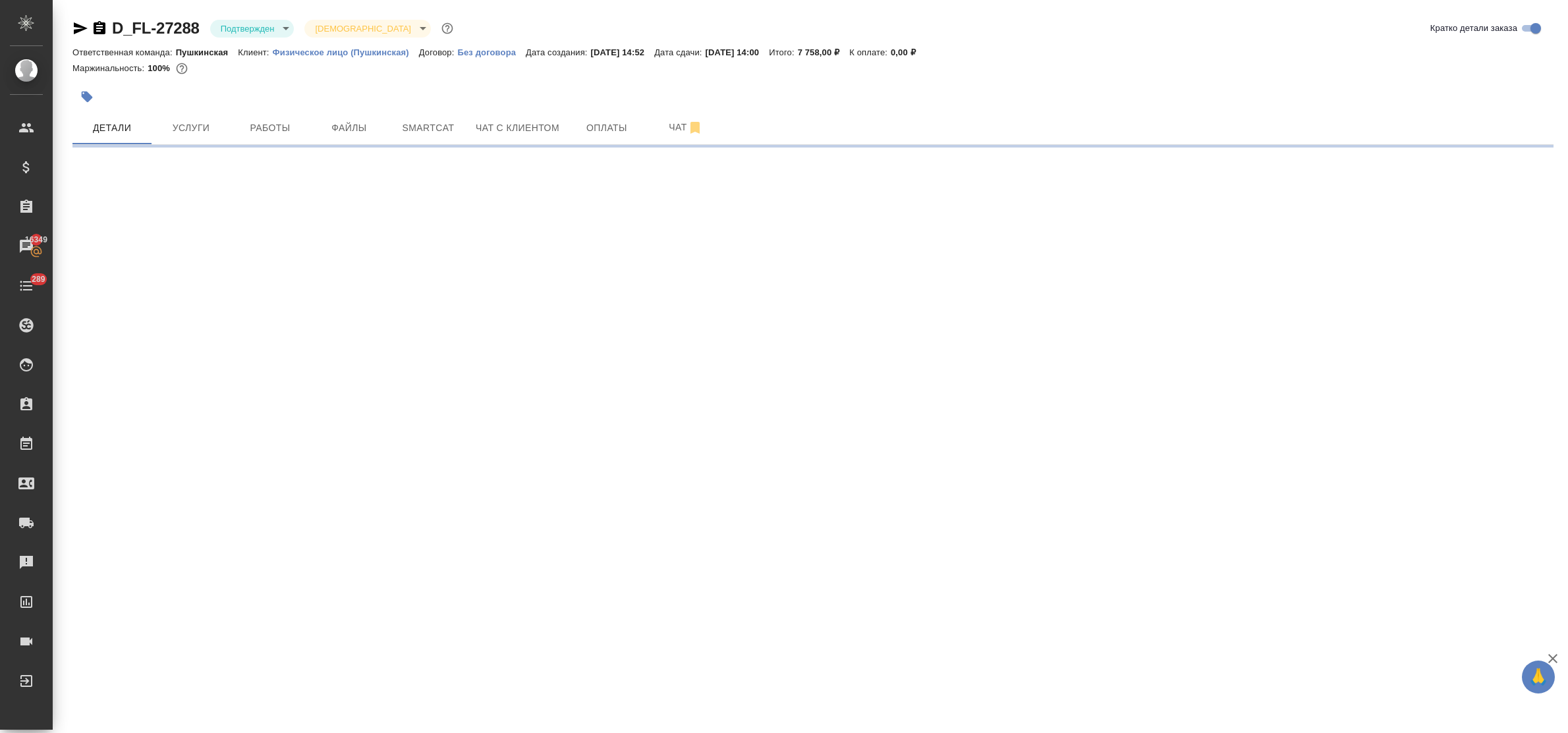
select select "RU"
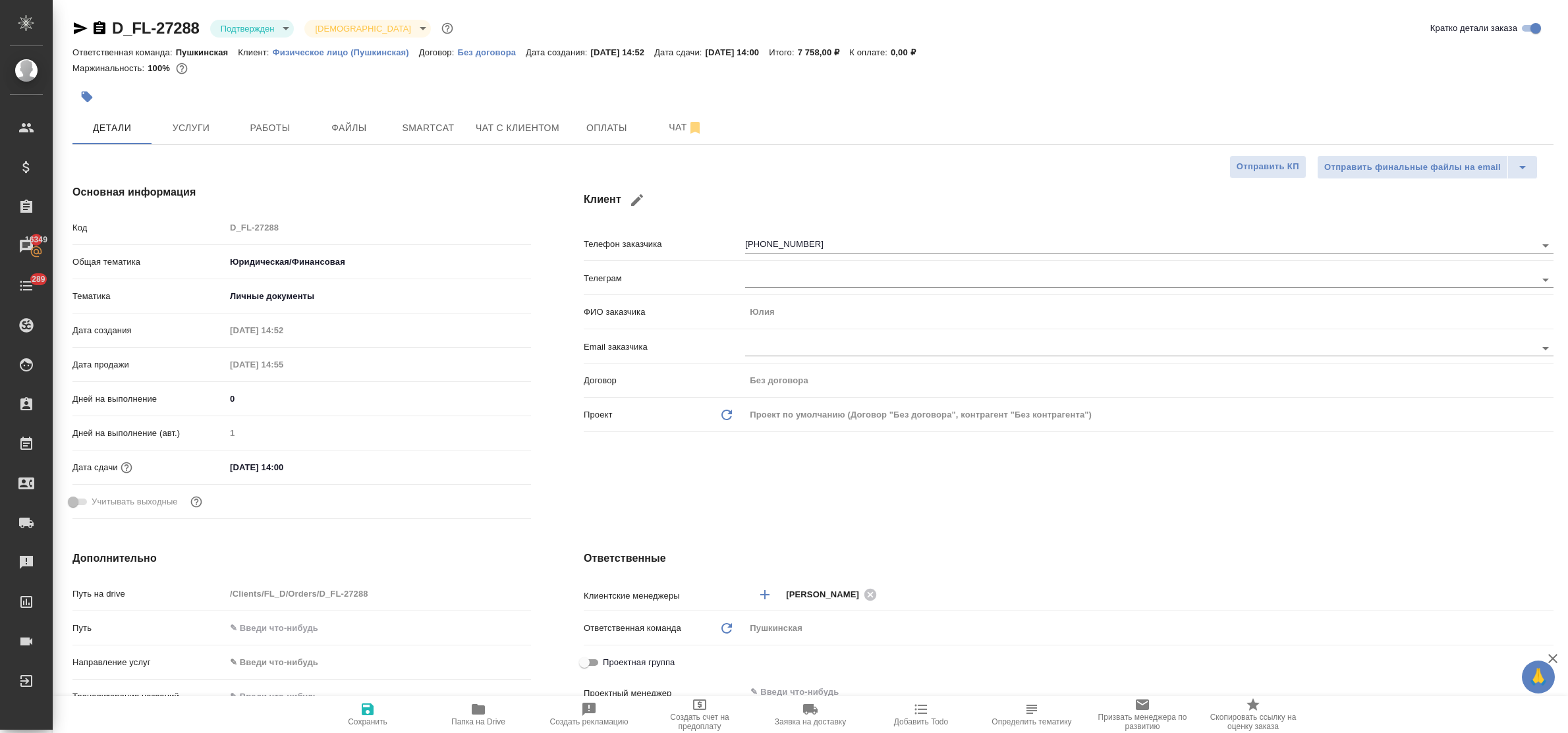
type textarea "x"
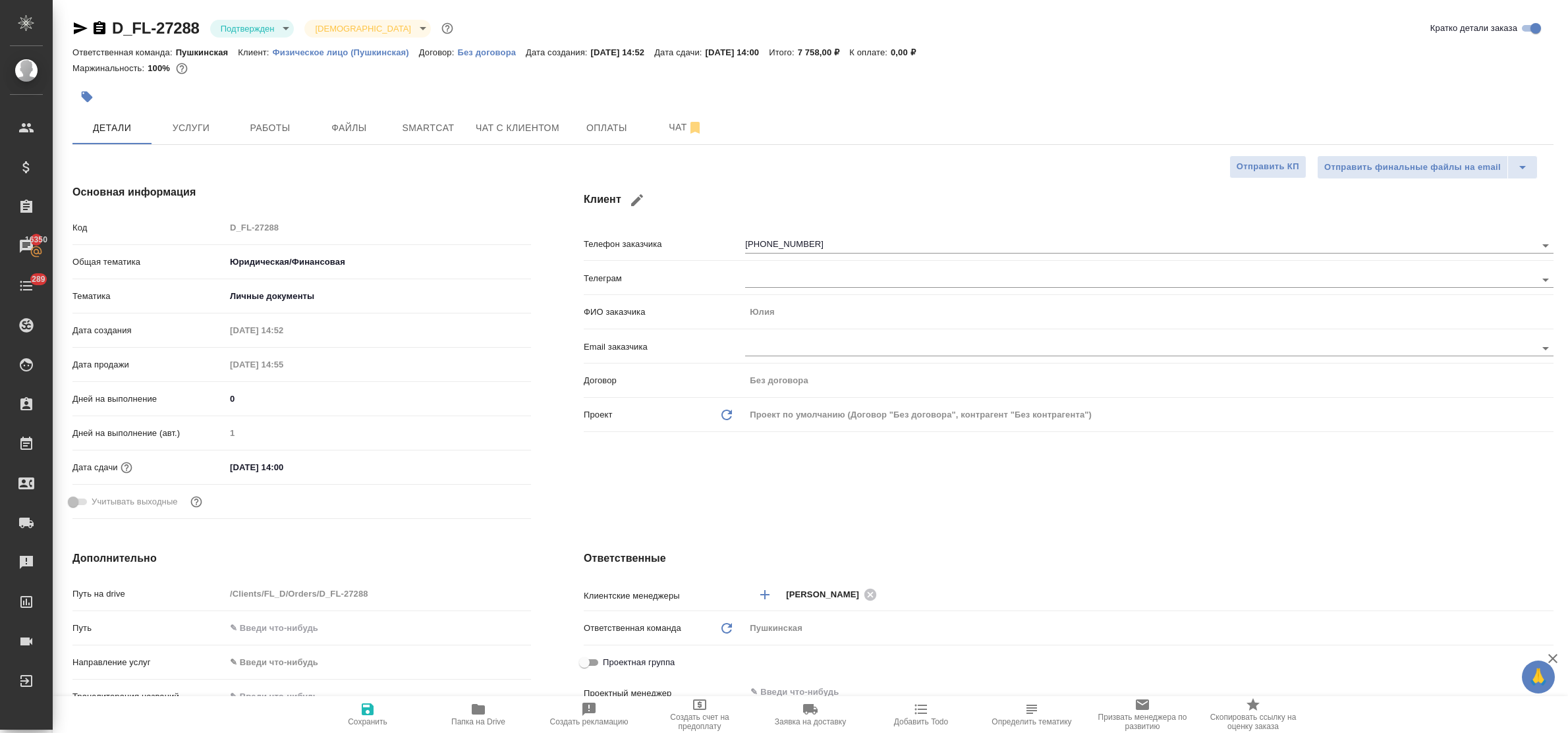
type textarea "x"
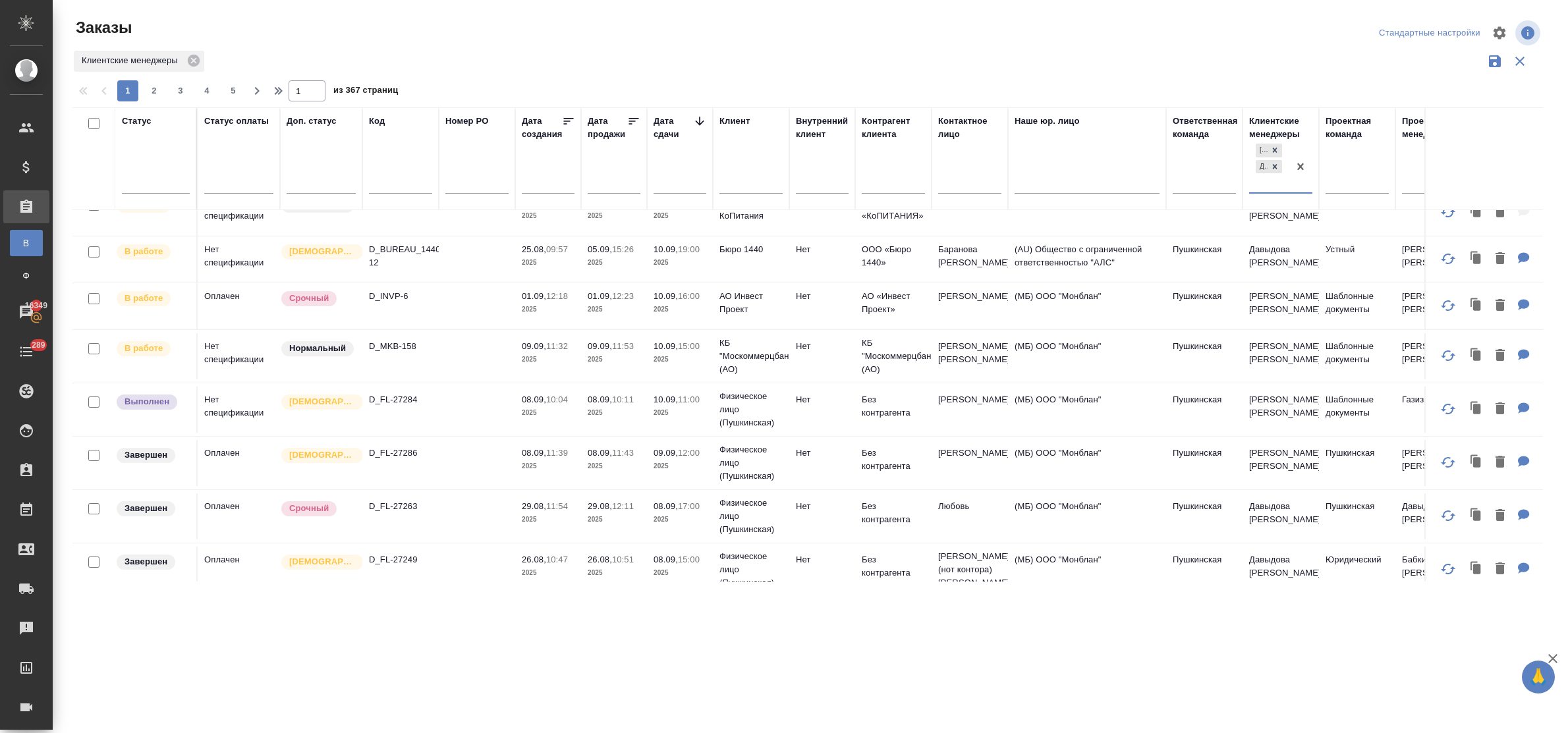
scroll to position [658, 0]
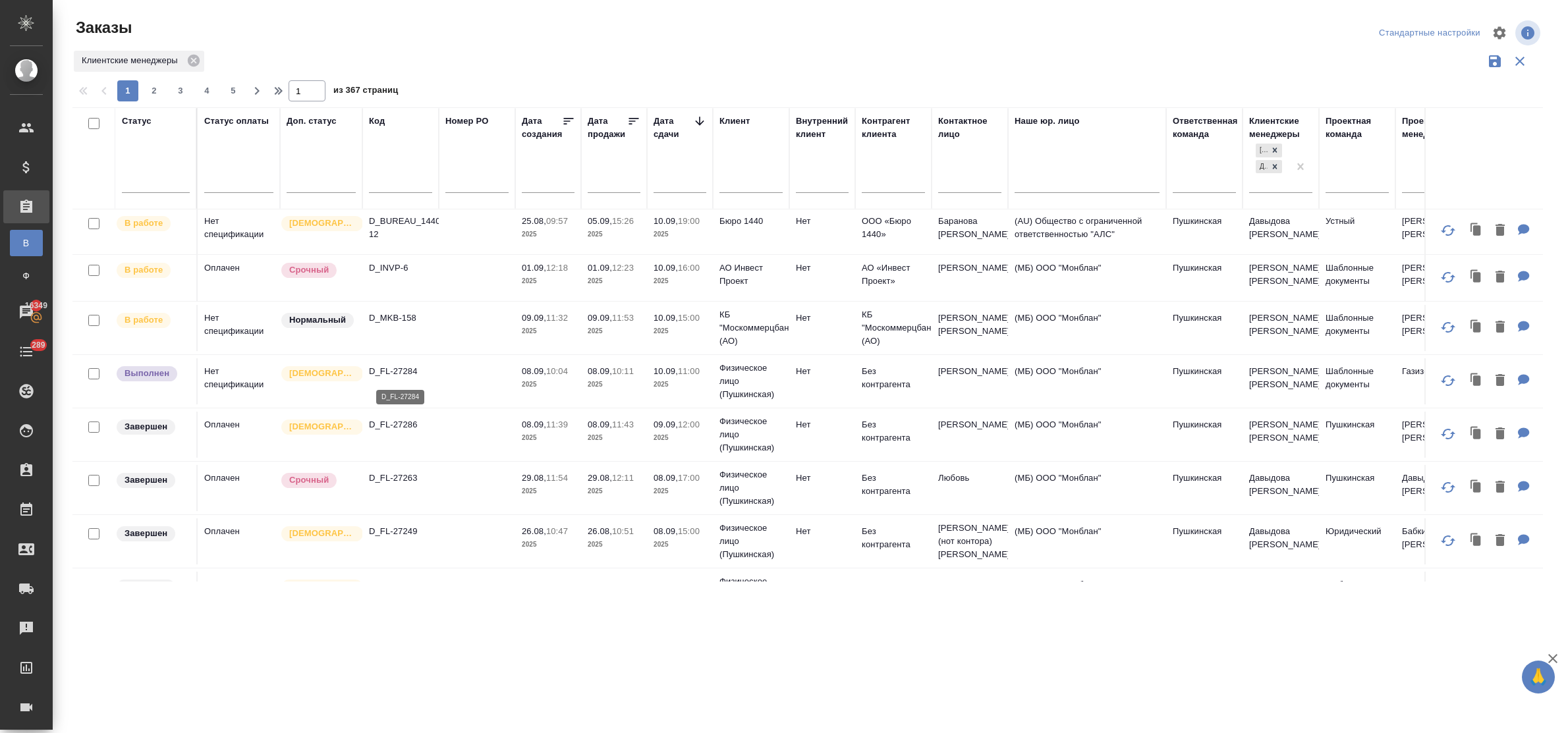
click at [386, 372] on p "D_FL-27284" at bounding box center [400, 371] width 63 height 13
click at [388, 423] on p "D_FL-27286" at bounding box center [400, 424] width 63 height 13
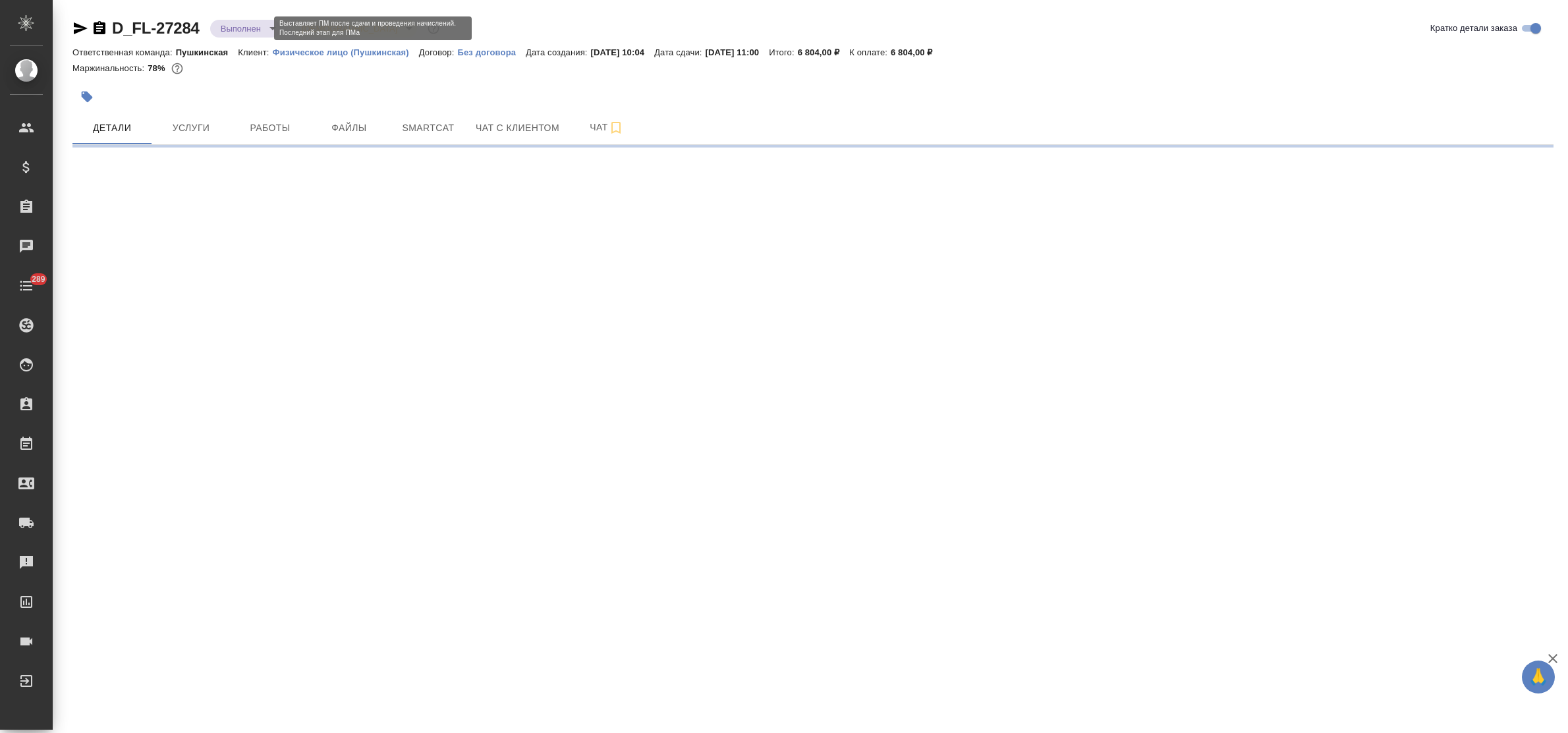
click at [226, 30] on body "🙏 .cls-1 fill:#fff; AWATERA Bulakhova [PERSON_NAME] Спецификации Заказы Чаты 28…" at bounding box center [784, 366] width 1568 height 733
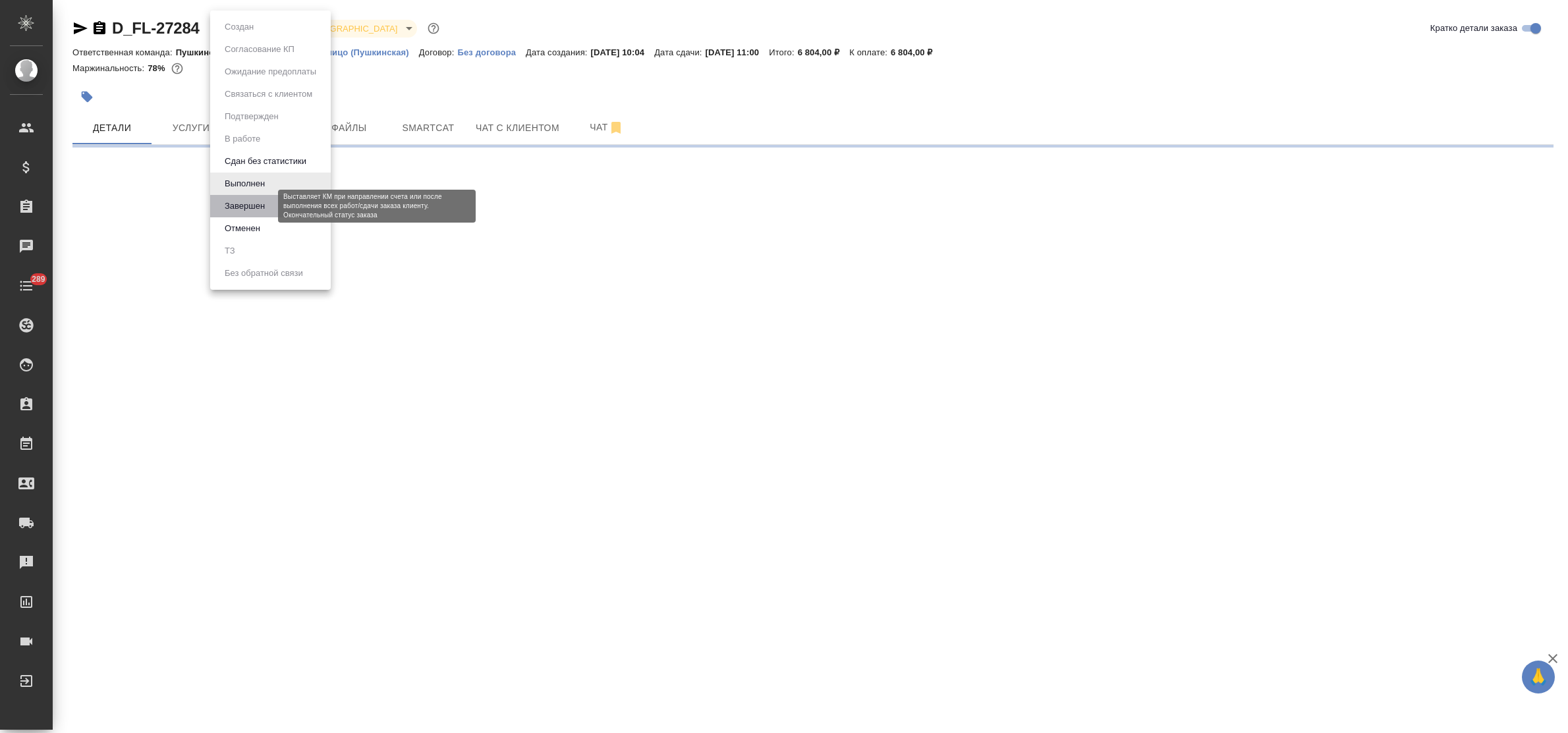
click at [235, 200] on button "Завершен" at bounding box center [244, 206] width 48 height 15
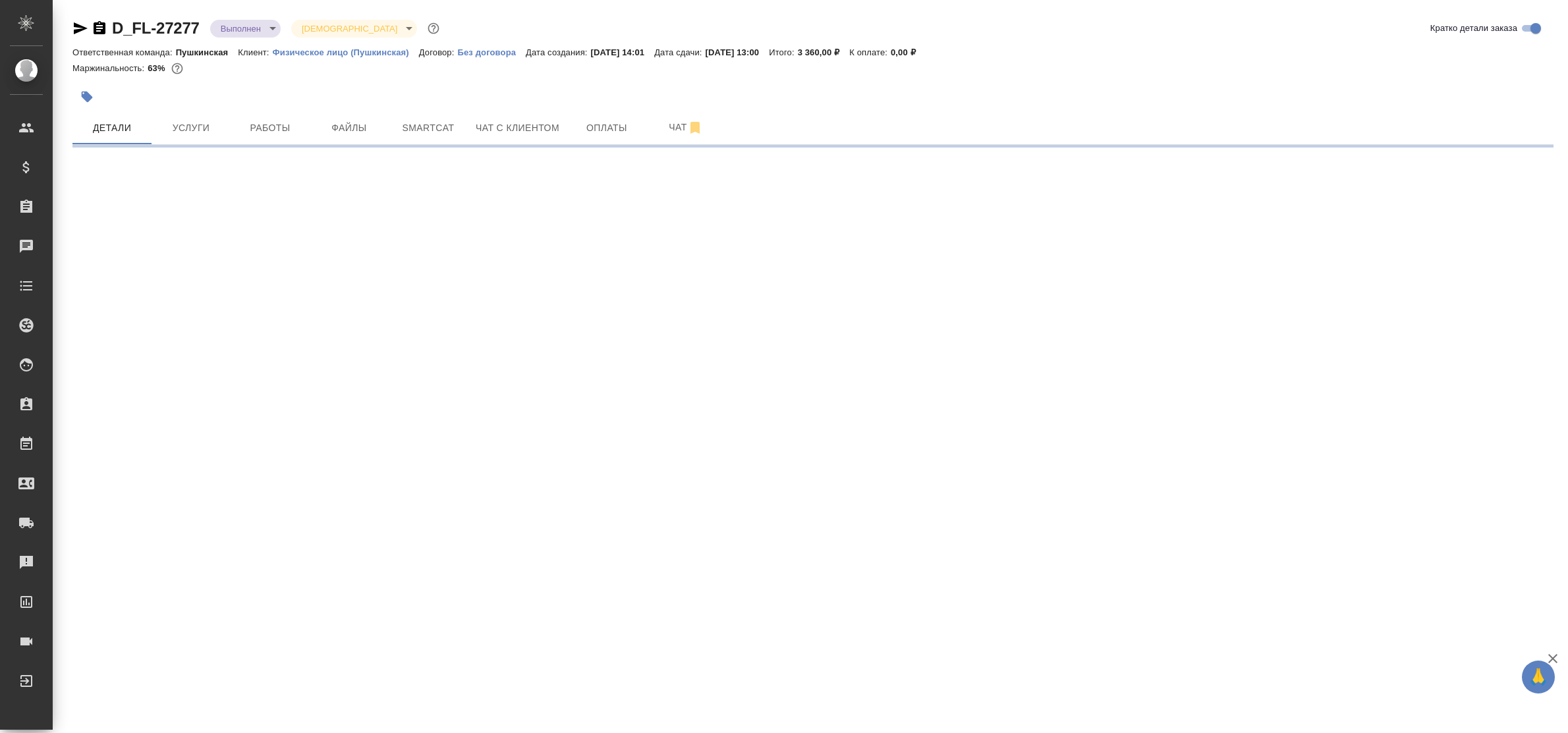
select select "RU"
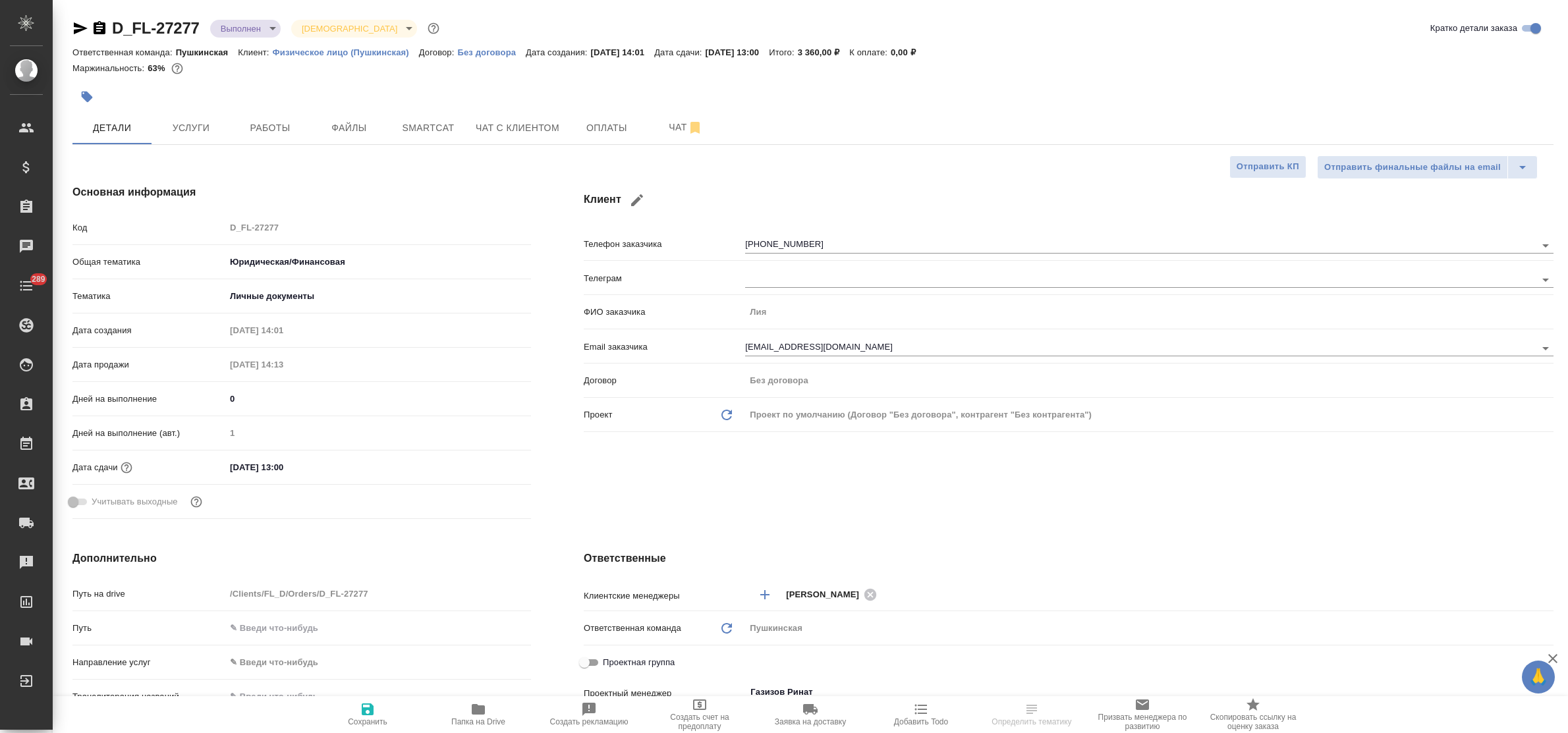
type textarea "x"
click at [245, 25] on body "🙏 .cls-1 fill:#fff; AWATERA Bulakhova [PERSON_NAME] Спецификации Заказы 16349 Ч…" at bounding box center [784, 366] width 1568 height 733
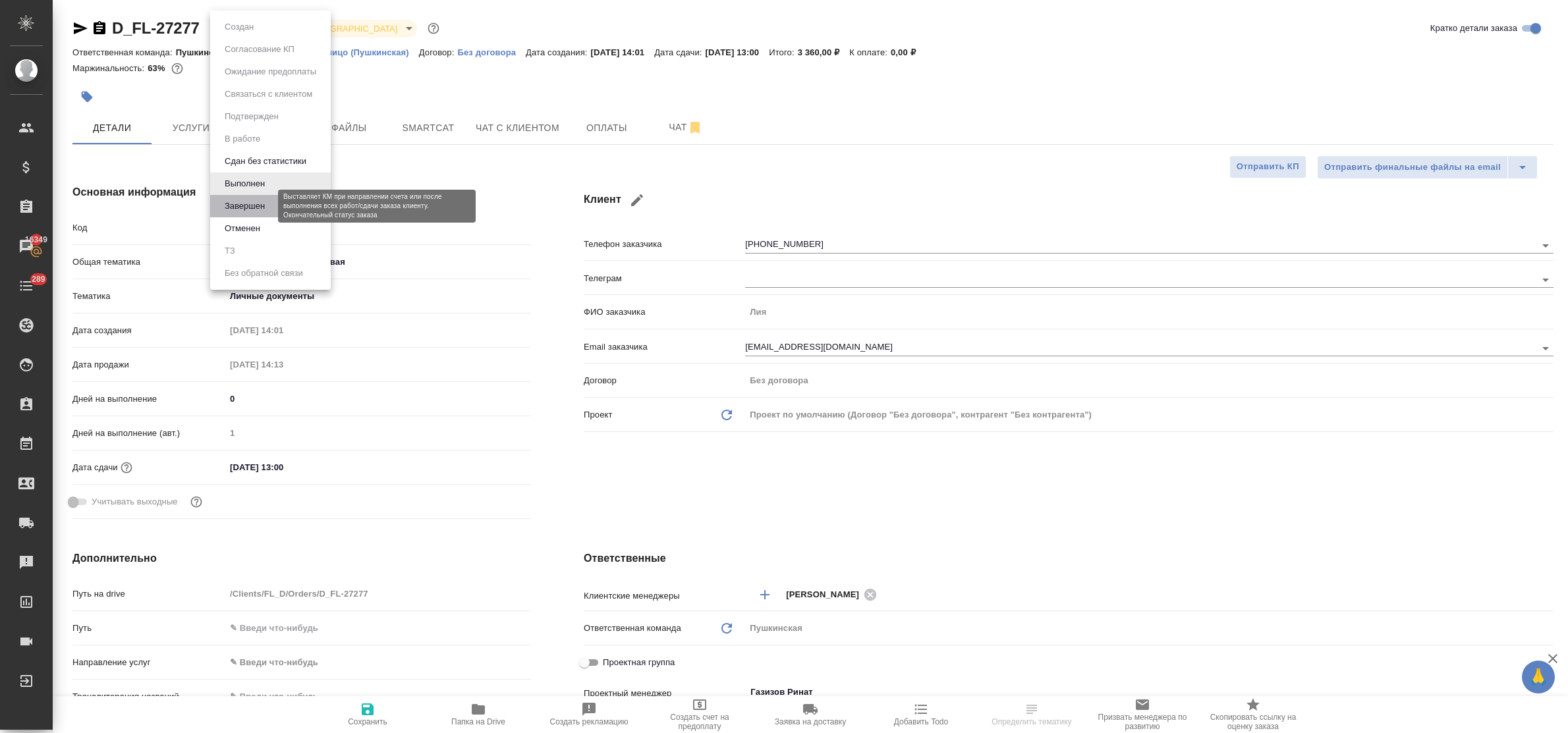
click at [261, 206] on button "Завершен" at bounding box center [244, 206] width 48 height 15
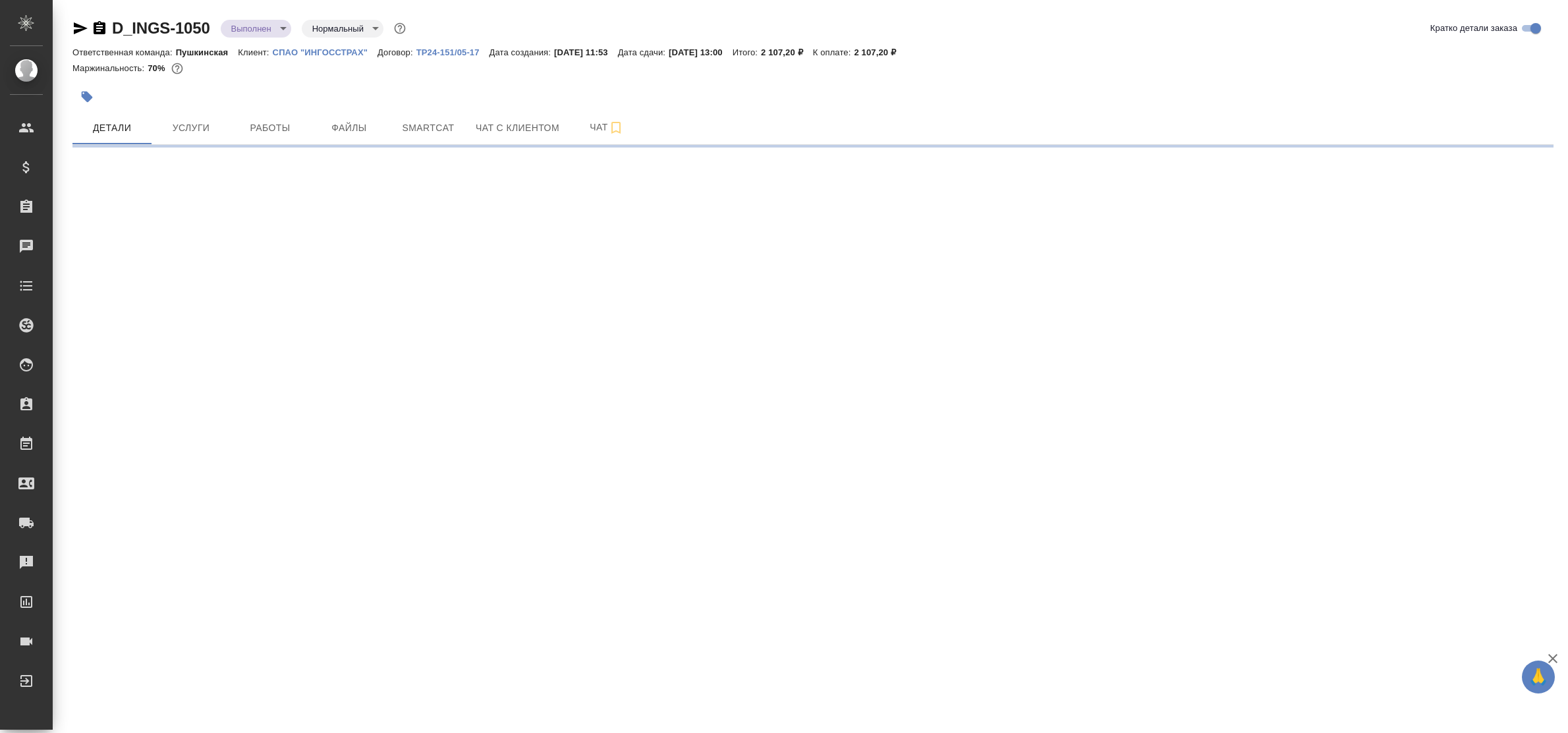
select select "RU"
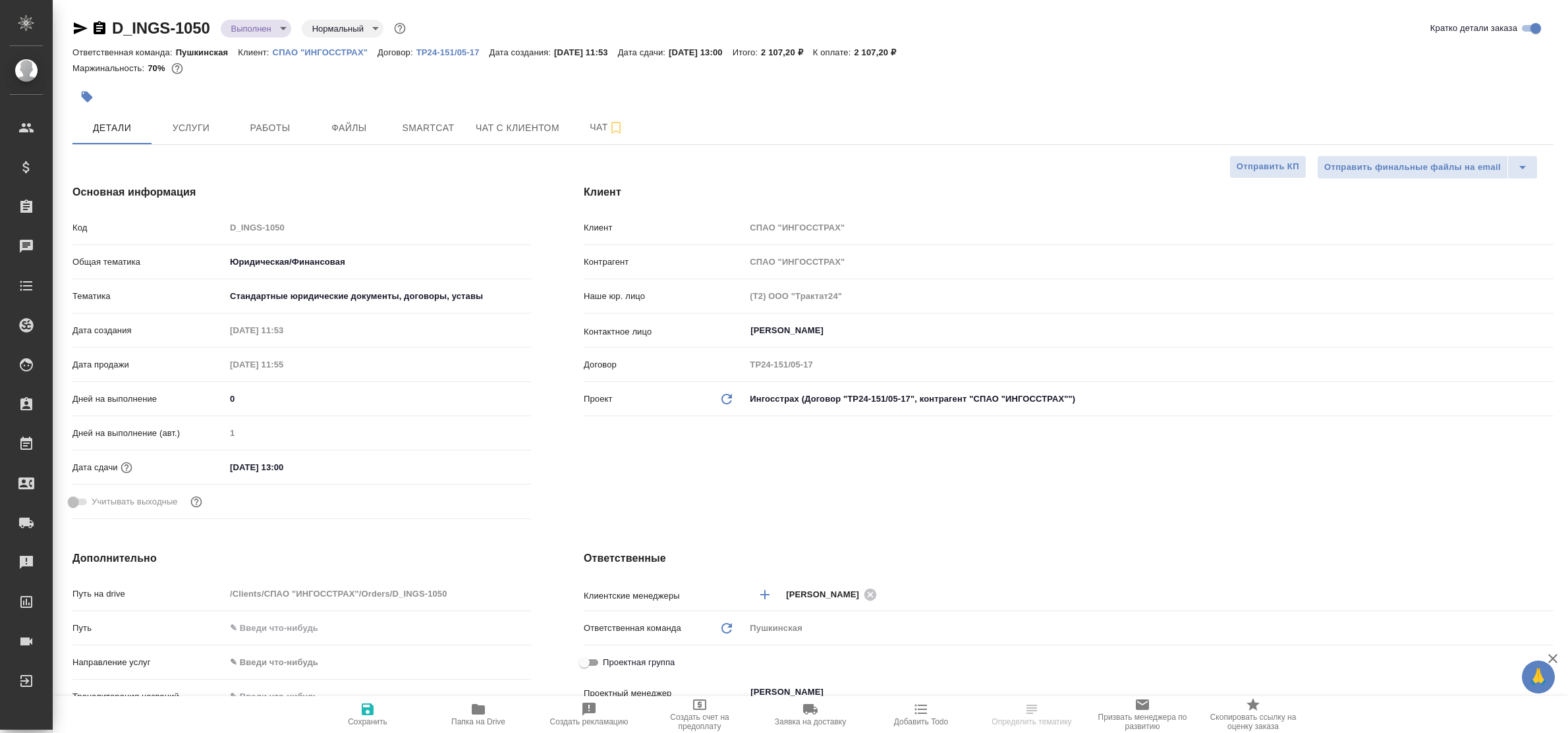
type textarea "x"
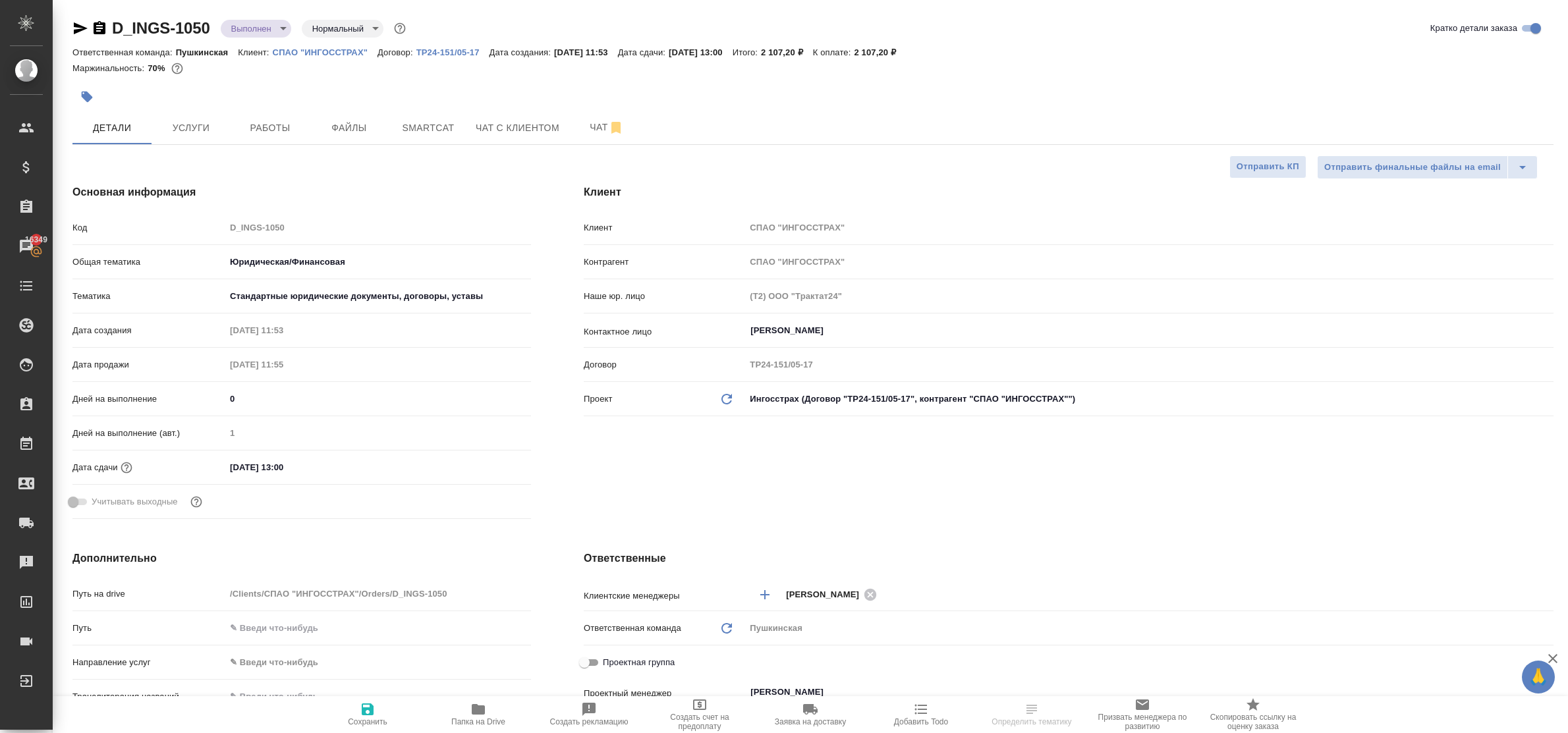
type textarea "x"
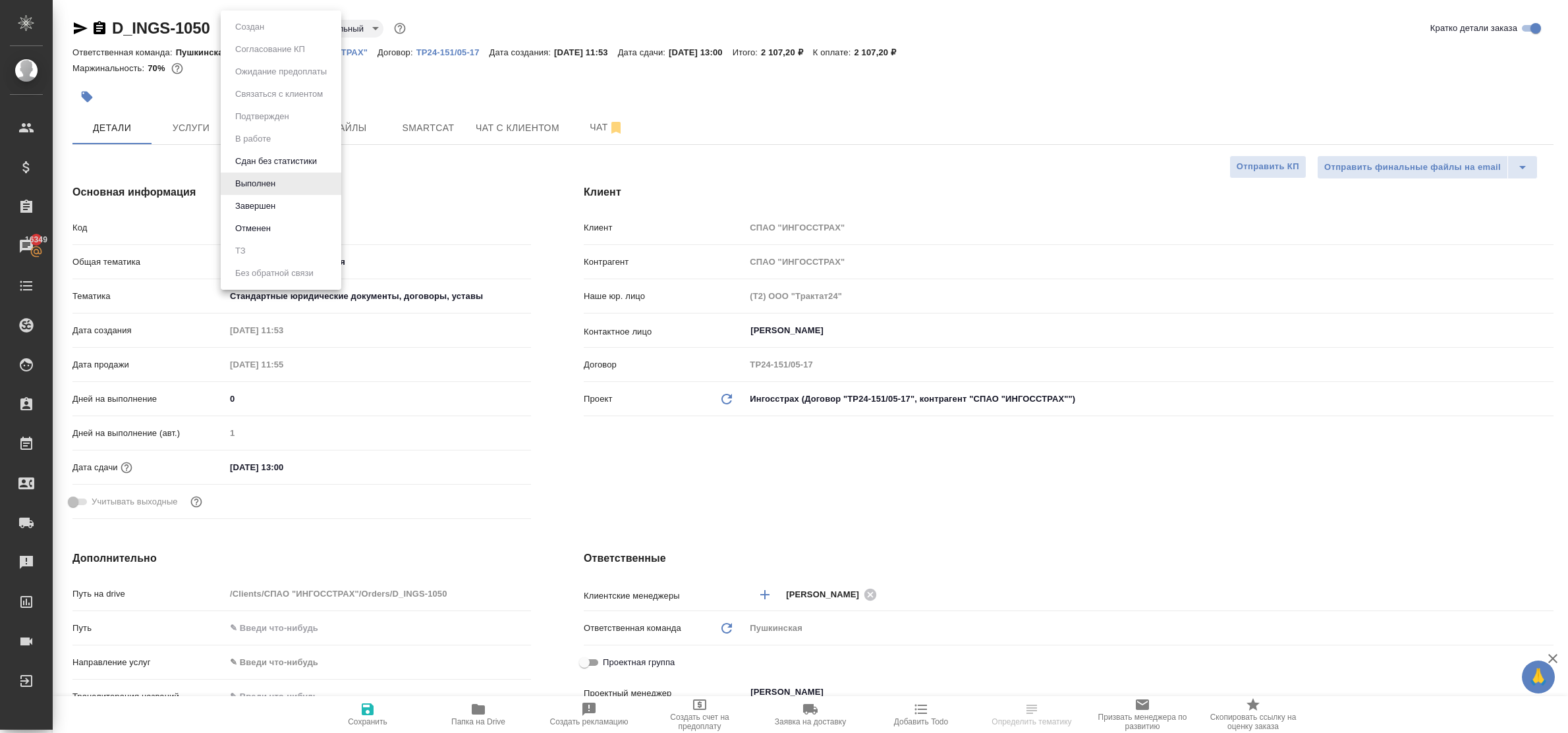
click at [248, 27] on body "🙏 .cls-1 fill:#fff; AWATERA Bulakhova [PERSON_NAME] Спецификации Заказы 16349 Ч…" at bounding box center [784, 366] width 1568 height 733
type textarea "x"
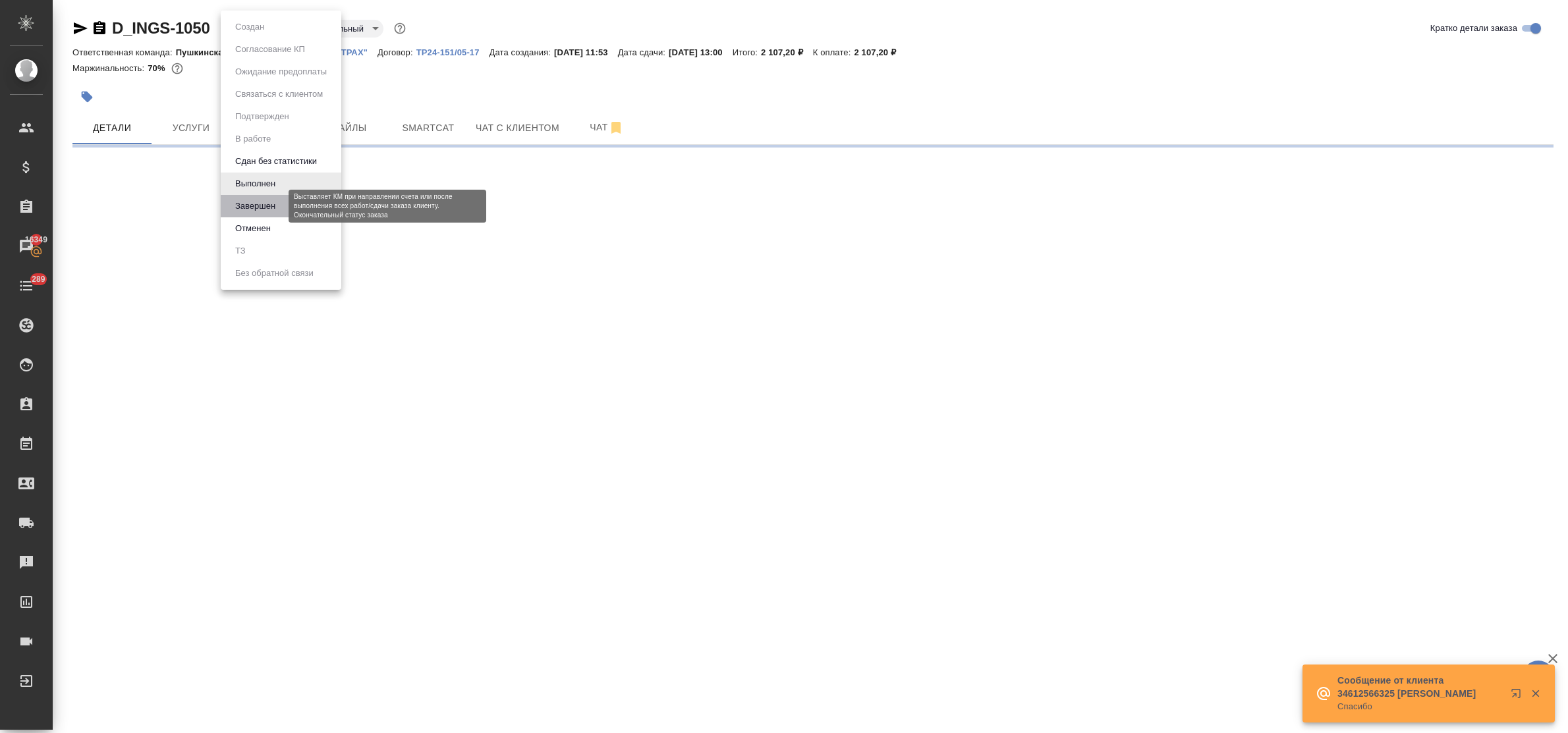
click at [270, 204] on button "Завершен" at bounding box center [255, 206] width 48 height 15
select select "RU"
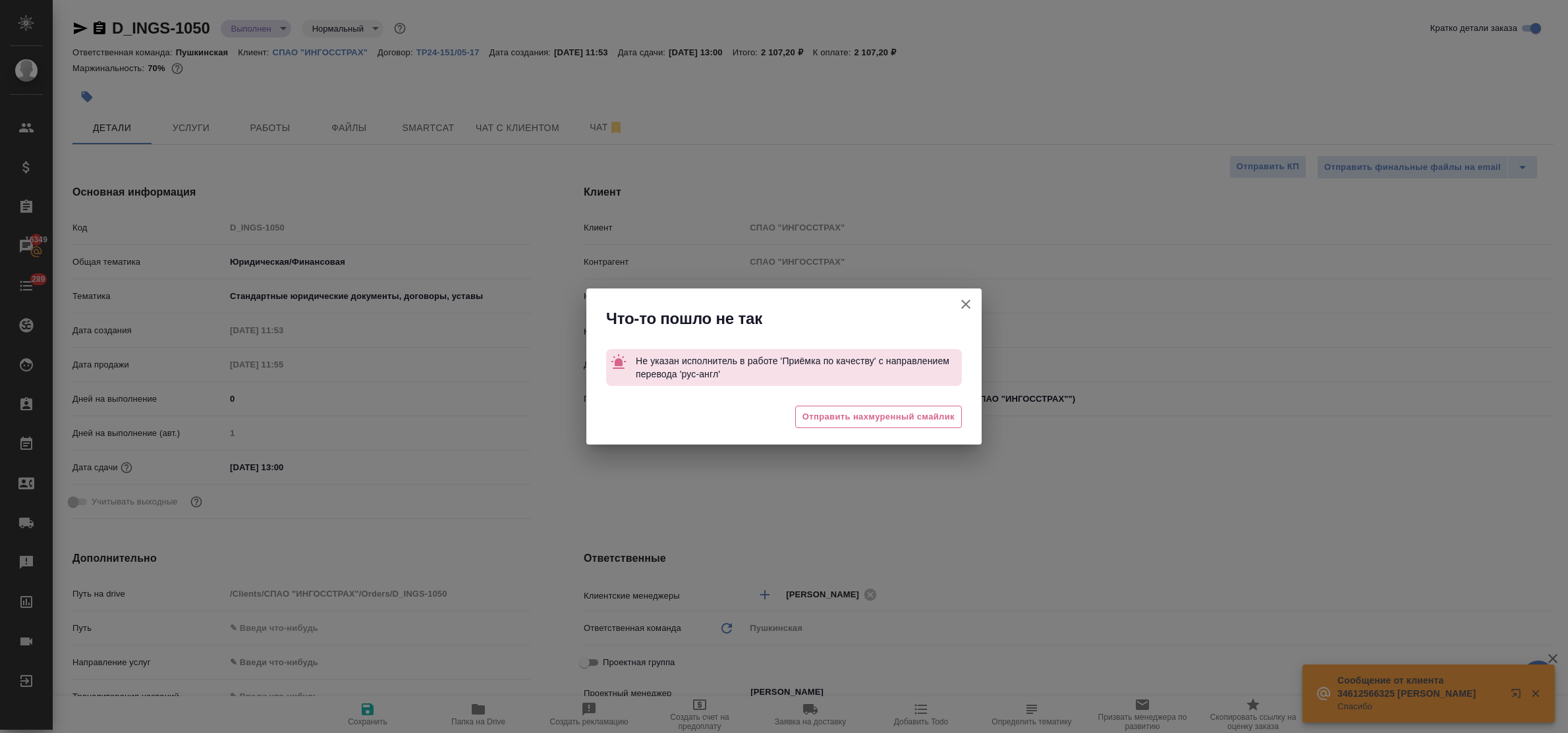
type textarea "x"
click at [970, 304] on icon "button" at bounding box center [965, 304] width 16 height 16
type textarea "x"
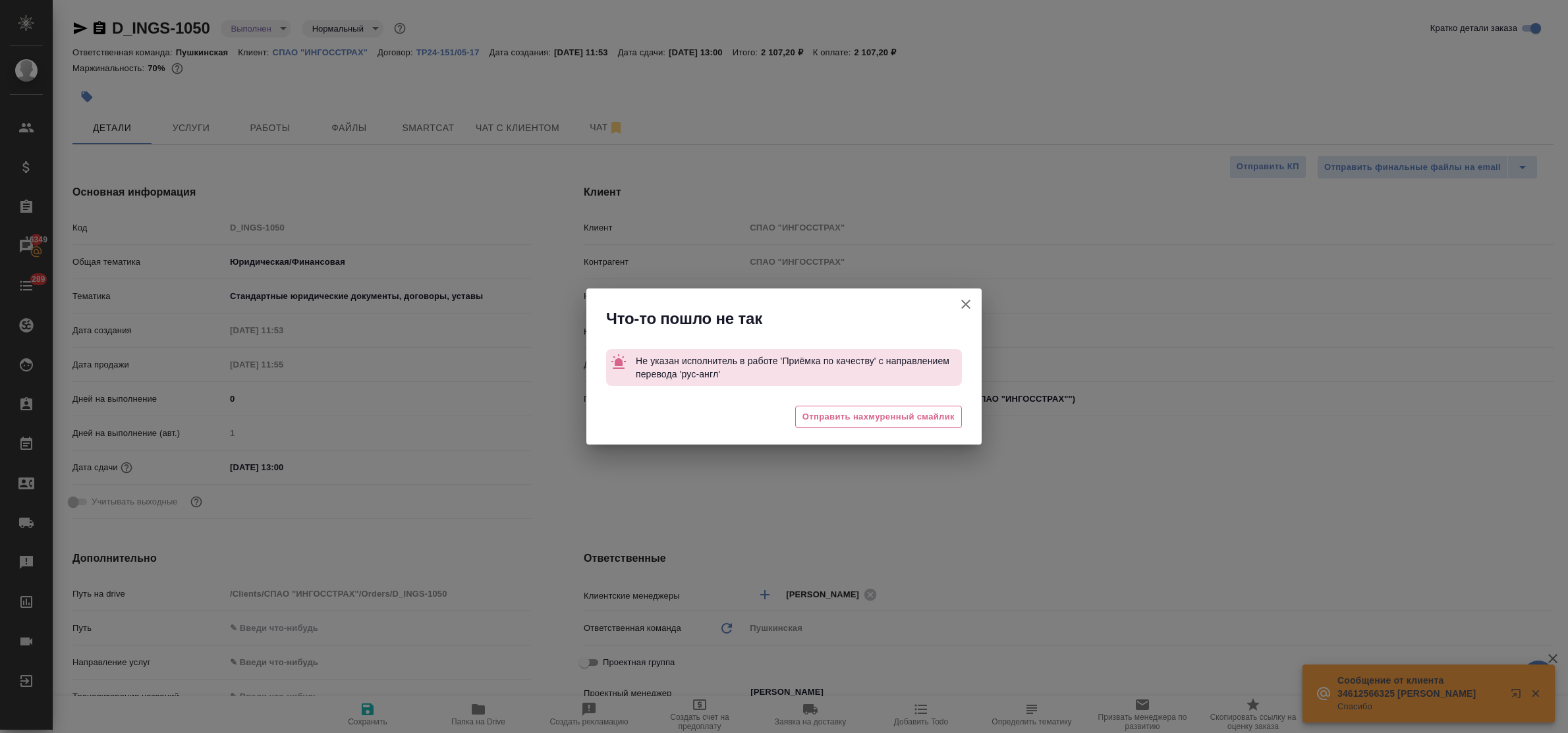
type textarea "x"
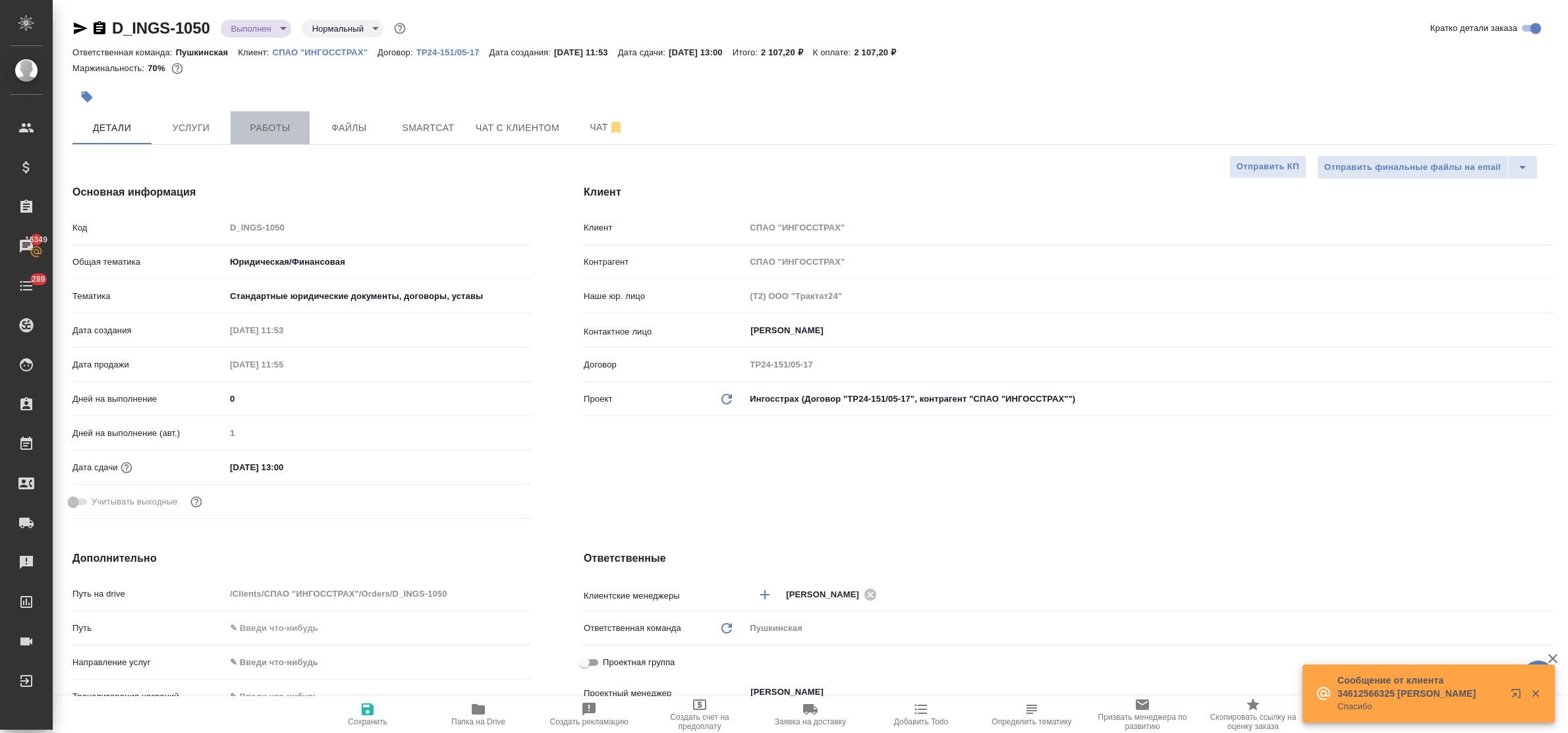
click at [268, 123] on span "Работы" at bounding box center [269, 128] width 63 height 17
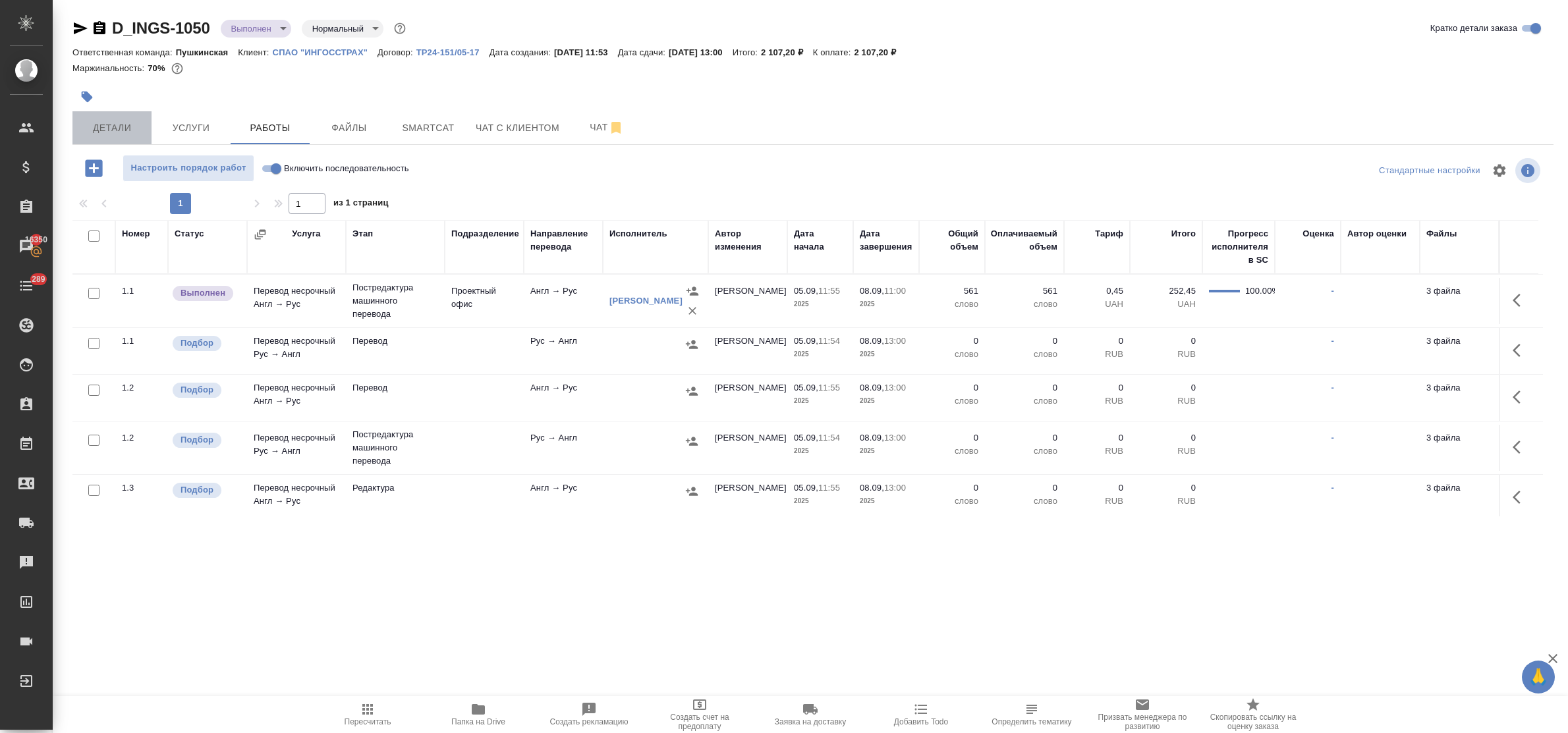
click at [136, 124] on span "Детали" at bounding box center [112, 128] width 63 height 17
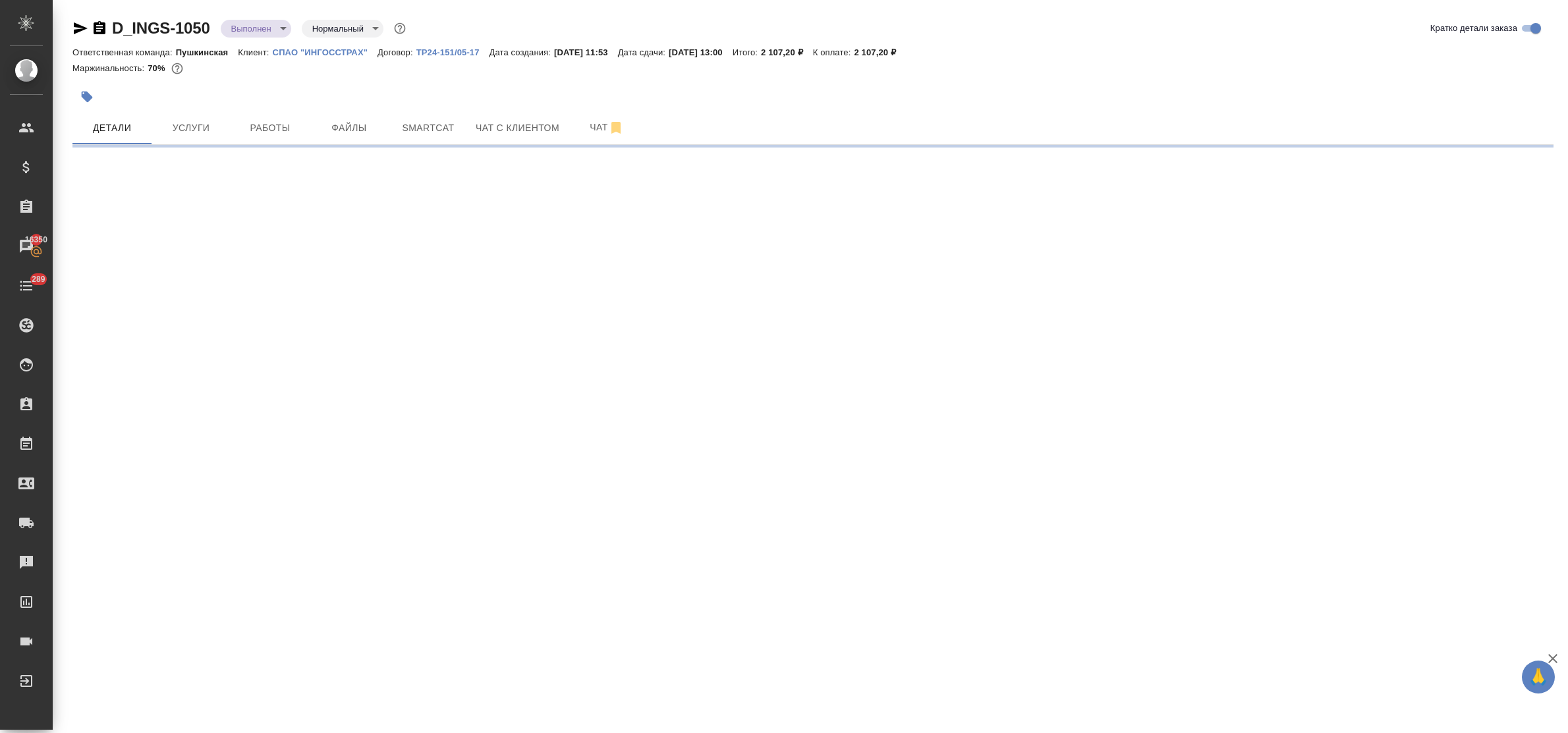
select select "RU"
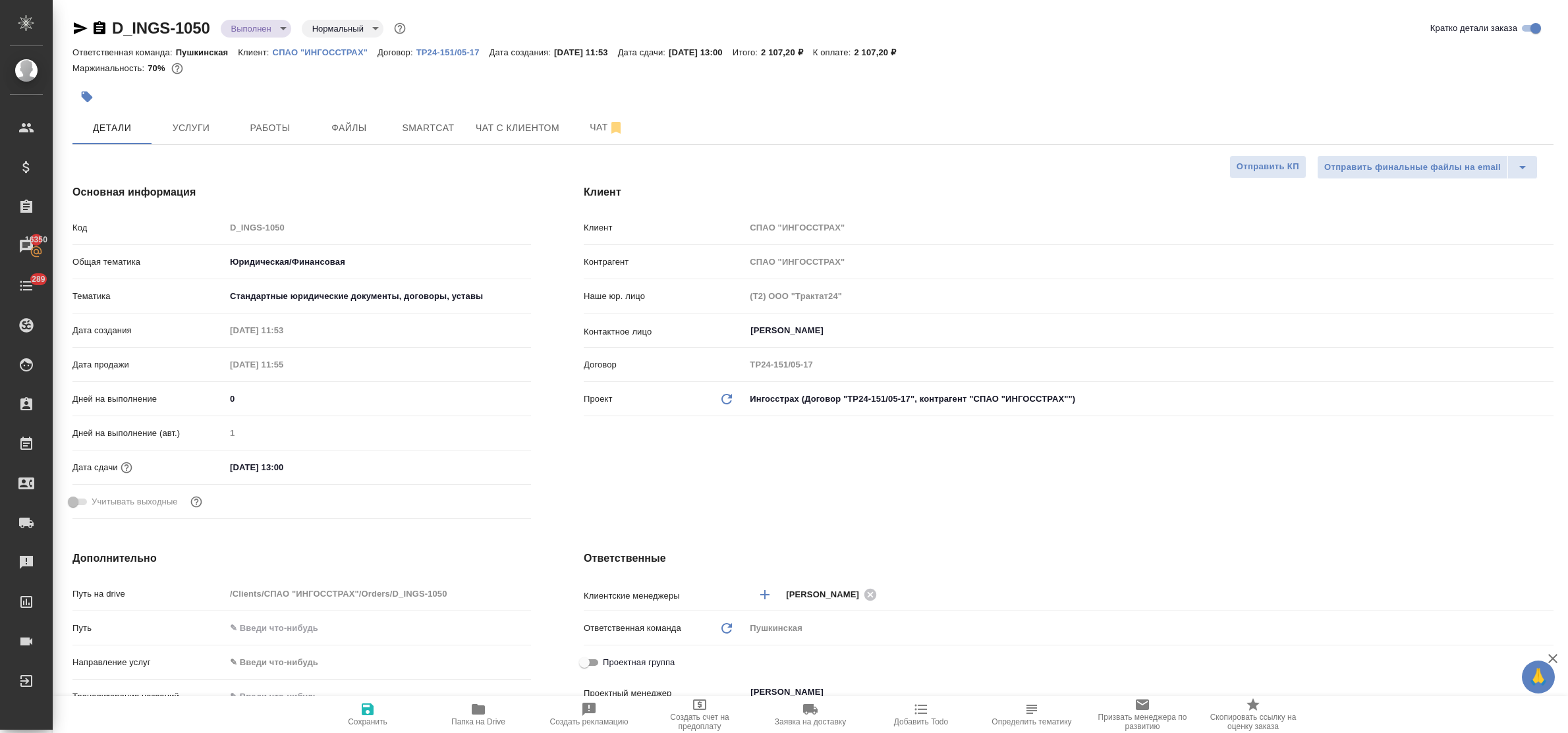
type textarea "x"
click at [274, 129] on span "Работы" at bounding box center [269, 128] width 63 height 17
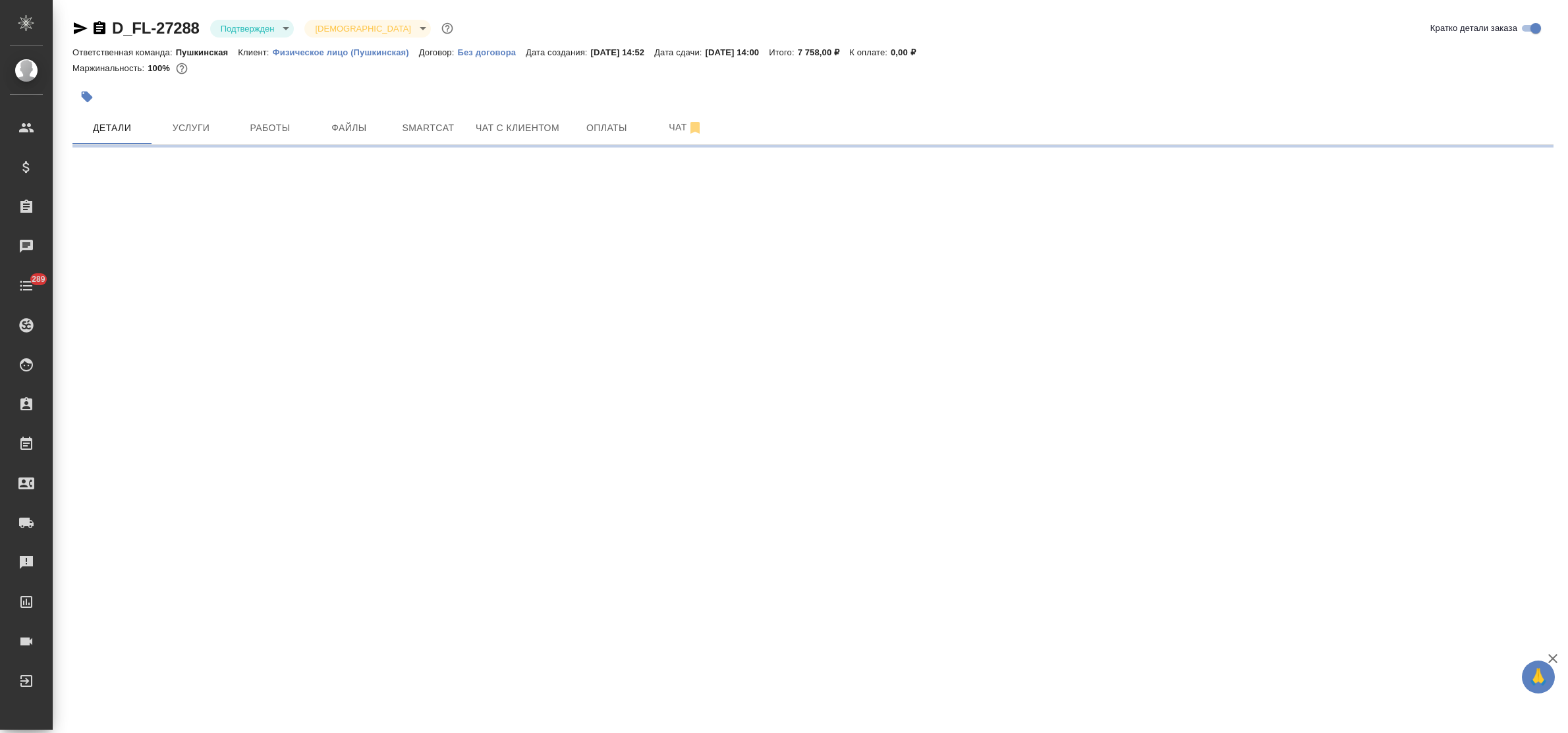
select select "RU"
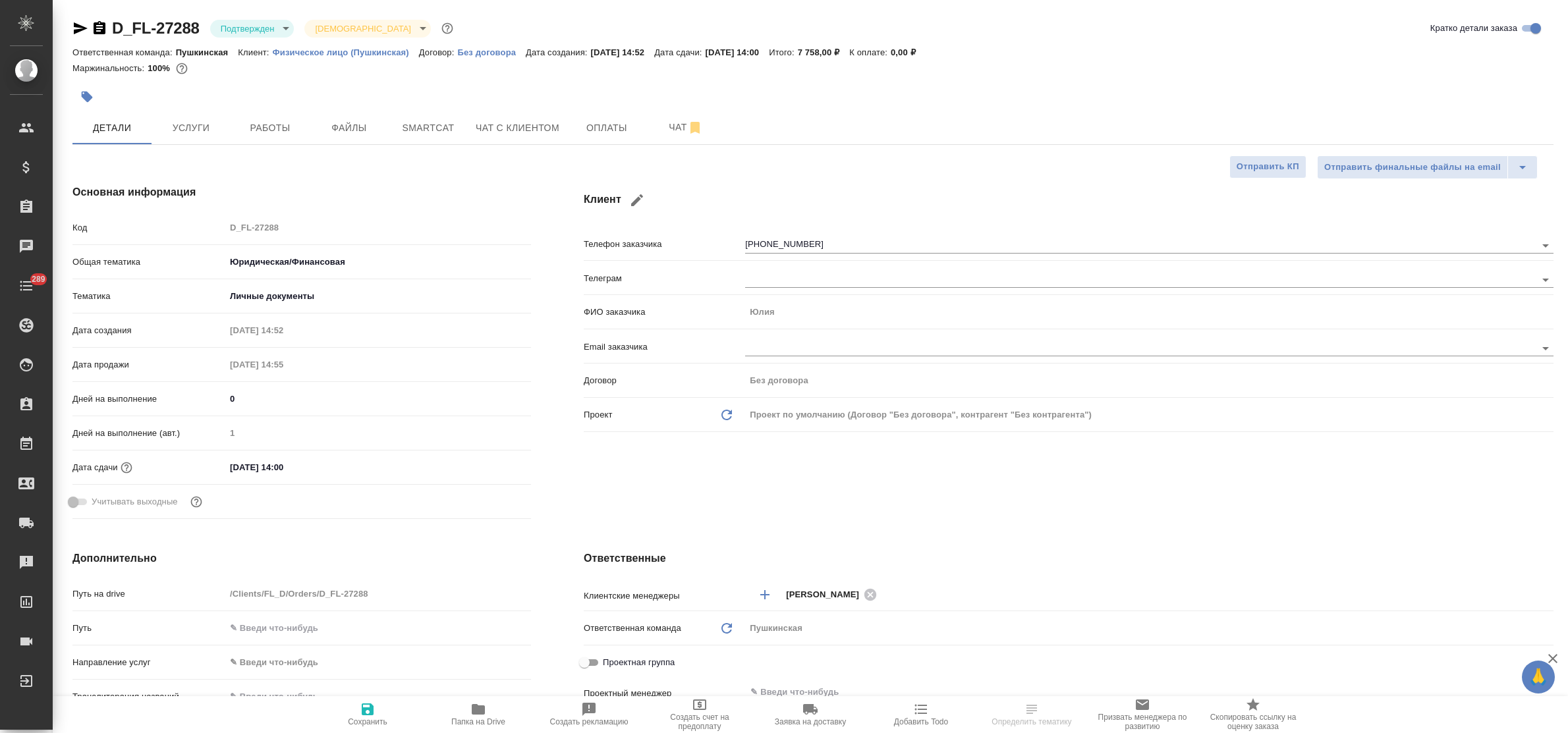
type textarea "x"
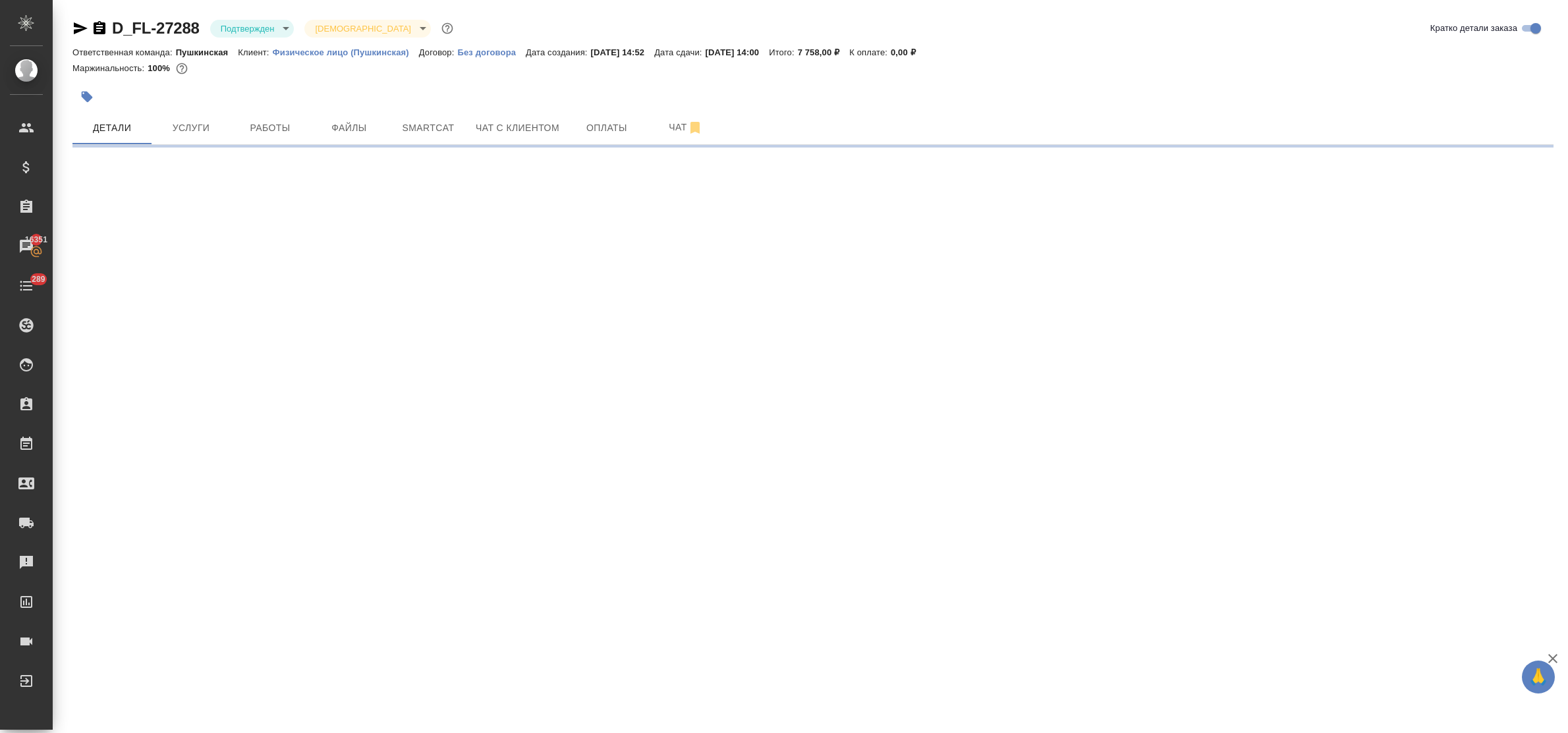
select select "RU"
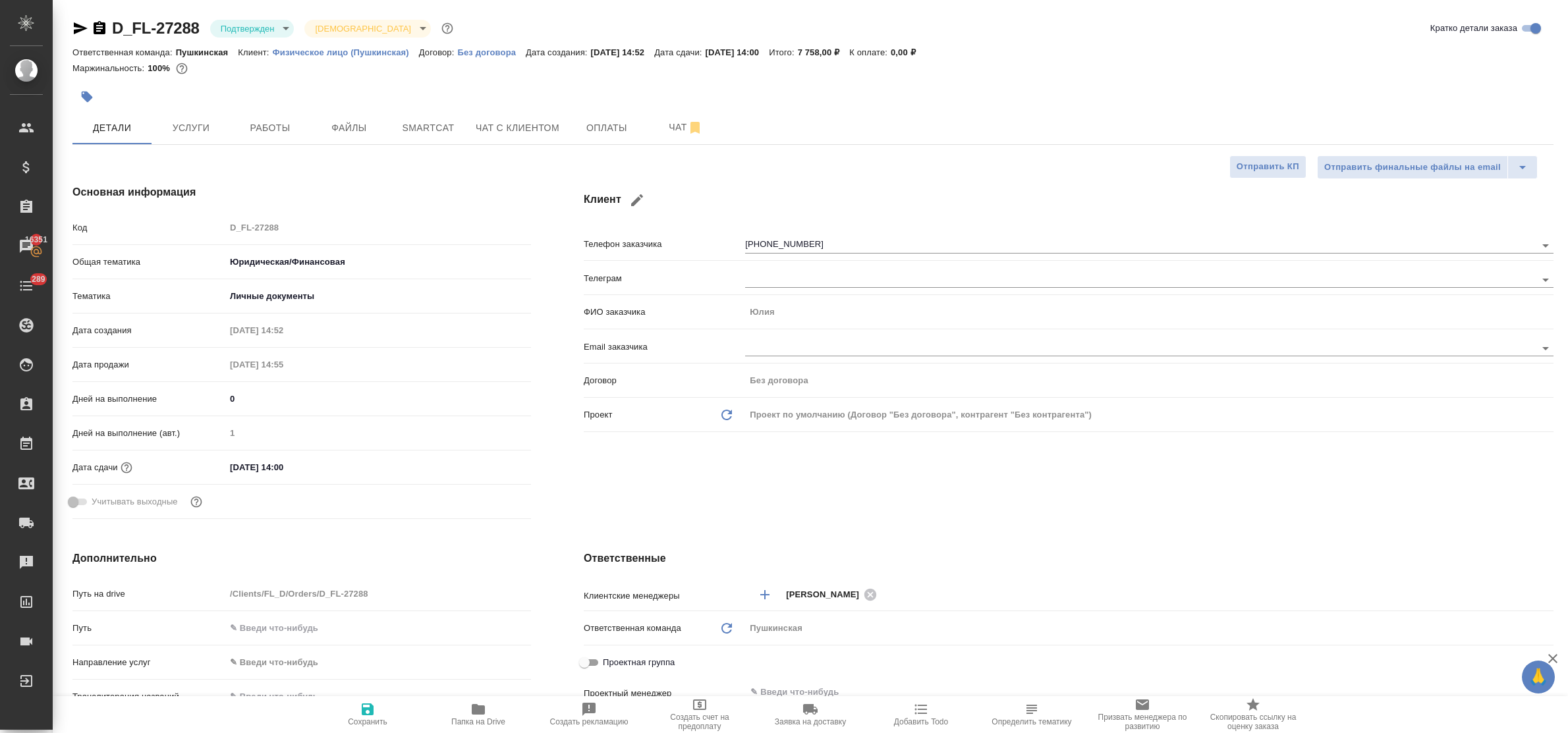
type textarea "x"
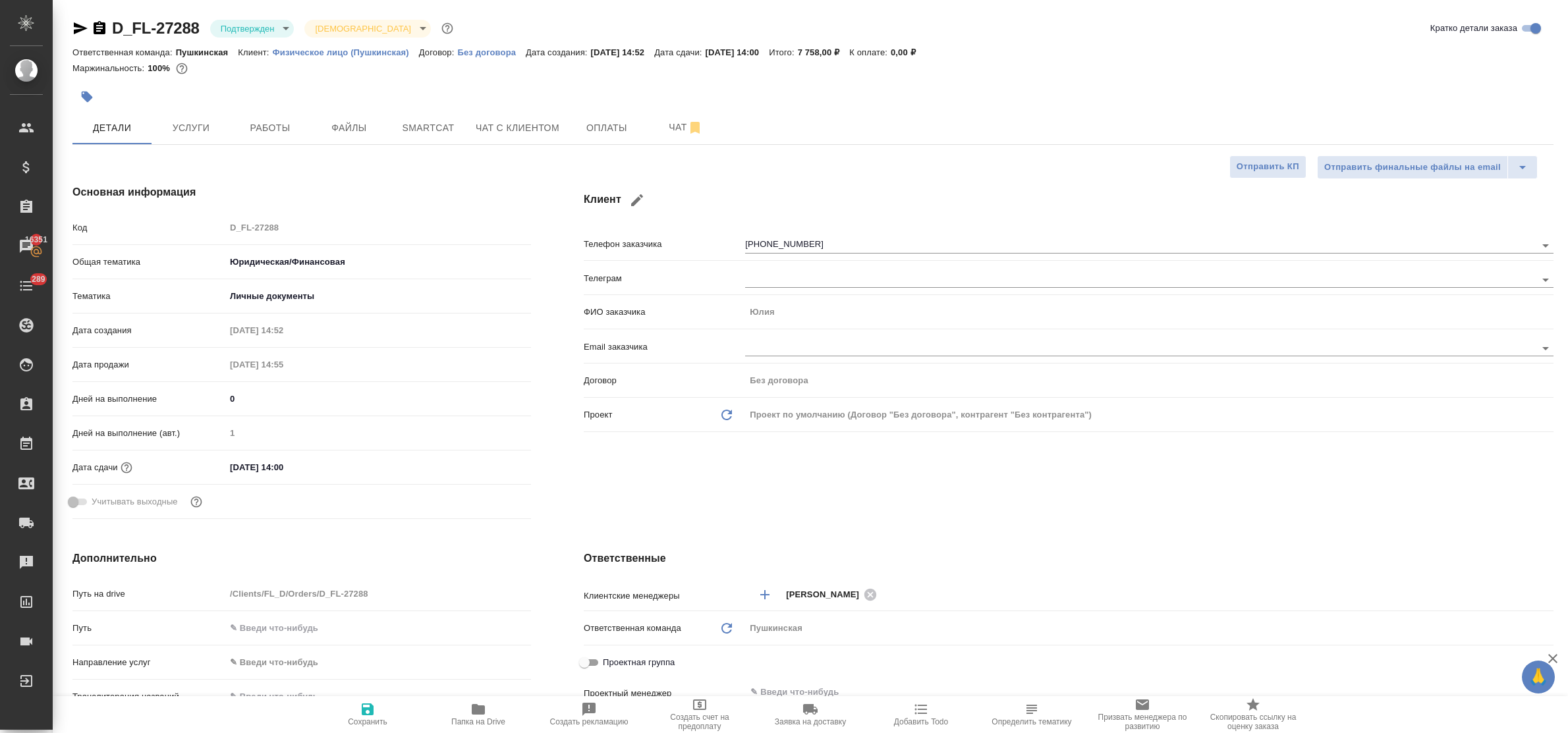
type textarea "x"
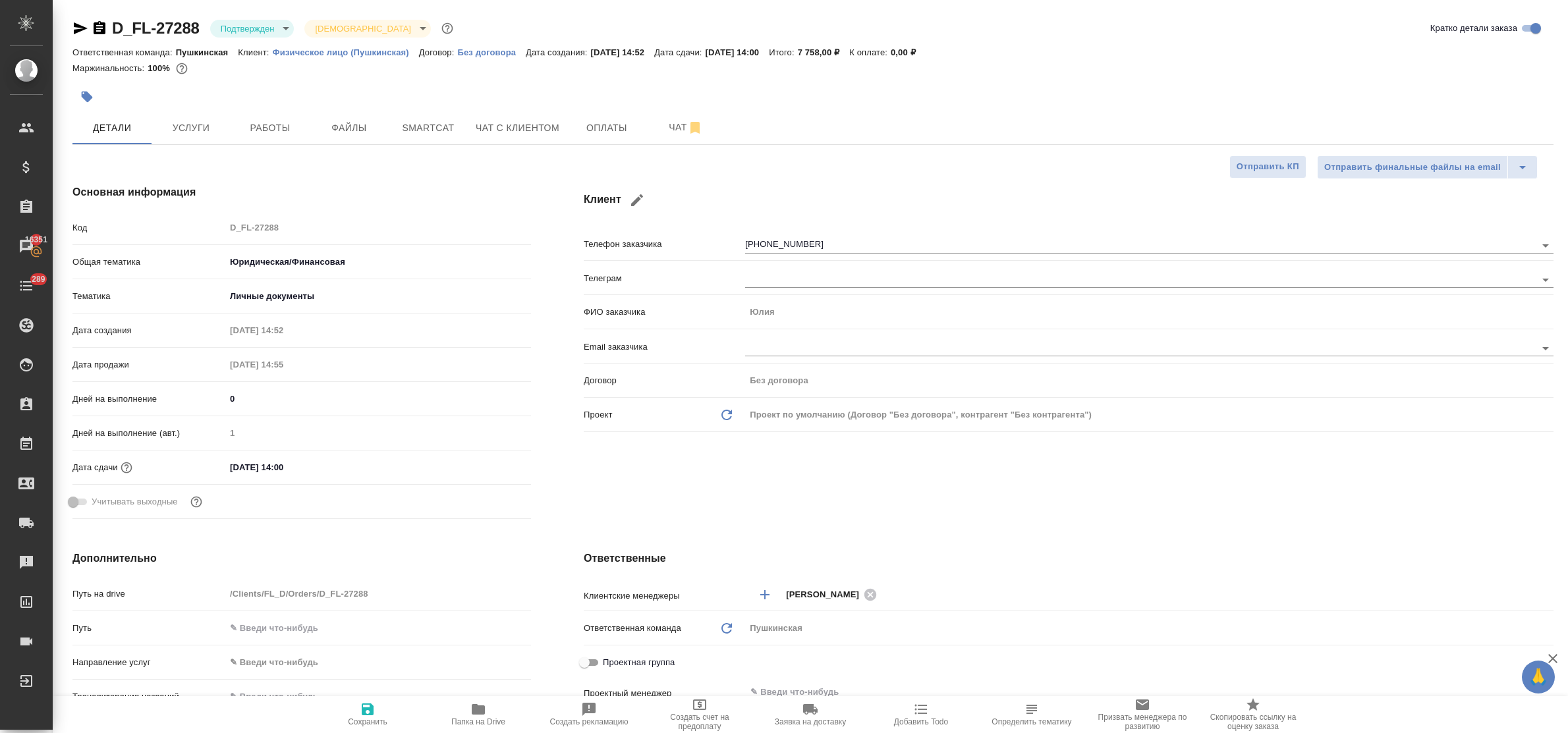
type textarea "x"
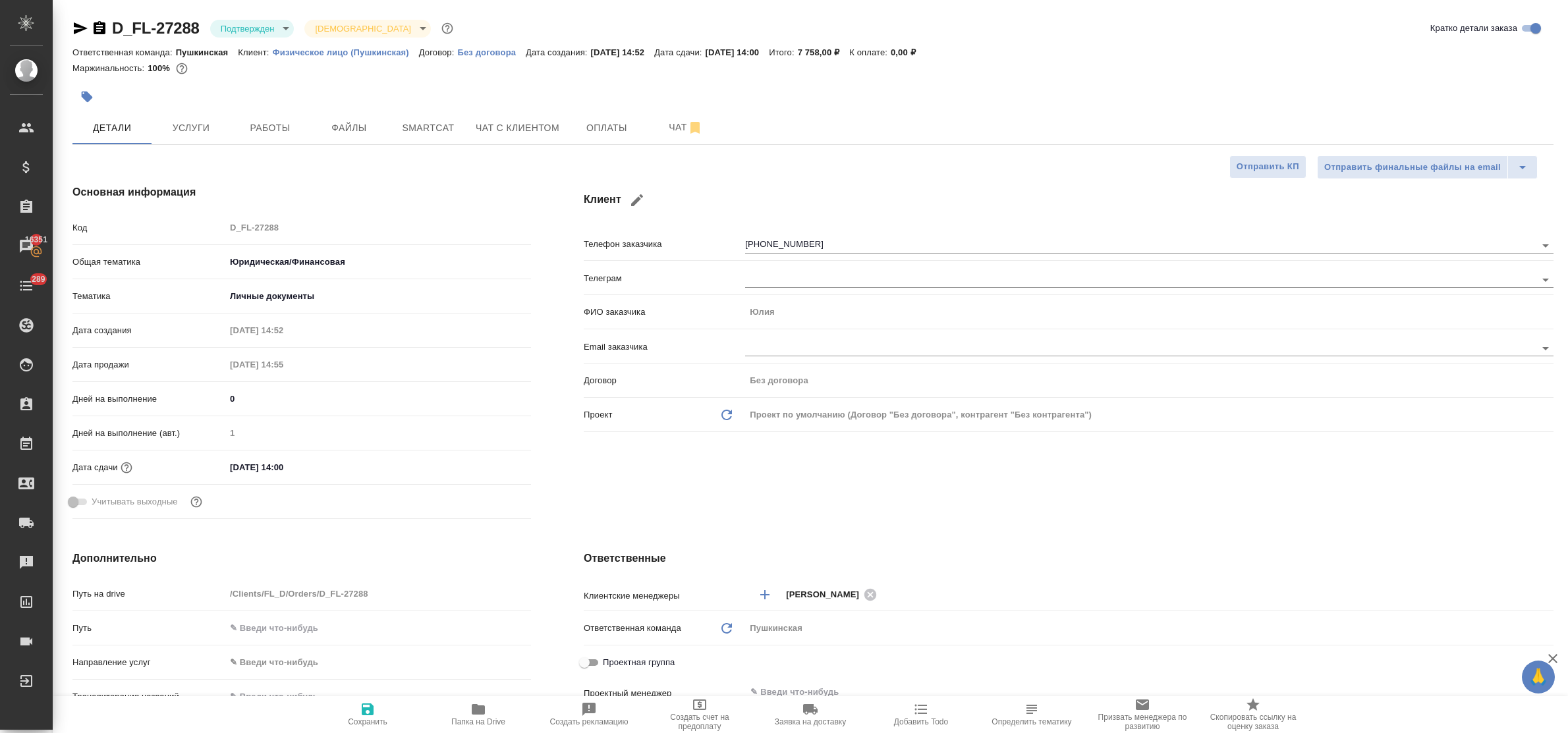
type textarea "x"
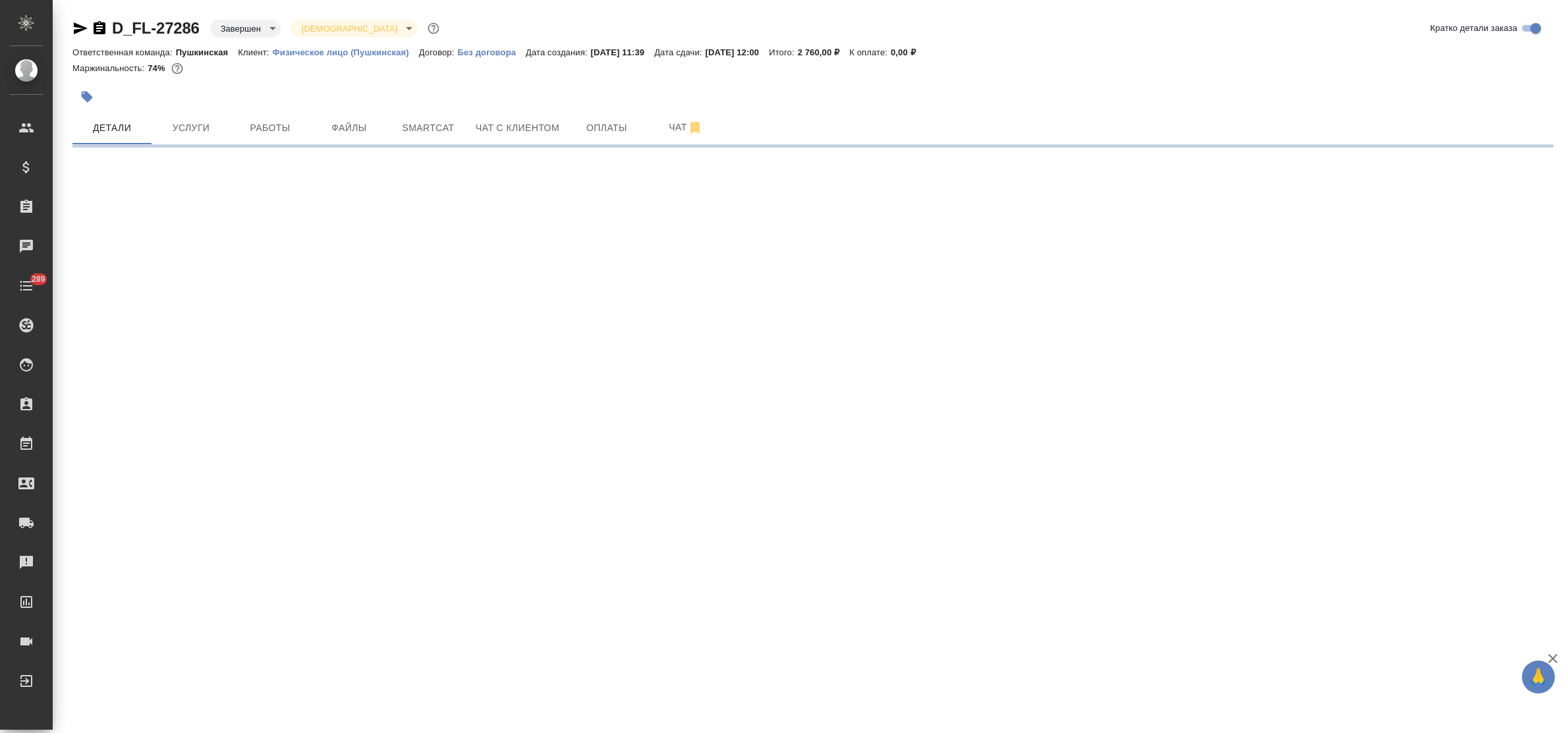
select select "RU"
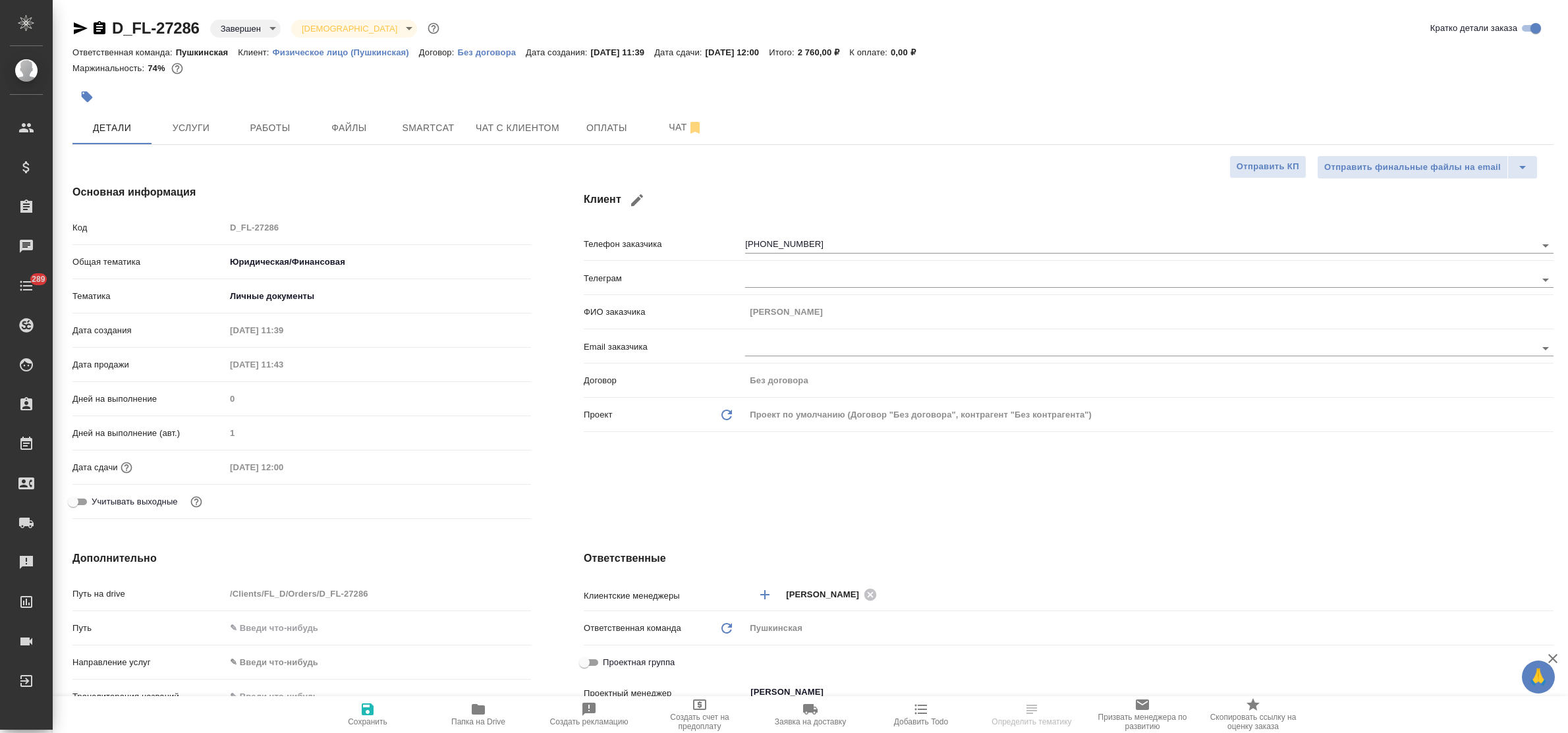
type textarea "x"
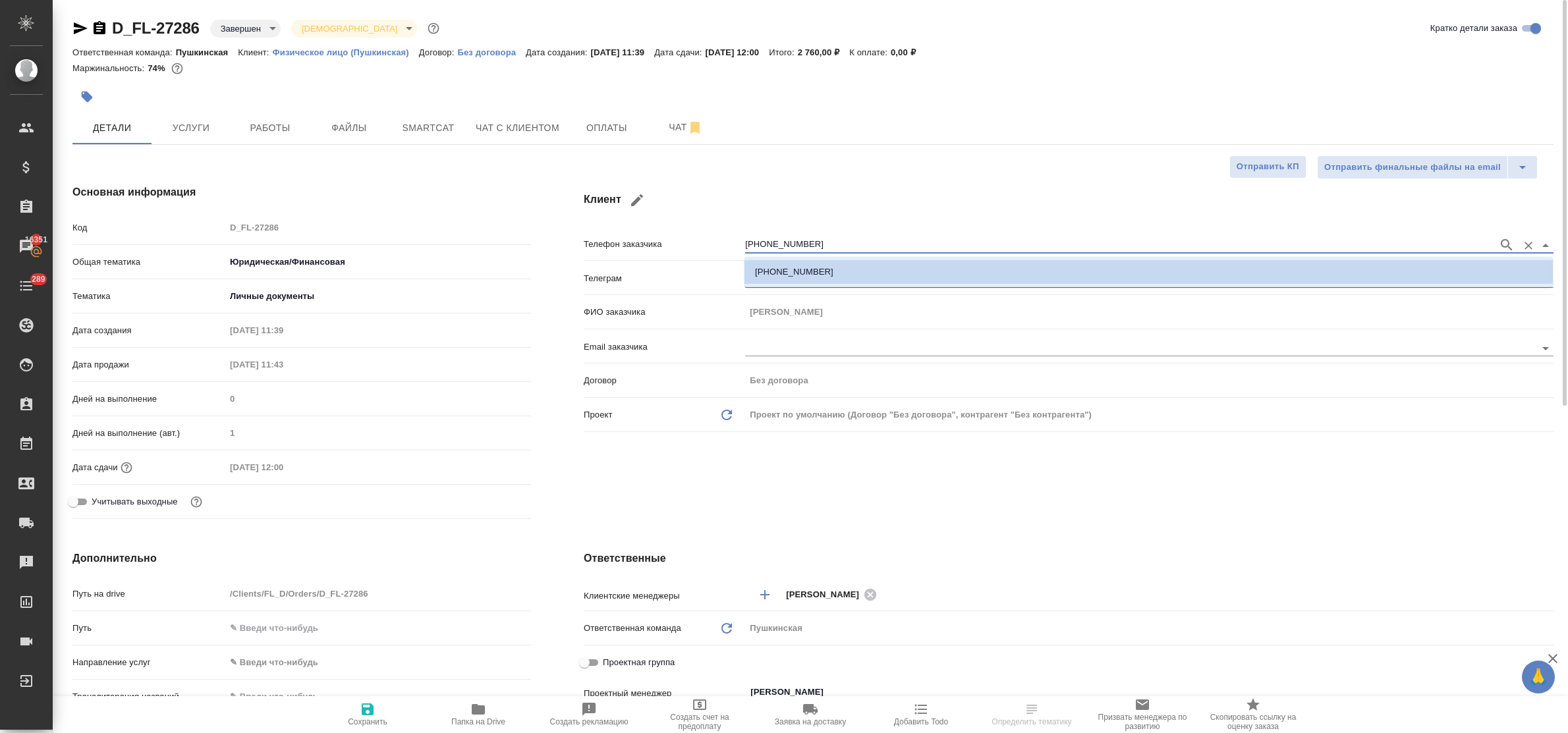
drag, startPoint x: 818, startPoint y: 246, endPoint x: 696, endPoint y: 257, distance: 122.5
click at [720, 234] on div "Телефон заказчика [PHONE_NUMBER]" at bounding box center [1068, 243] width 969 height 23
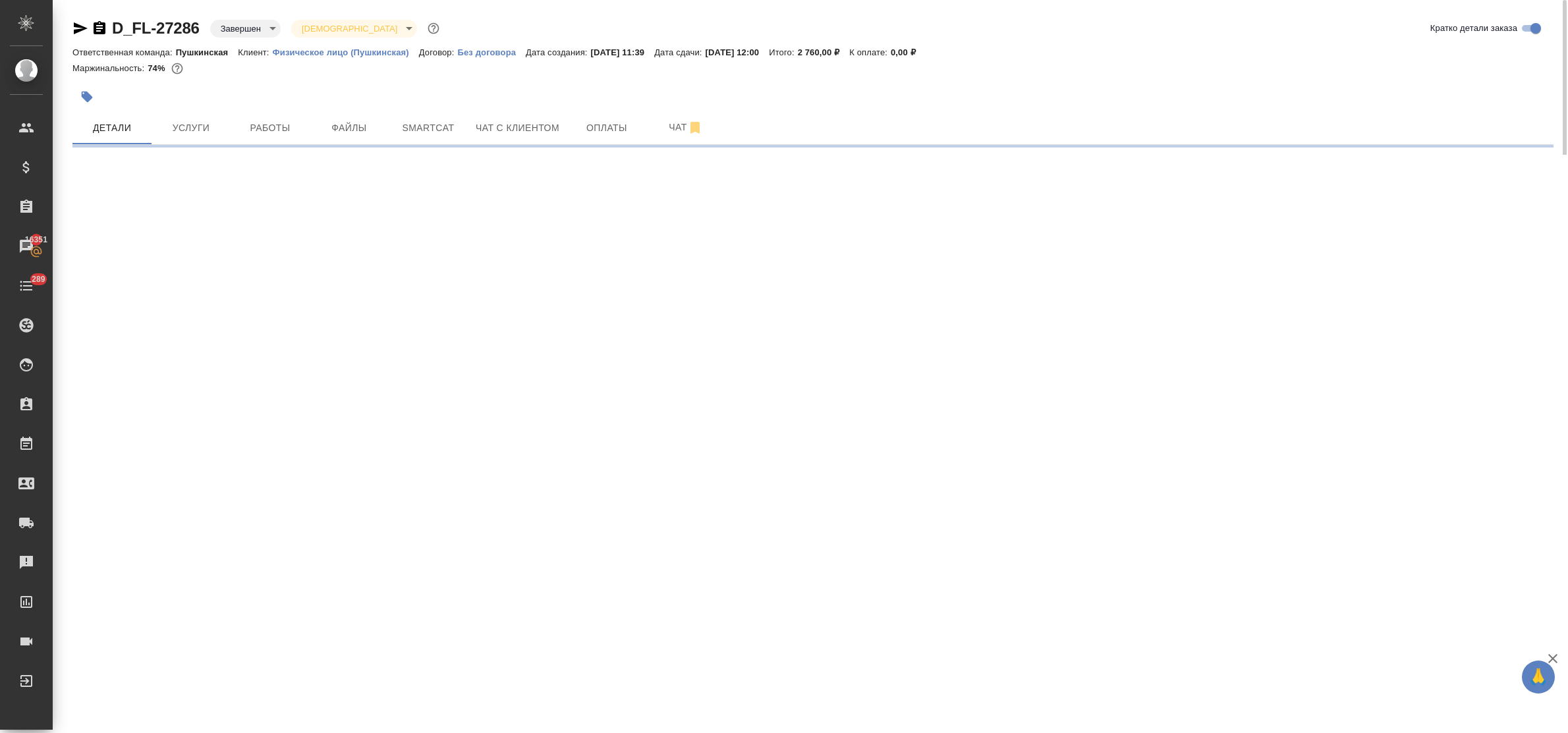
select select "RU"
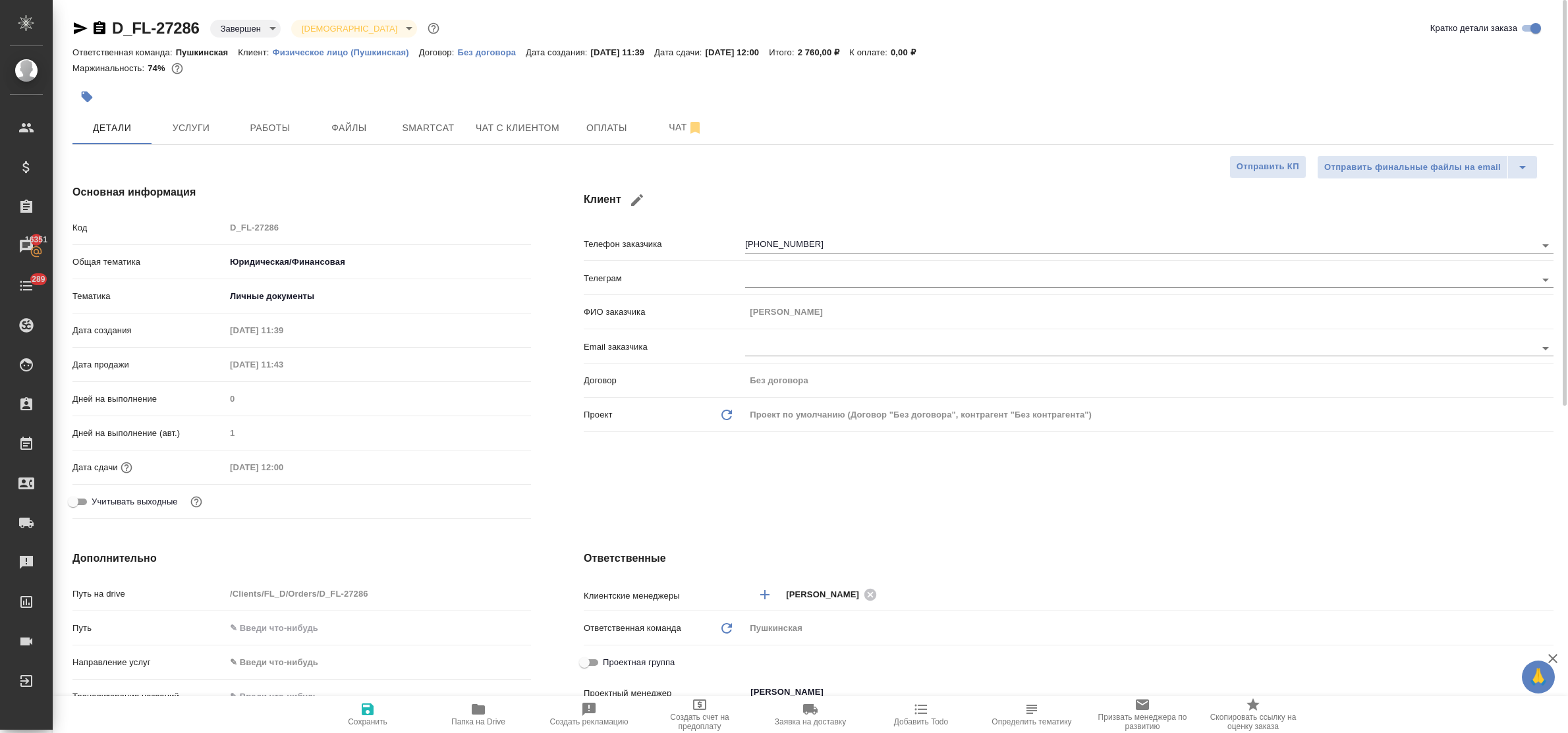
type textarea "x"
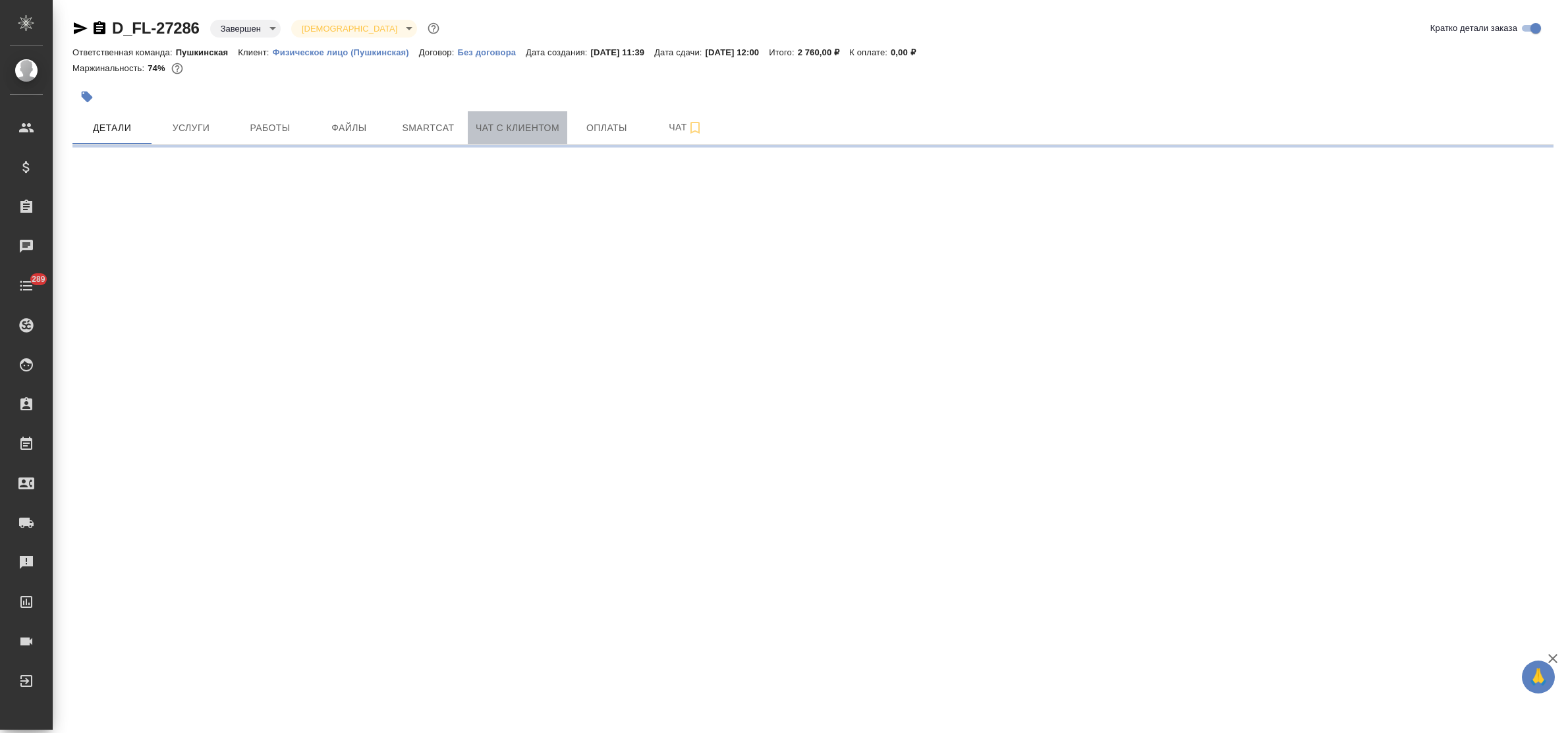
click at [525, 129] on span "Чат с клиентом" at bounding box center [517, 128] width 83 height 17
click at [113, 153] on span "Начать чат" at bounding box center [103, 155] width 49 height 15
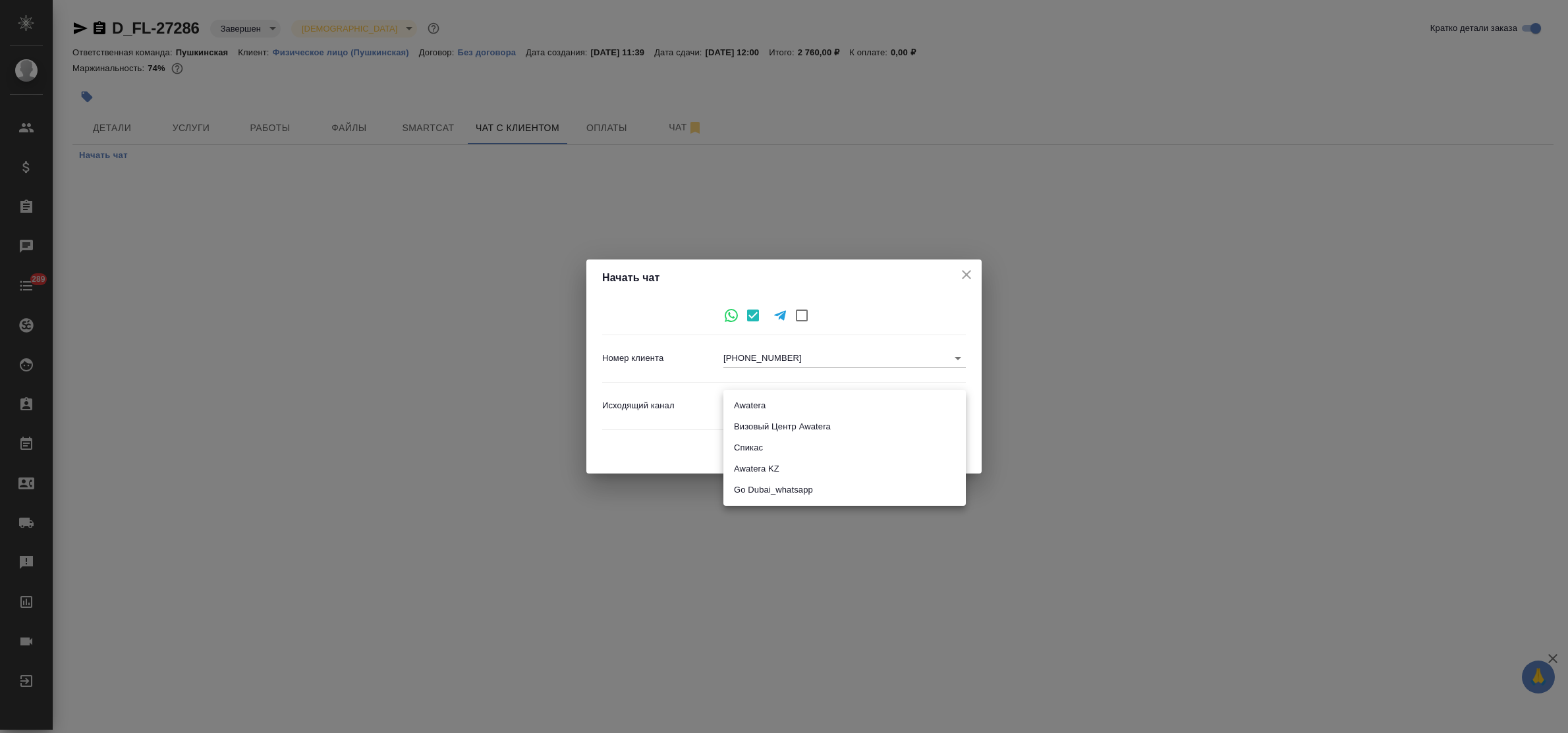
click at [758, 400] on body "🙏 .cls-1 fill:#fff; AWATERA Bulakhova [PERSON_NAME] Спецификации Заказы Чаты 28…" at bounding box center [784, 366] width 1568 height 733
click at [761, 402] on li "Awatera" at bounding box center [844, 406] width 242 height 21
type input "2"
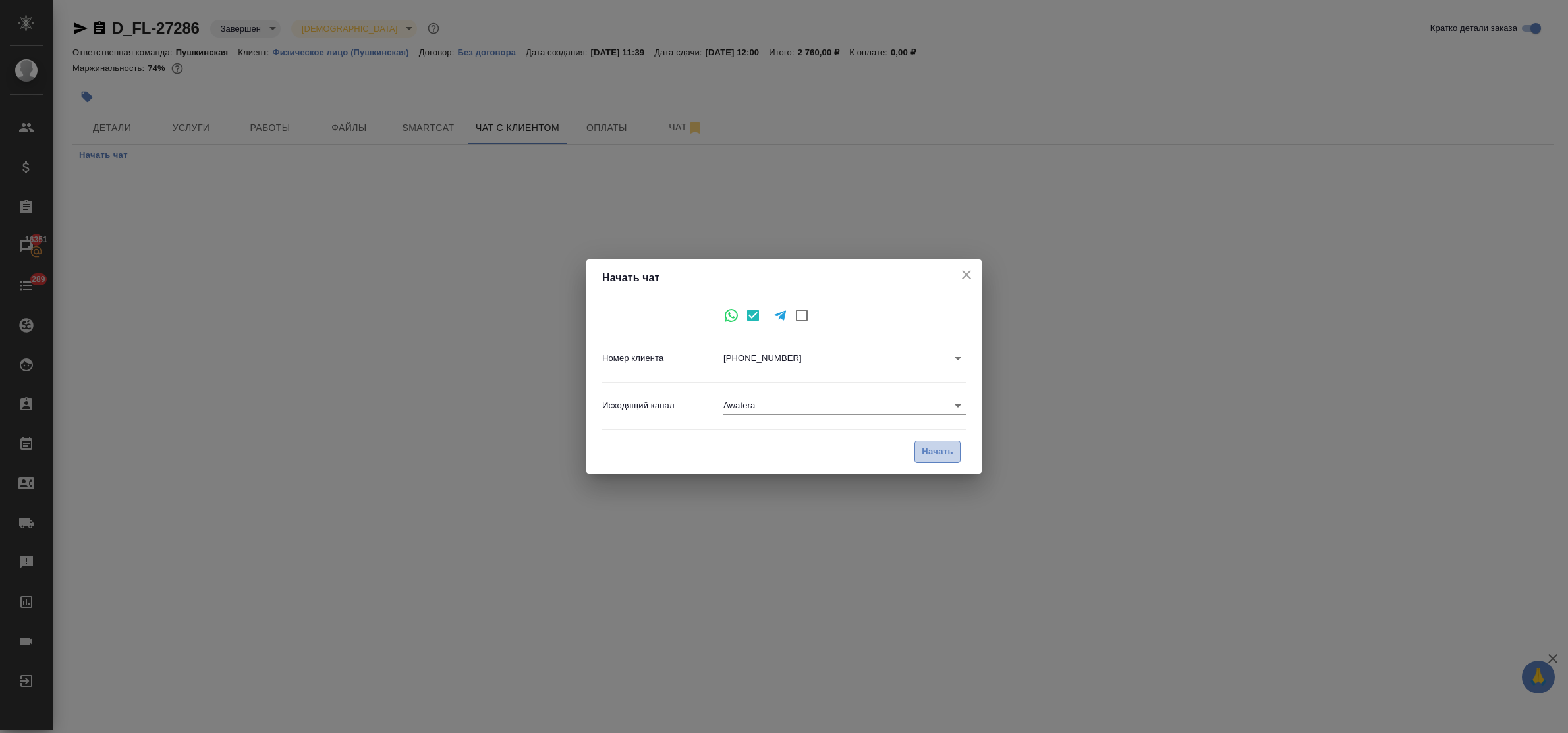
click at [940, 448] on span "Начать" at bounding box center [937, 452] width 31 height 15
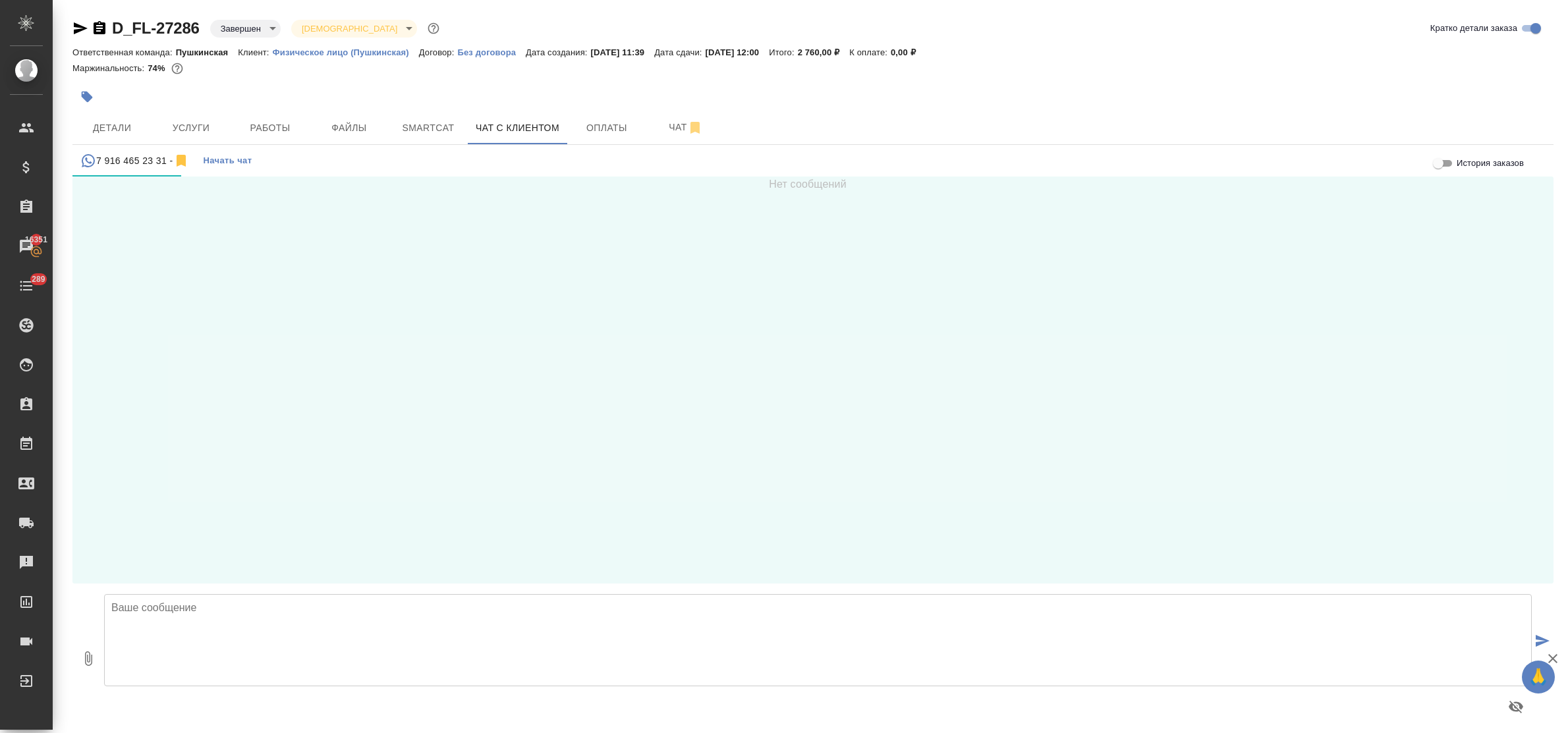
click at [173, 625] on textarea at bounding box center [817, 640] width 1427 height 92
type textarea "[PERSON_NAME], добрый день!"
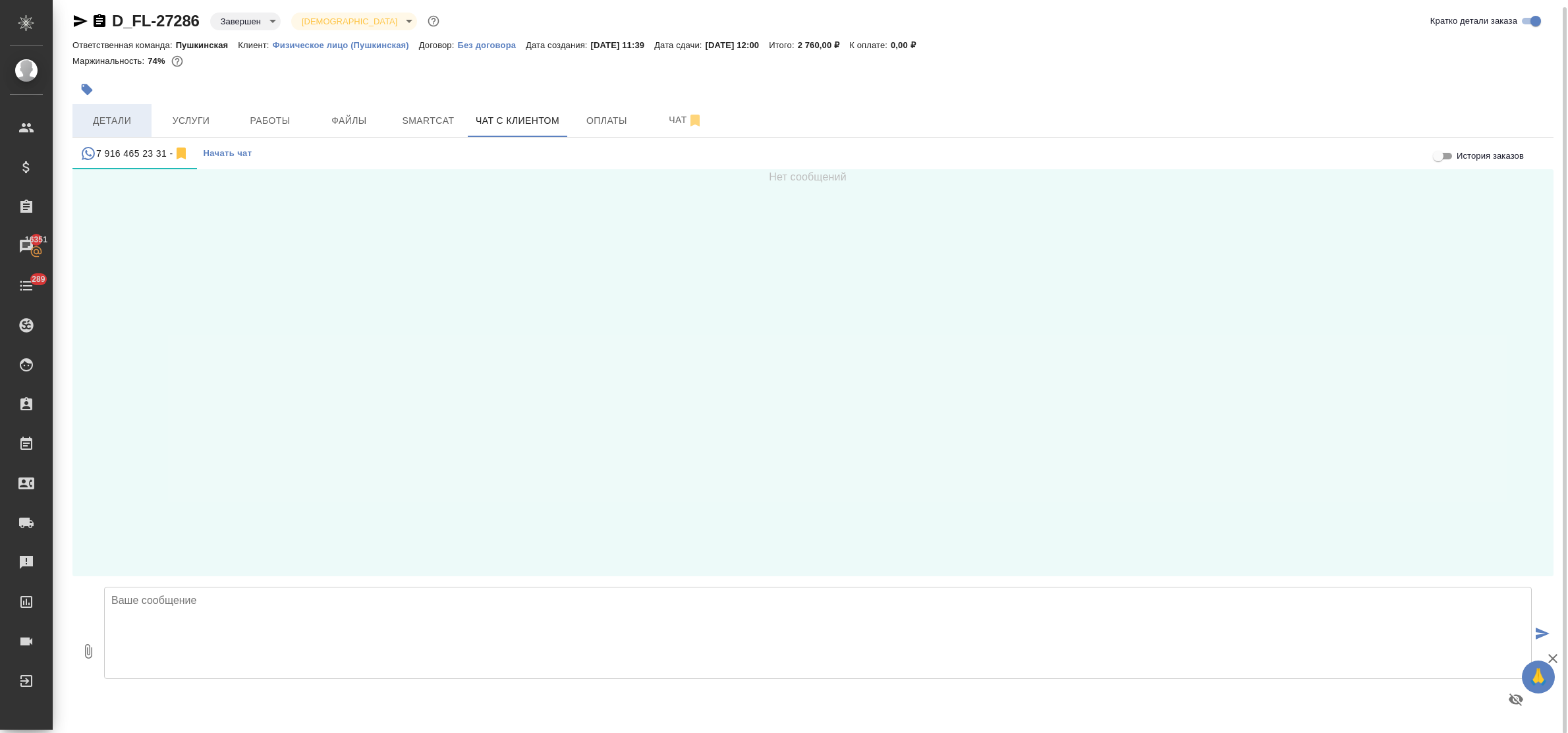
click at [121, 116] on span "Детали" at bounding box center [112, 121] width 63 height 17
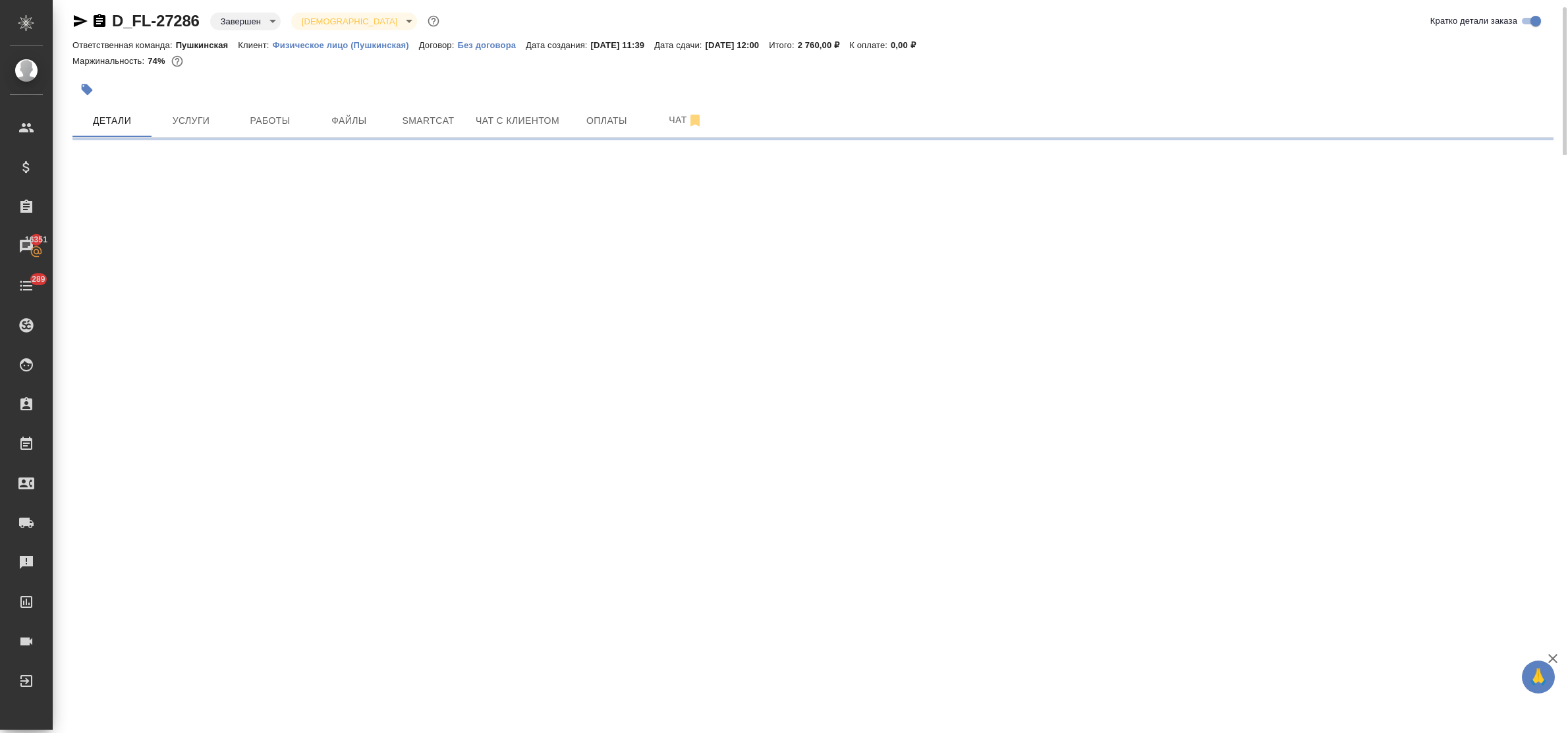
select select "RU"
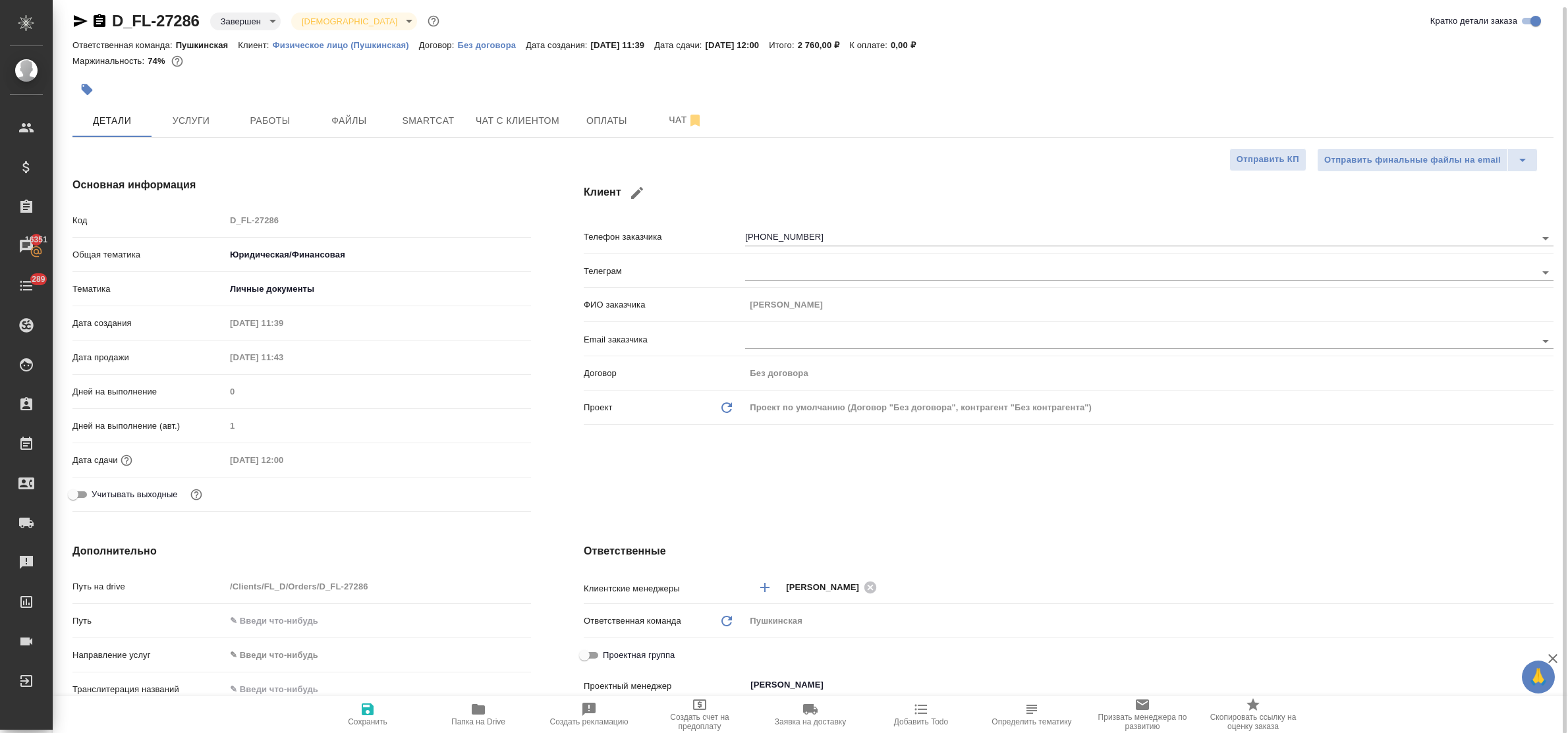
type textarea "x"
click at [493, 135] on button "Чат с клиентом" at bounding box center [517, 121] width 99 height 33
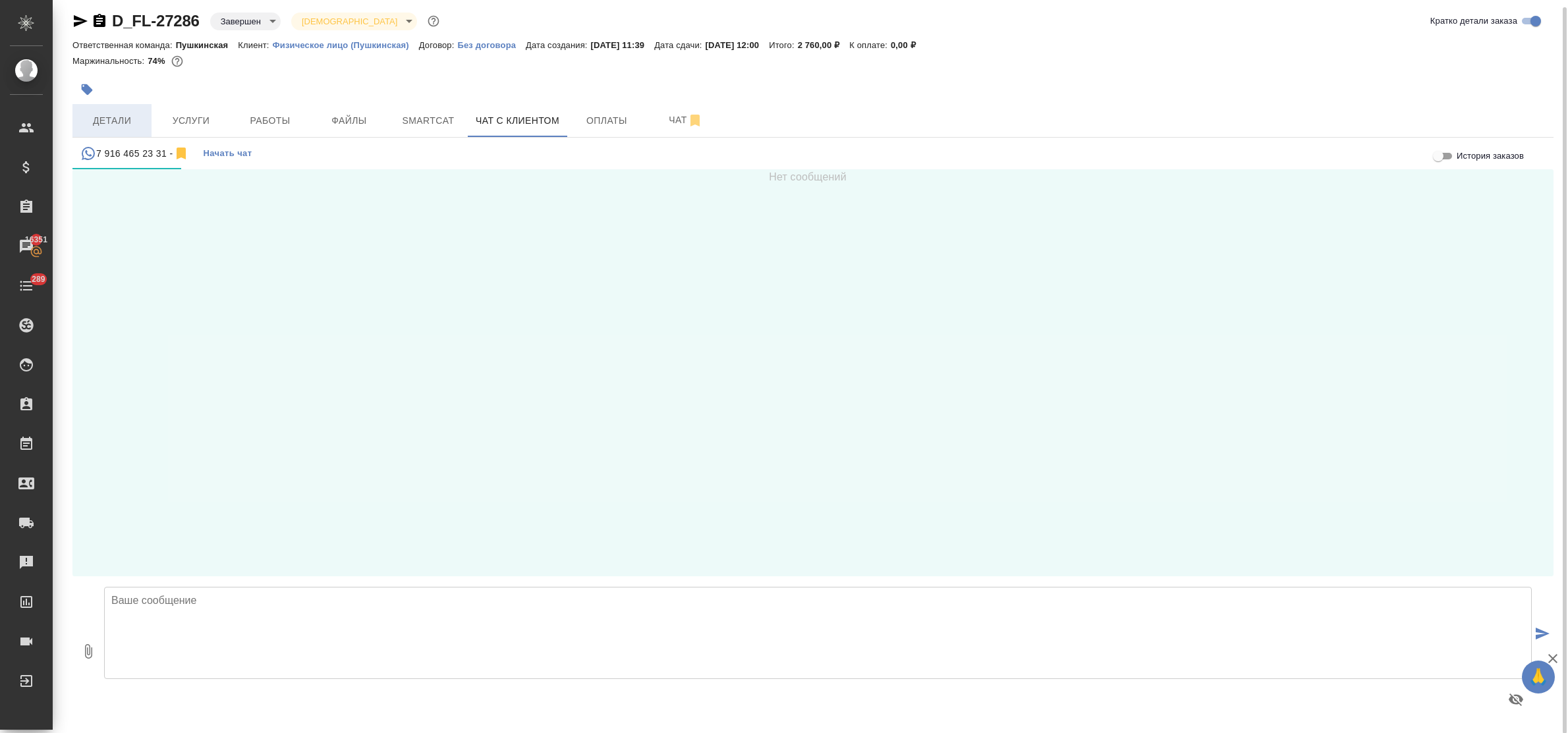
click at [124, 114] on span "Детали" at bounding box center [112, 121] width 63 height 17
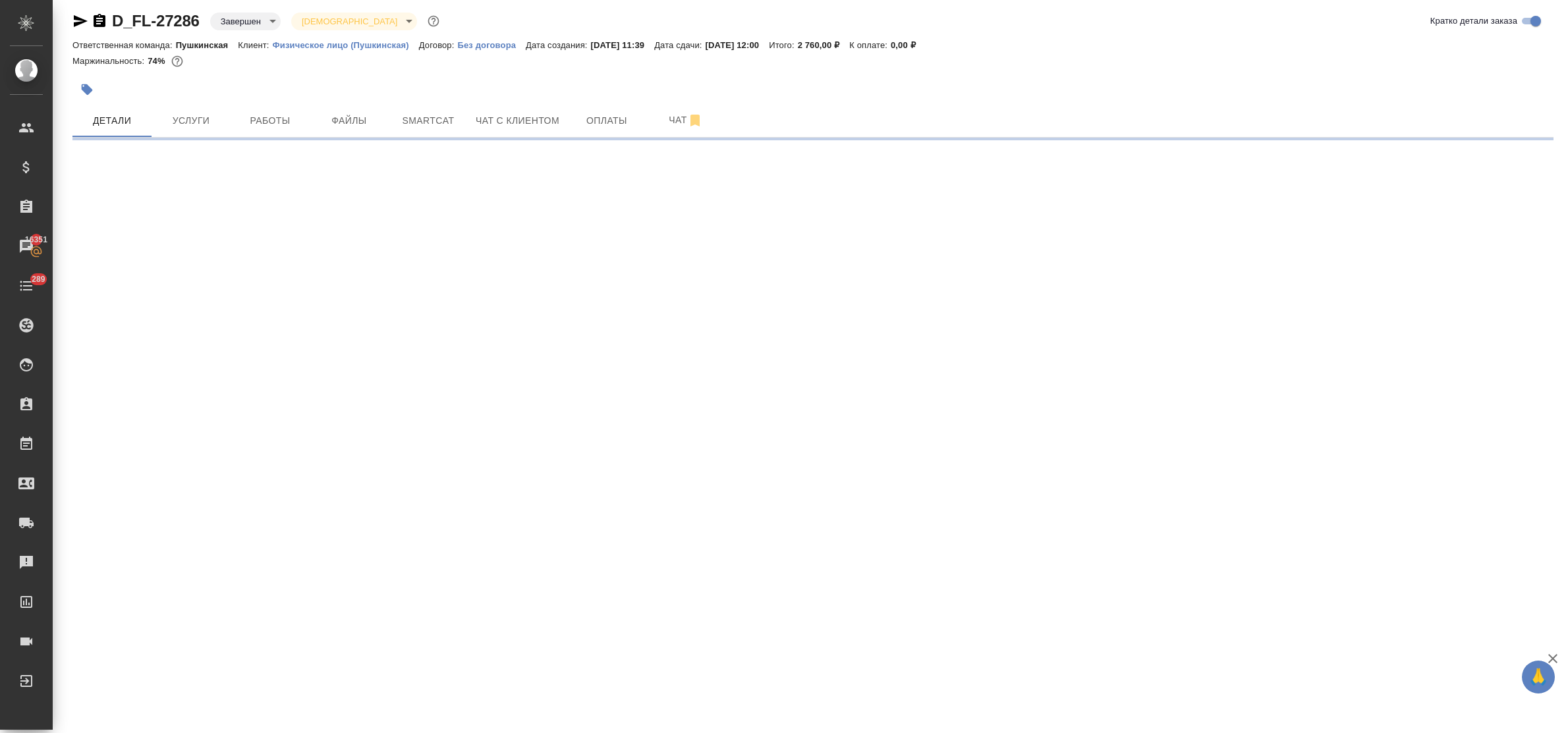
select select "RU"
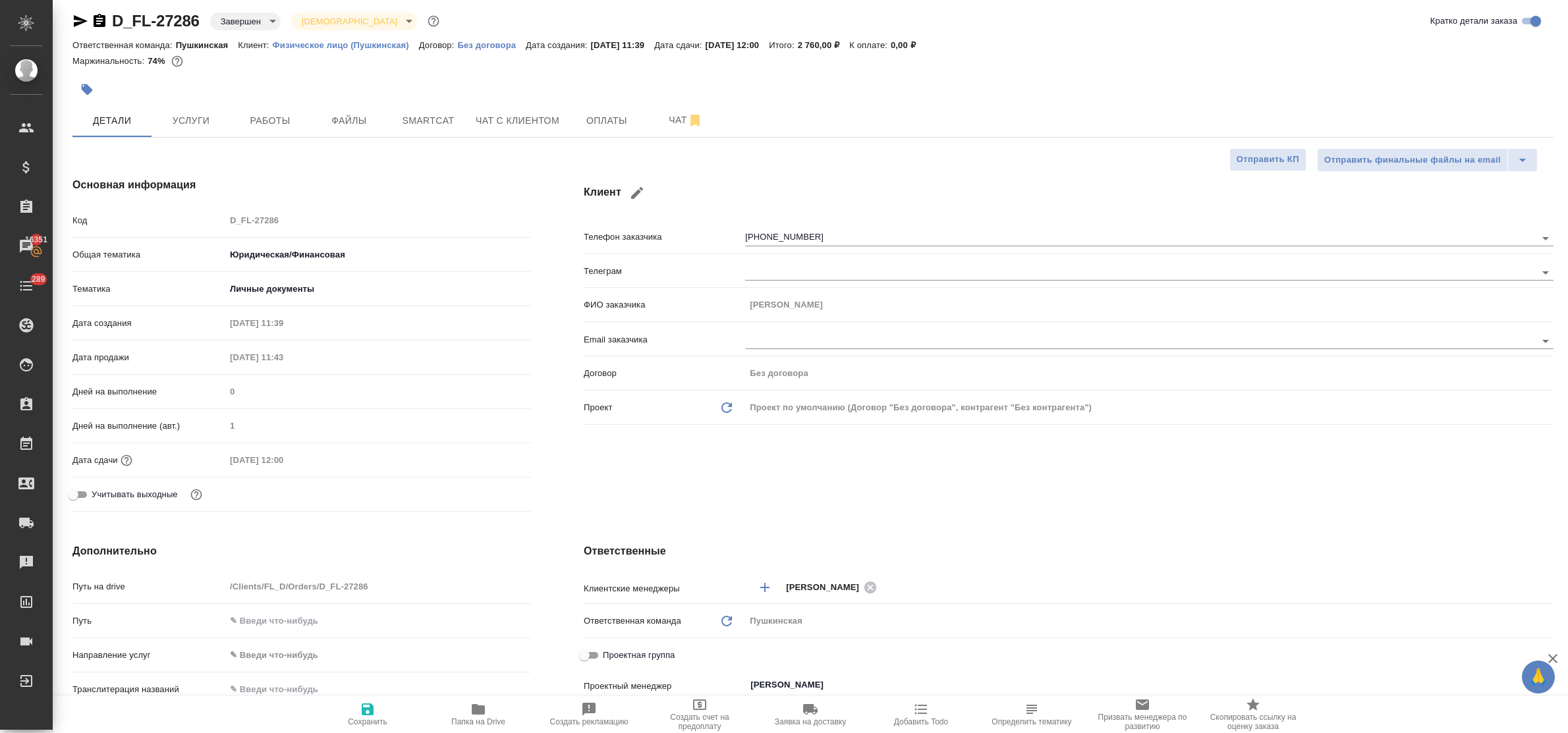
type textarea "x"
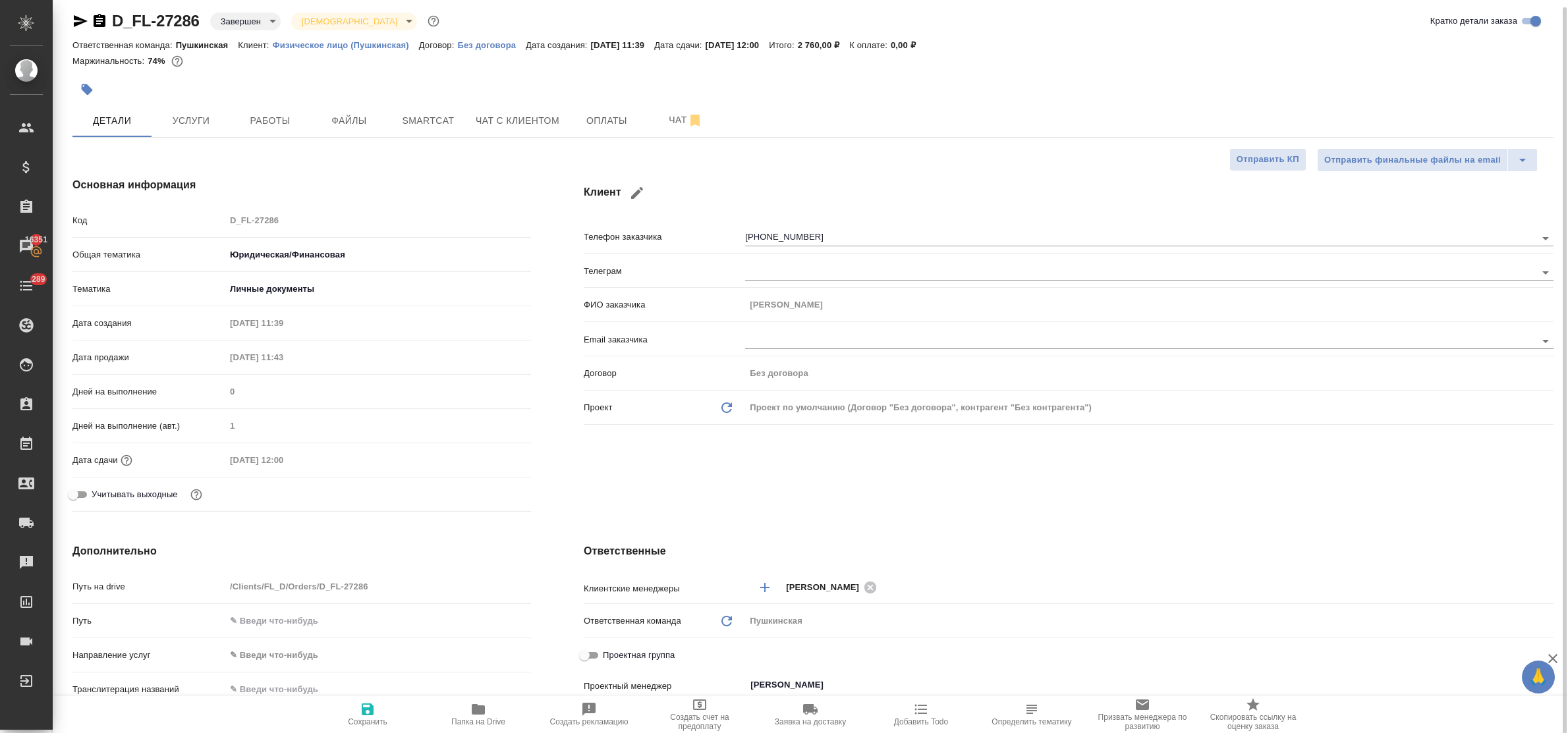
type textarea "x"
click at [533, 113] on span "Чат с клиентом" at bounding box center [517, 121] width 83 height 17
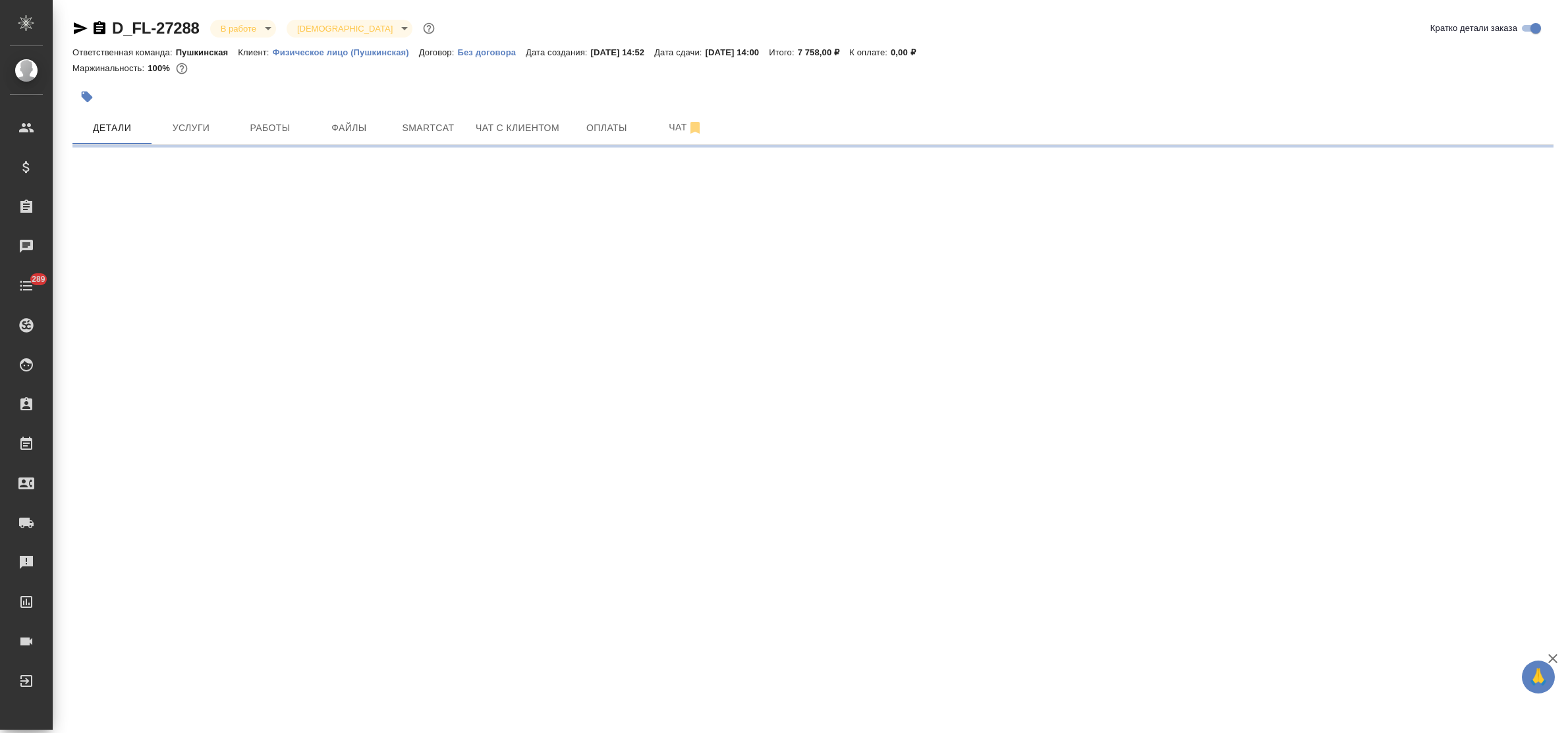
select select "RU"
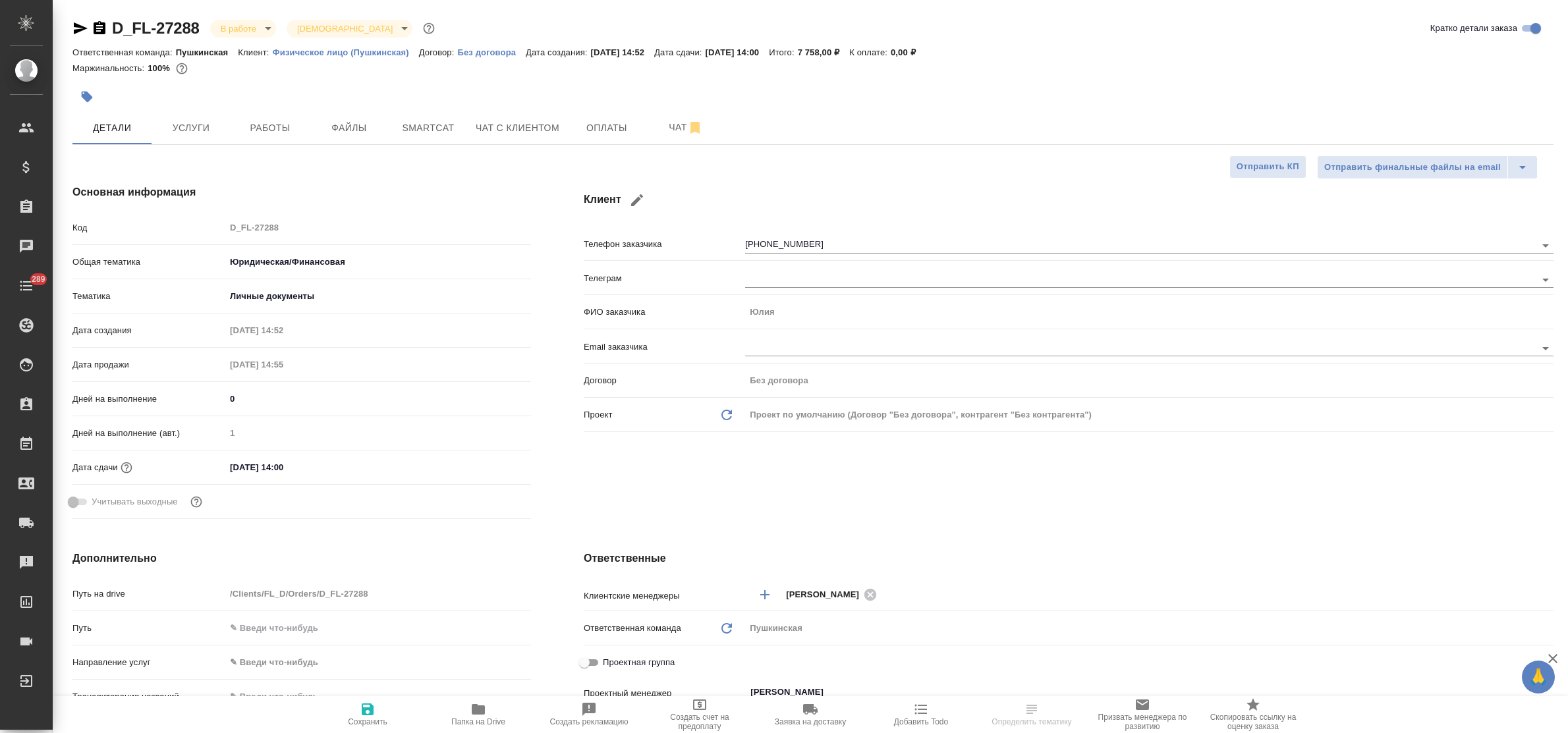
type textarea "x"
